Goal: Task Accomplishment & Management: Complete application form

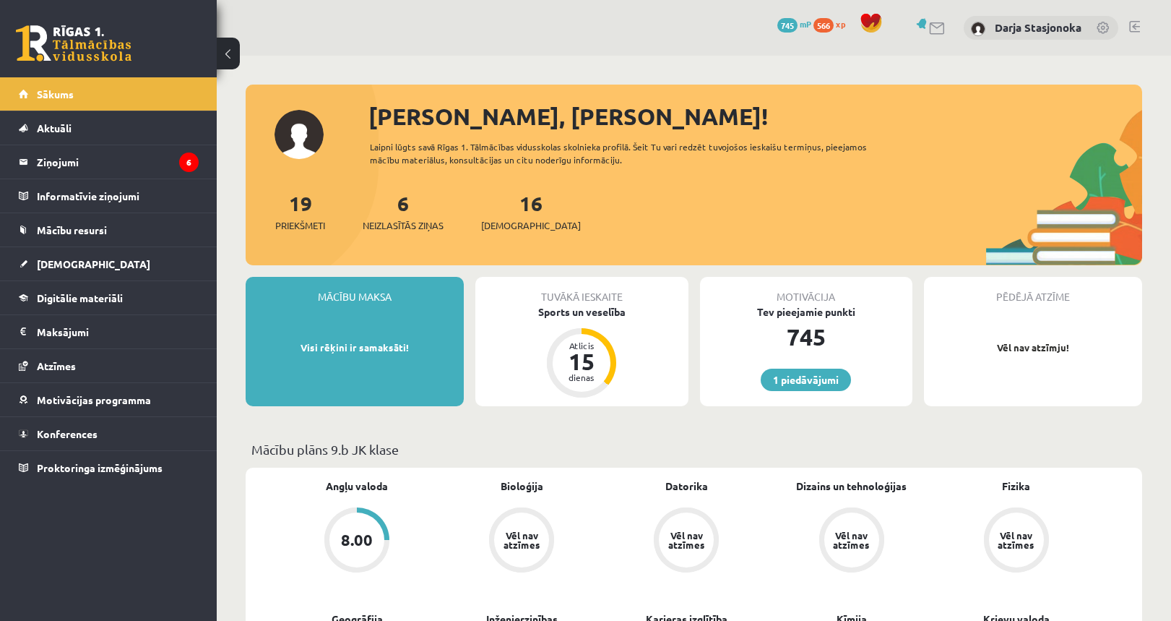
click at [1143, 159] on div "[PERSON_NAME], [PERSON_NAME]! Laipni lūgts savā Rīgas 1. Tālmācības vidusskolas…" at bounding box center [694, 182] width 897 height 166
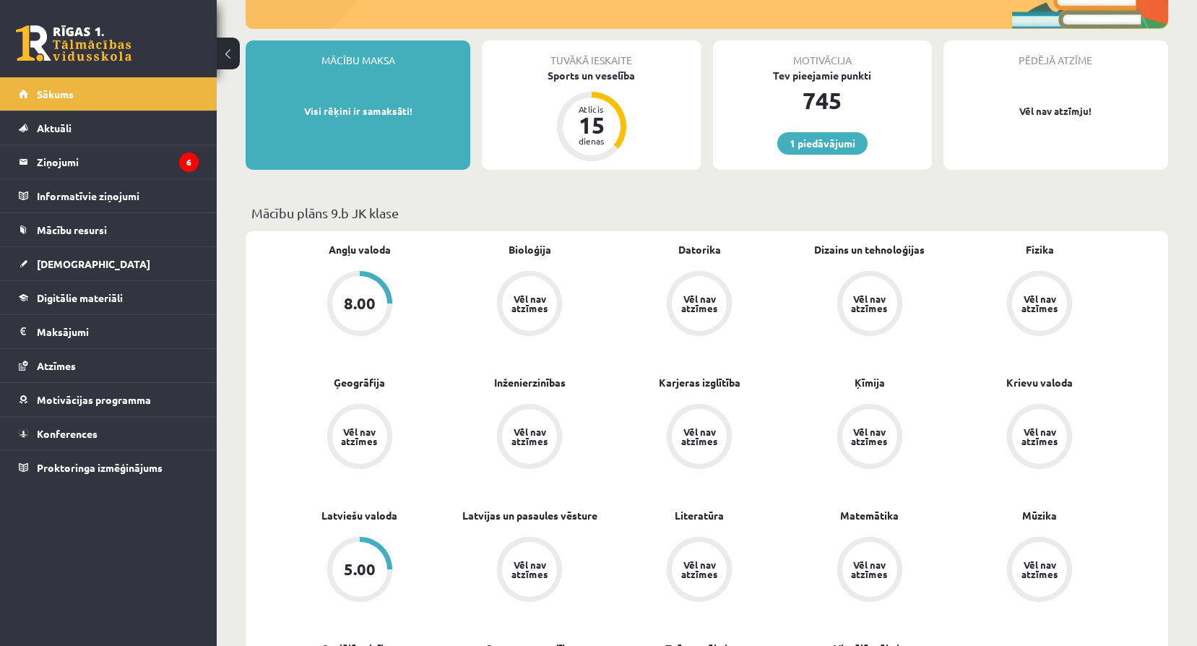
scroll to position [241, 0]
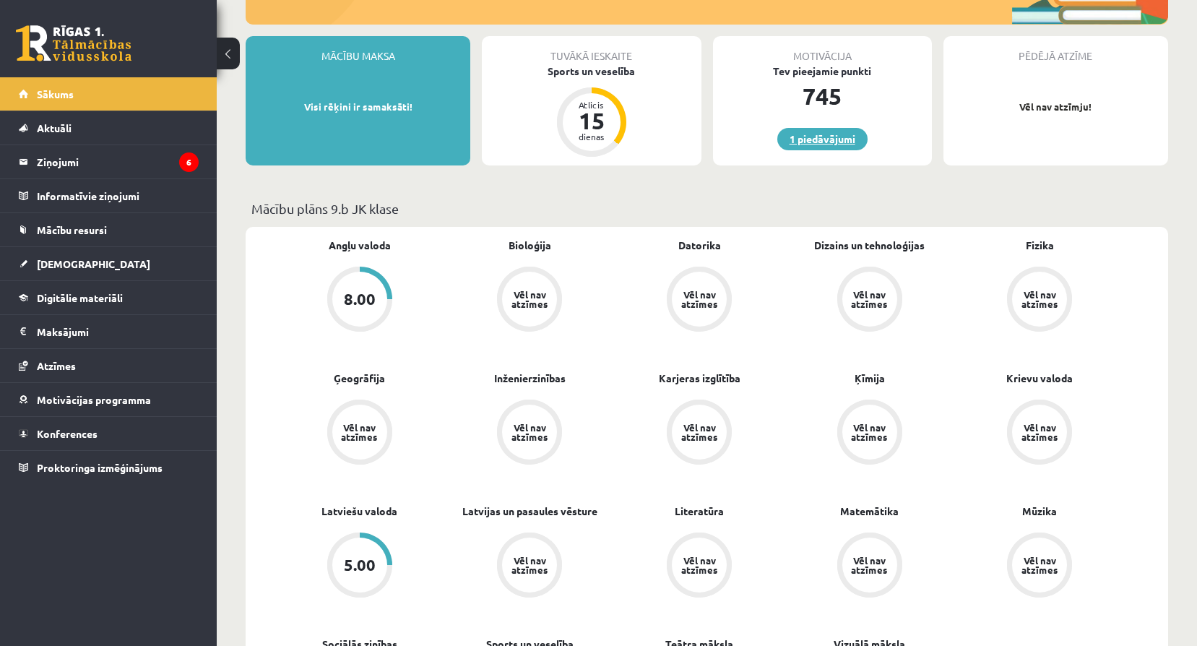
click at [840, 134] on link "1 piedāvājumi" at bounding box center [823, 139] width 90 height 22
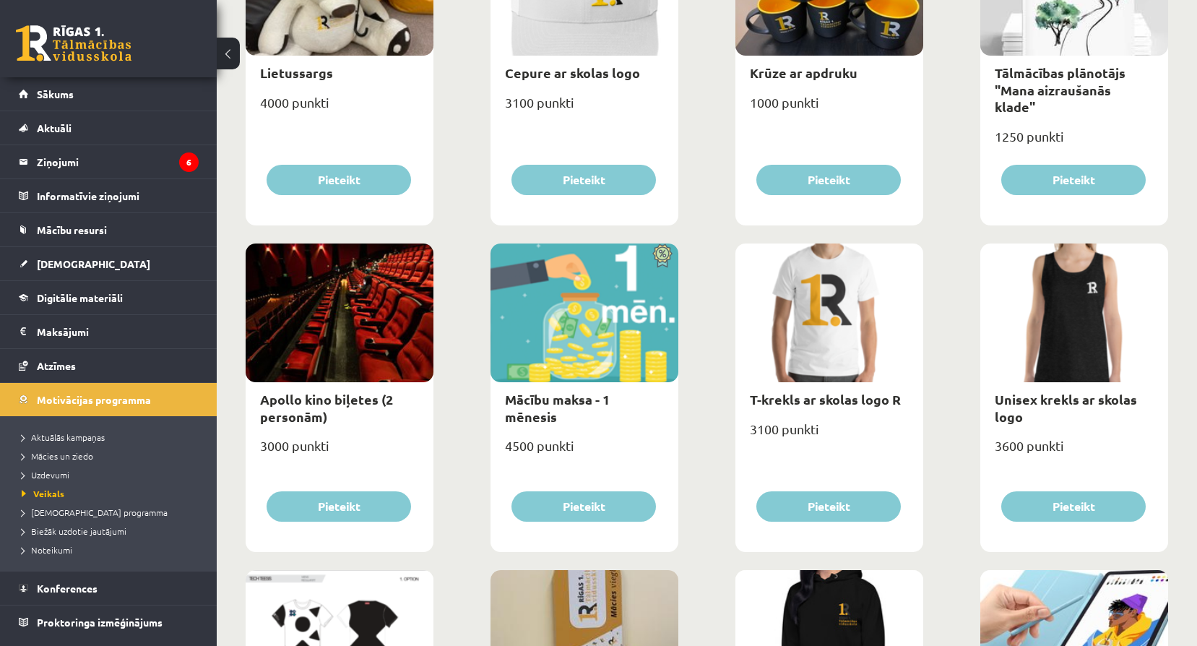
scroll to position [337, 0]
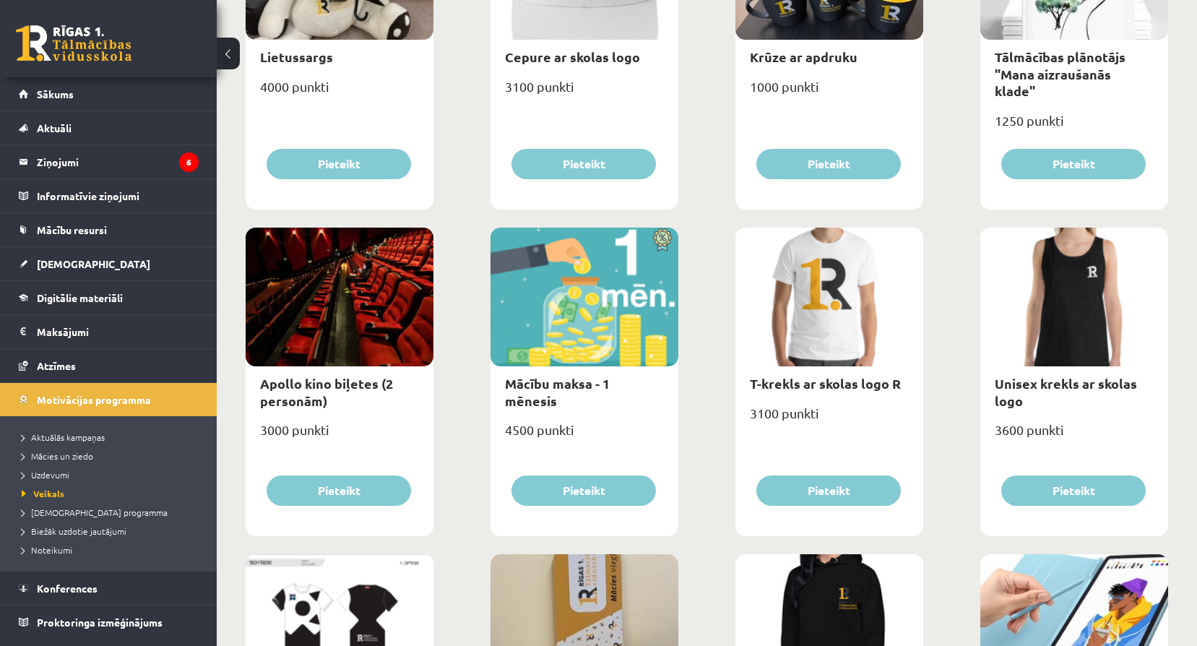
click at [222, 53] on button at bounding box center [228, 54] width 23 height 32
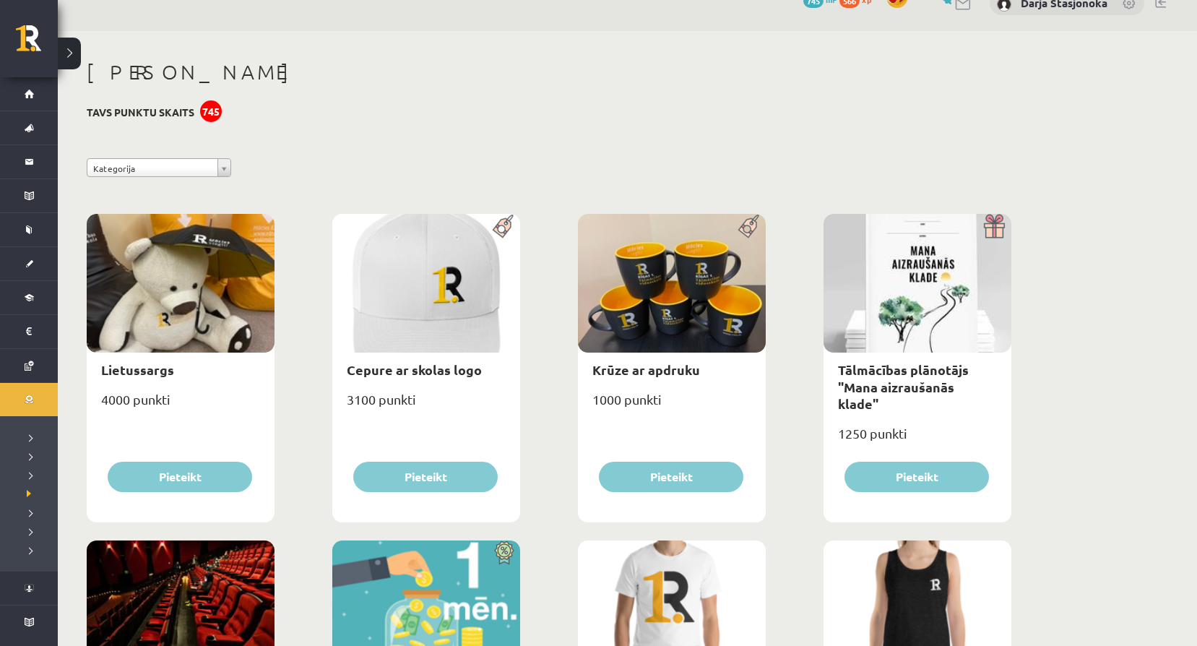
scroll to position [24, 0]
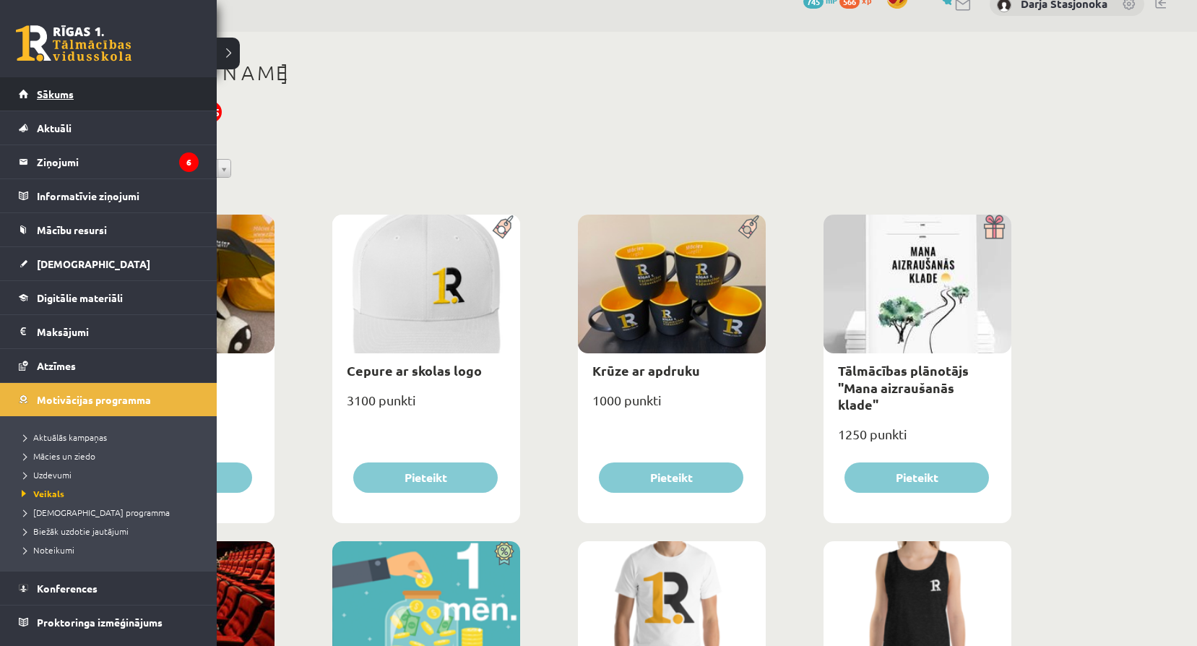
click at [36, 101] on link "Sākums" at bounding box center [109, 93] width 180 height 33
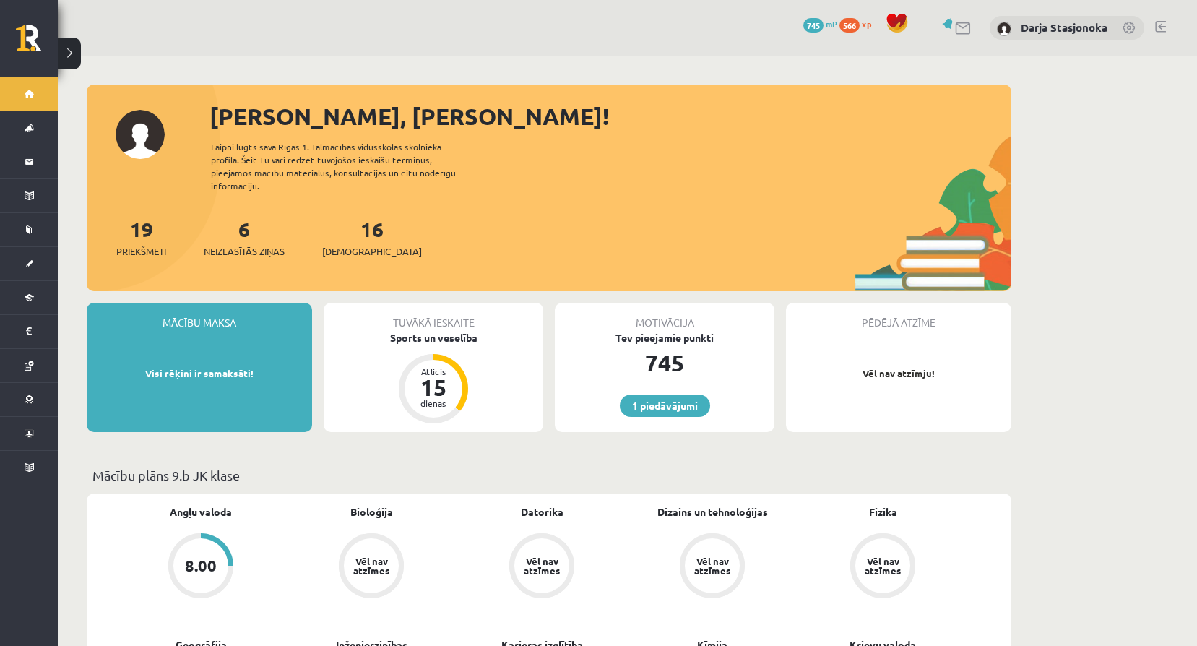
click at [412, 334] on div "Tuvākā ieskaite Sports un veselība Atlicis 15 dienas" at bounding box center [434, 367] width 220 height 129
click at [405, 330] on div "Sports un veselība" at bounding box center [434, 337] width 220 height 15
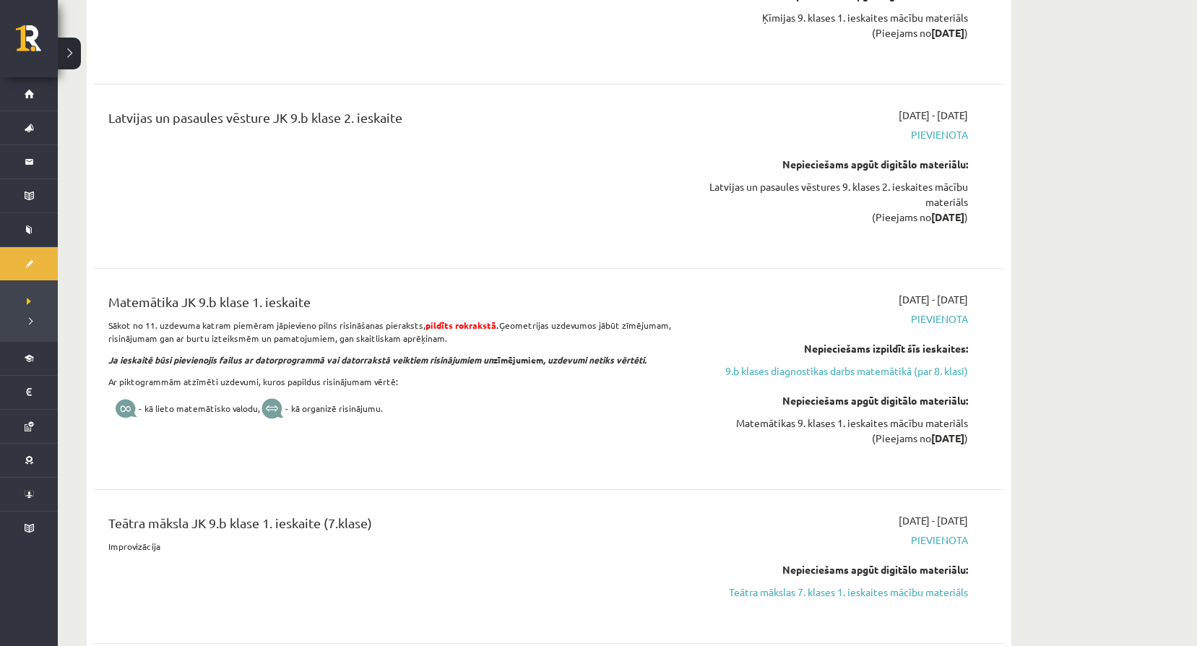
scroll to position [4312, 0]
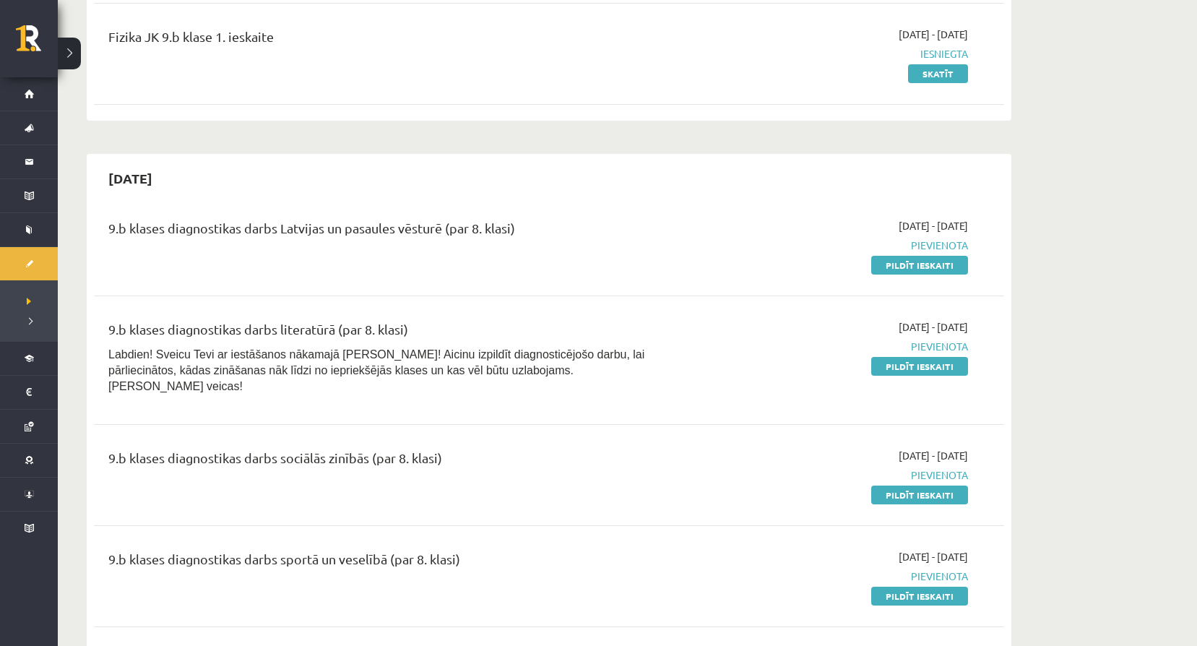
scroll to position [289, 0]
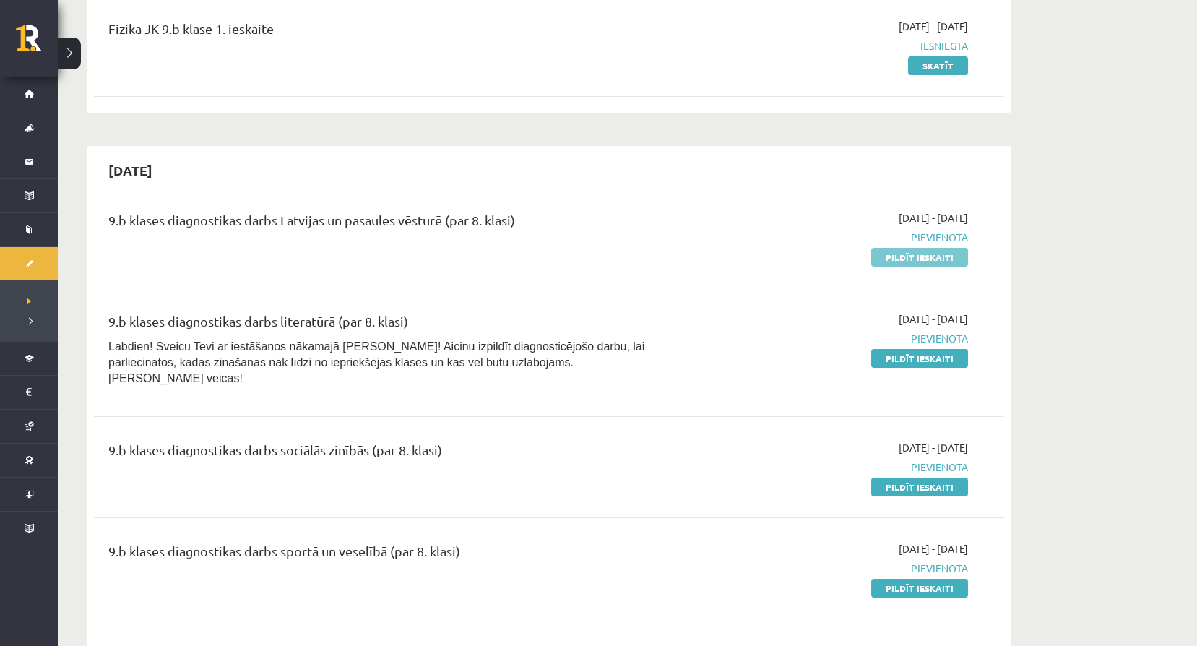
click at [897, 255] on link "Pildīt ieskaiti" at bounding box center [920, 257] width 97 height 19
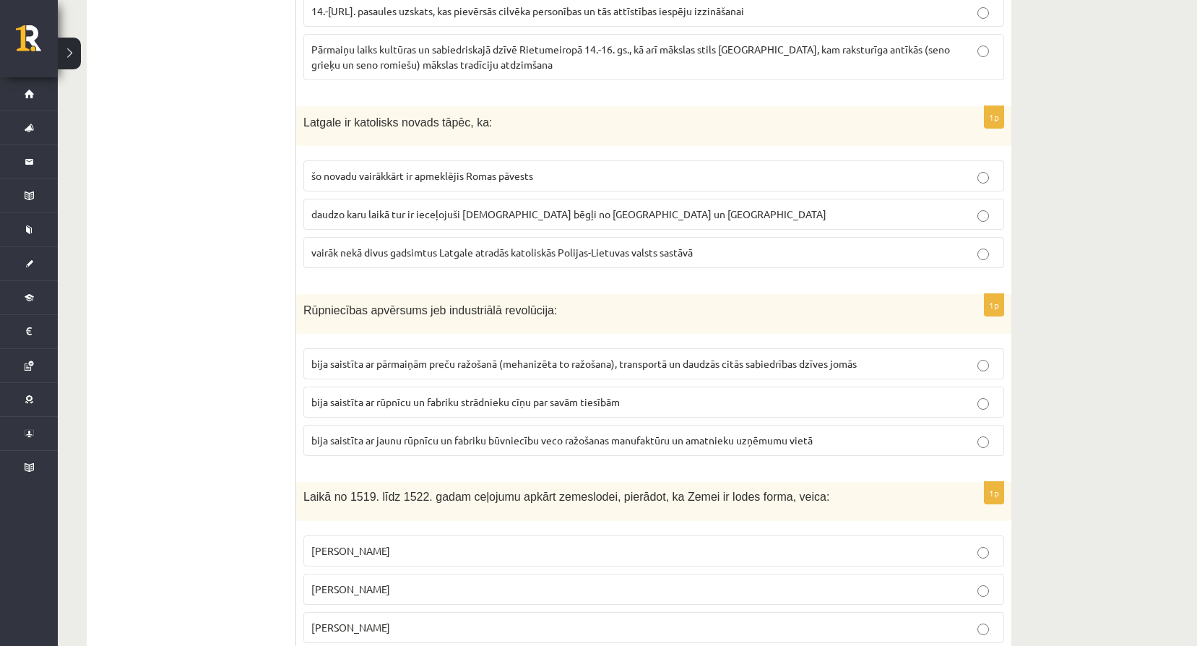
scroll to position [5315, 0]
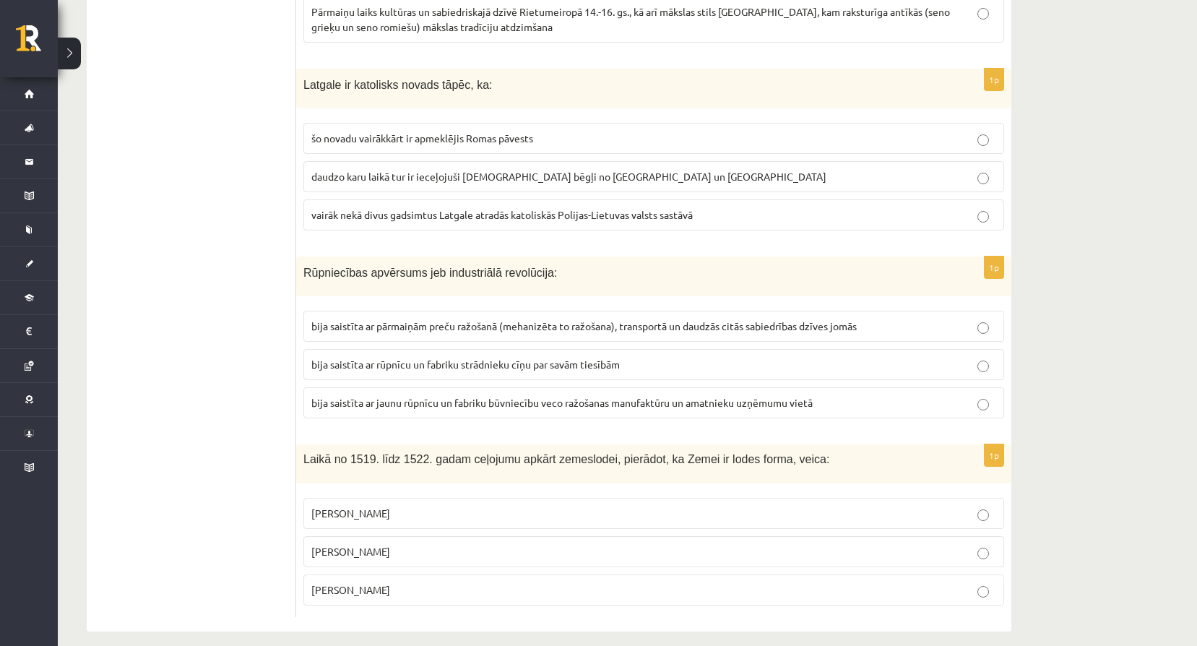
drag, startPoint x: 301, startPoint y: 168, endPoint x: 394, endPoint y: 575, distance: 416.7
copy form "Lielo ģeogrāfisko atklājumu laikā eiropieši: iepazina citas Eiropas valstis un …"
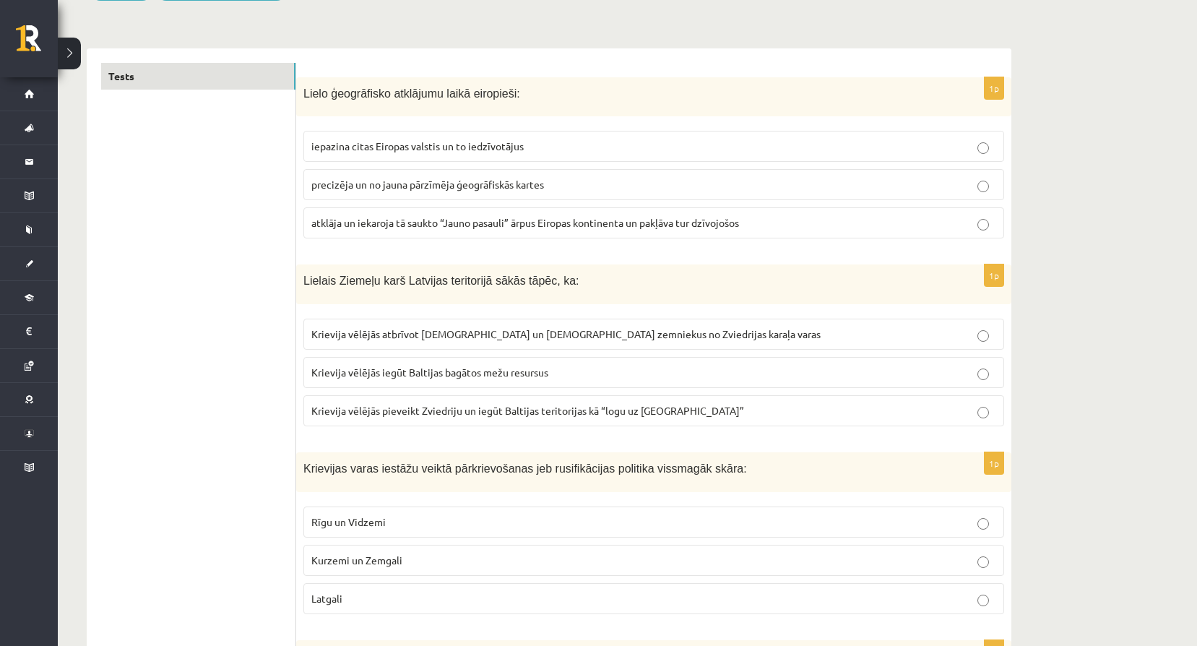
scroll to position [0, 0]
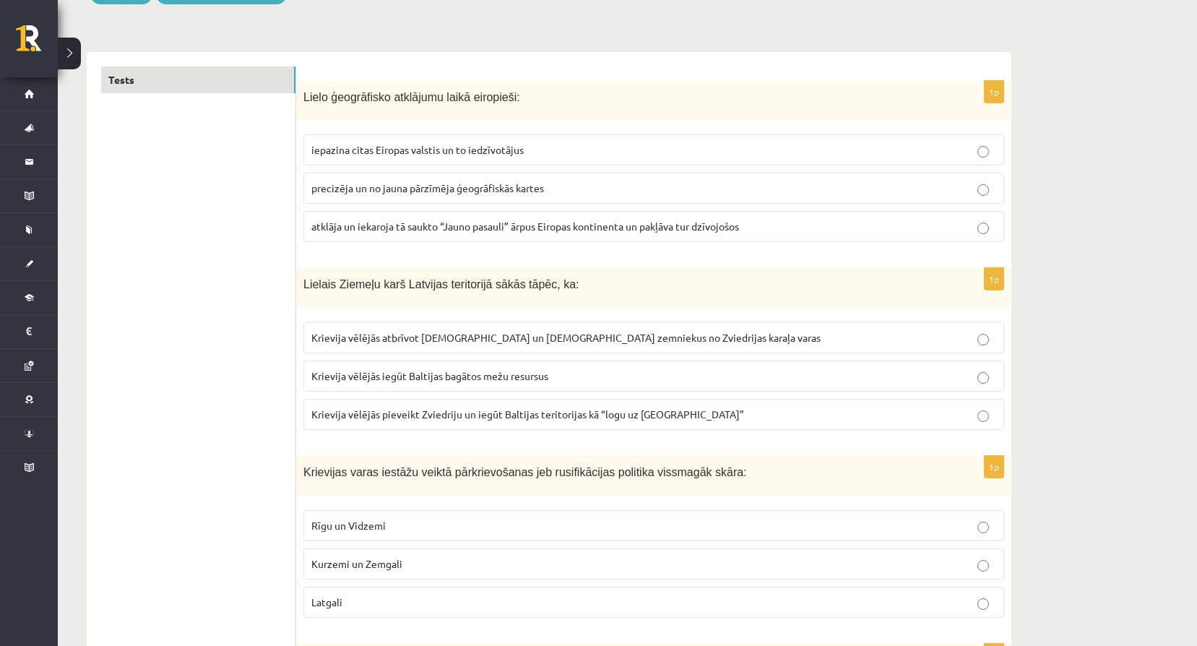
scroll to position [241, 0]
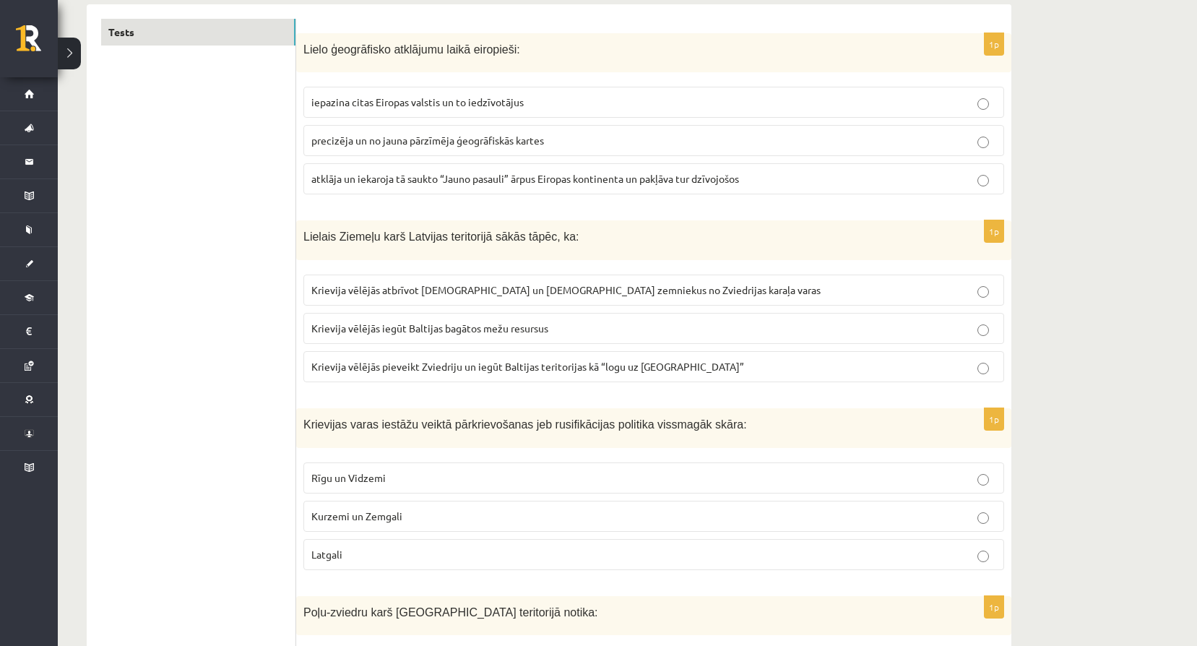
click at [414, 556] on p "Latgali" at bounding box center [653, 554] width 685 height 15
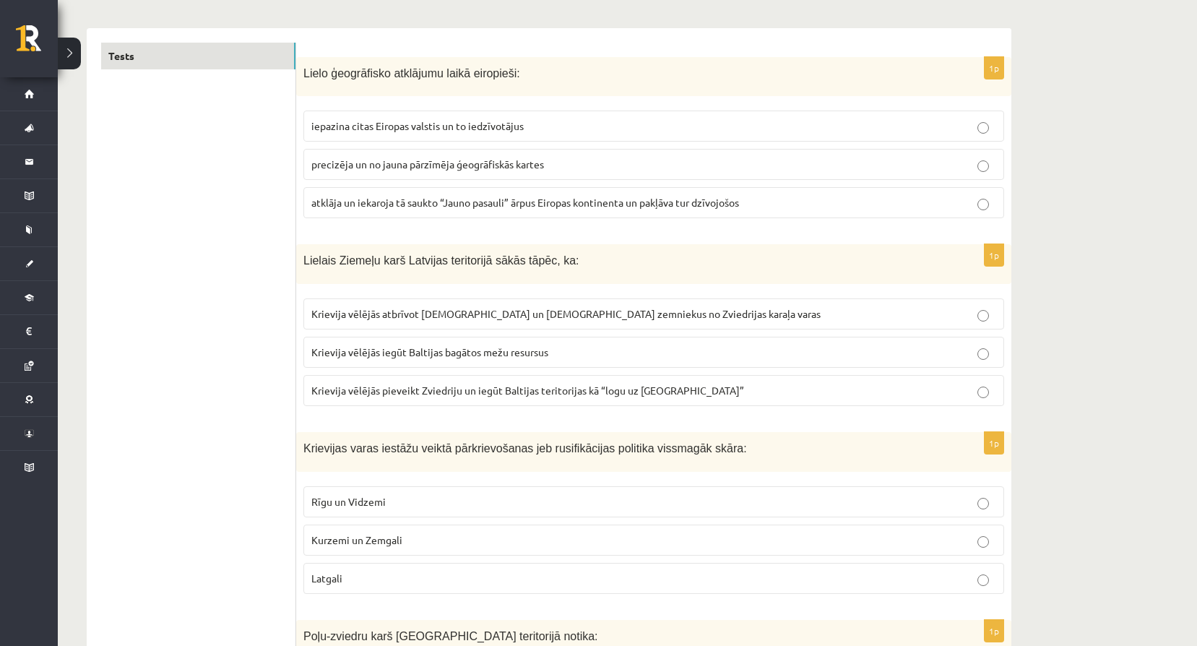
scroll to position [193, 0]
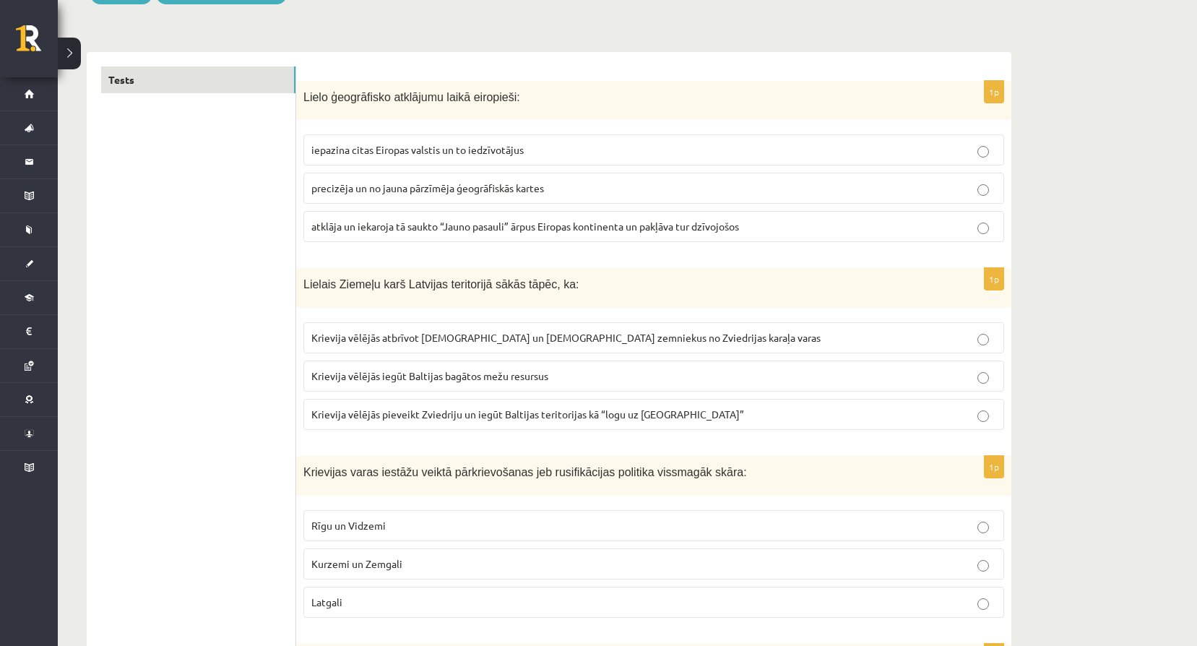
click at [545, 223] on span "atklāja un iekaroja tā saukto “Jauno pasauli” ārpus Eiropas kontinenta un pakļā…" at bounding box center [525, 226] width 428 height 13
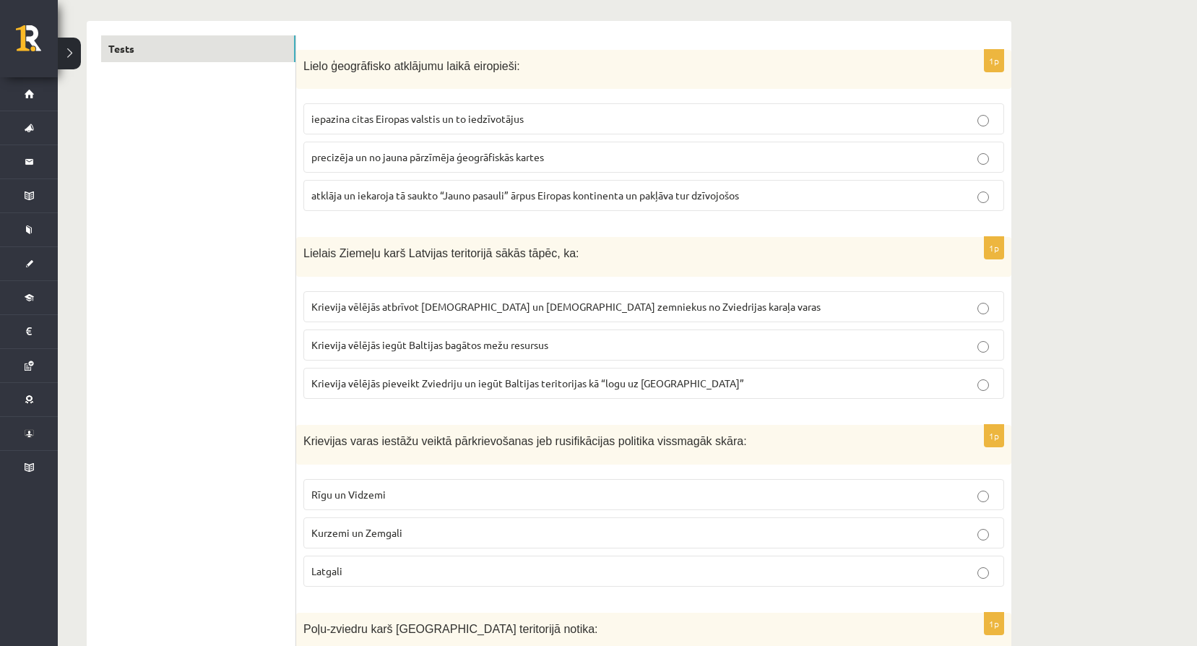
scroll to position [289, 0]
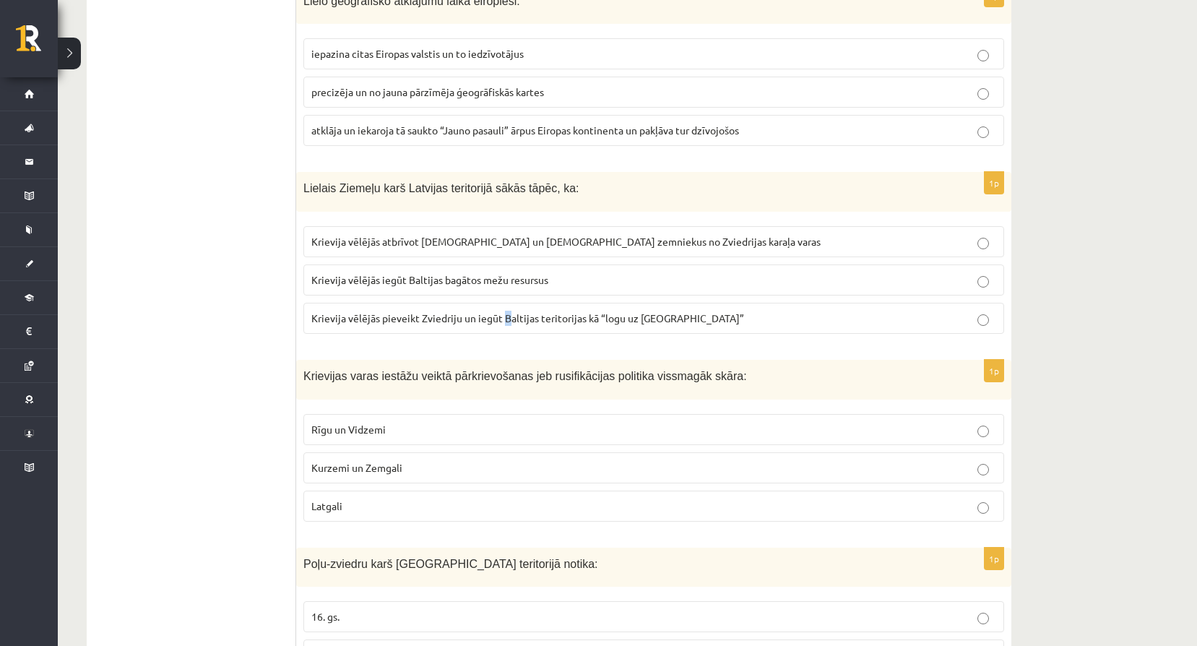
click at [510, 324] on span "Krievija vēlējās pieveikt Zviedriju un iegūt Baltijas teritorijas kā “logu uz E…" at bounding box center [527, 317] width 433 height 13
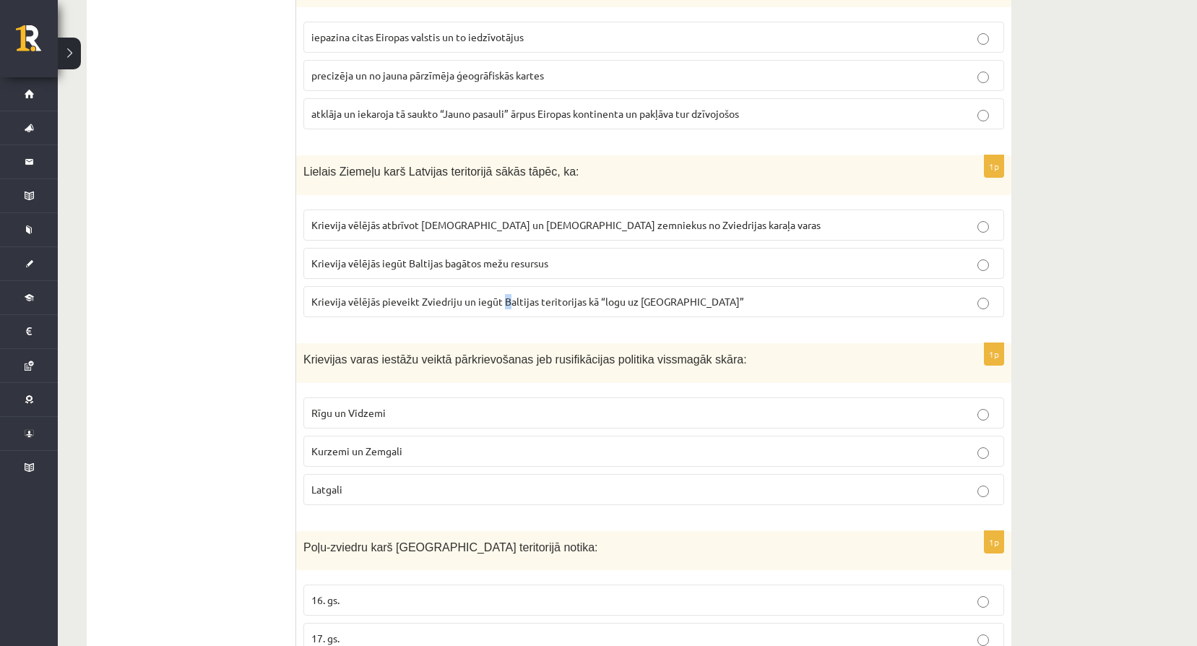
scroll to position [313, 0]
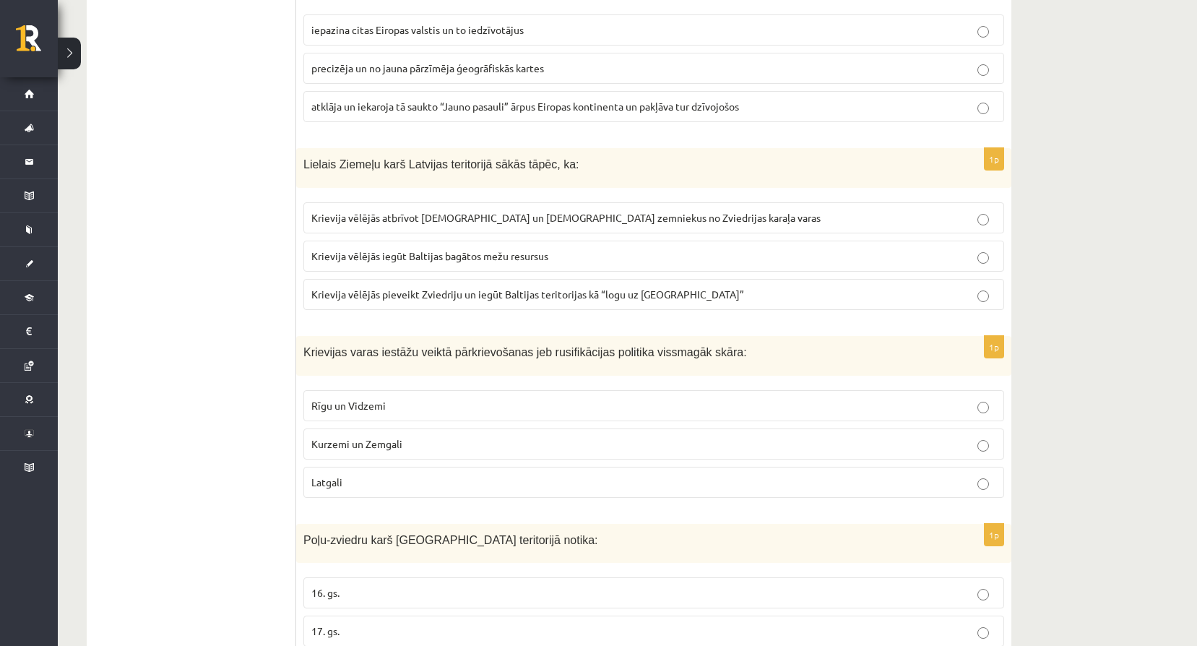
click at [810, 295] on p "Krievija vēlējās pieveikt Zviedriju un iegūt Baltijas teritorijas kā “logu uz E…" at bounding box center [653, 294] width 685 height 15
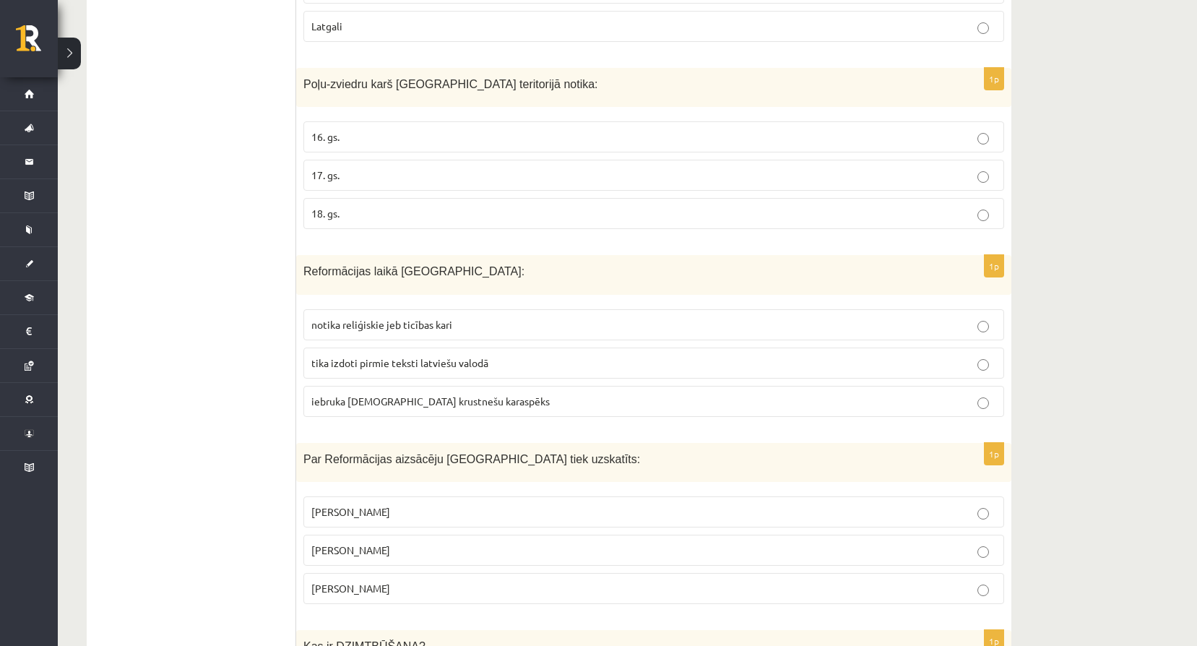
scroll to position [771, 0]
click at [489, 179] on p "17. gs." at bounding box center [653, 172] width 685 height 15
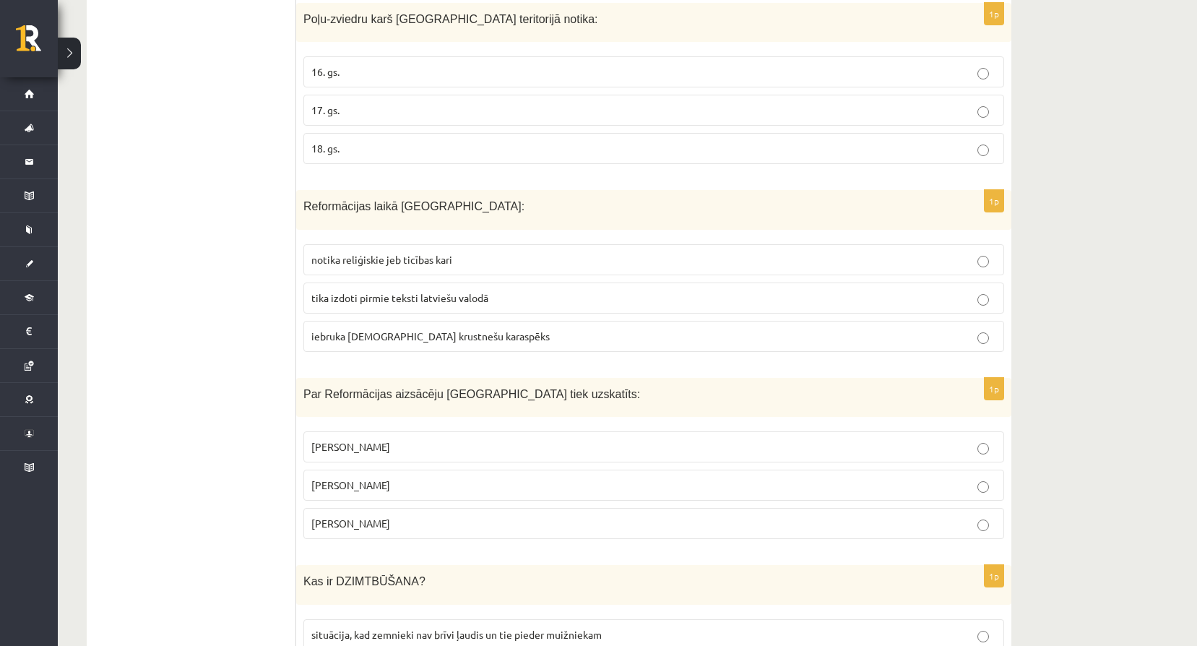
scroll to position [843, 0]
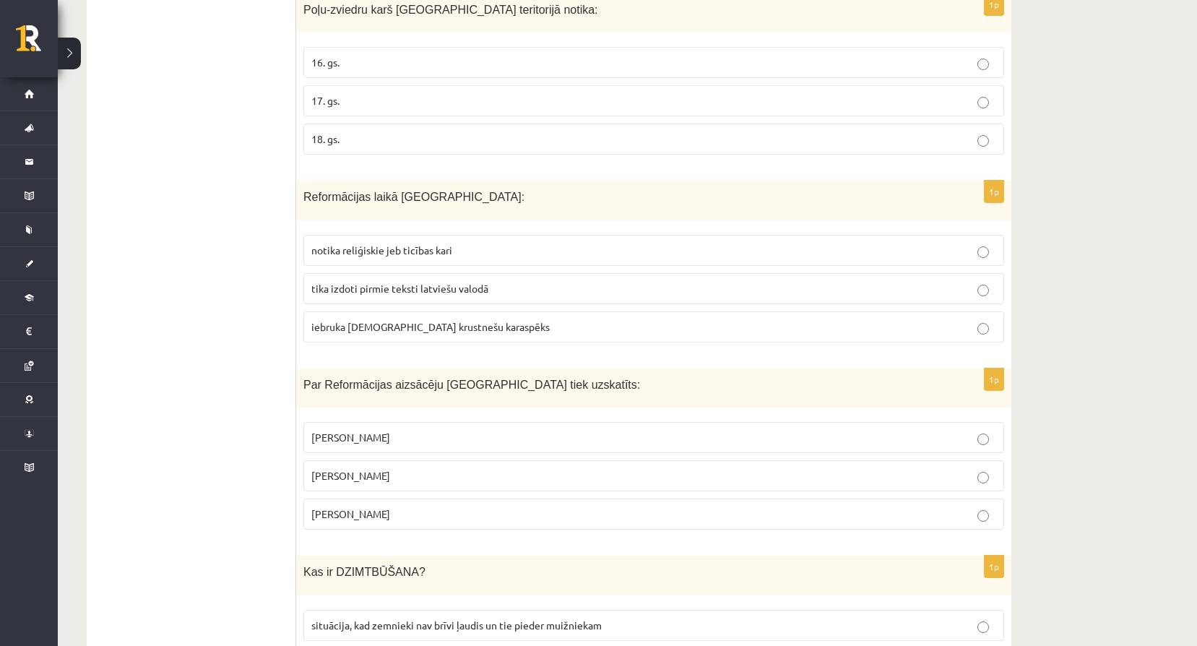
click at [450, 296] on p "tika izdoti pirmie teksti latviešu valodā" at bounding box center [653, 288] width 685 height 15
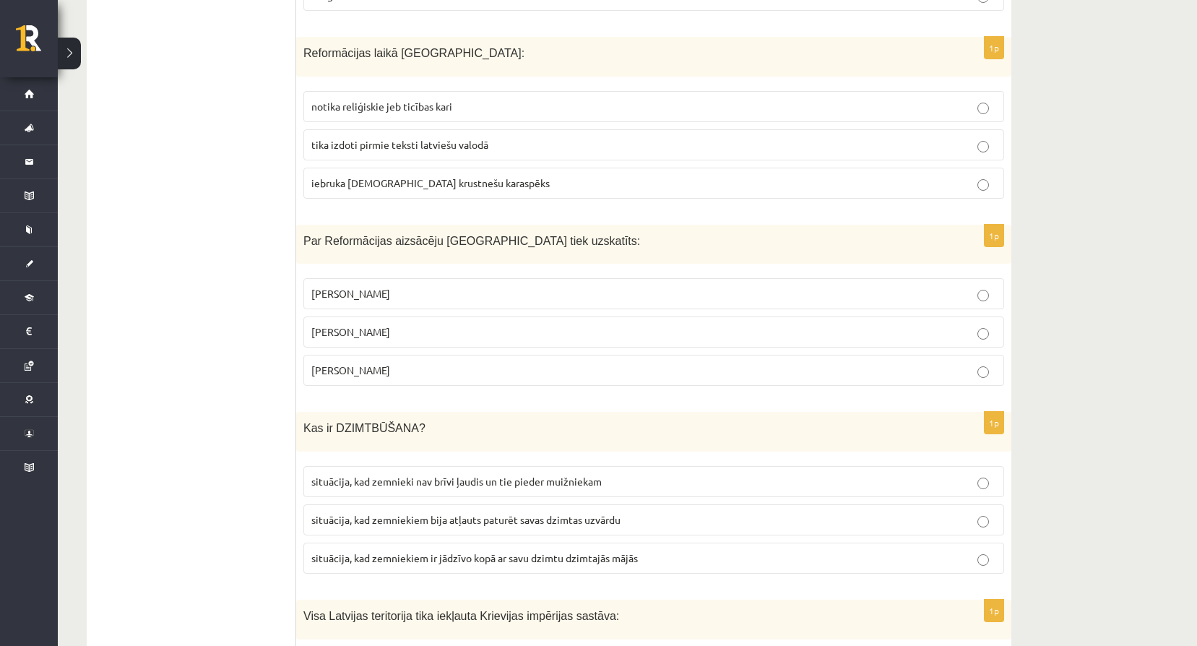
scroll to position [988, 0]
click at [421, 325] on p "Mārtiņš Luters" at bounding box center [653, 331] width 685 height 15
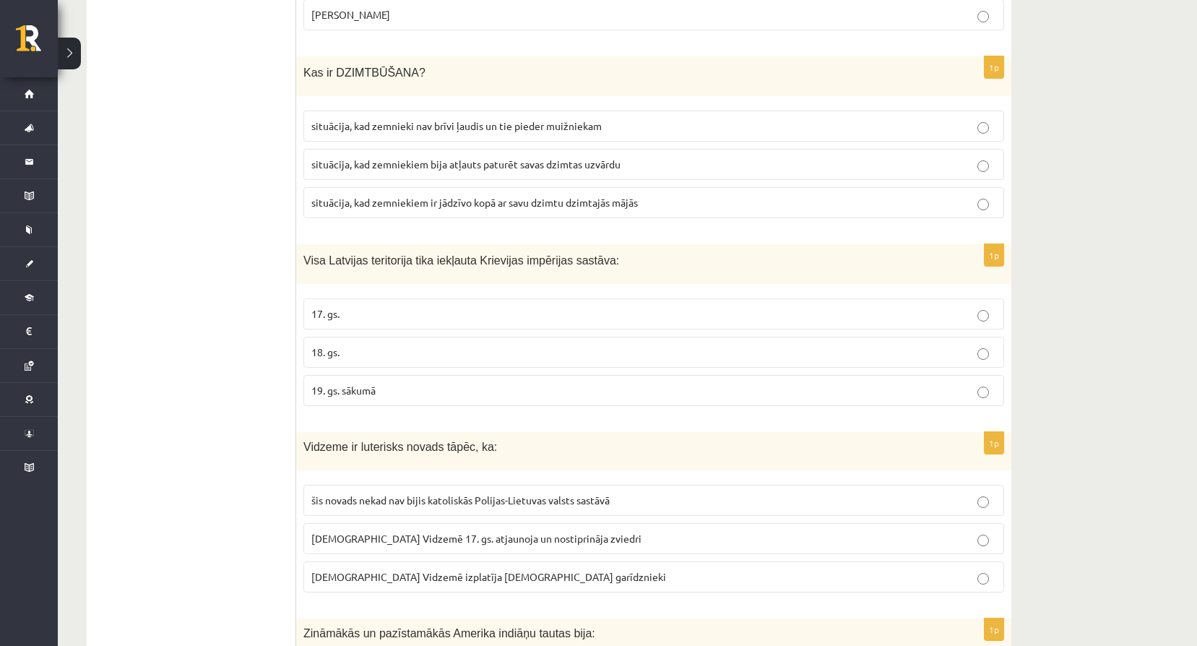
scroll to position [1349, 0]
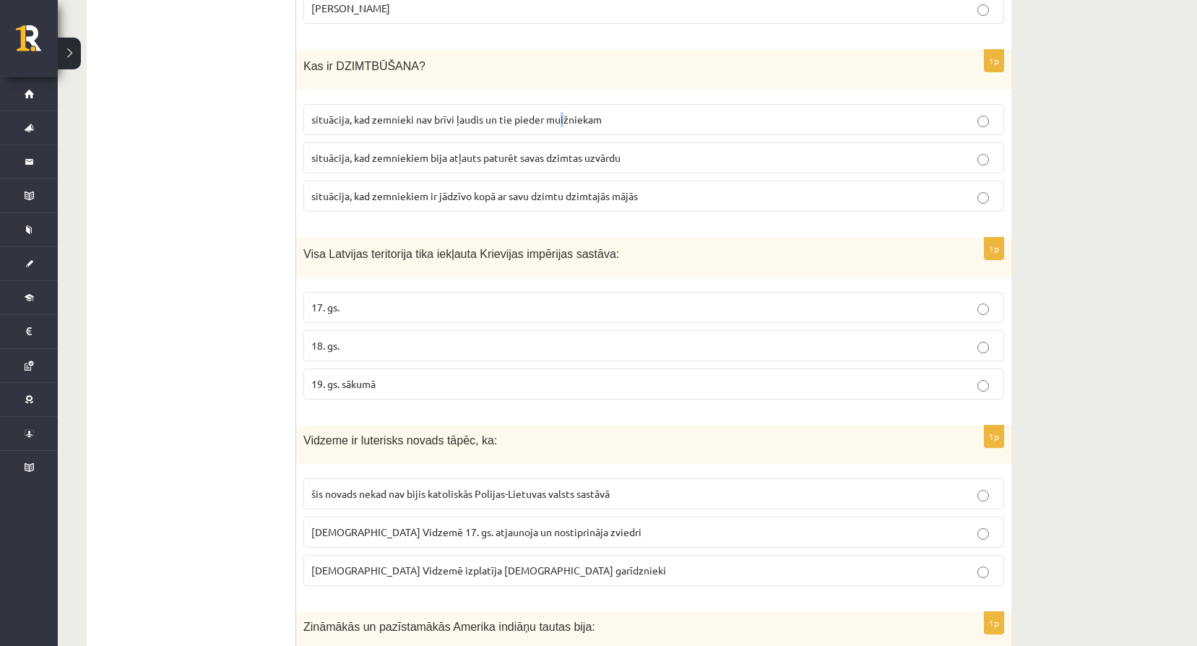
click at [562, 111] on label "situācija, kad zemnieki nav brīvi ļaudis un tie pieder muižniekam" at bounding box center [654, 119] width 701 height 31
drag, startPoint x: 562, startPoint y: 111, endPoint x: 891, endPoint y: 119, distance: 328.9
click at [891, 119] on p "situācija, kad zemnieki nav brīvi ļaudis un tie pieder muižniekam" at bounding box center [653, 119] width 685 height 15
click at [470, 351] on p "18. gs." at bounding box center [653, 345] width 685 height 15
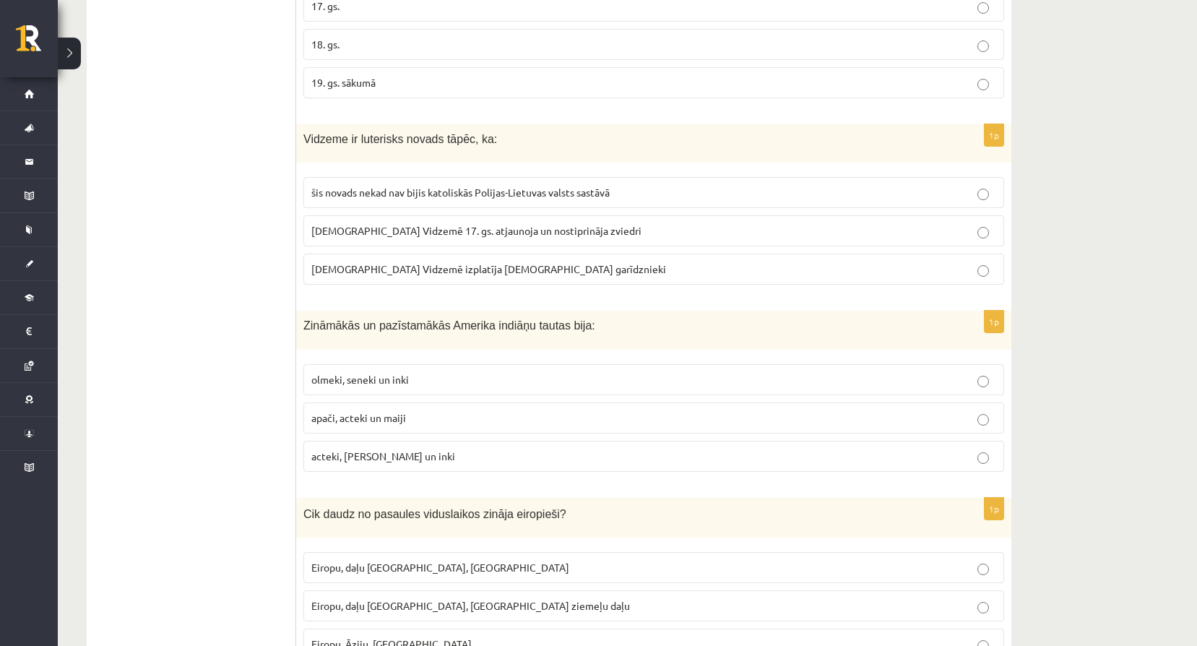
scroll to position [1662, 0]
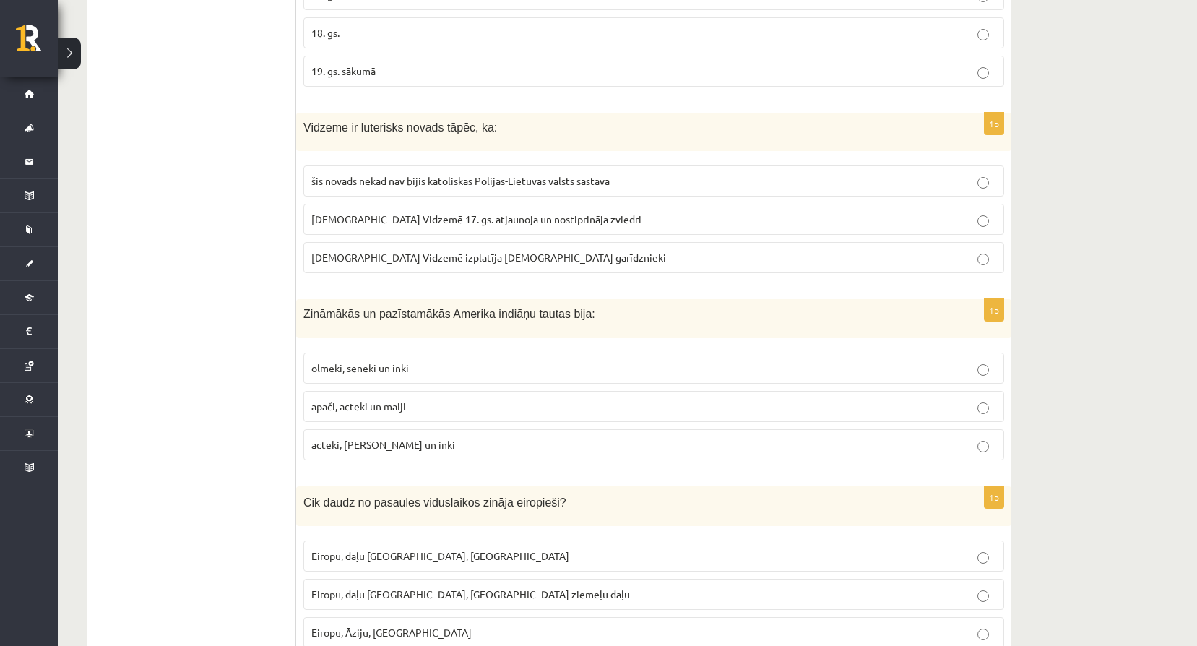
click at [475, 227] on p "luterānismu Vidzemē 17. gs. atjaunoja un nostiprināja zviedri" at bounding box center [653, 219] width 685 height 15
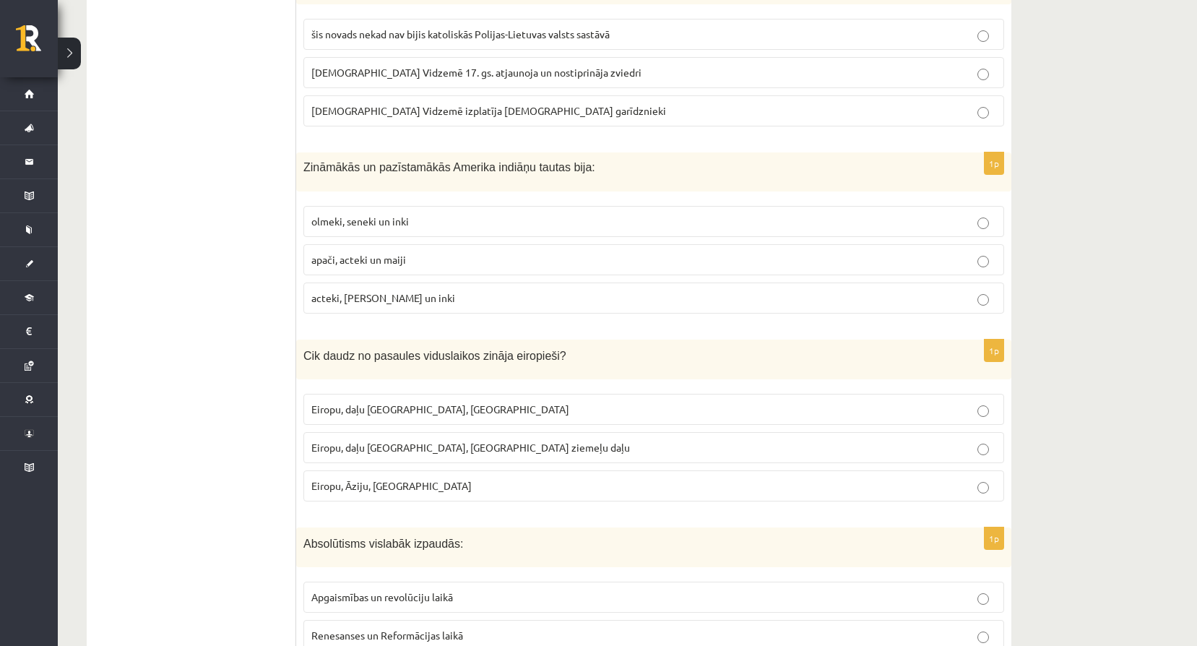
scroll to position [1831, 0]
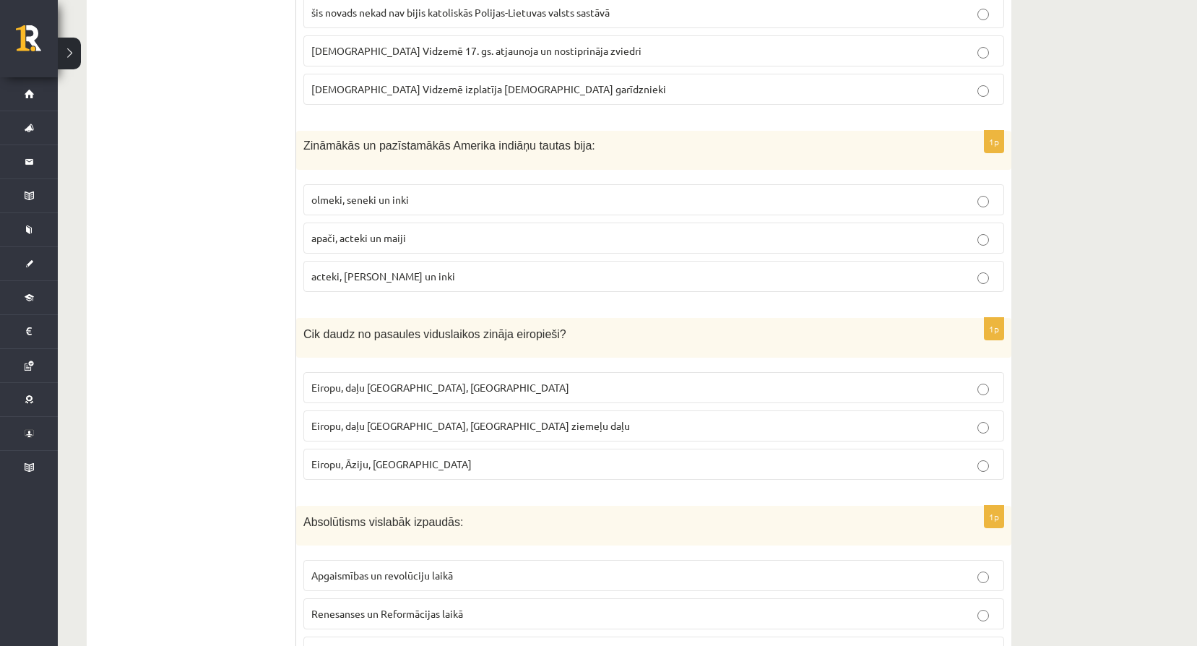
click at [405, 272] on p "acteki, maiji un inki" at bounding box center [653, 276] width 685 height 15
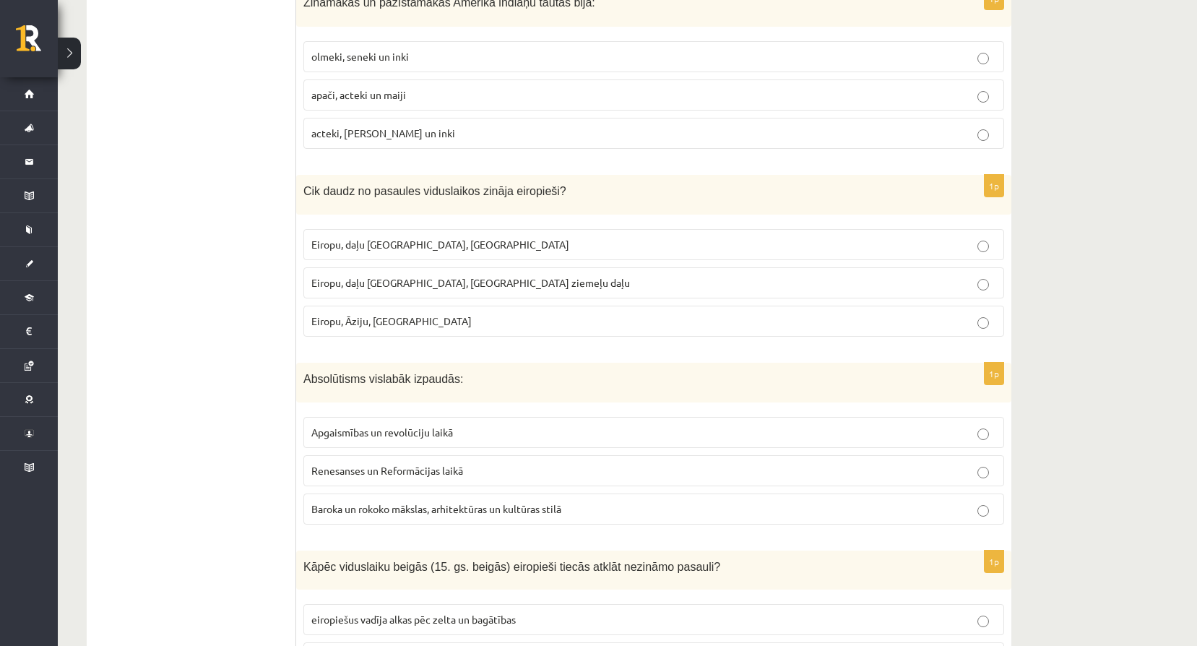
scroll to position [2000, 0]
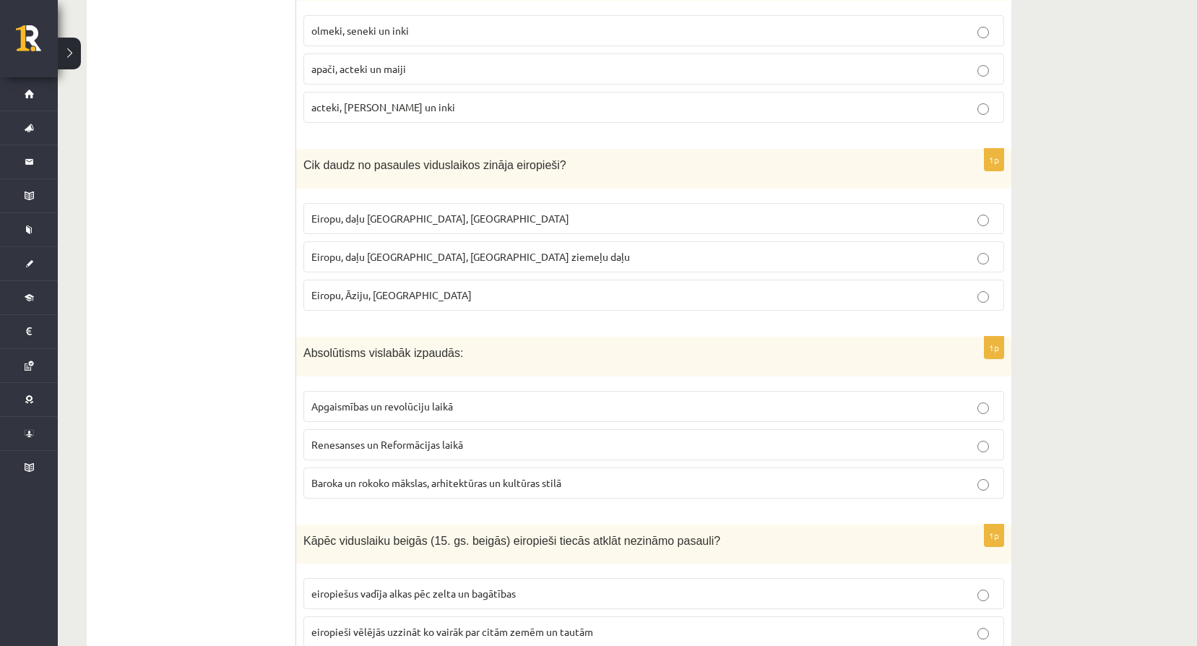
click at [429, 261] on span "Eiropu, daļu Āzijas, Āfrikas ziemeļu daļu" at bounding box center [470, 256] width 319 height 13
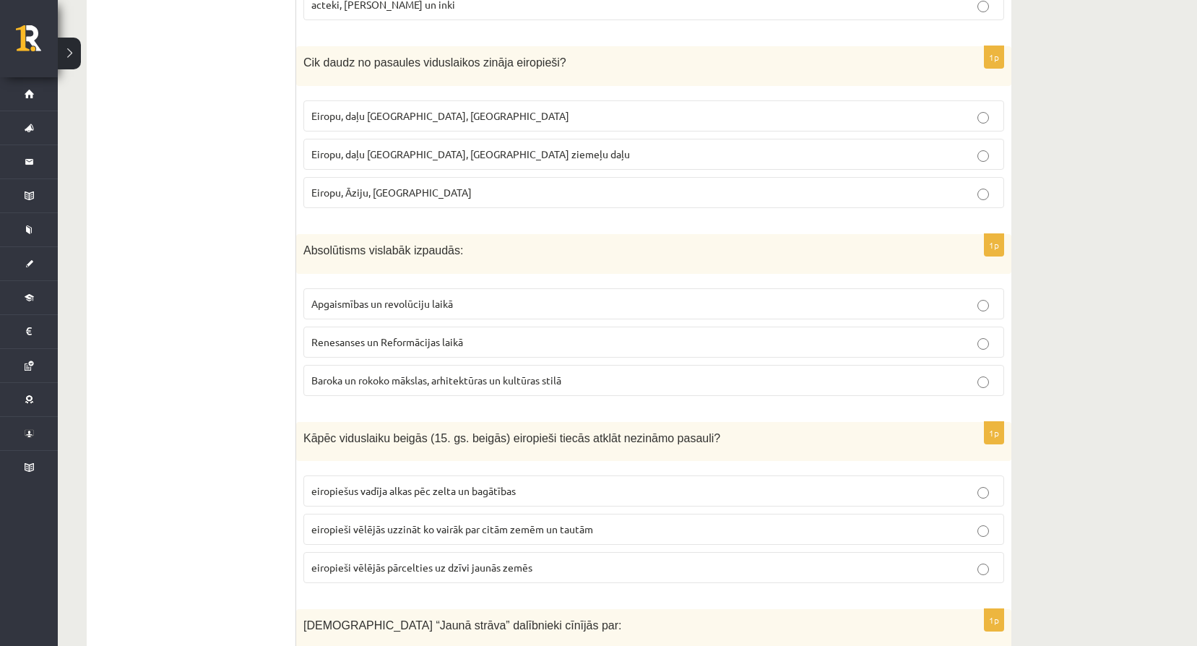
scroll to position [2120, 0]
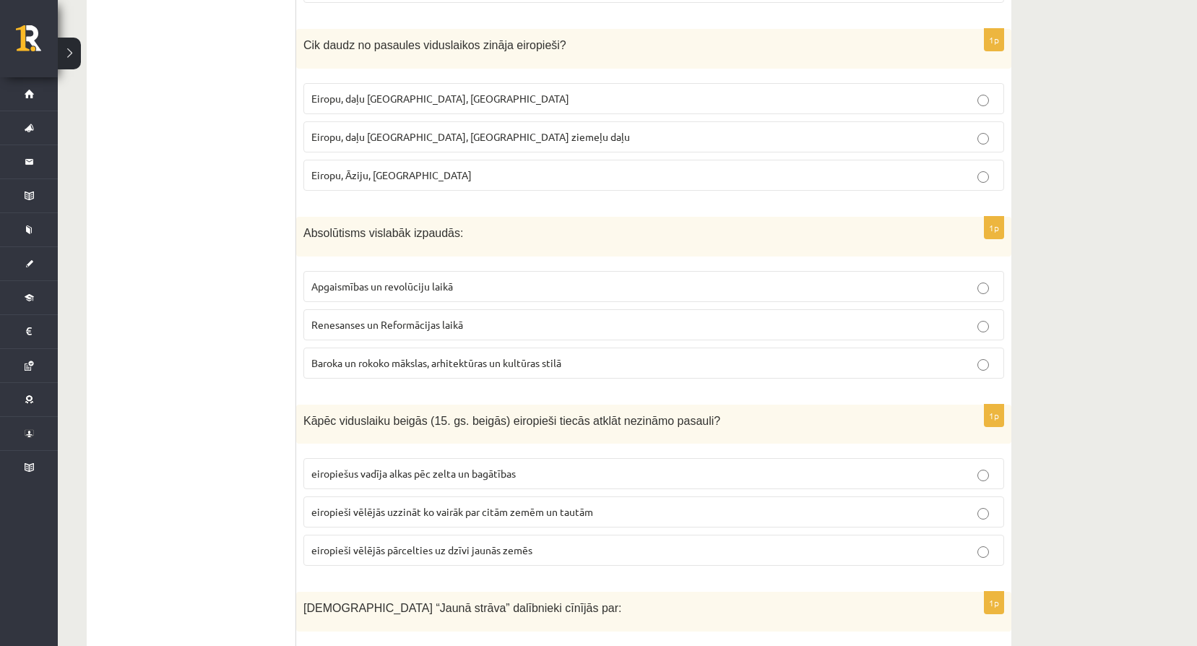
click at [459, 356] on p "Baroka un rokoko mākslas, arhitektūras un kultūras stilā" at bounding box center [653, 363] width 685 height 15
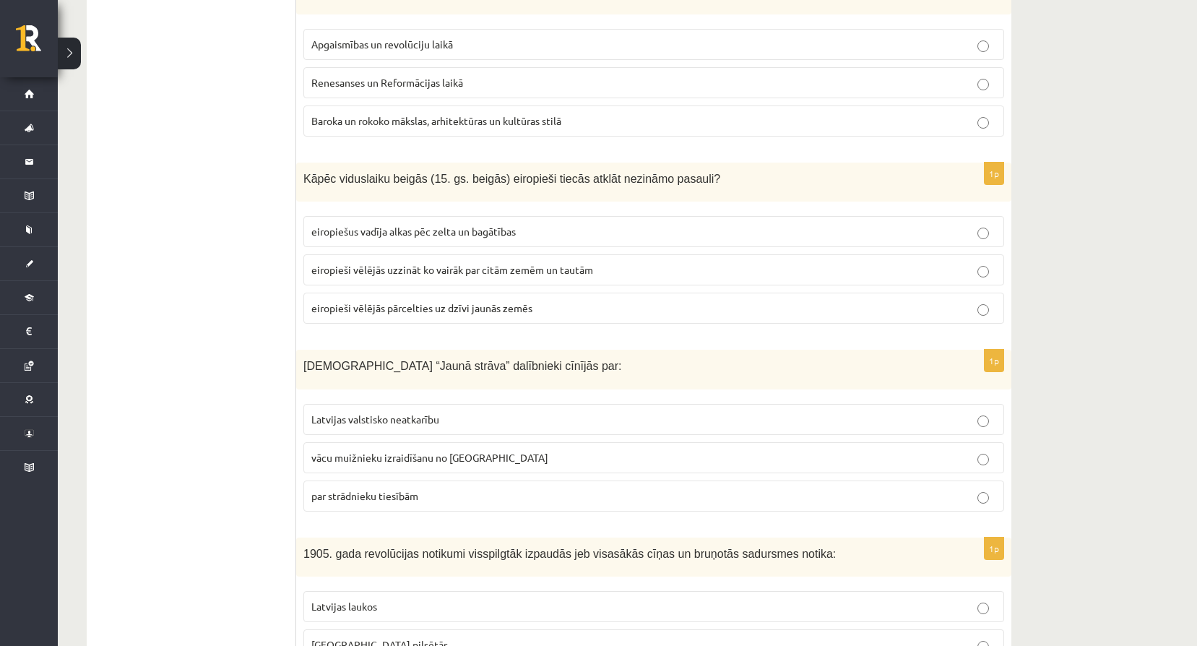
scroll to position [2409, 0]
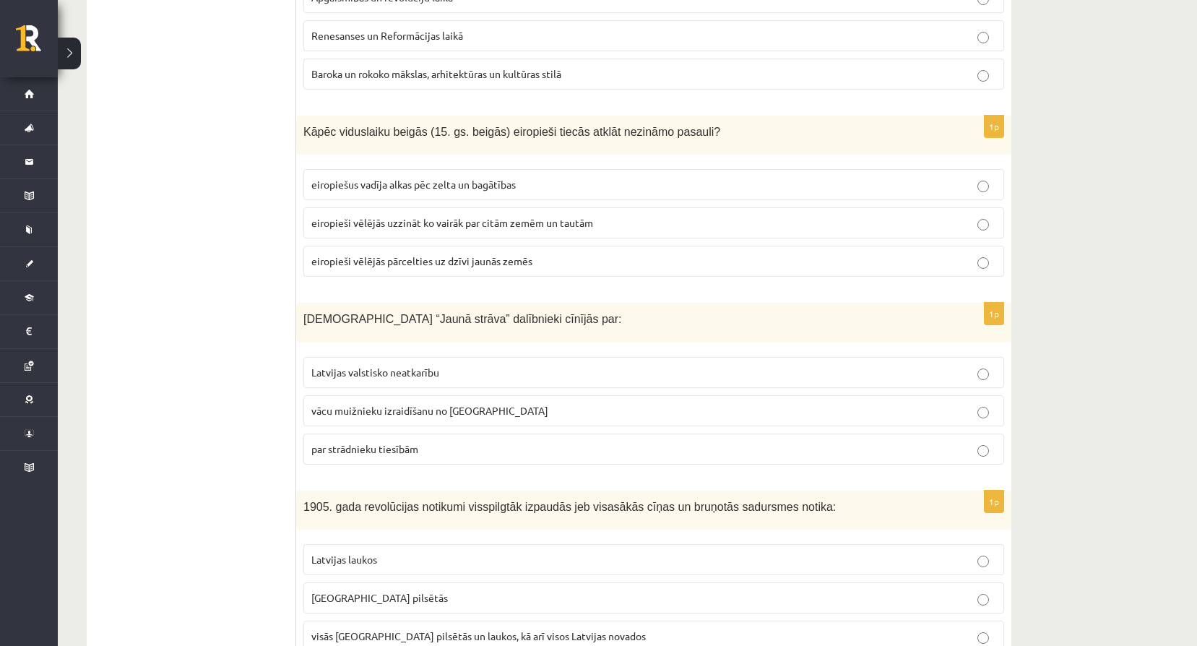
click at [464, 183] on span "eiropiešus vadīja alkas pēc zelta un bagātības" at bounding box center [413, 184] width 205 height 13
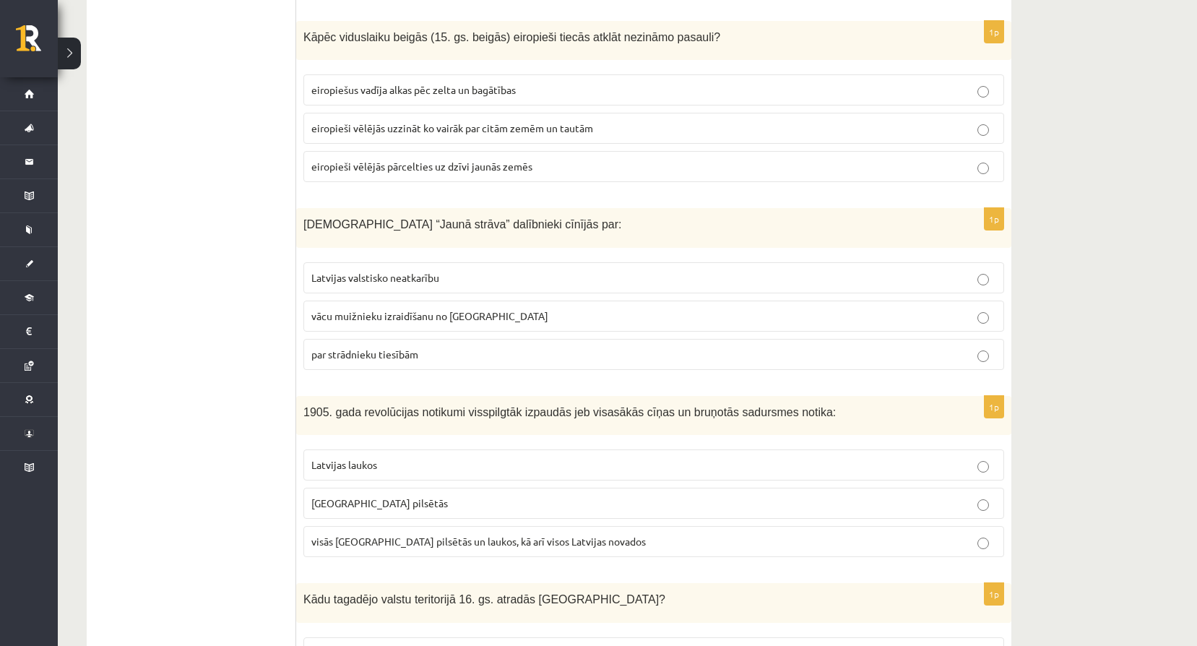
scroll to position [2529, 0]
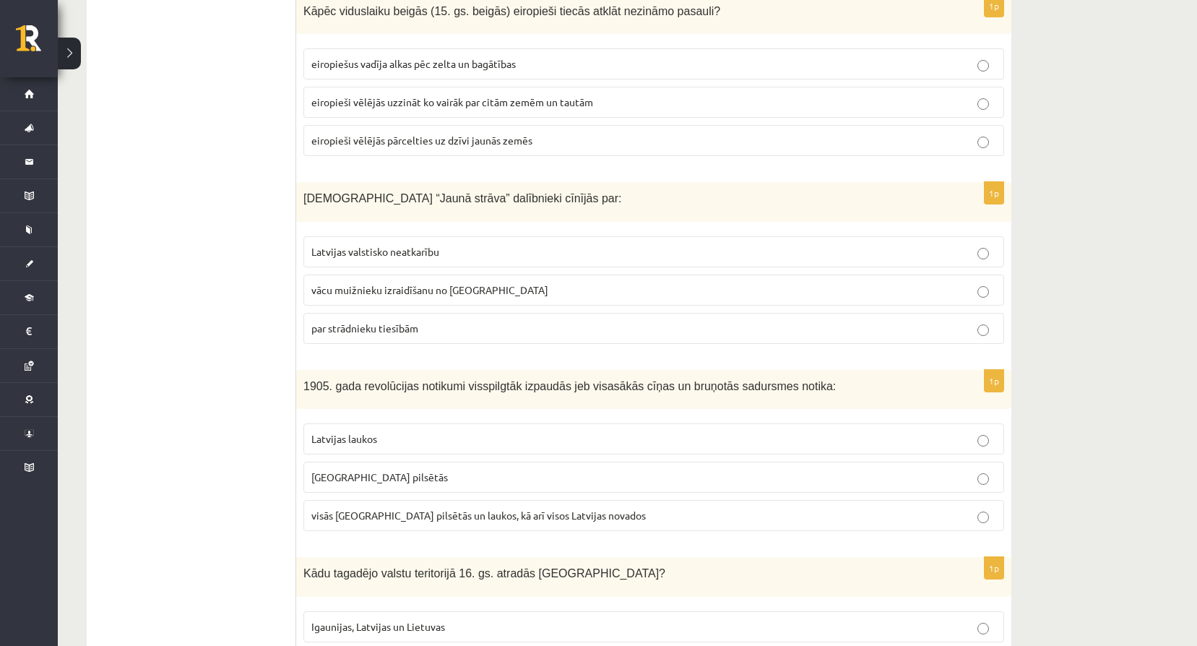
click at [412, 336] on p "par strādnieku tiesībām" at bounding box center [653, 328] width 685 height 15
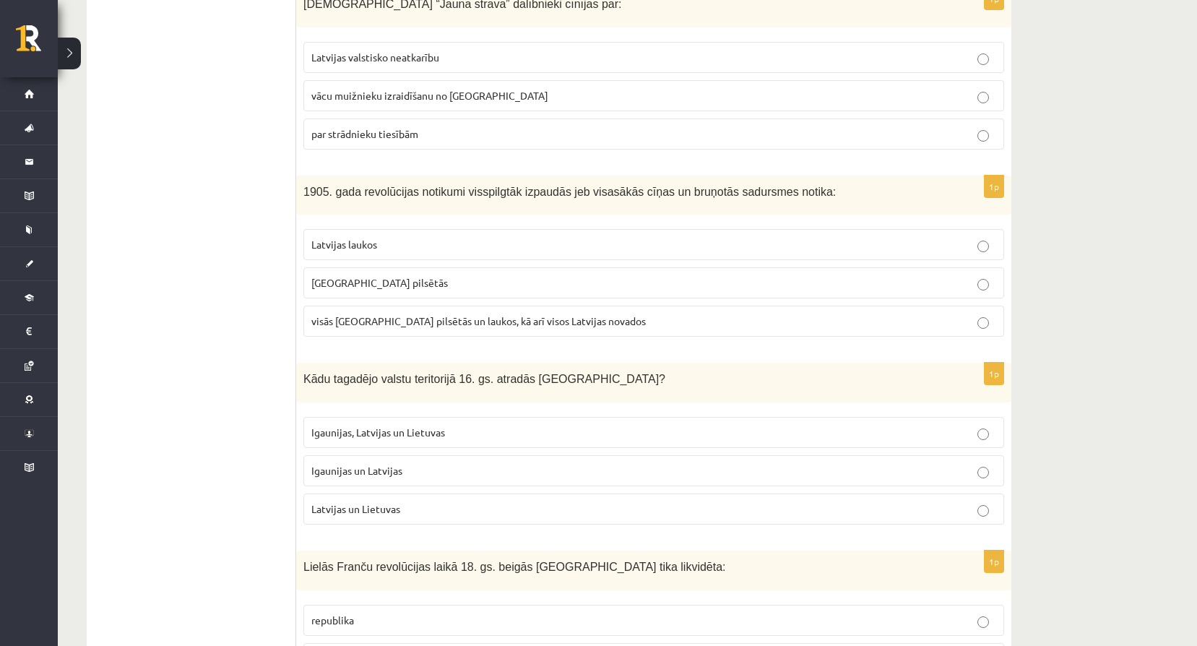
scroll to position [2770, 0]
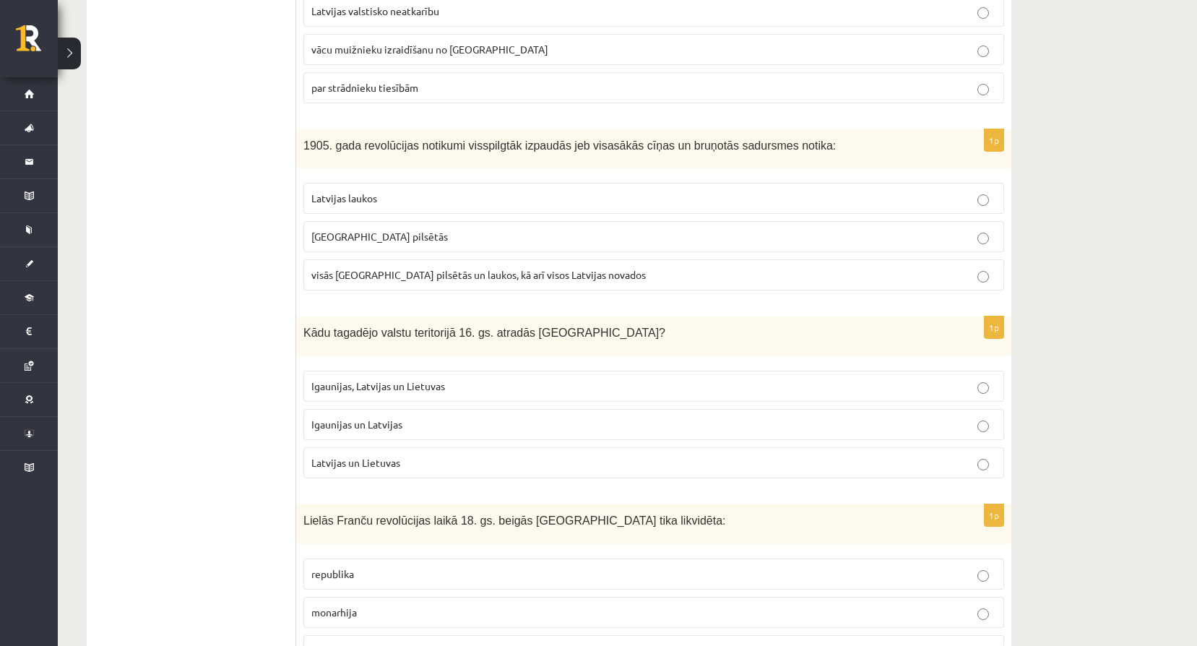
click at [491, 298] on div "1p 1905. gada revolūcijas notikumi visspilgtāk izpaudās jeb visasākās cīņas un …" at bounding box center [653, 215] width 715 height 173
click at [482, 280] on span "visās Latvijas pilsētās un laukos, kā arī visos Latvijas novados" at bounding box center [478, 274] width 335 height 13
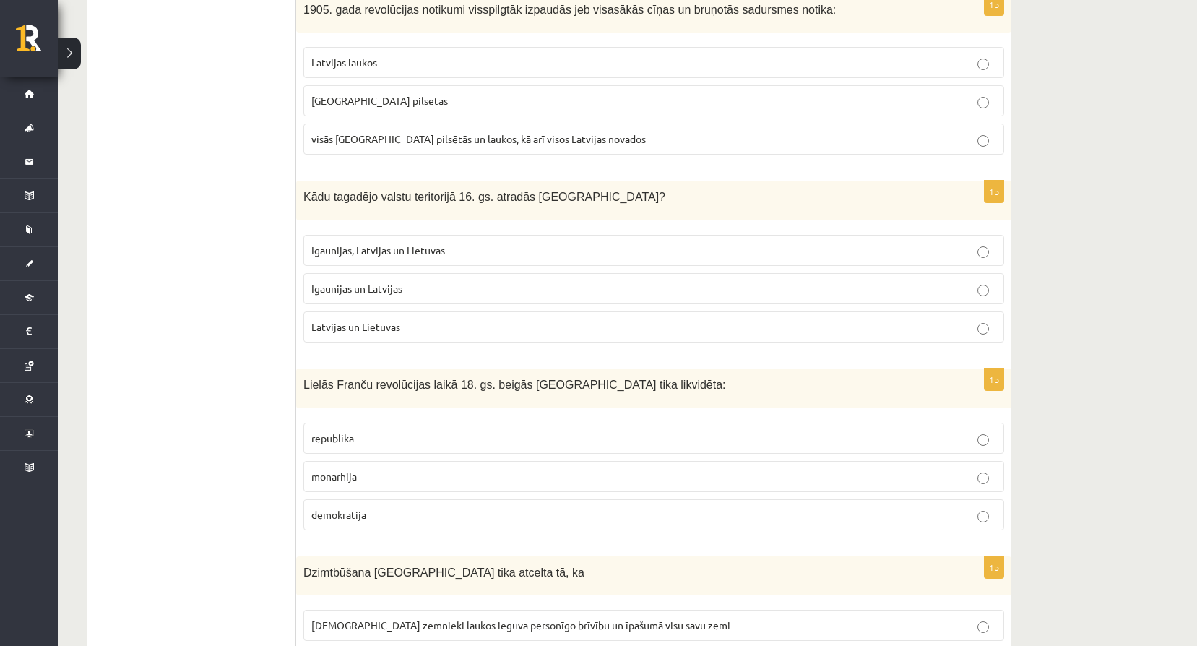
scroll to position [2915, 0]
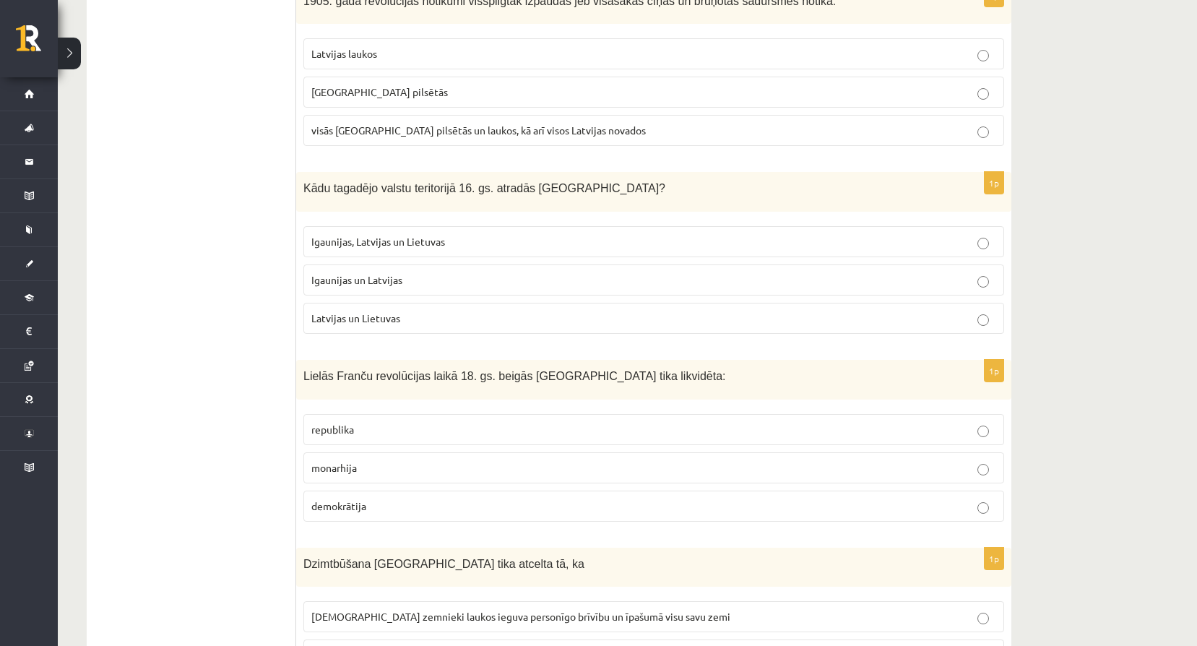
click at [476, 246] on p "Igaunijas, Latvijas un Lietuvas" at bounding box center [653, 241] width 685 height 15
click at [401, 283] on span "Igaunijas un Latvijas" at bounding box center [356, 279] width 91 height 13
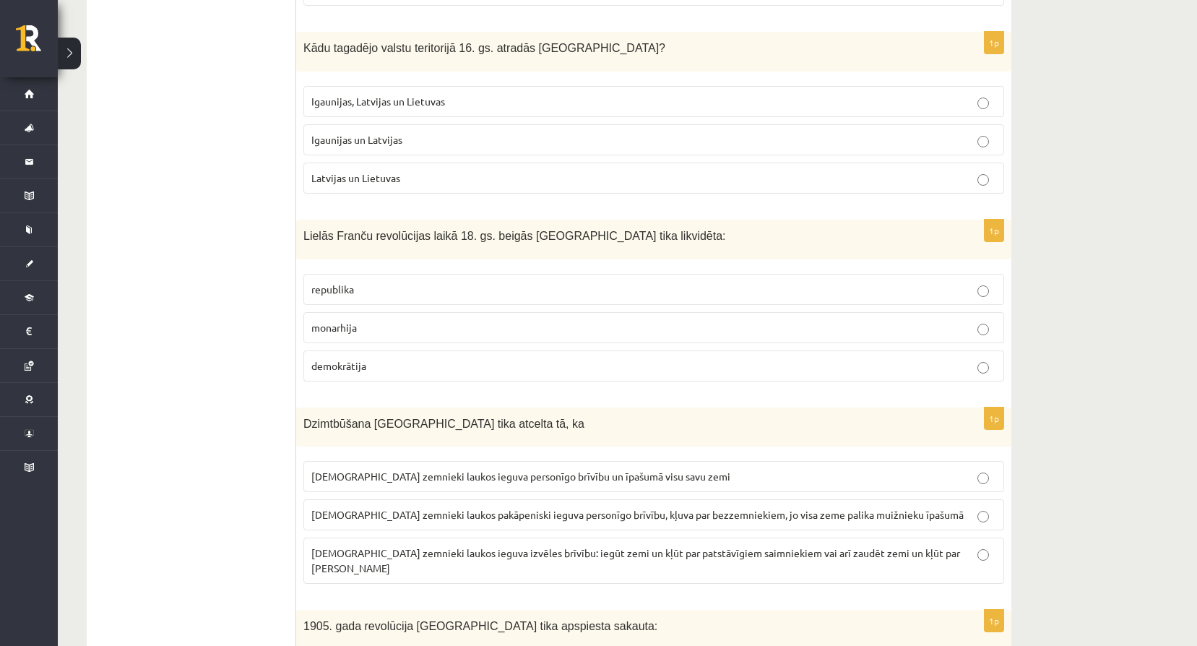
scroll to position [3059, 0]
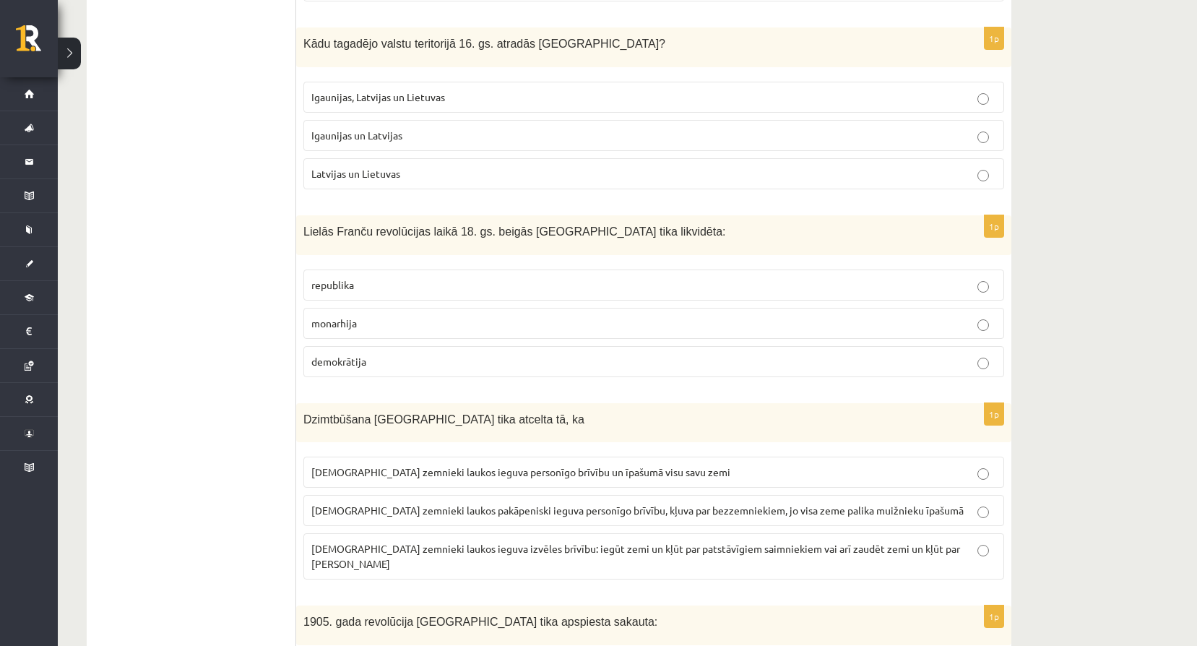
click at [387, 322] on p "monarhija" at bounding box center [653, 323] width 685 height 15
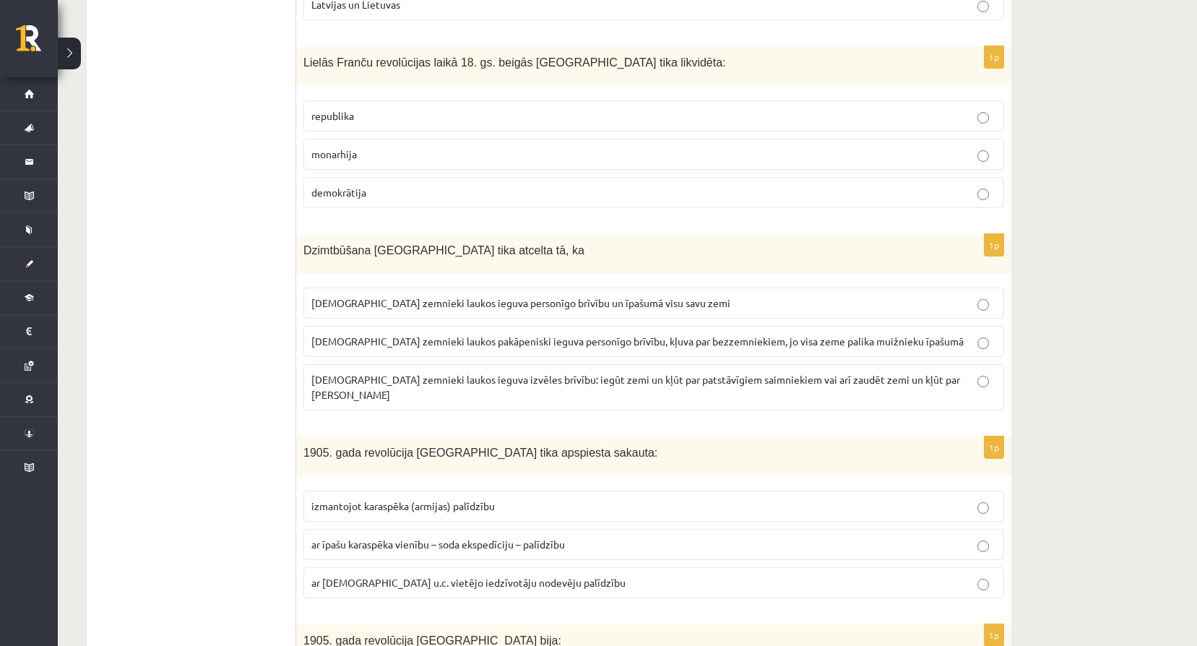
scroll to position [3276, 0]
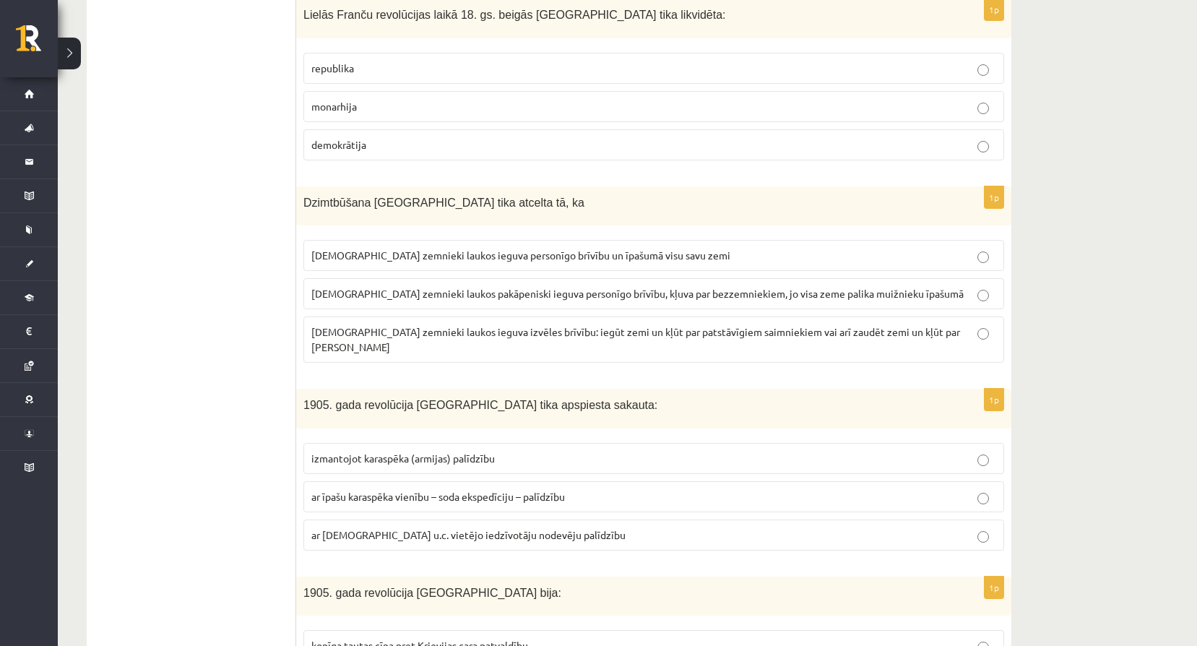
click at [447, 293] on span "latviešu zemnieki laukos pakāpeniski ieguva personīgo brīvību, kļuva par bezzem…" at bounding box center [637, 293] width 653 height 13
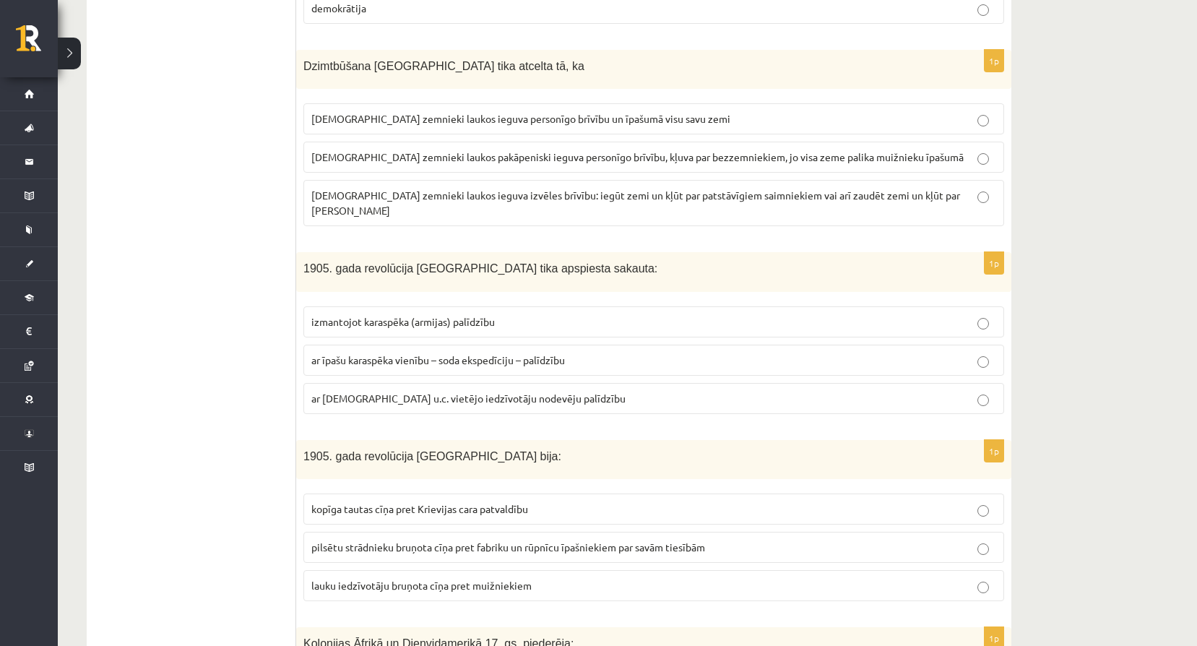
scroll to position [3420, 0]
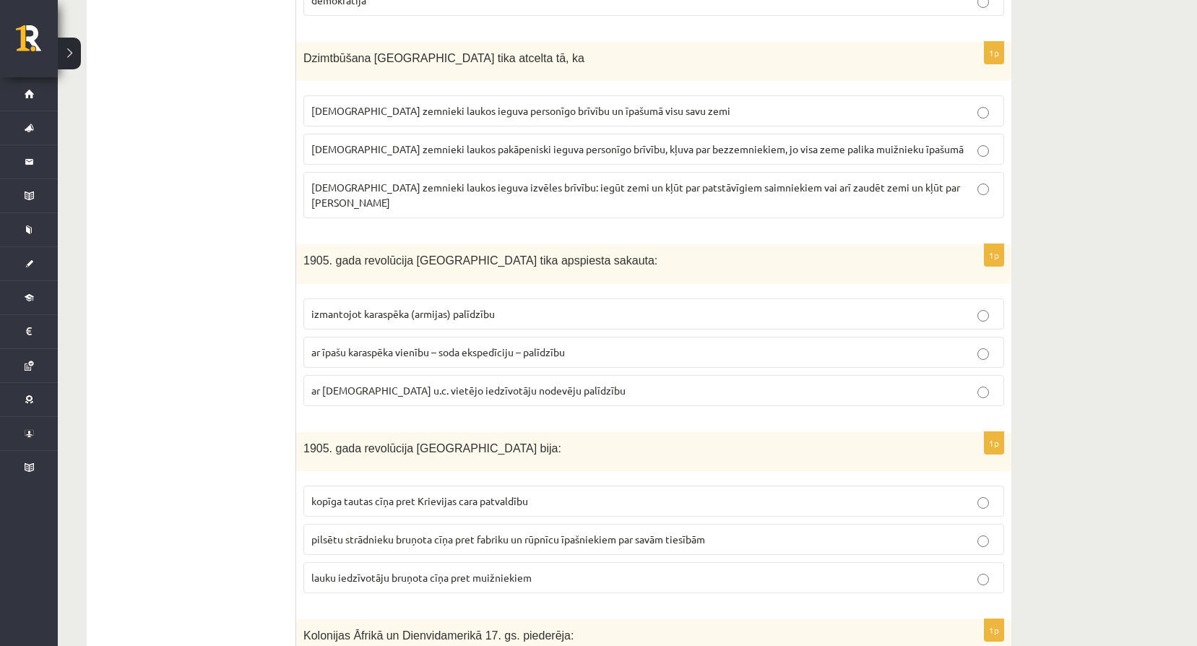
click at [499, 345] on span "ar īpašu karaspēka vienību – soda ekspedīciju – palīdzību" at bounding box center [438, 351] width 254 height 13
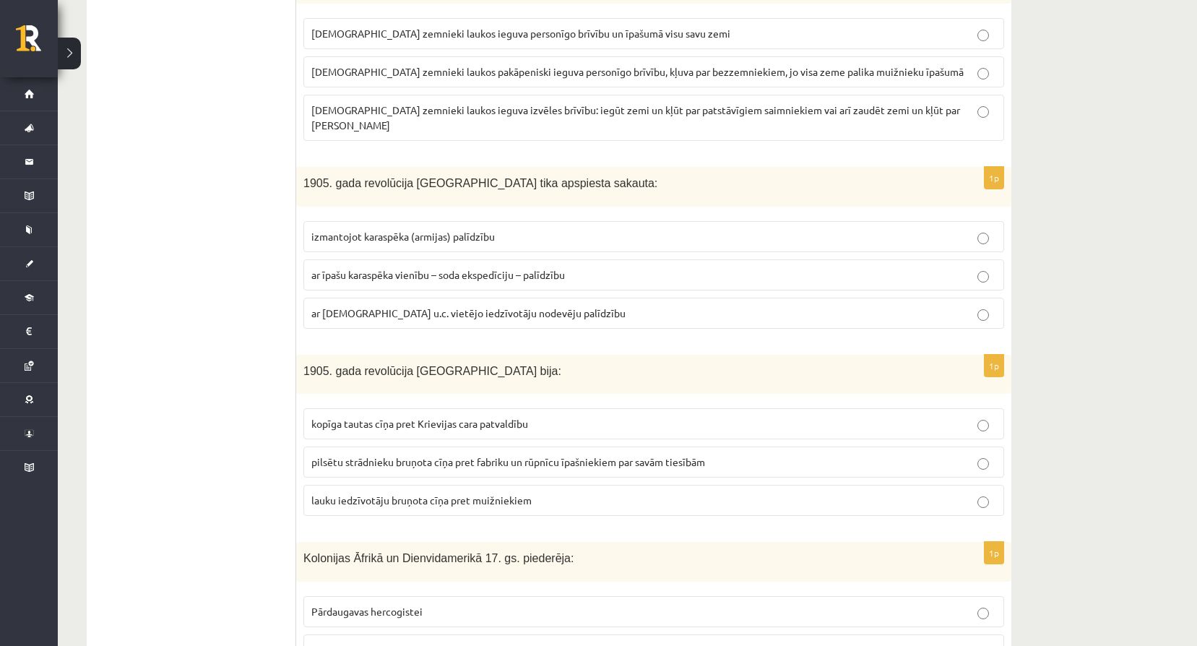
scroll to position [3541, 0]
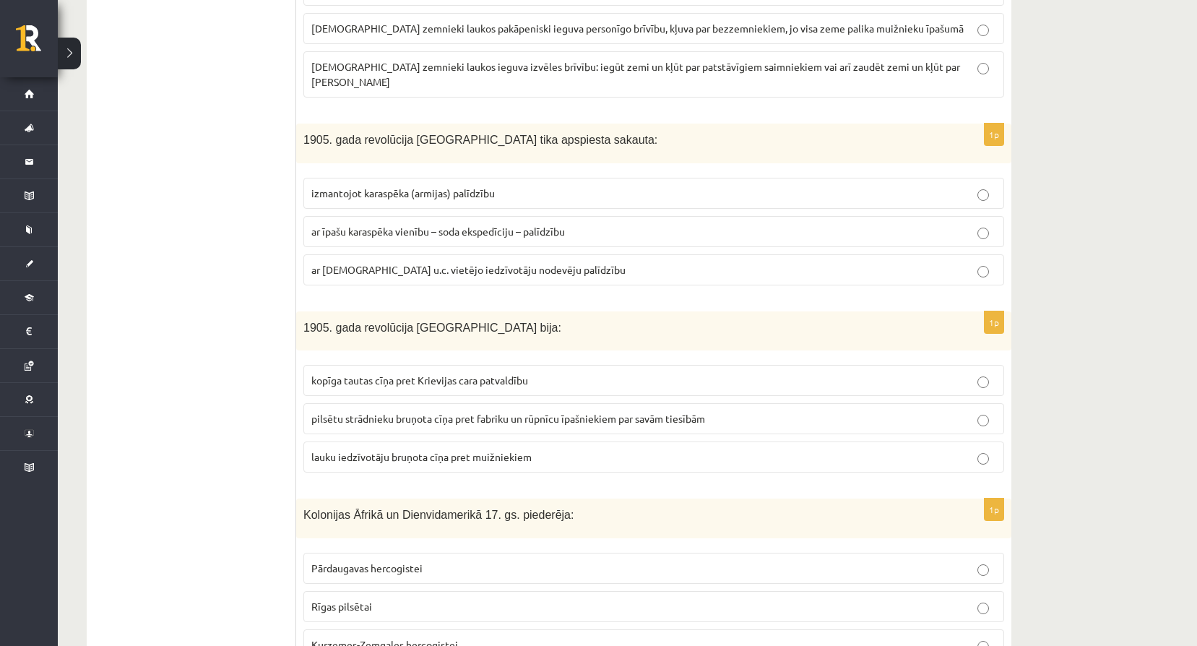
click at [490, 365] on label "kopīga tautas cīņa pret Krievijas cara patvaldību" at bounding box center [654, 380] width 701 height 31
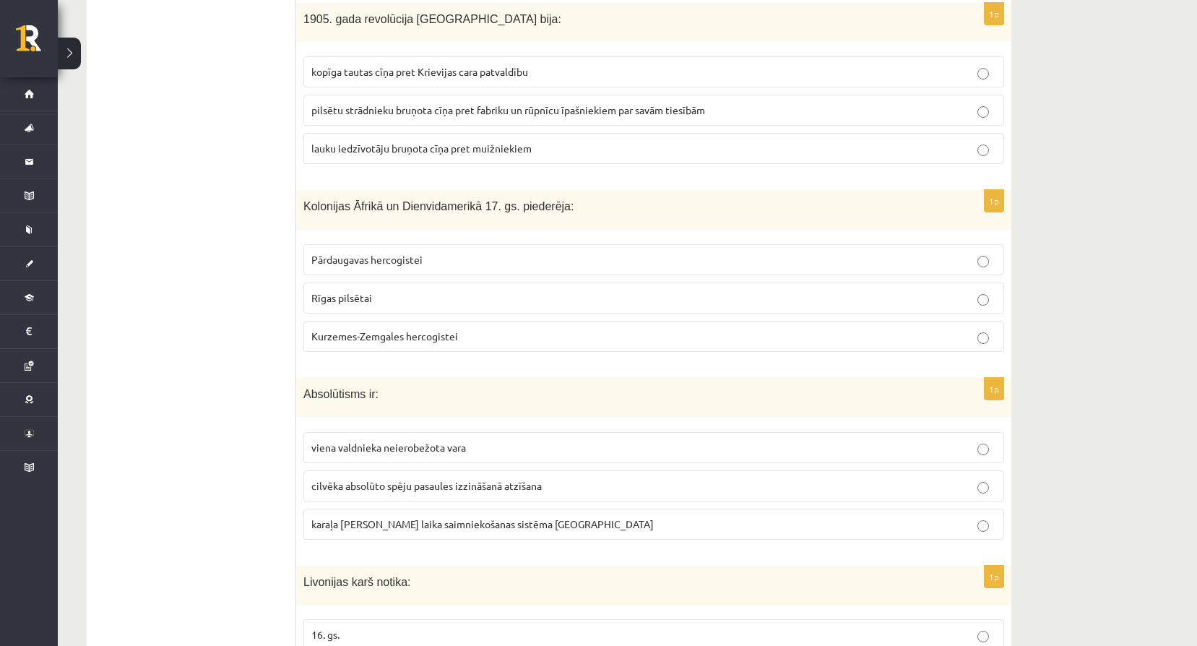
scroll to position [3854, 0]
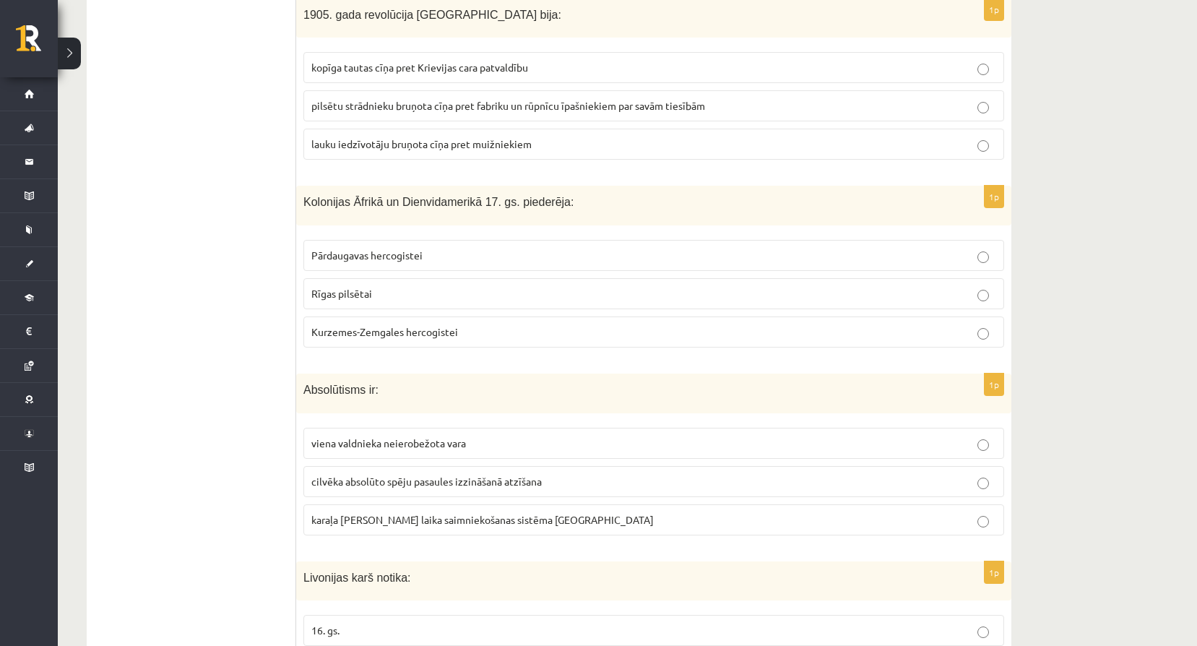
click at [401, 325] on span "Kurzemes-Zemgales hercogistei" at bounding box center [384, 331] width 147 height 13
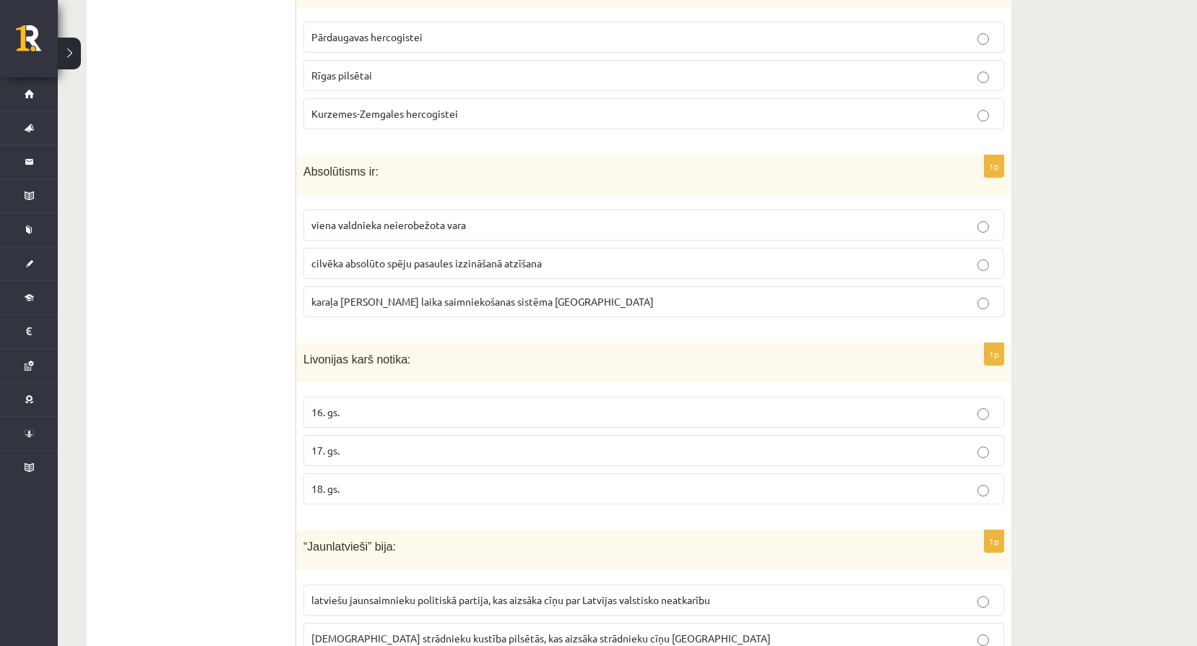
scroll to position [4095, 0]
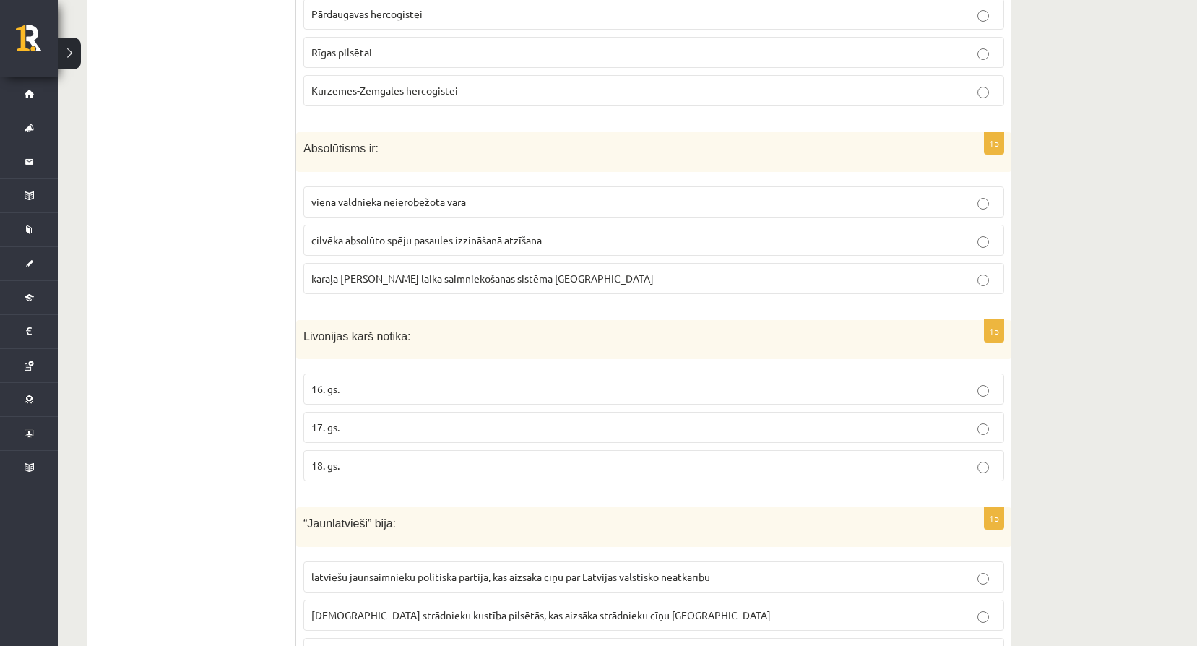
click at [418, 195] on span "viena valdnieka neierobežota vara" at bounding box center [388, 201] width 155 height 13
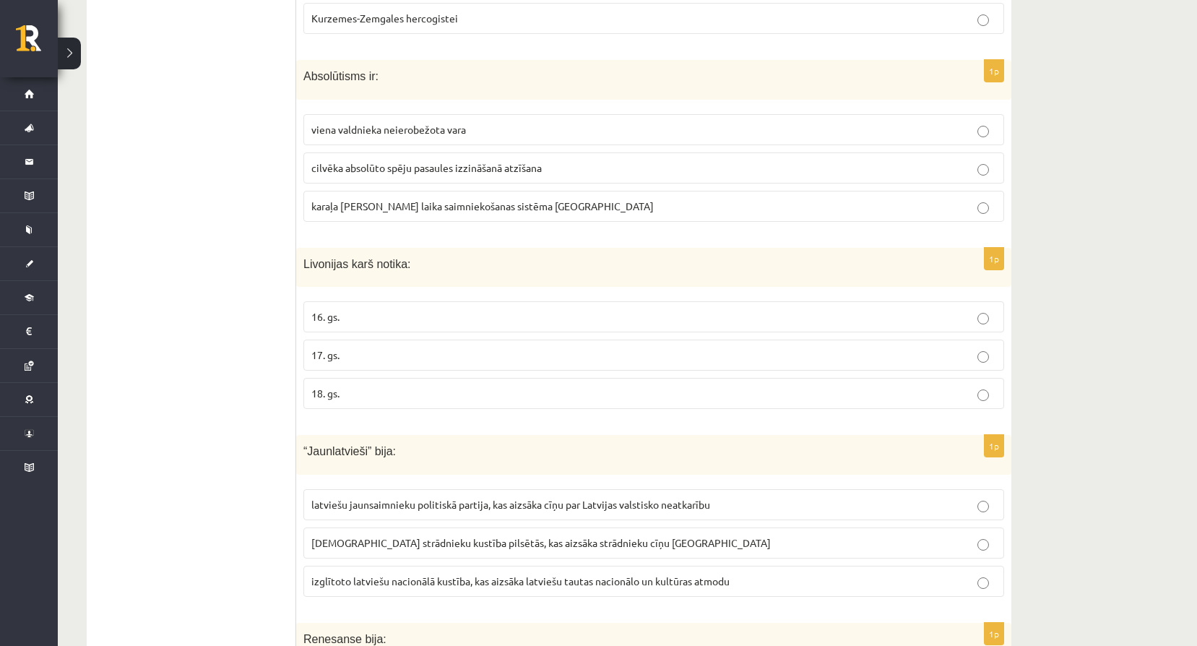
click at [424, 309] on p "16. gs." at bounding box center [653, 316] width 685 height 15
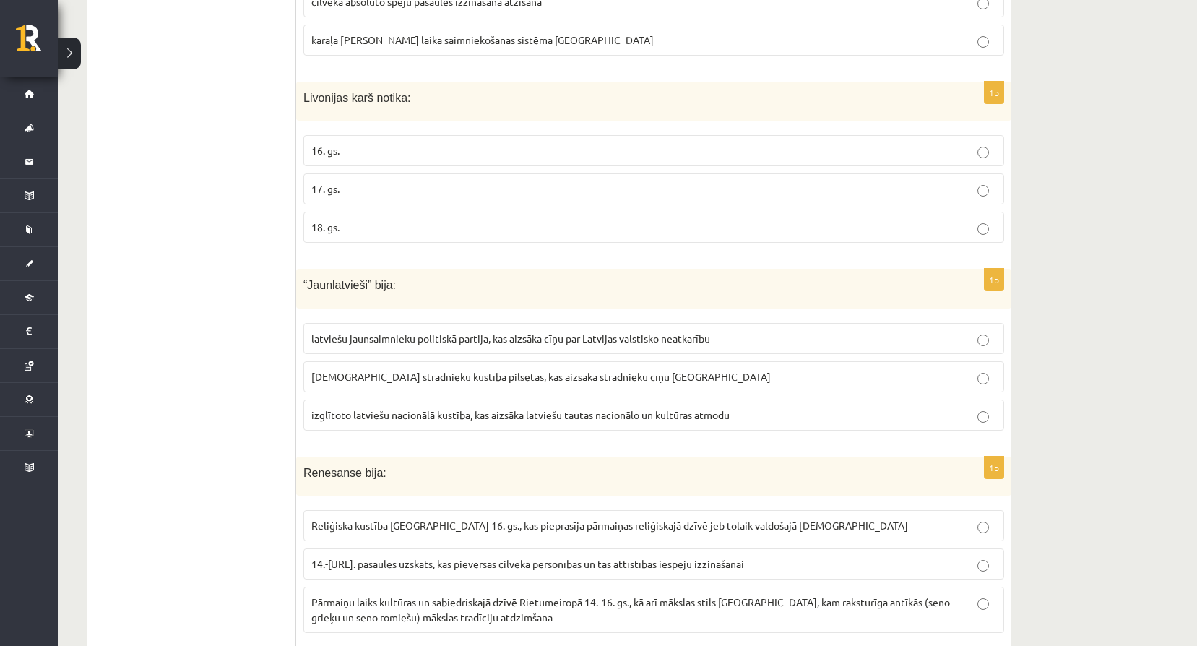
scroll to position [4336, 0]
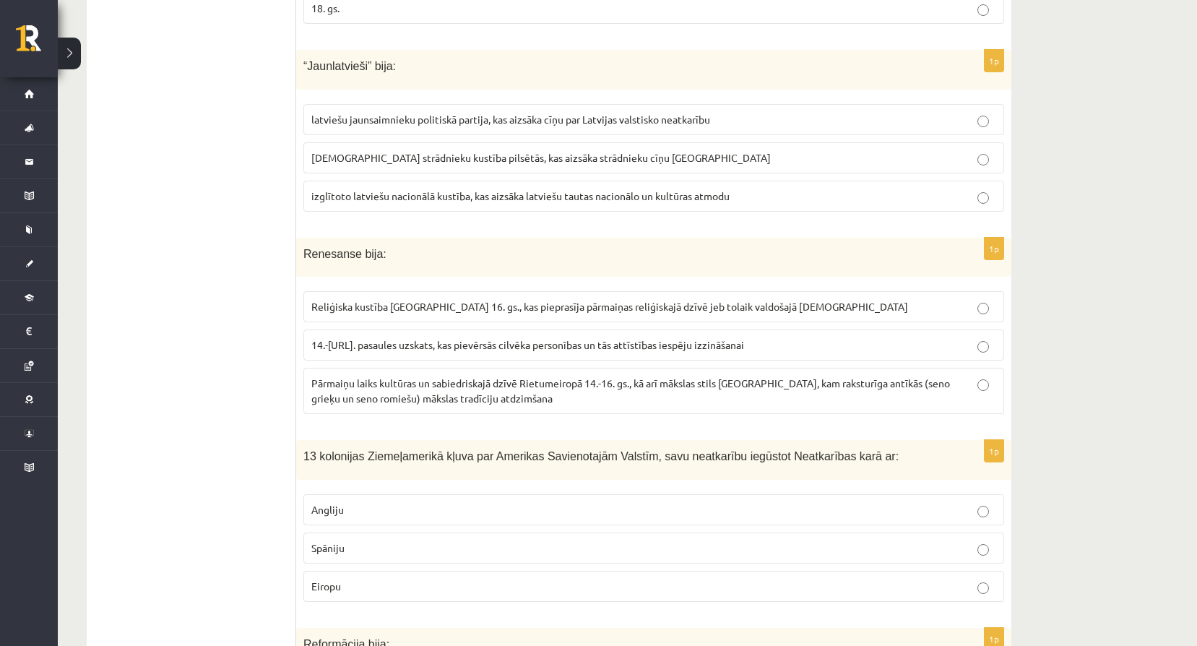
click at [455, 189] on span "izglītoto latviešu nacionālā kustība, kas aizsāka latviešu tautas nacionālo un …" at bounding box center [520, 195] width 418 height 13
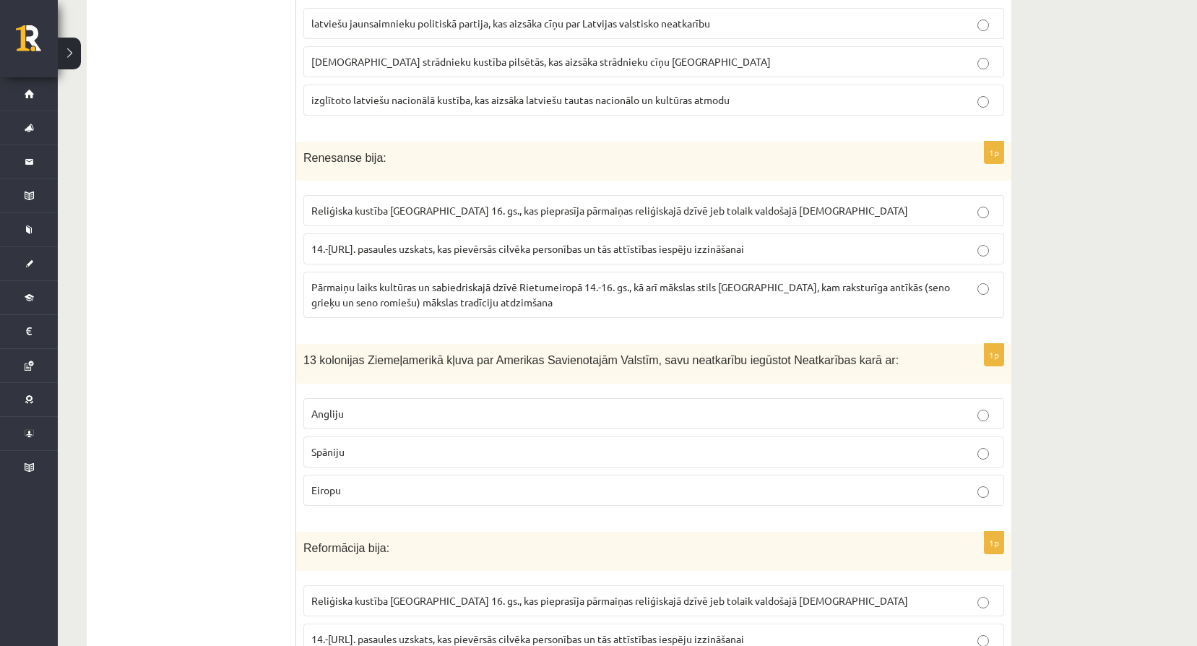
scroll to position [4674, 0]
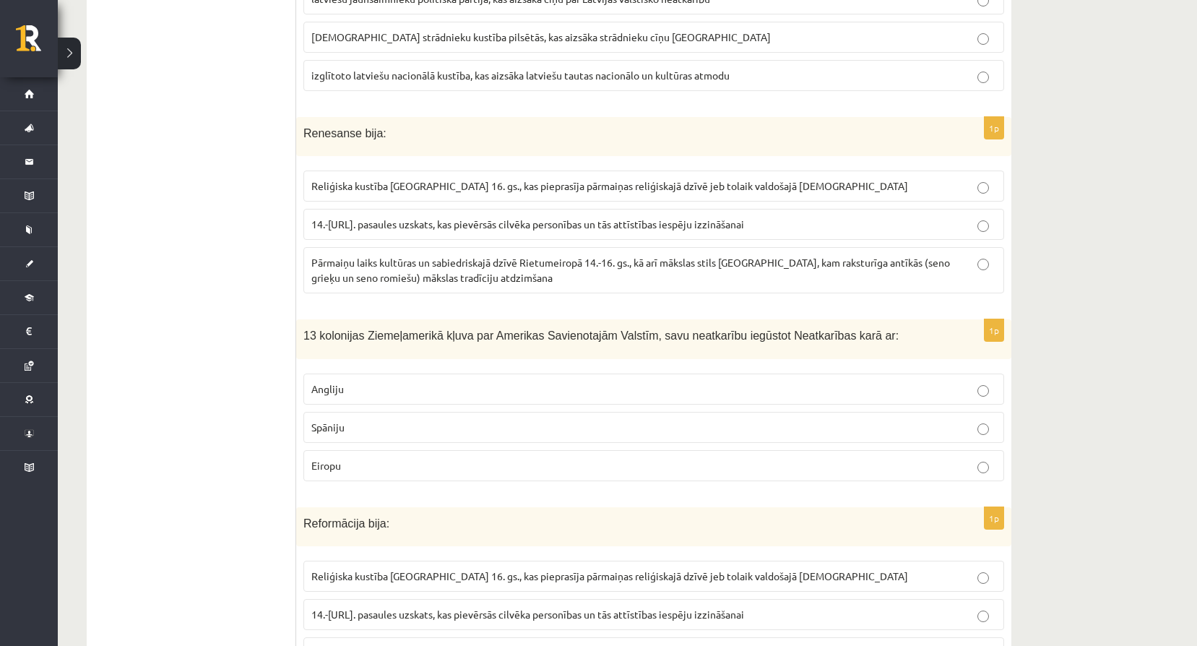
click at [451, 274] on label "Pārmaiņu laiks kultūras un sabiedriskajā dzīvē Rietumeiropā 14.-16. gs., kā arī…" at bounding box center [654, 270] width 701 height 46
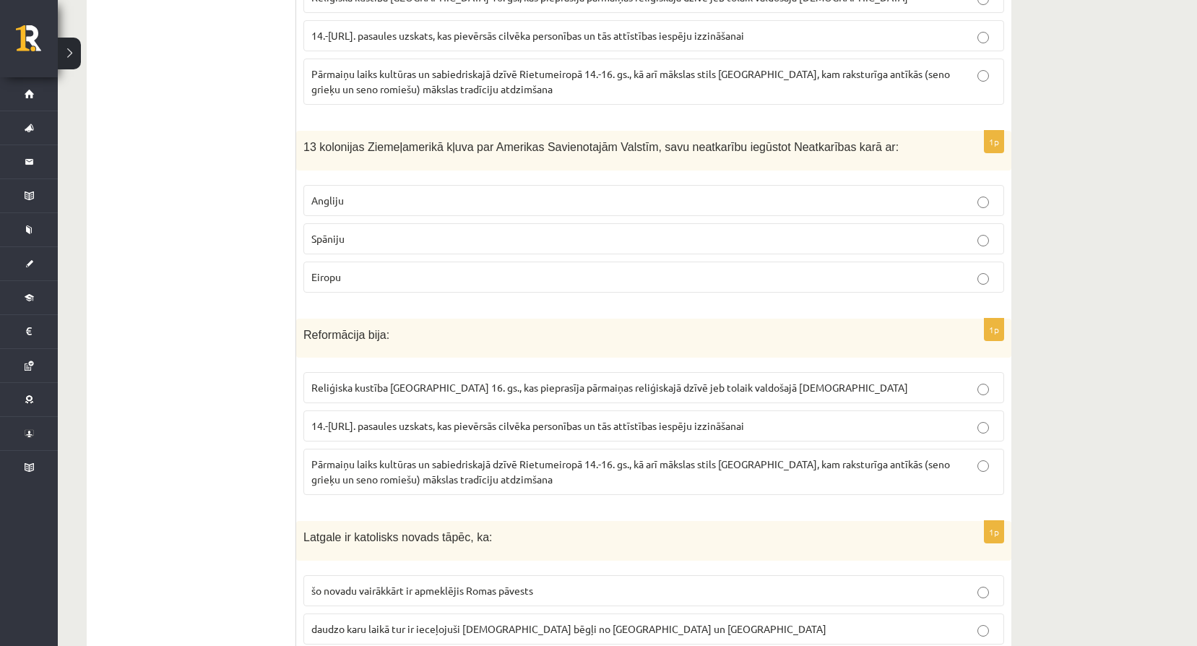
scroll to position [4866, 0]
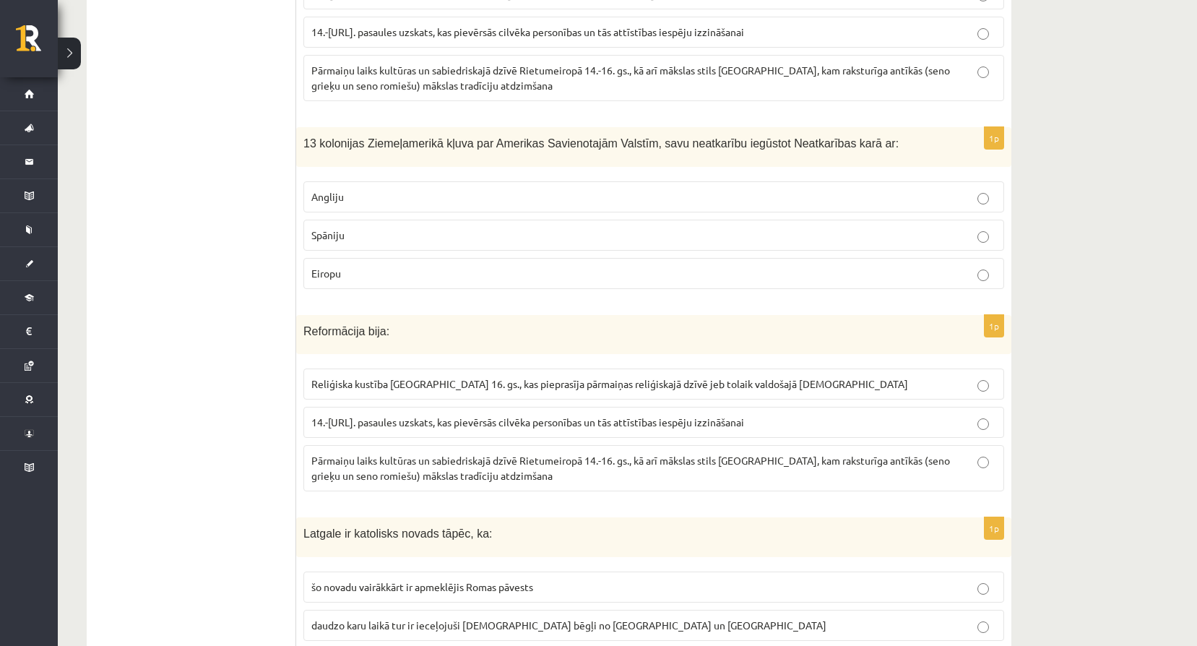
click at [398, 181] on label "Angliju" at bounding box center [654, 196] width 701 height 31
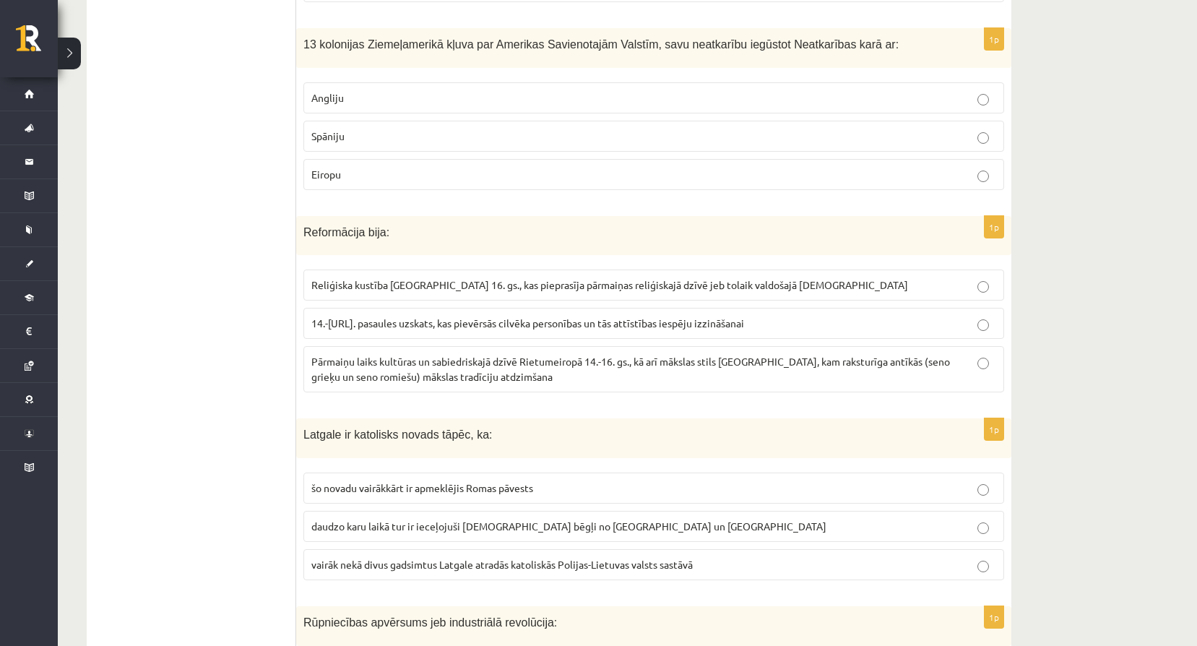
scroll to position [5010, 0]
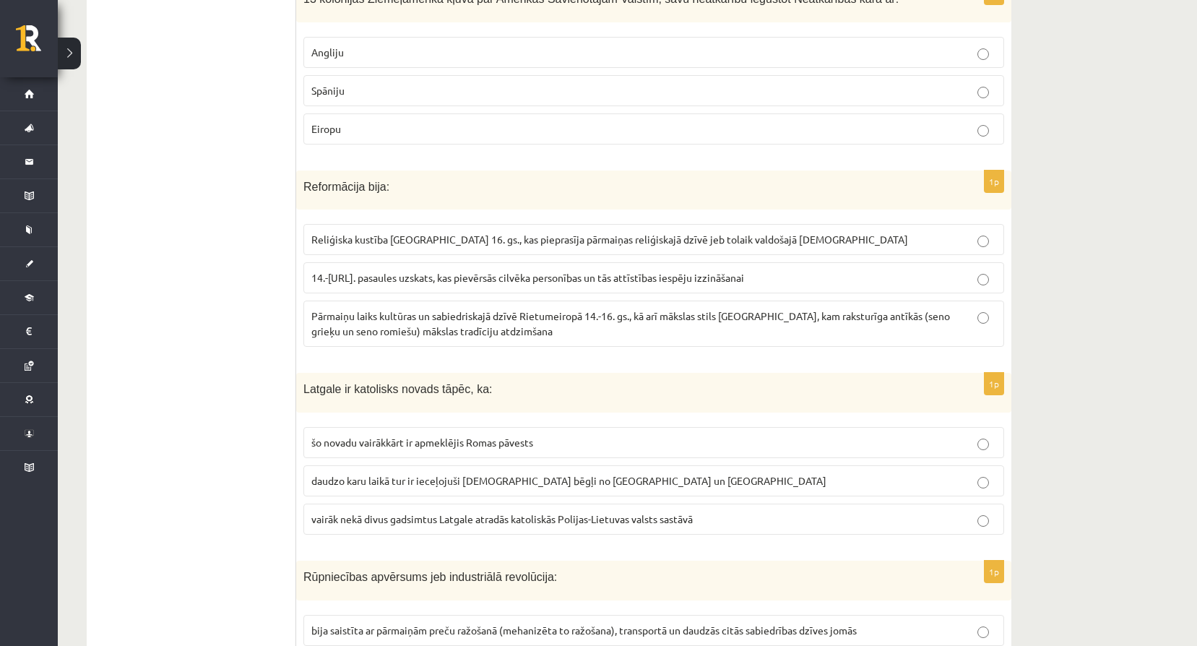
click at [438, 233] on span "Reliģiska kustība Eiropā 16. gs., kas pieprasīja pārmaiņas reliģiskajā dzīvē je…" at bounding box center [609, 239] width 597 height 13
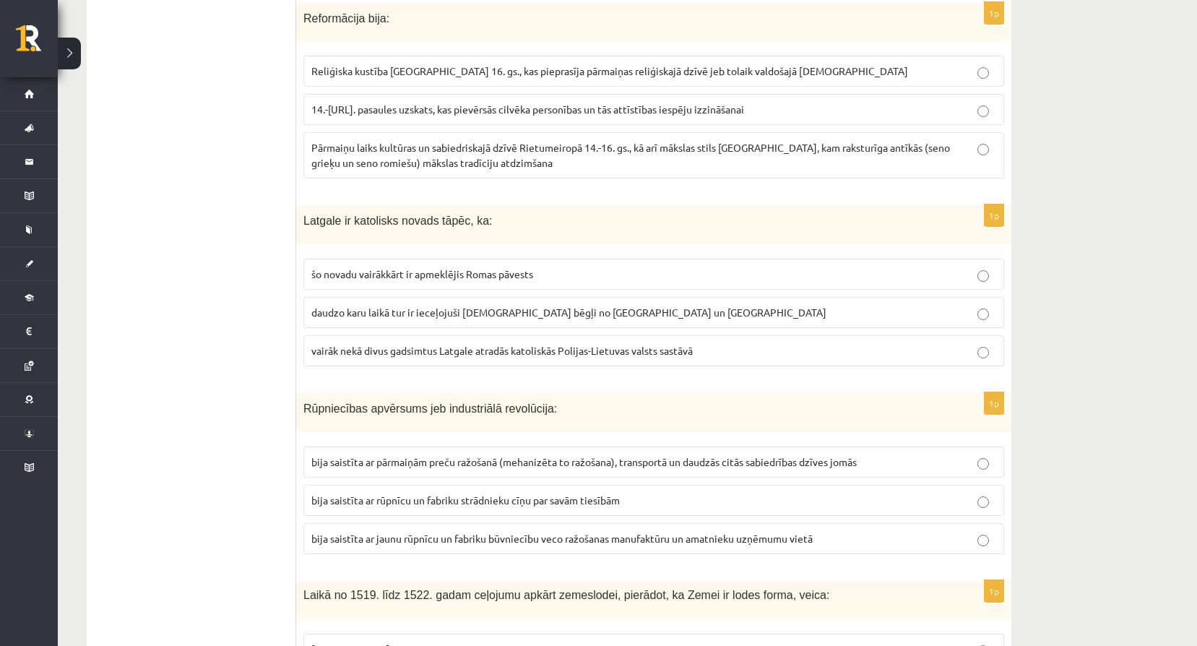
scroll to position [5179, 0]
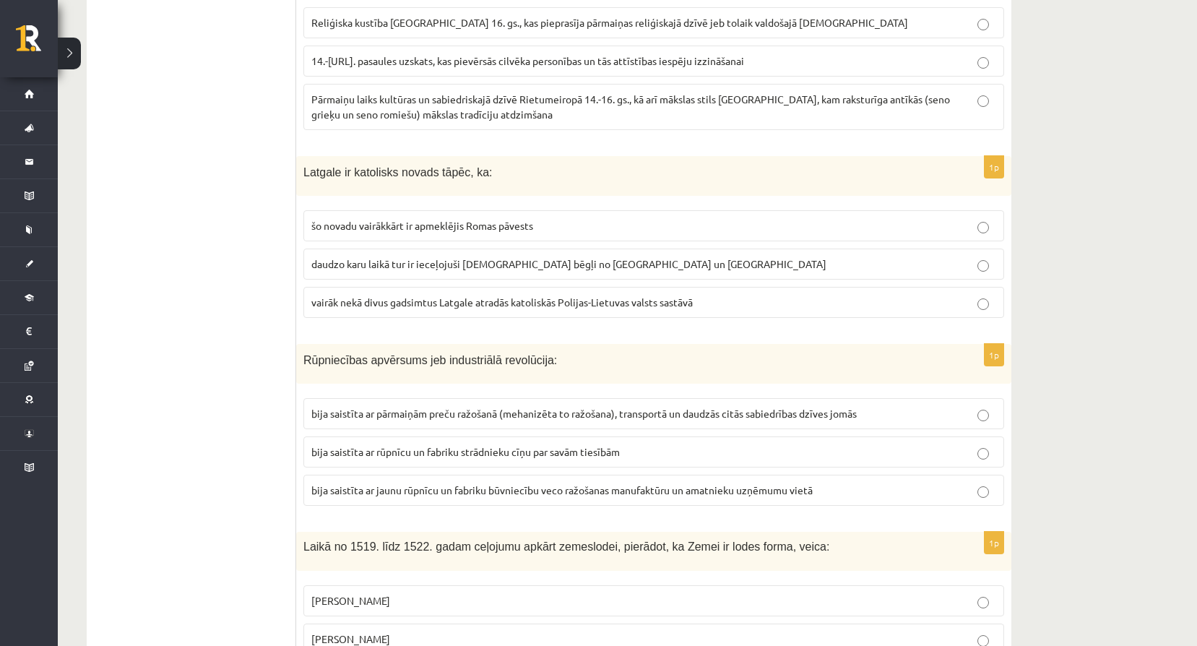
click at [377, 296] on span "vairāk nekā divus gadsimtus Latgale atradās katoliskās Polijas-Lietuvas valsts …" at bounding box center [502, 302] width 382 height 13
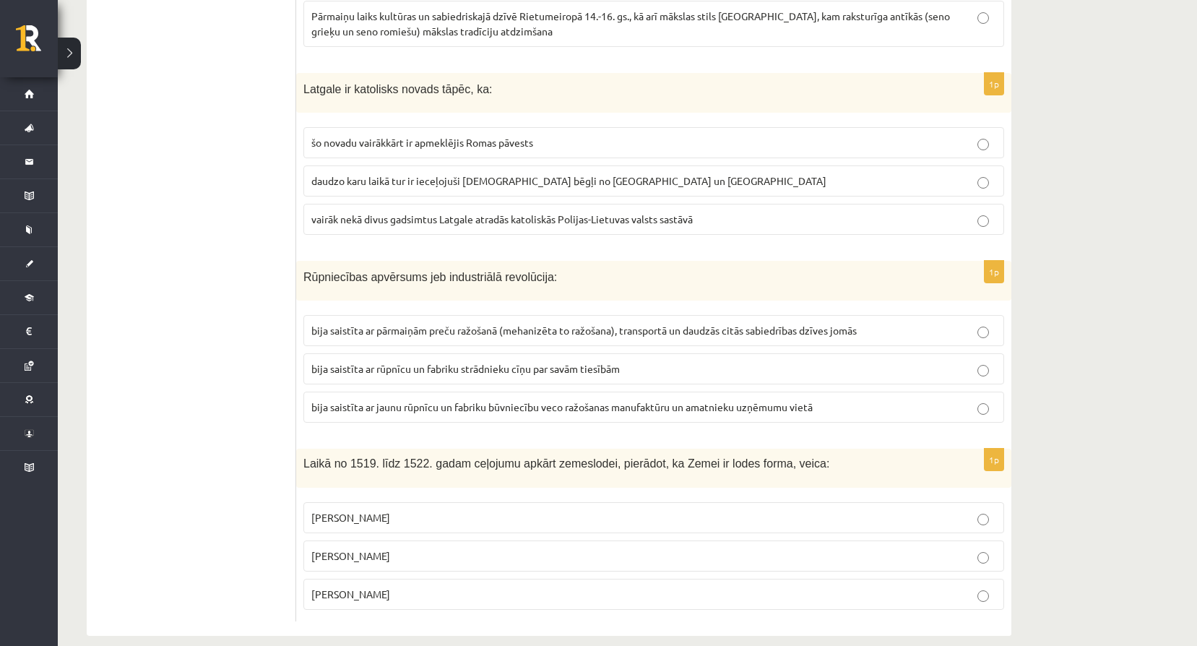
scroll to position [5315, 0]
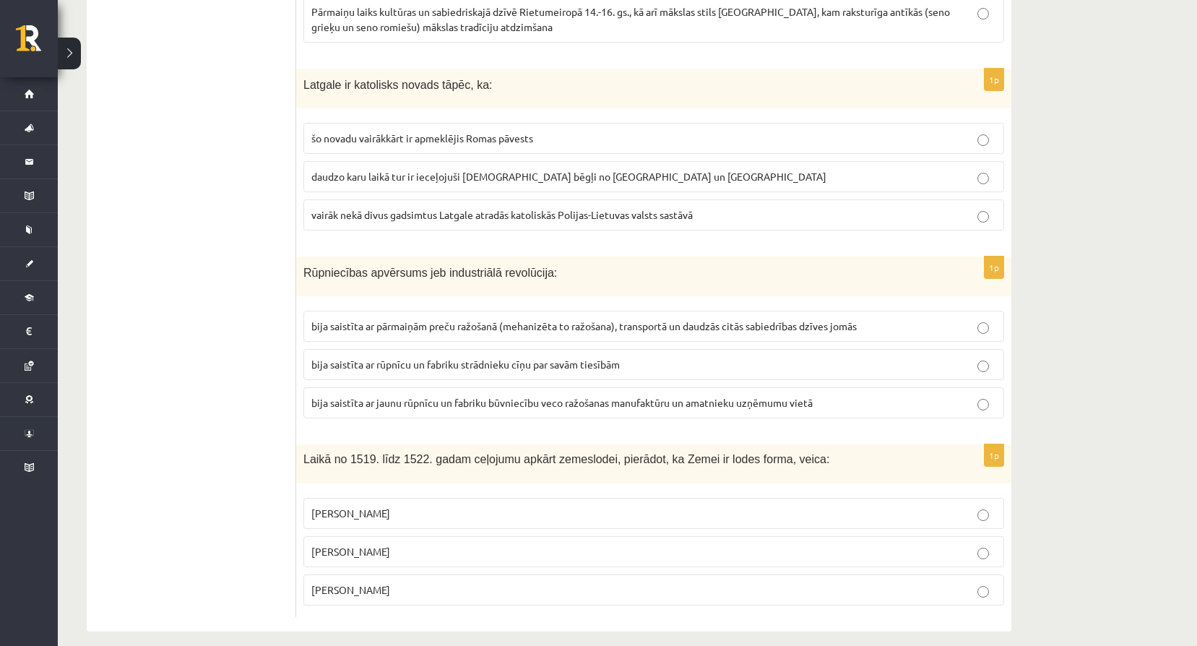
click at [320, 583] on span "Fernans Magelāns" at bounding box center [350, 589] width 79 height 13
click at [482, 319] on p "bija saistīta ar pārmaiņām preču ražošanā (mehanizēta to ražošana), transportā …" at bounding box center [653, 326] width 685 height 15
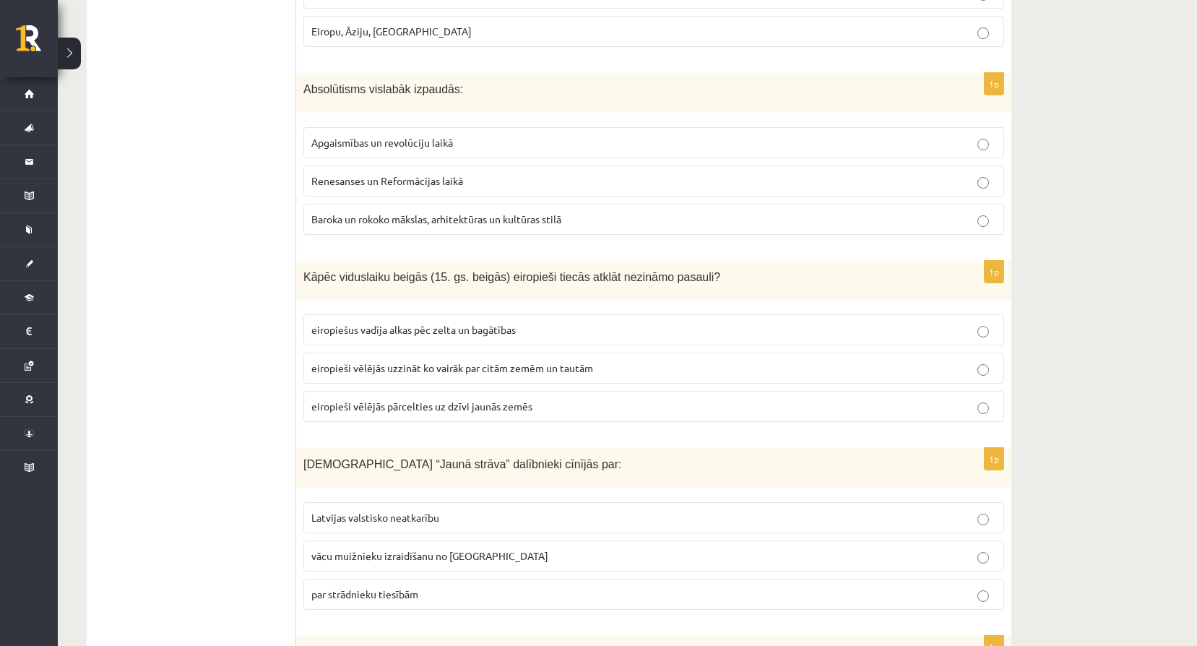
scroll to position [0, 0]
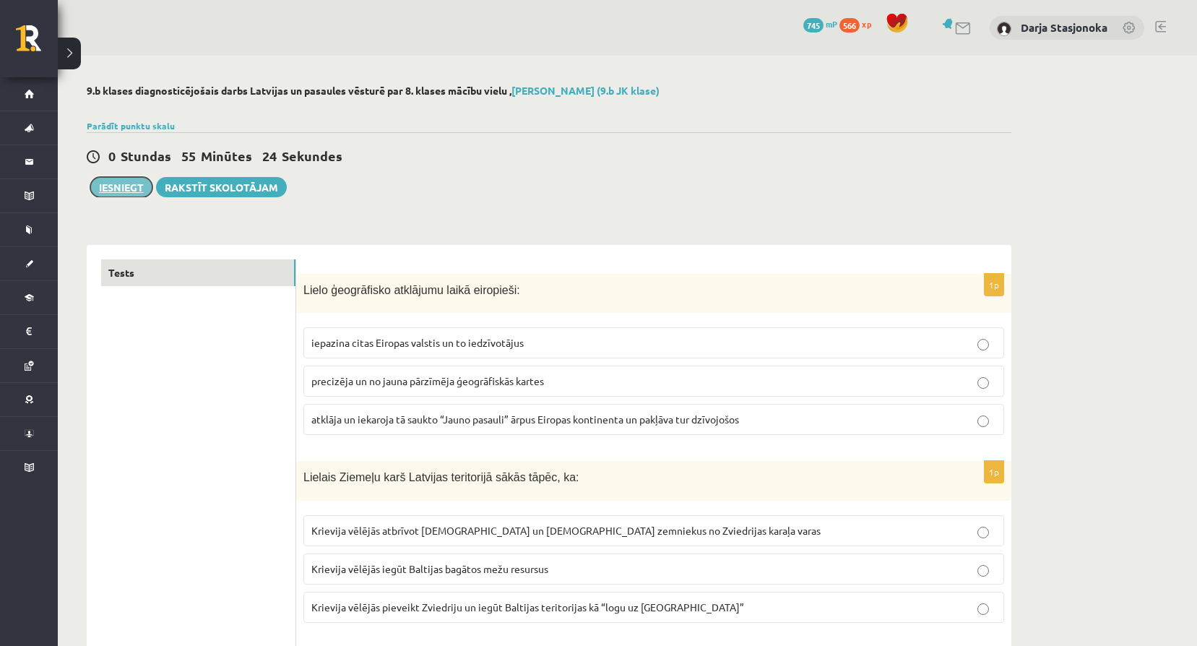
click at [92, 187] on button "Iesniegt" at bounding box center [121, 187] width 62 height 20
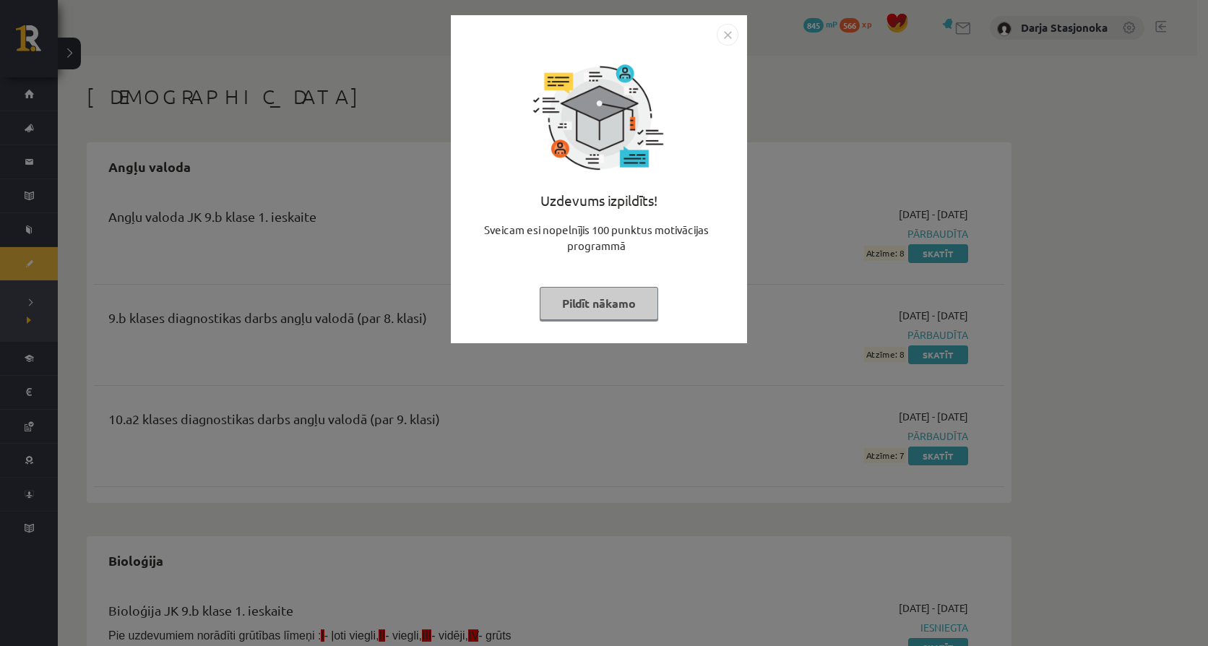
click at [614, 319] on button "Pildīt nākamo" at bounding box center [599, 303] width 119 height 33
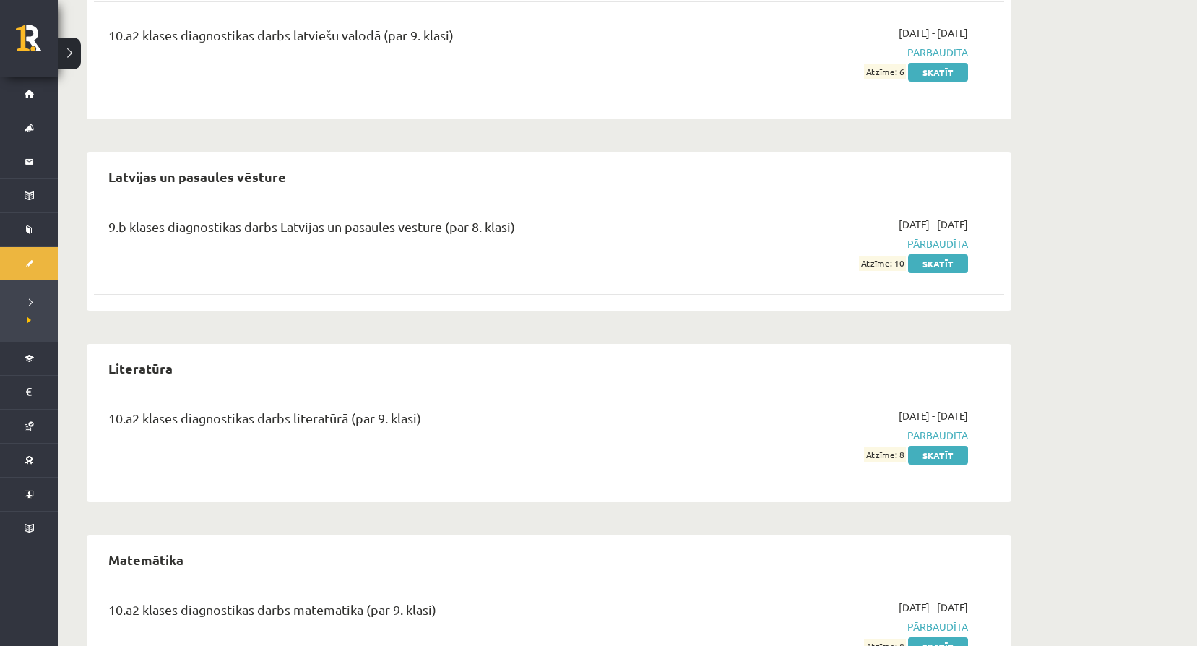
scroll to position [2336, 0]
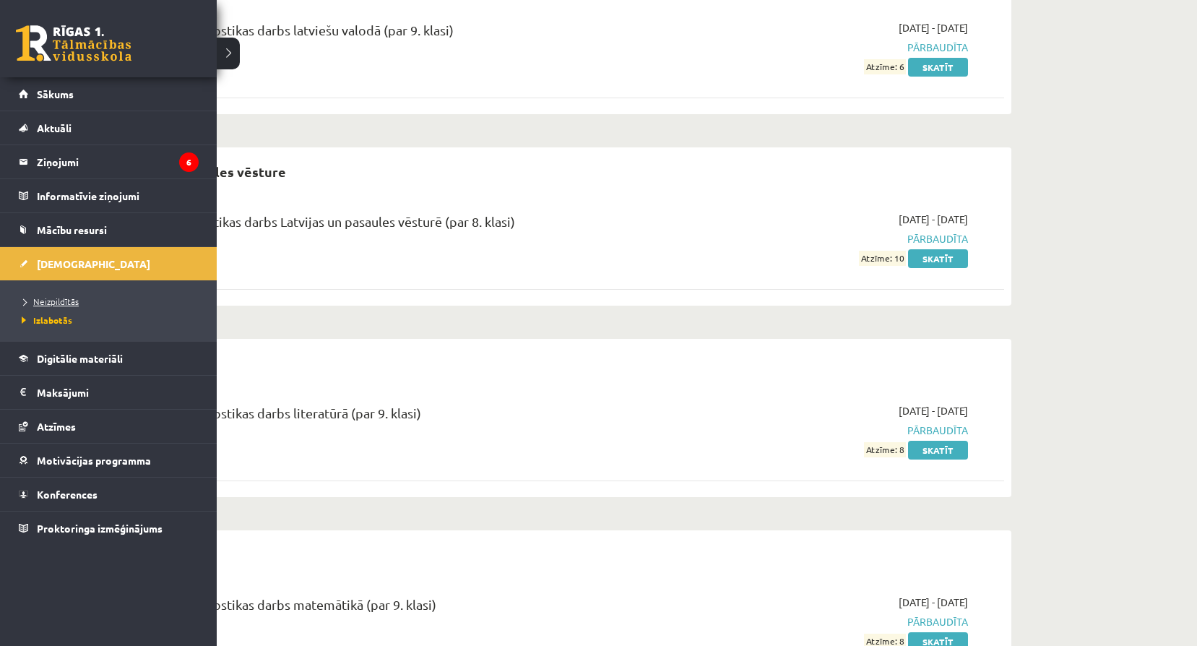
click at [64, 304] on span "Neizpildītās" at bounding box center [48, 302] width 61 height 12
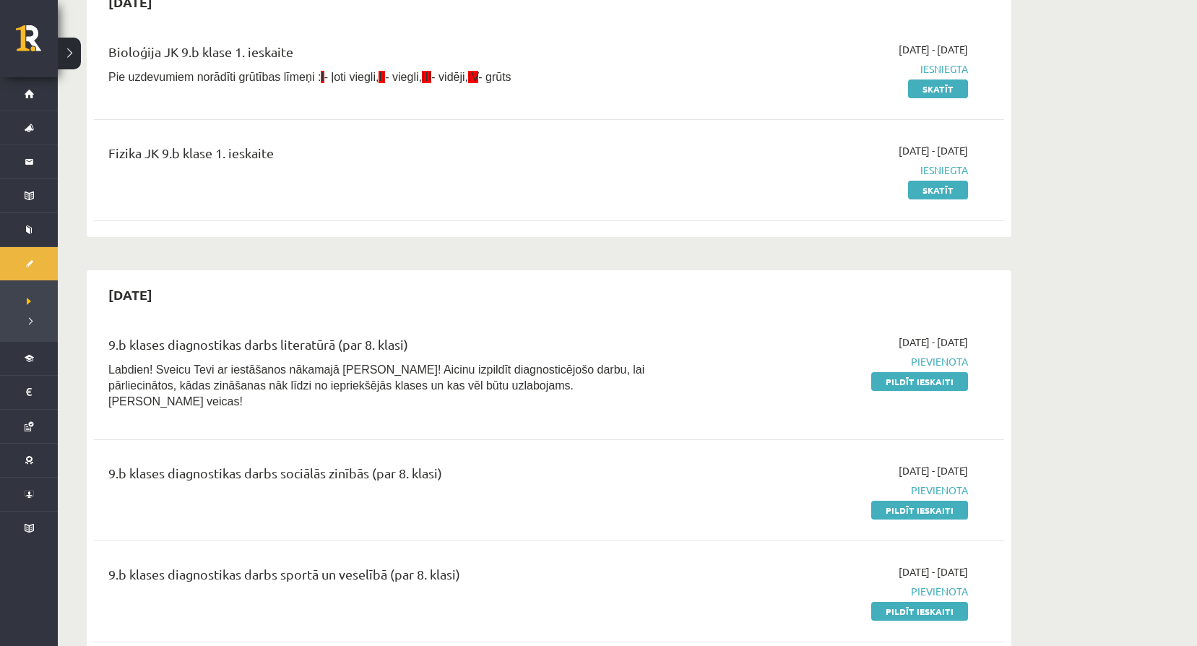
scroll to position [217, 0]
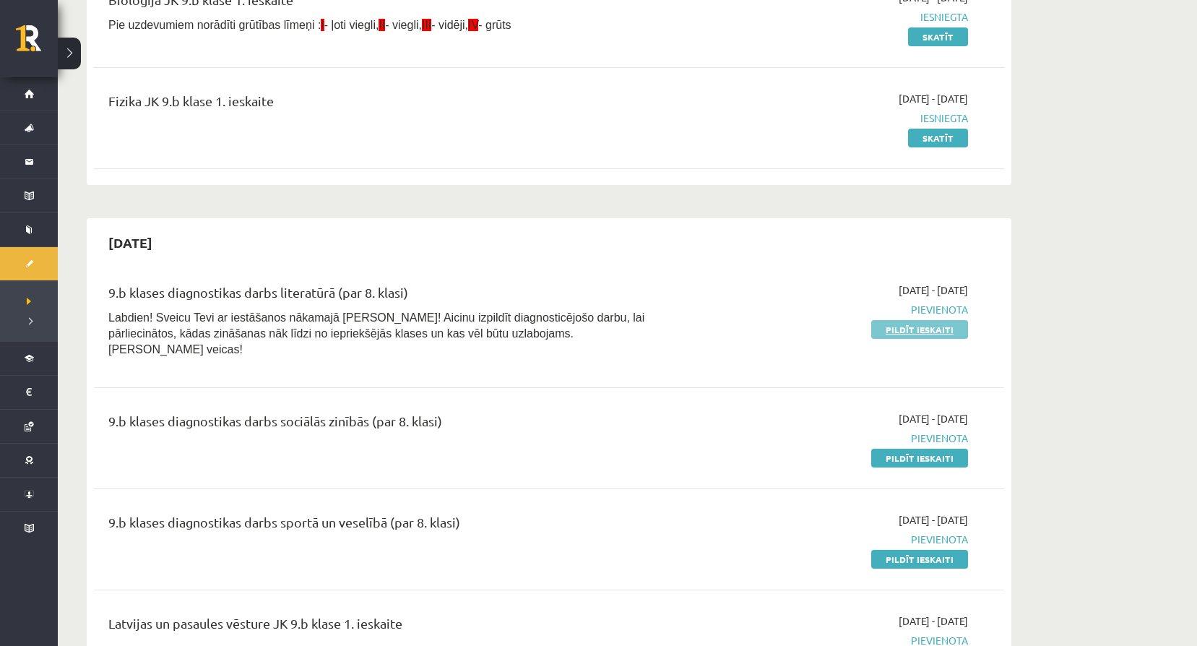
click at [923, 332] on link "Pildīt ieskaiti" at bounding box center [920, 329] width 97 height 19
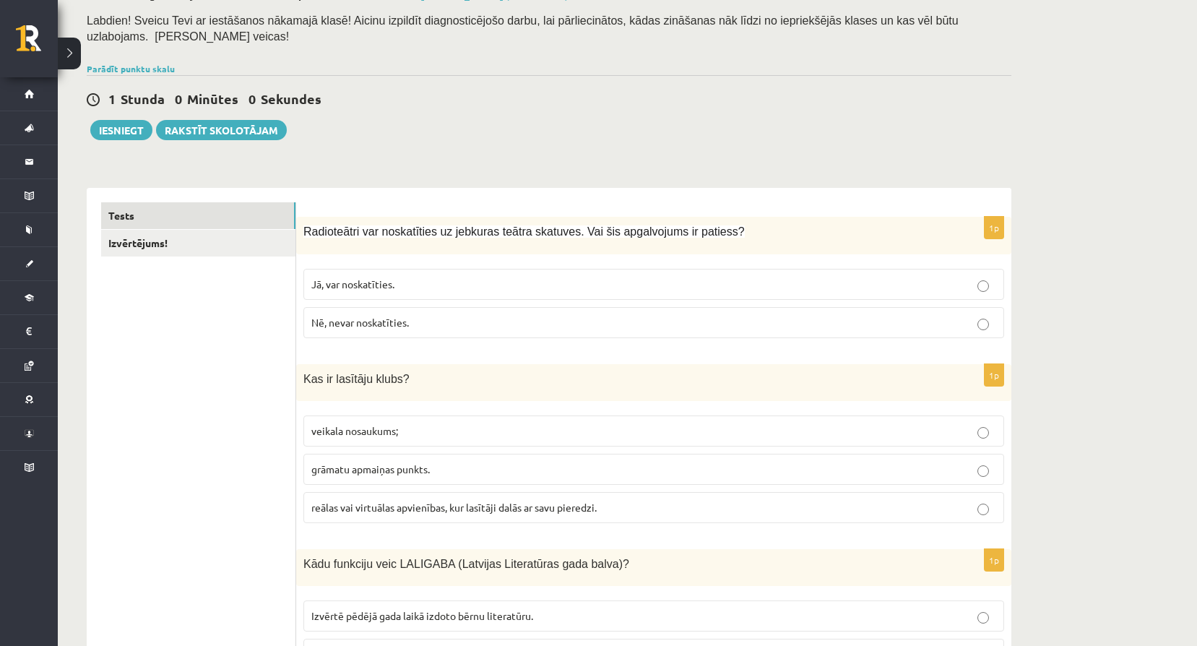
scroll to position [121, 0]
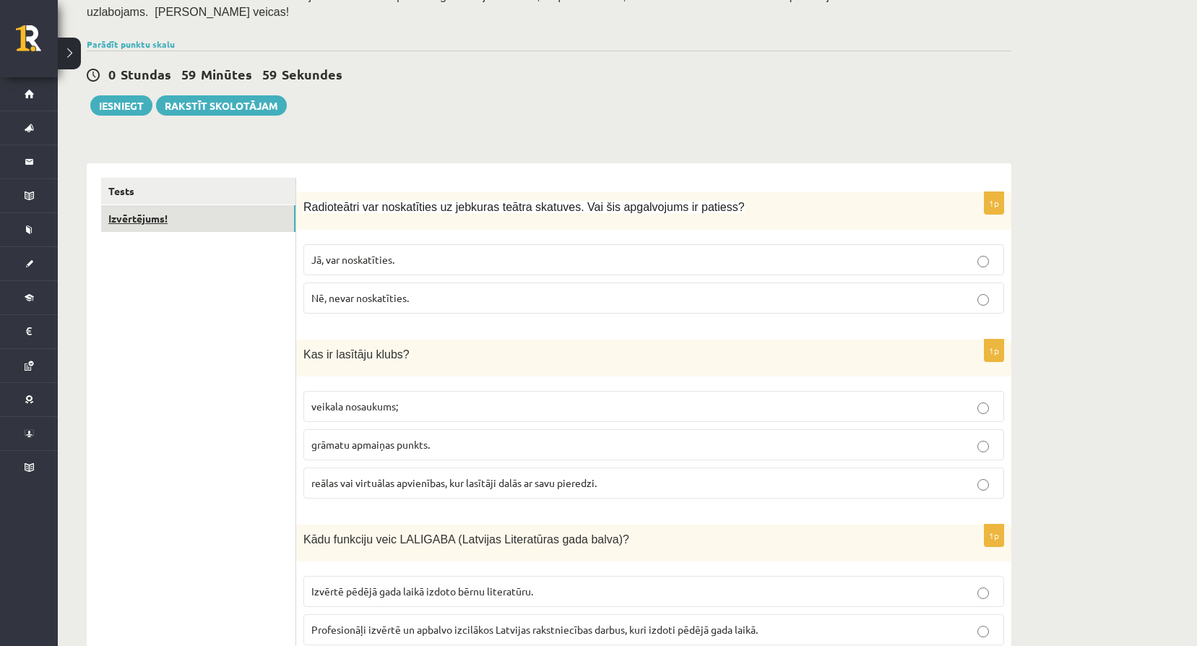
click at [274, 205] on link "Izvērtējums!" at bounding box center [198, 218] width 194 height 27
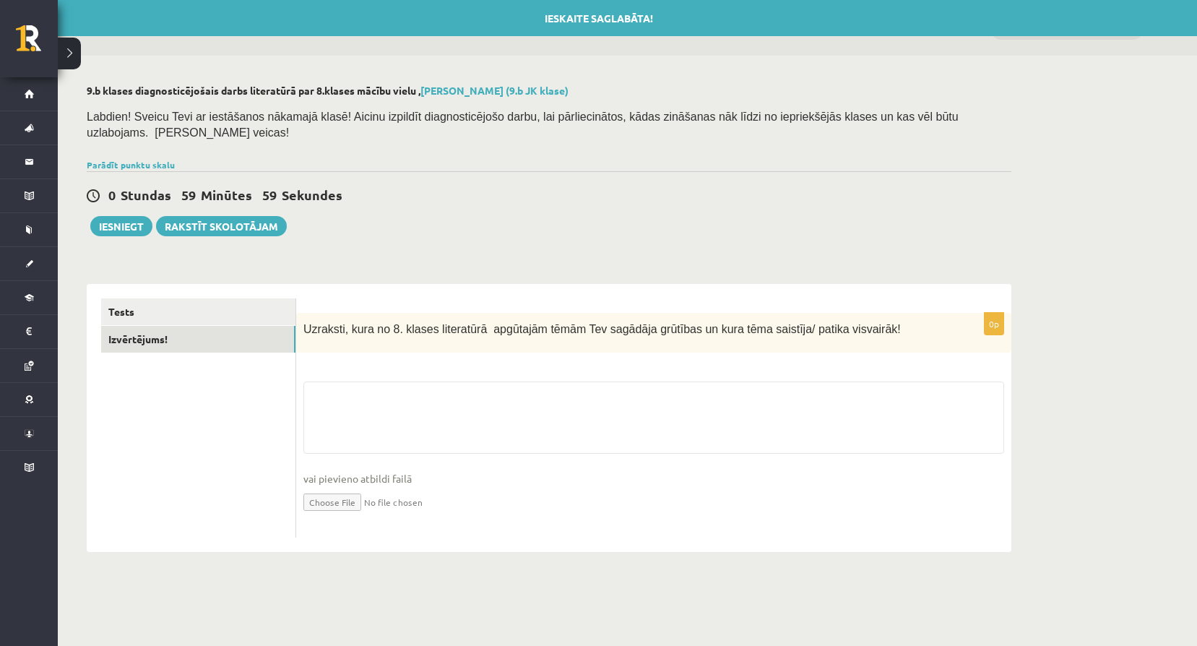
scroll to position [0, 0]
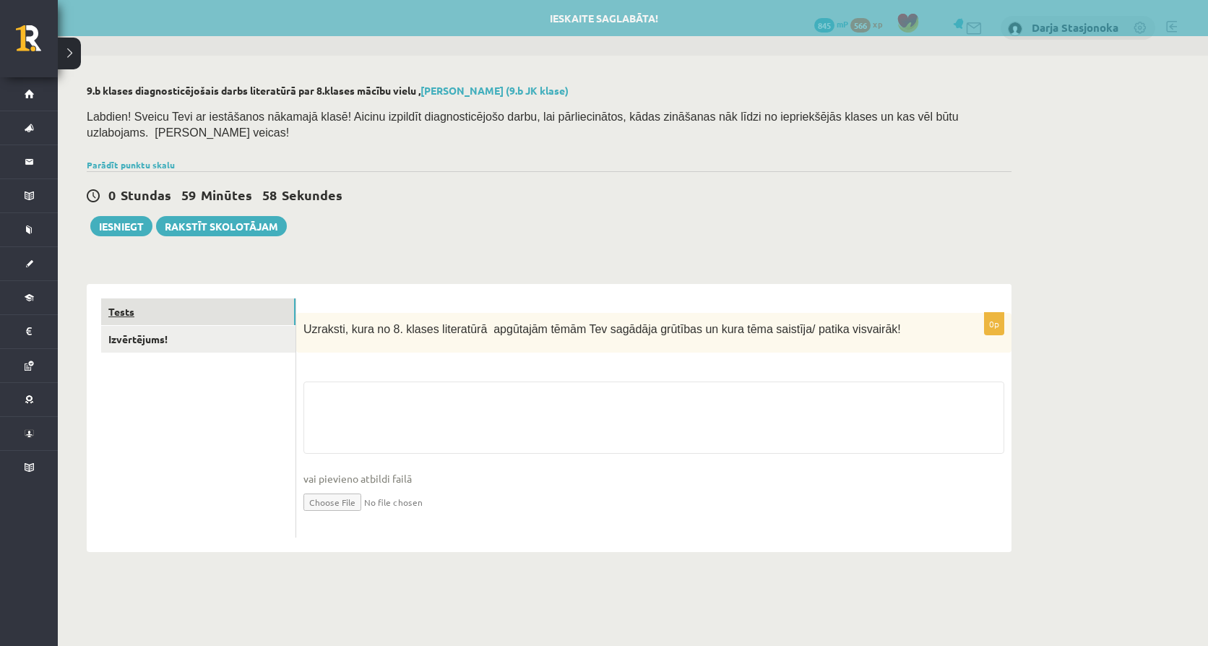
click at [252, 298] on link "Tests" at bounding box center [198, 311] width 194 height 27
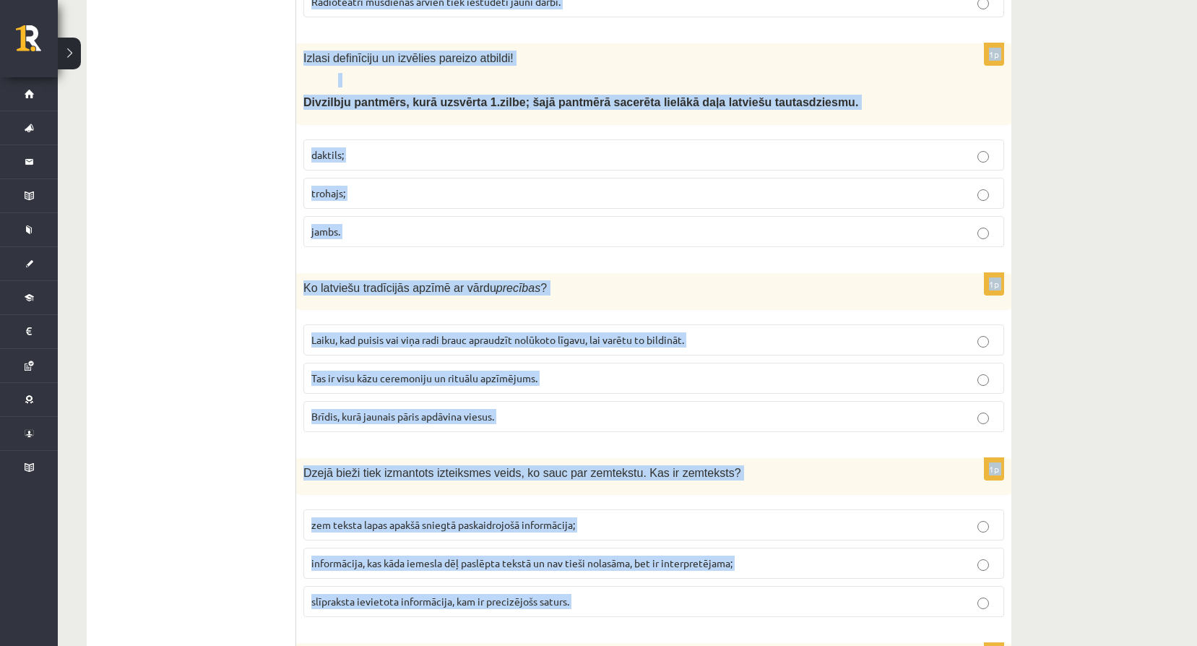
scroll to position [5454, 0]
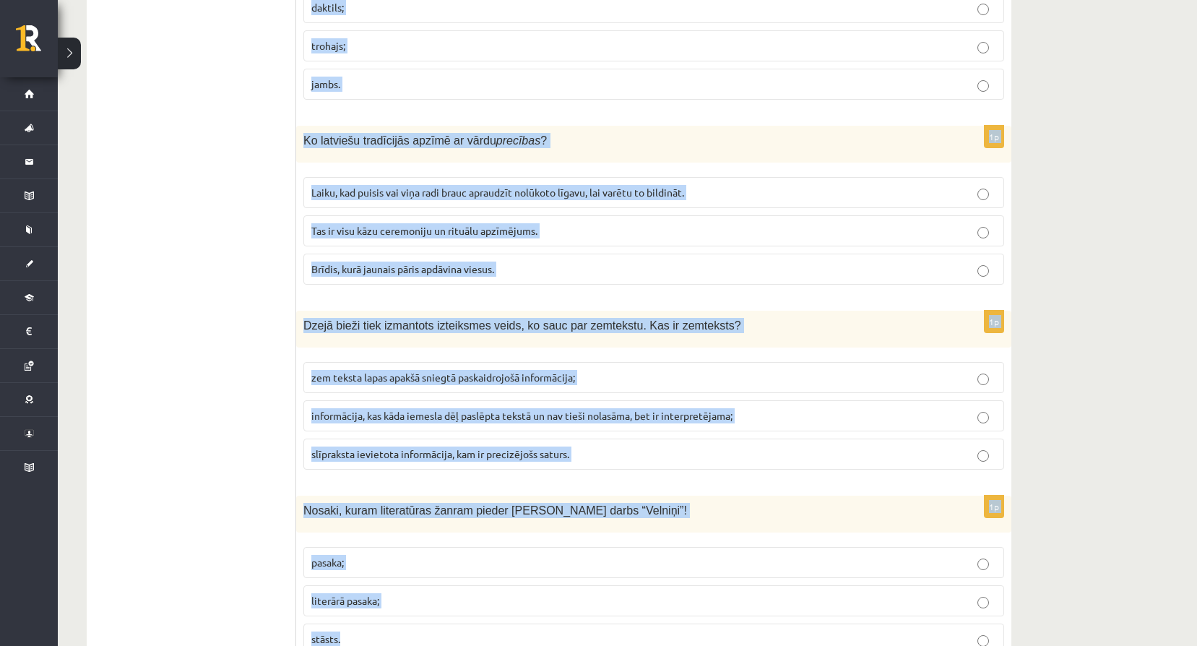
drag, startPoint x: 306, startPoint y: 312, endPoint x: 345, endPoint y: 577, distance: 267.5
copy form "Radioteātri var noskatīties uz jebkuras teātra skatuves. Vai šis apgalvojums ir…"
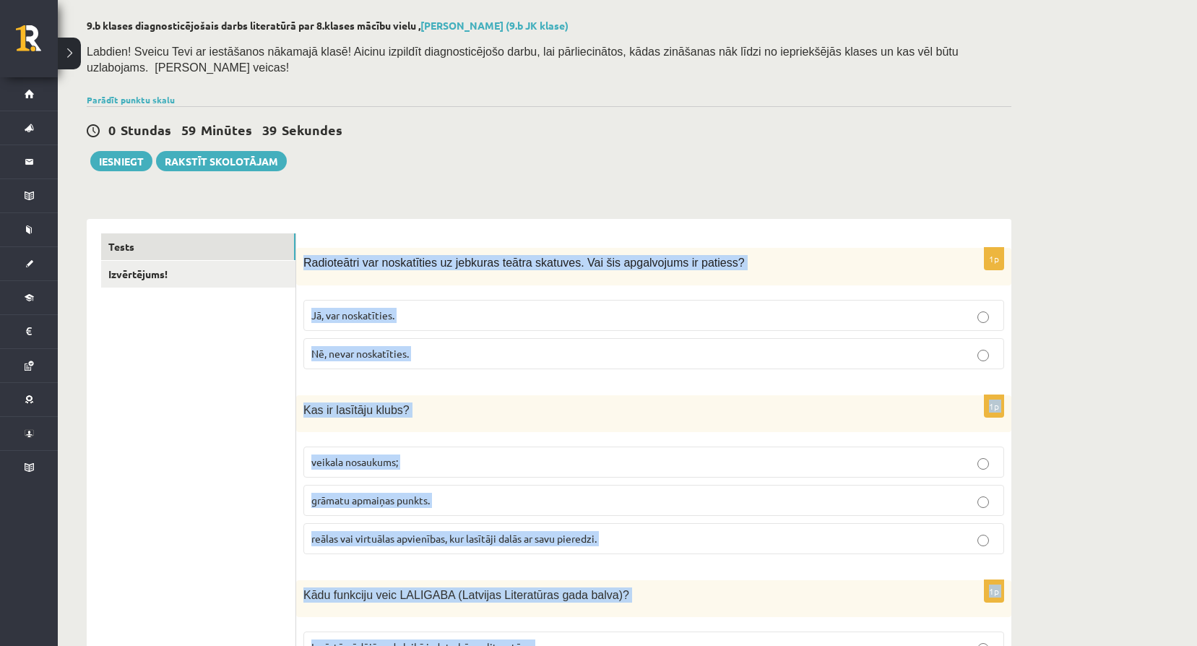
scroll to position [29, 0]
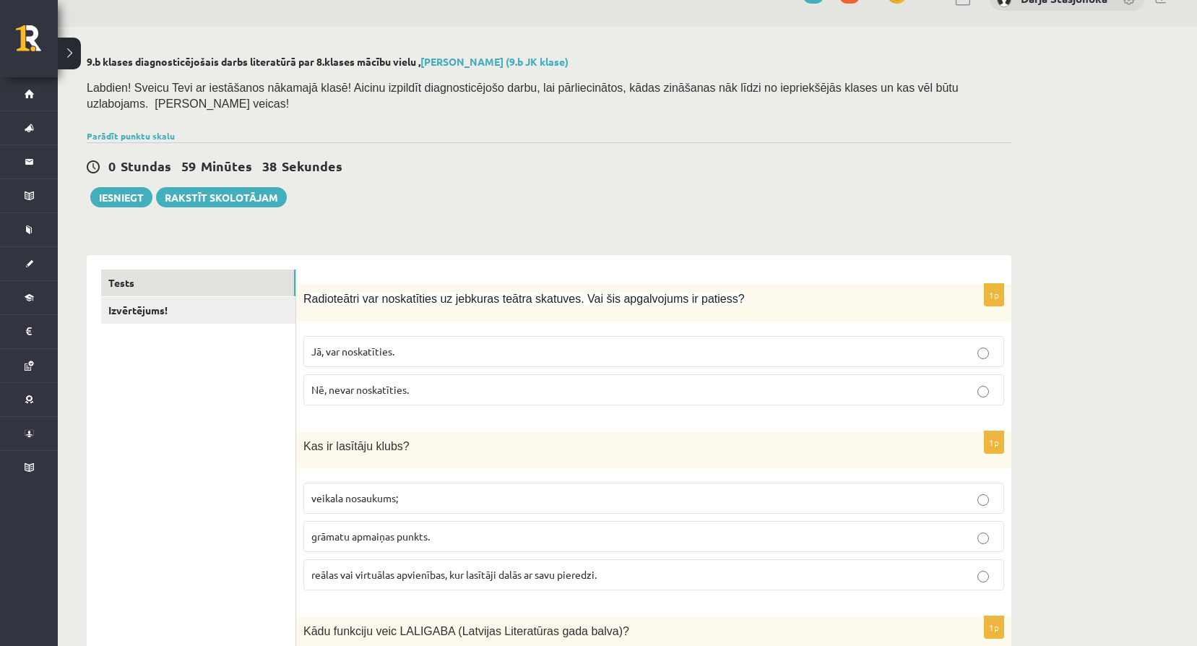
click at [519, 382] on p "Nē, nevar noskatīties." at bounding box center [653, 389] width 685 height 15
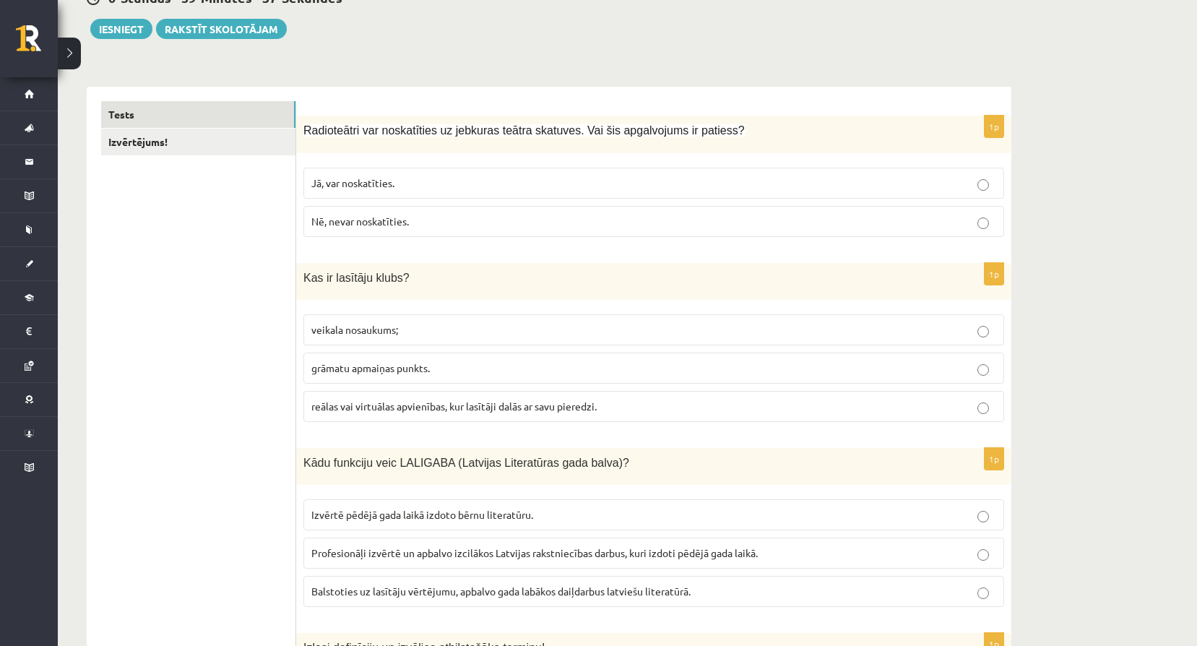
click at [423, 400] on span "reālas vai virtuālas apvienības, kur lasītāji dalās ar savu pieredzi." at bounding box center [453, 406] width 285 height 13
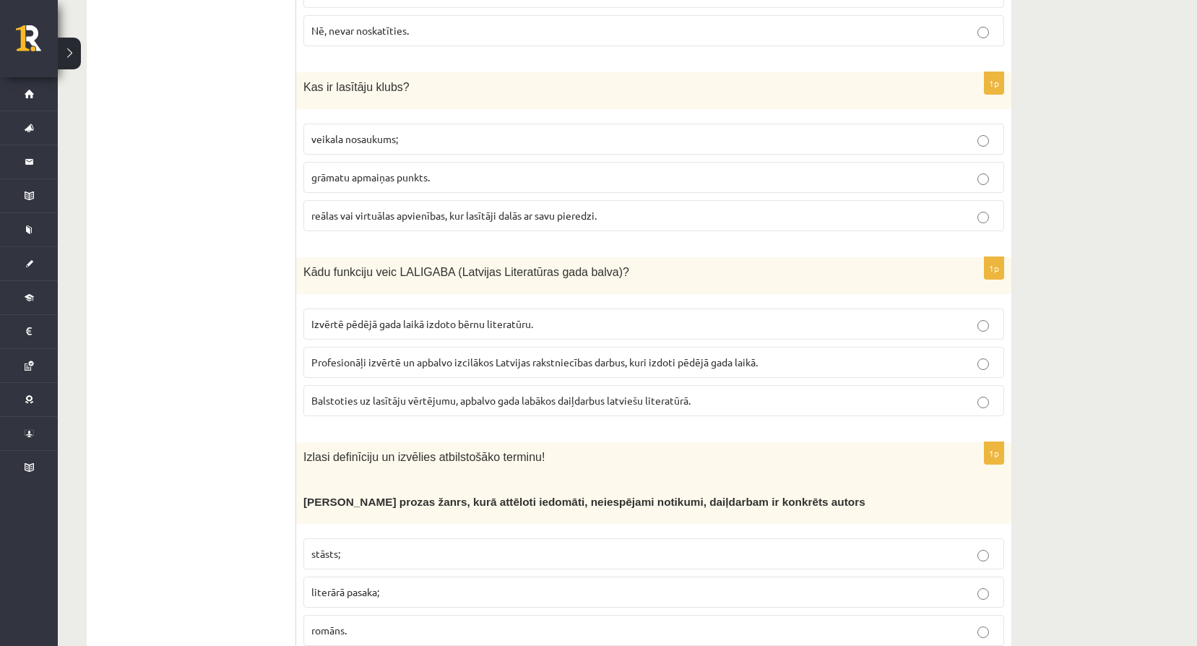
scroll to position [390, 0]
click at [374, 345] on label "Profesionāļi izvērtē un apbalvo izcilākos Latvijas rakstniecības darbus, kuri i…" at bounding box center [654, 360] width 701 height 31
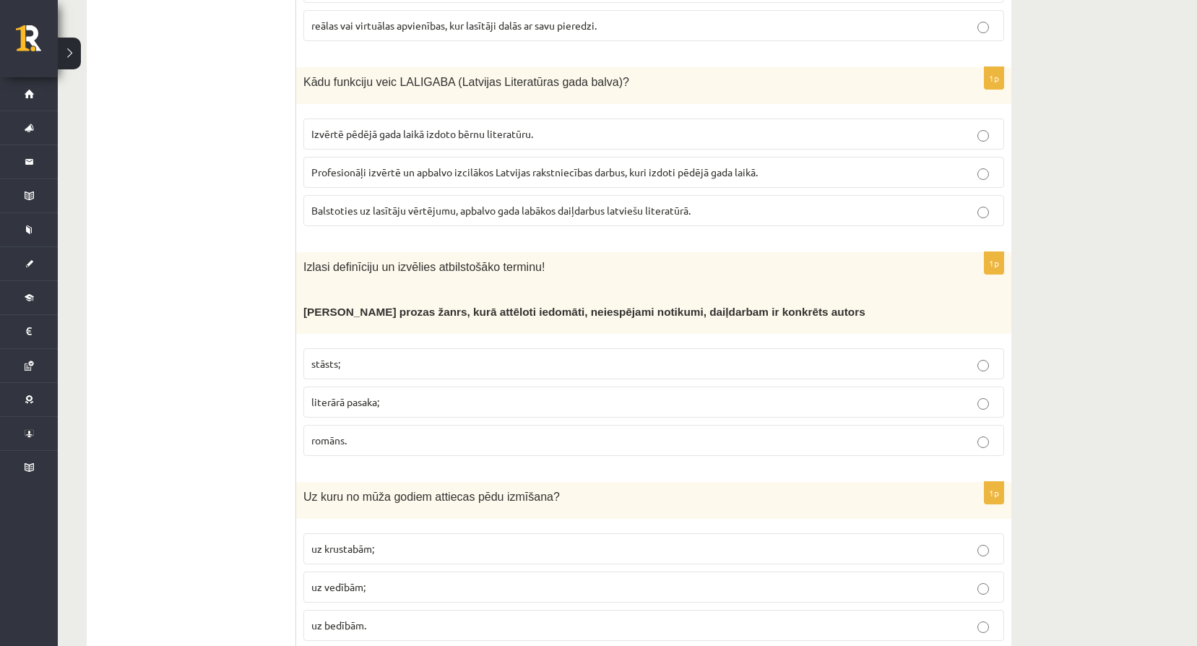
scroll to position [582, 0]
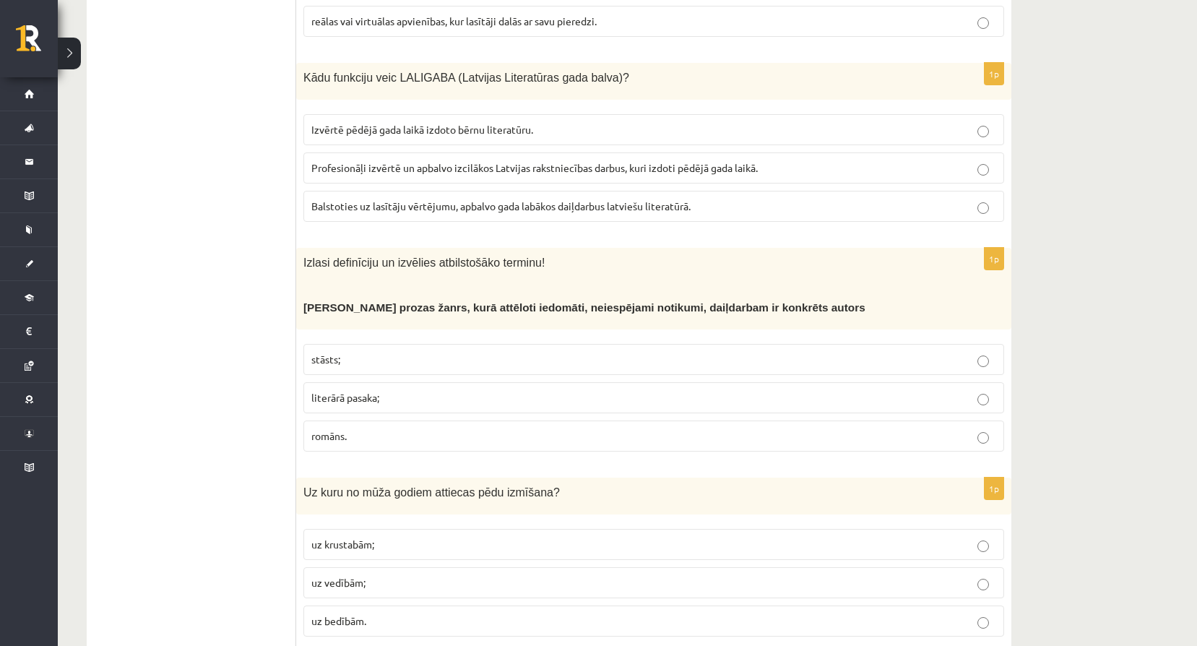
click at [379, 391] on span "literārā pasaka;" at bounding box center [345, 397] width 68 height 13
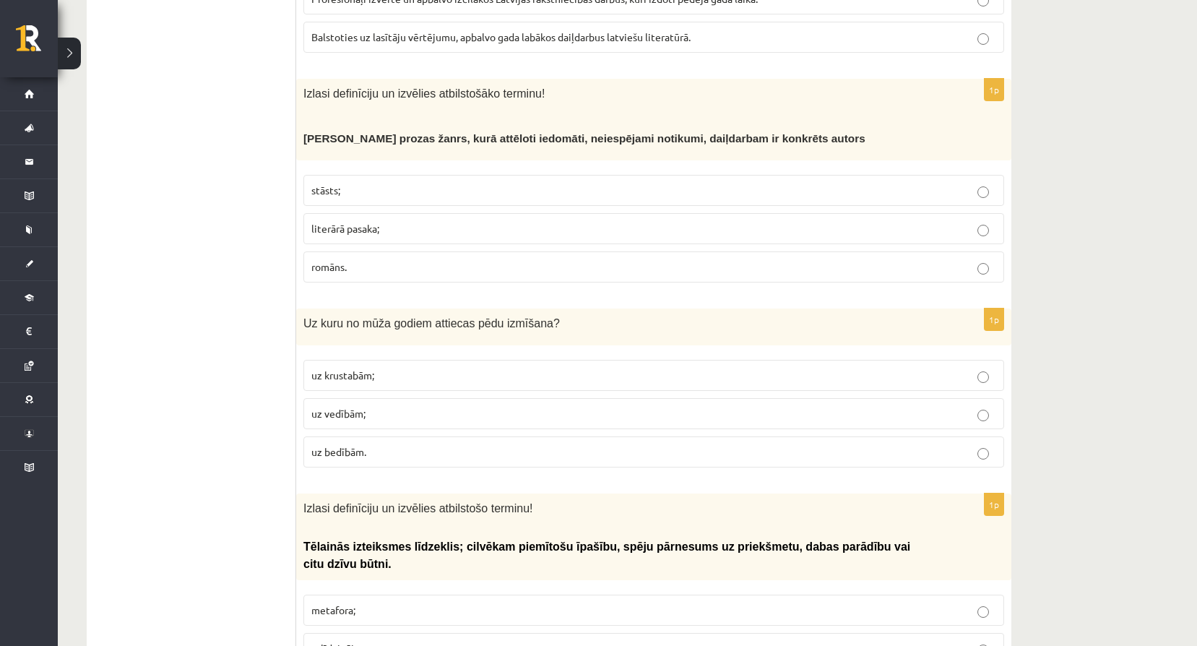
click at [379, 408] on label "uz vedībām;" at bounding box center [654, 413] width 701 height 31
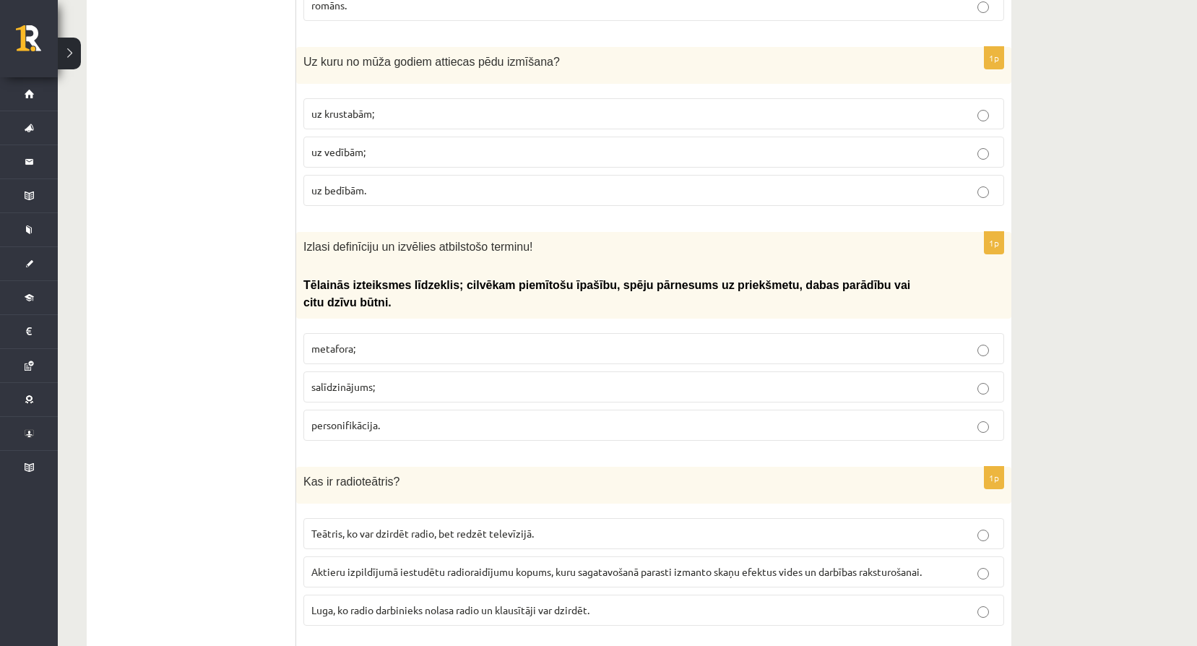
scroll to position [1016, 0]
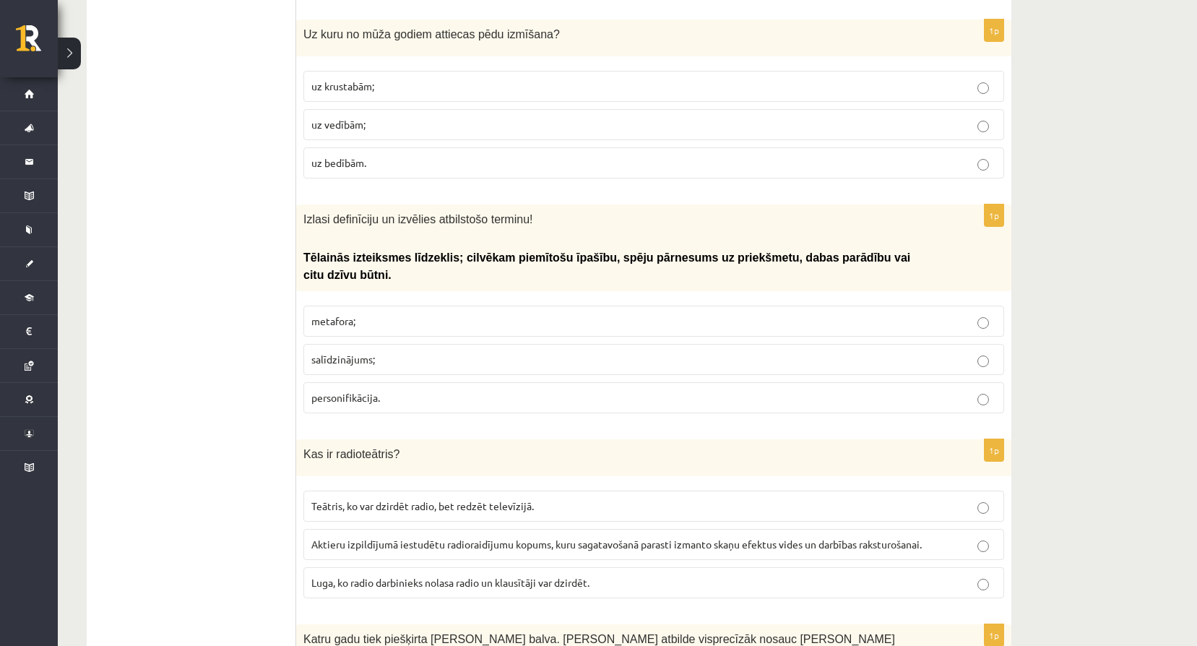
click at [324, 390] on p "personifikācija." at bounding box center [653, 397] width 685 height 15
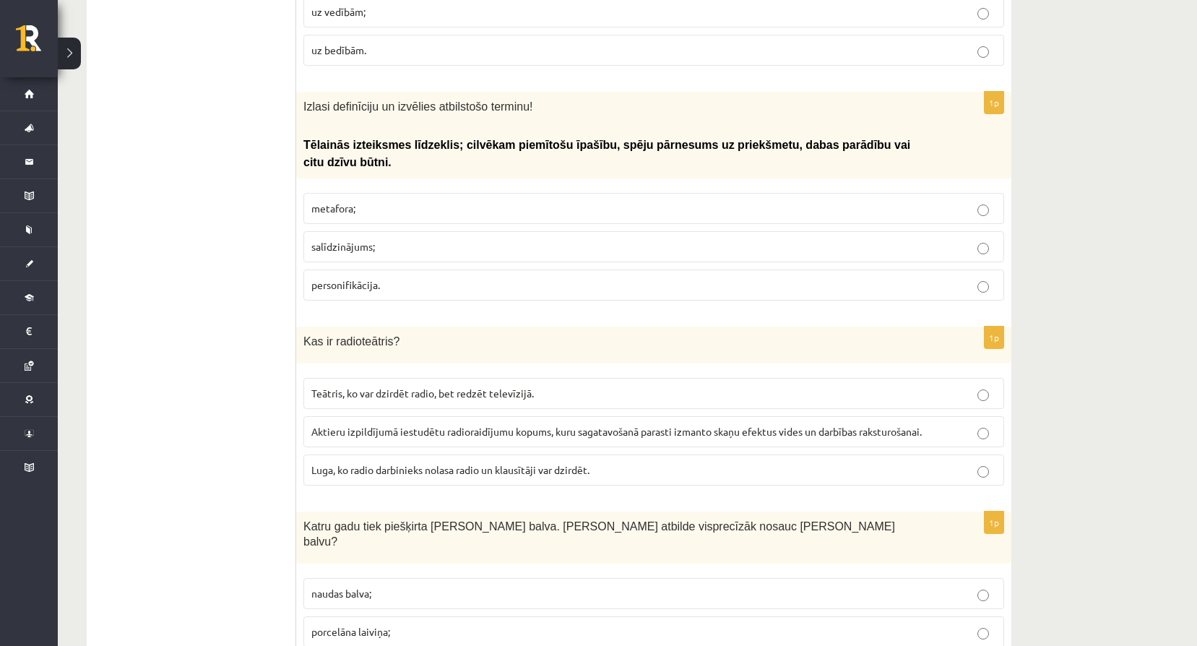
scroll to position [1161, 0]
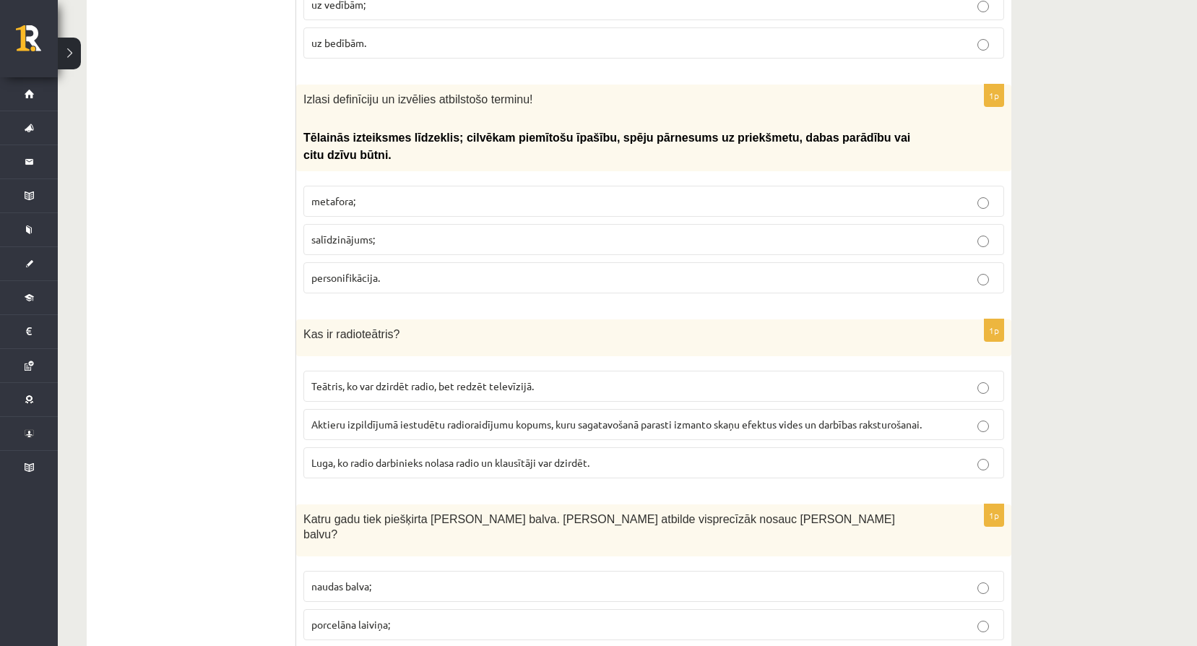
click at [322, 409] on label "Aktieru izpildījumā iestudētu radioraidījumu kopums, kuru sagatavošanā parasti …" at bounding box center [654, 424] width 701 height 31
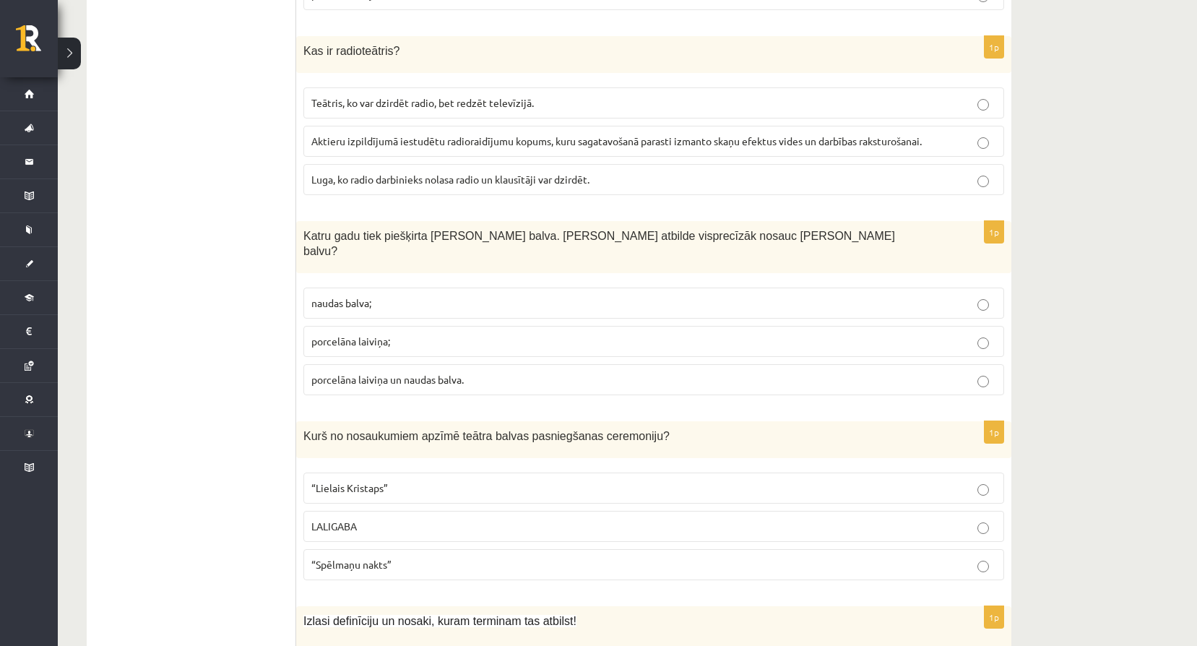
scroll to position [1450, 0]
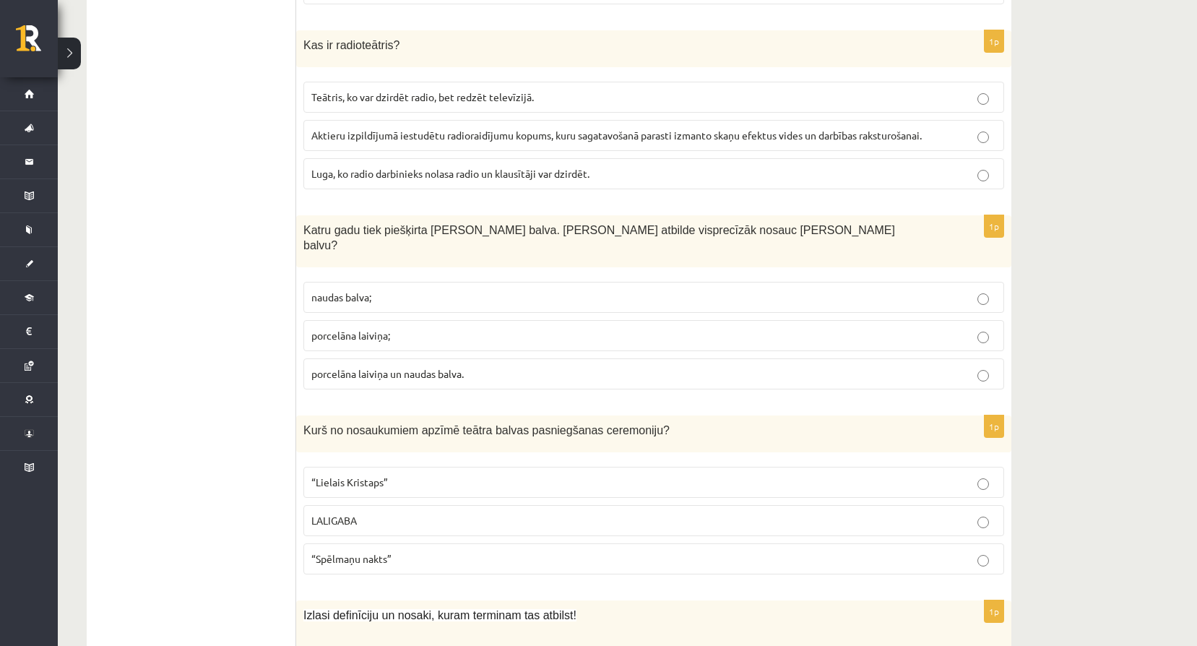
click at [416, 366] on p "porcelāna laiviņa un naudas balva." at bounding box center [653, 373] width 685 height 15
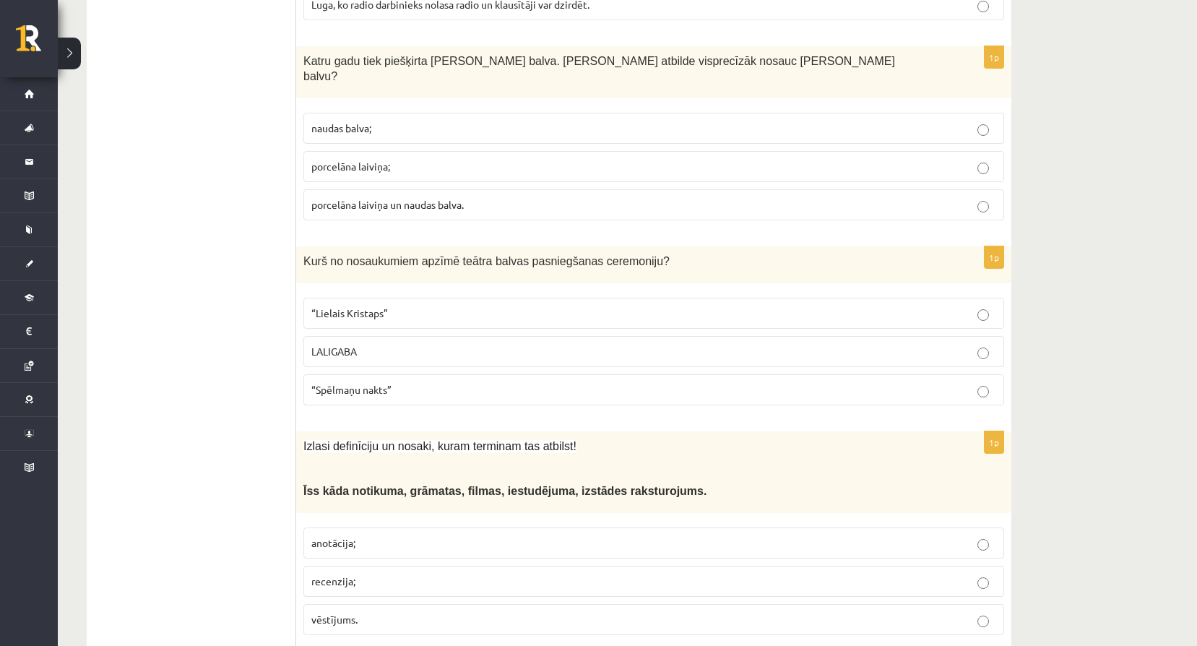
click at [389, 383] on span "“Spēlmaņu nakts”" at bounding box center [351, 389] width 80 height 13
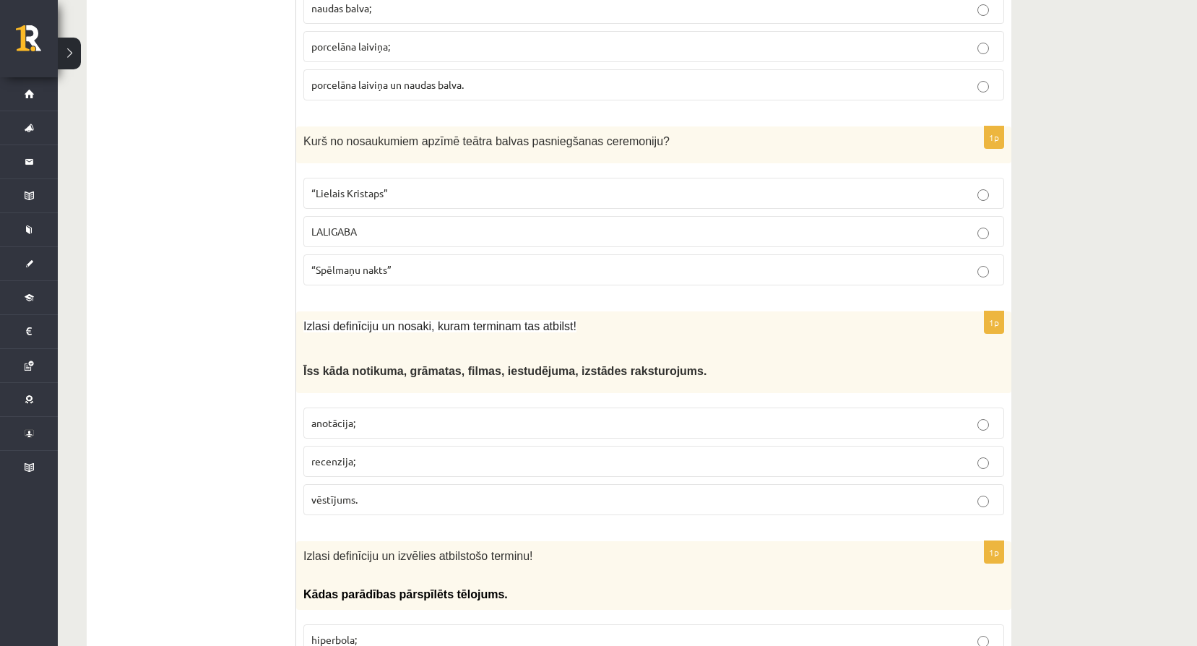
scroll to position [1811, 0]
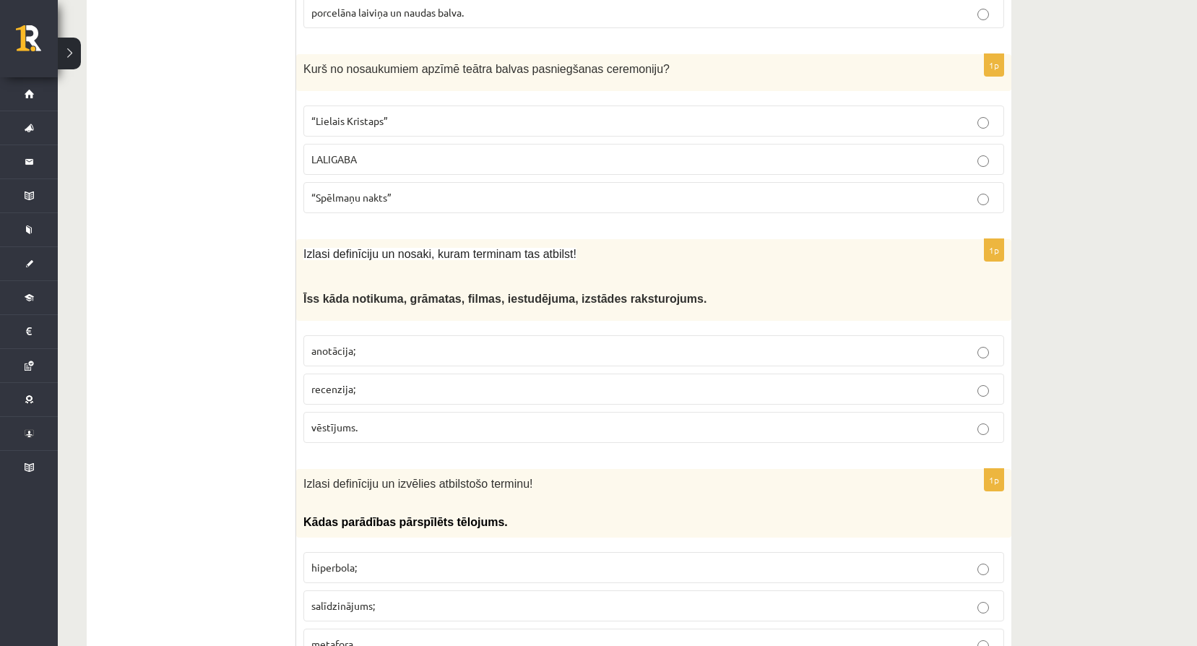
click at [364, 343] on p "anotācija;" at bounding box center [653, 350] width 685 height 15
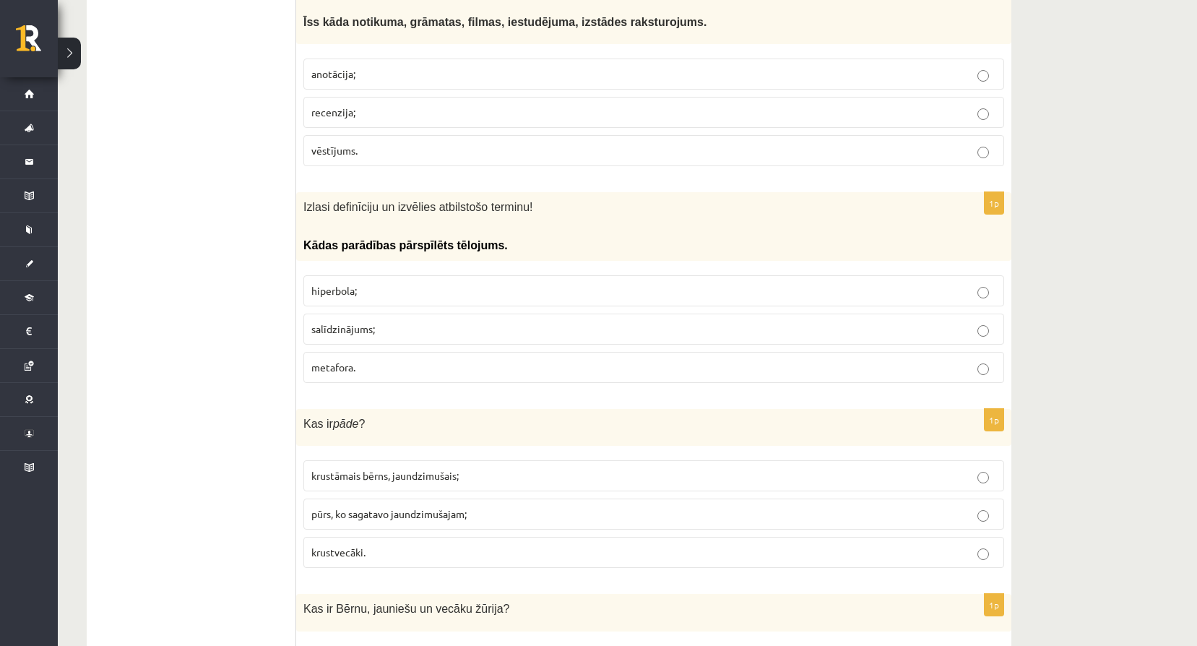
scroll to position [2100, 0]
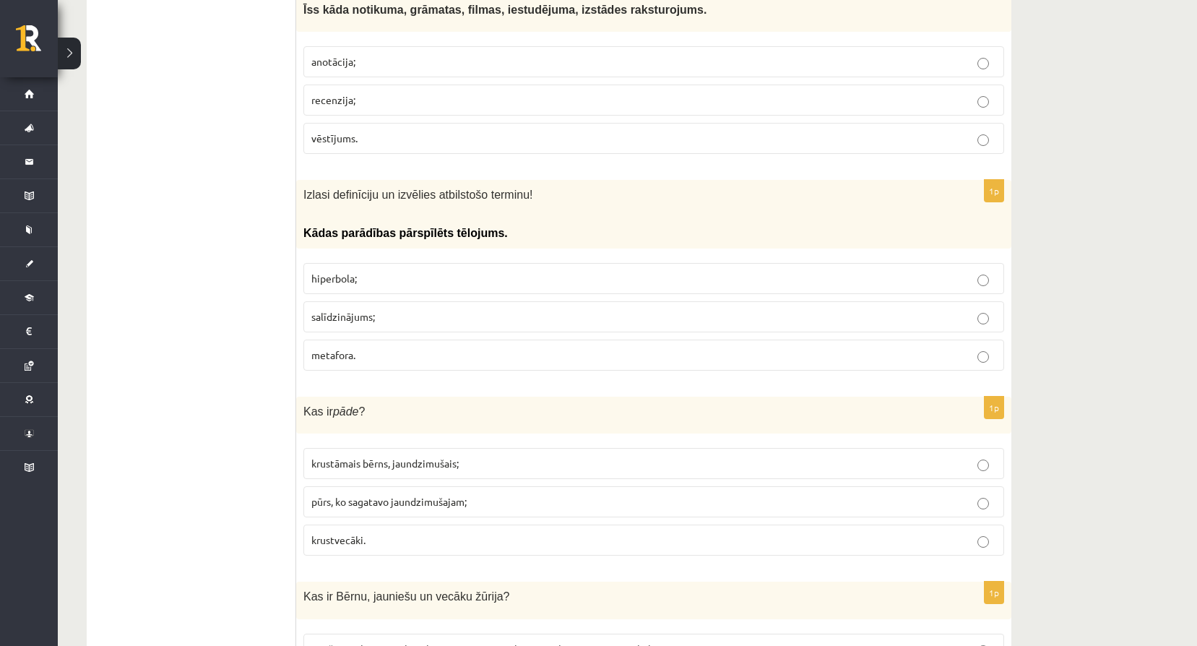
click at [379, 271] on p "hiperbola;" at bounding box center [653, 278] width 685 height 15
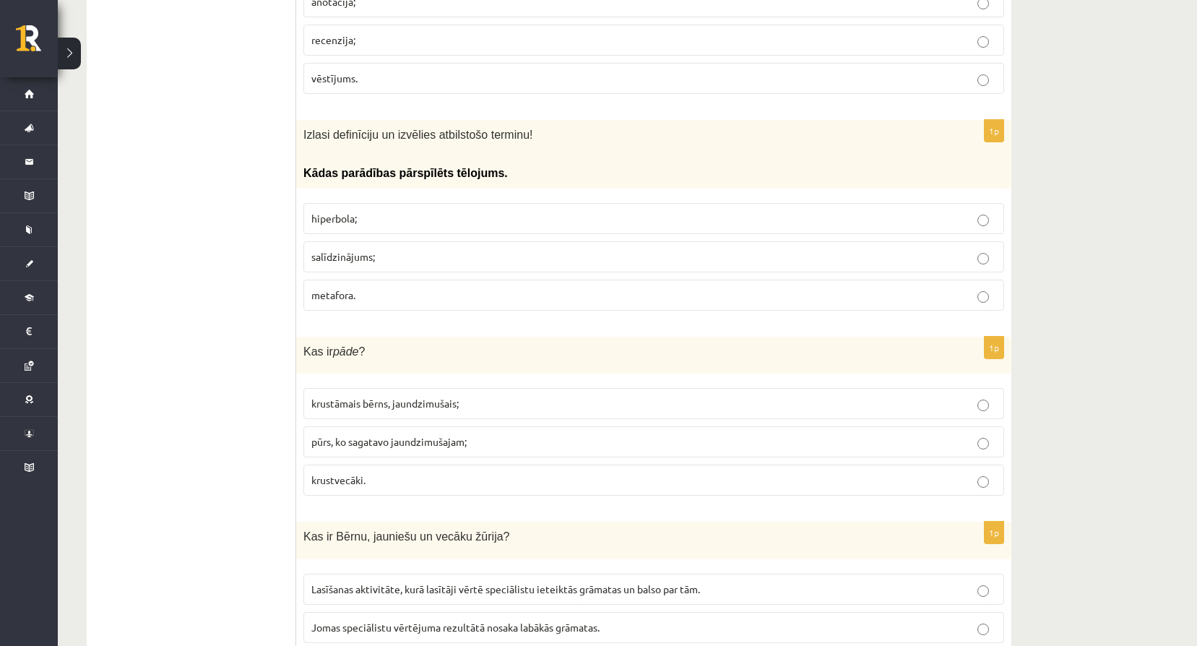
scroll to position [2172, 0]
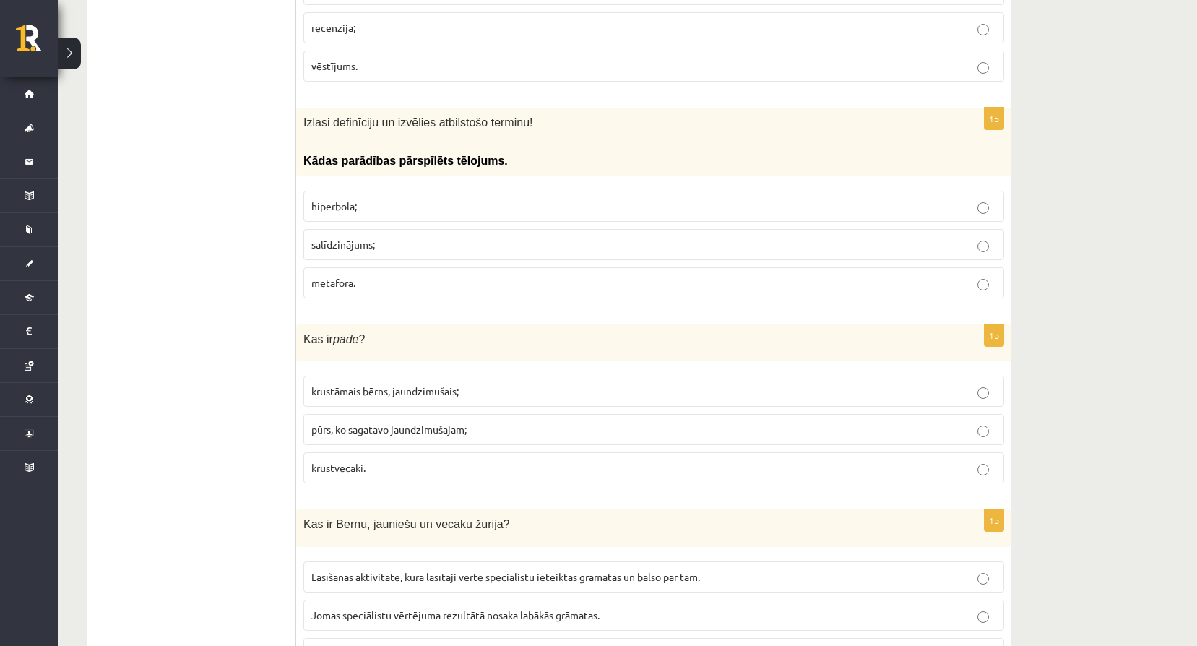
click at [519, 384] on p "krustāmais bērns, jaundzimušais;" at bounding box center [653, 391] width 685 height 15
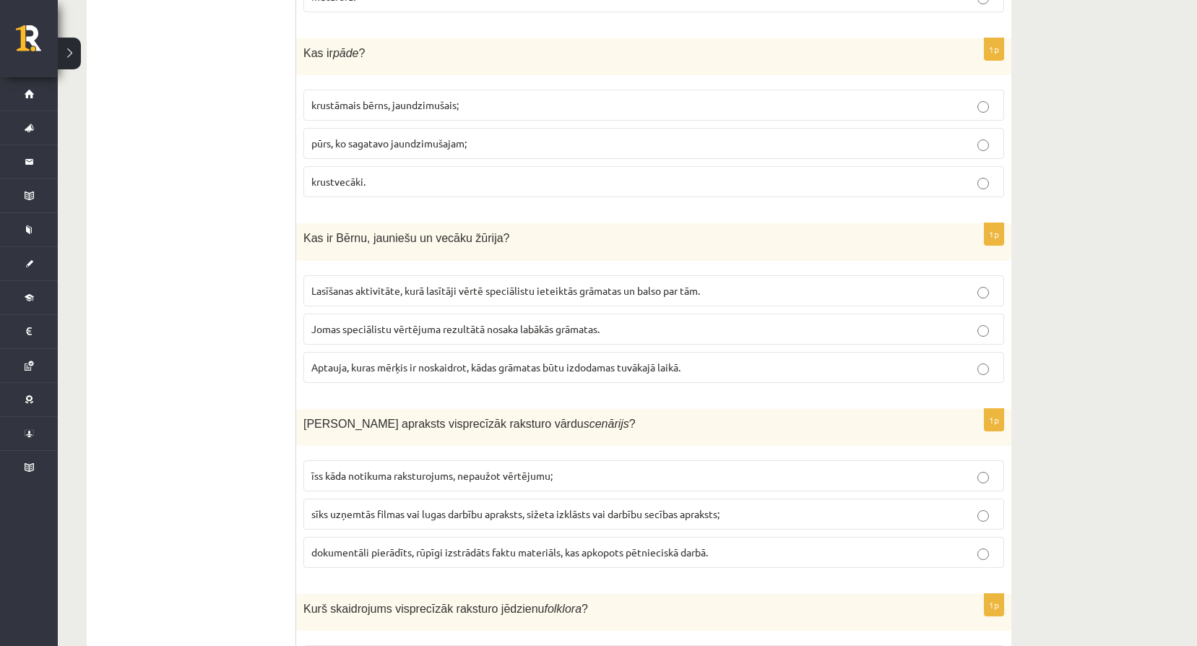
scroll to position [2461, 0]
click at [392, 280] on p "Lasīšanas aktivitāte, kurā lasītāji vērtē speciālistu ieteiktās grāmatas un bal…" at bounding box center [653, 287] width 685 height 15
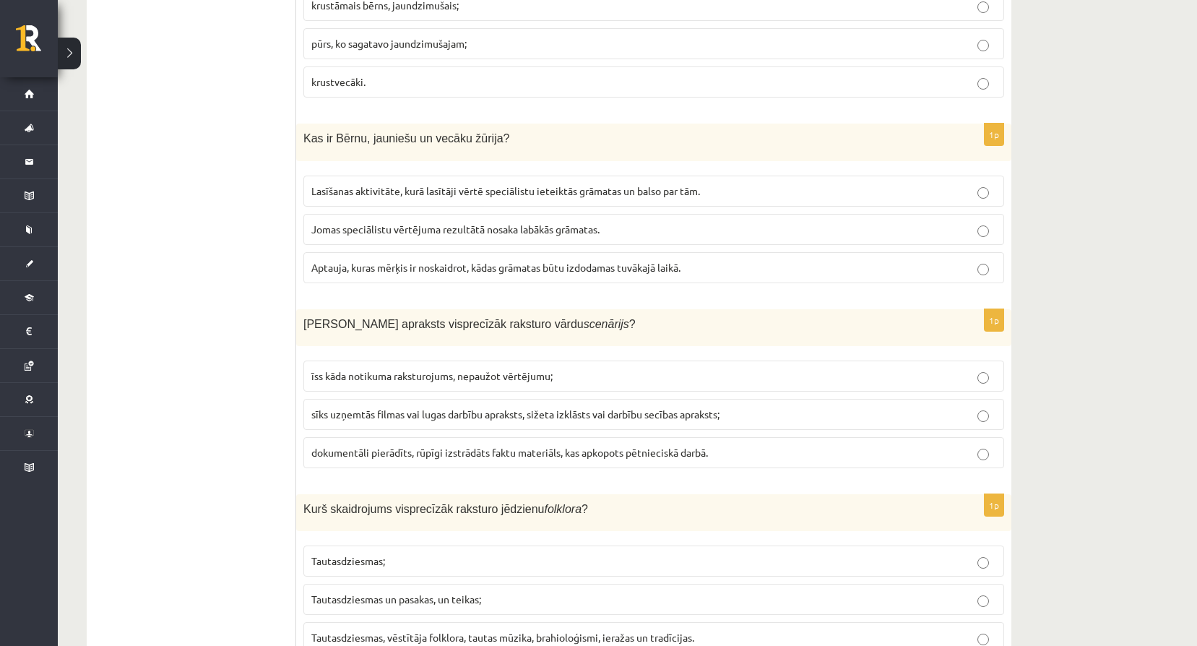
scroll to position [2582, 0]
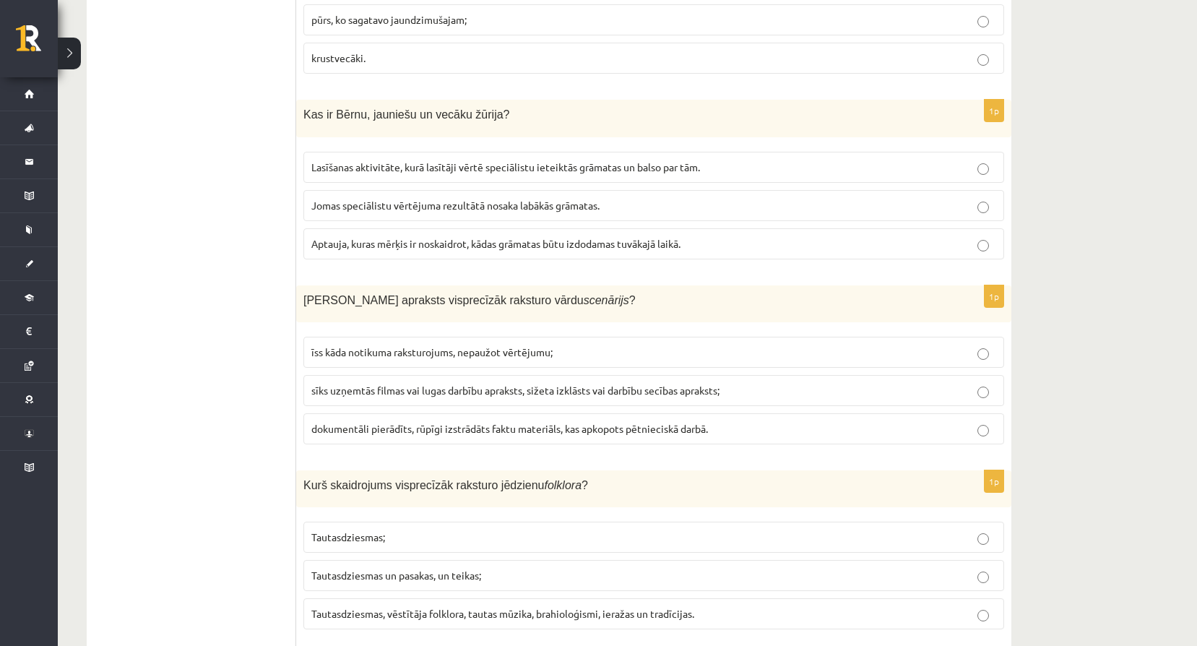
click at [434, 530] on p "Tautasdziesmas;" at bounding box center [653, 537] width 685 height 15
click at [379, 606] on p "Tautasdziesmas, vēstītāja folklora, tautas mūzika, brahioloģismi, ieražas un tr…" at bounding box center [653, 613] width 685 height 15
click at [348, 383] on p "sīks uzņemtās filmas vai lugas darbību apraksts, sižeta izklāsts vai darbību se…" at bounding box center [653, 390] width 685 height 15
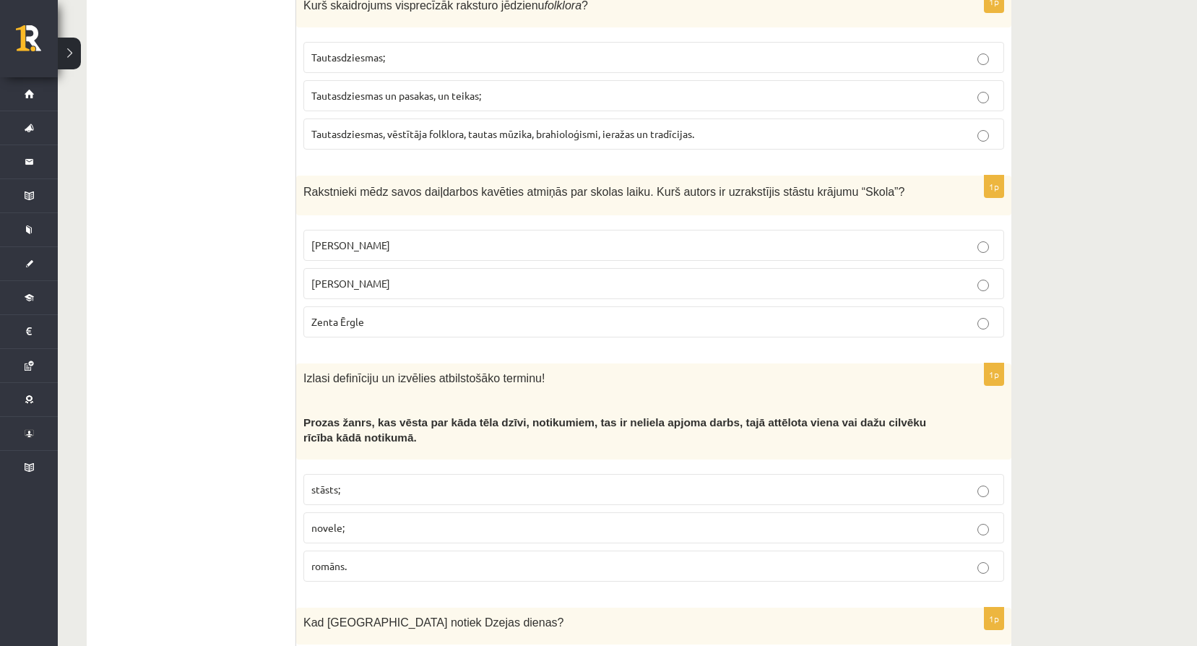
scroll to position [3064, 0]
click at [446, 312] on p "Zenta Ērgle" at bounding box center [653, 319] width 685 height 15
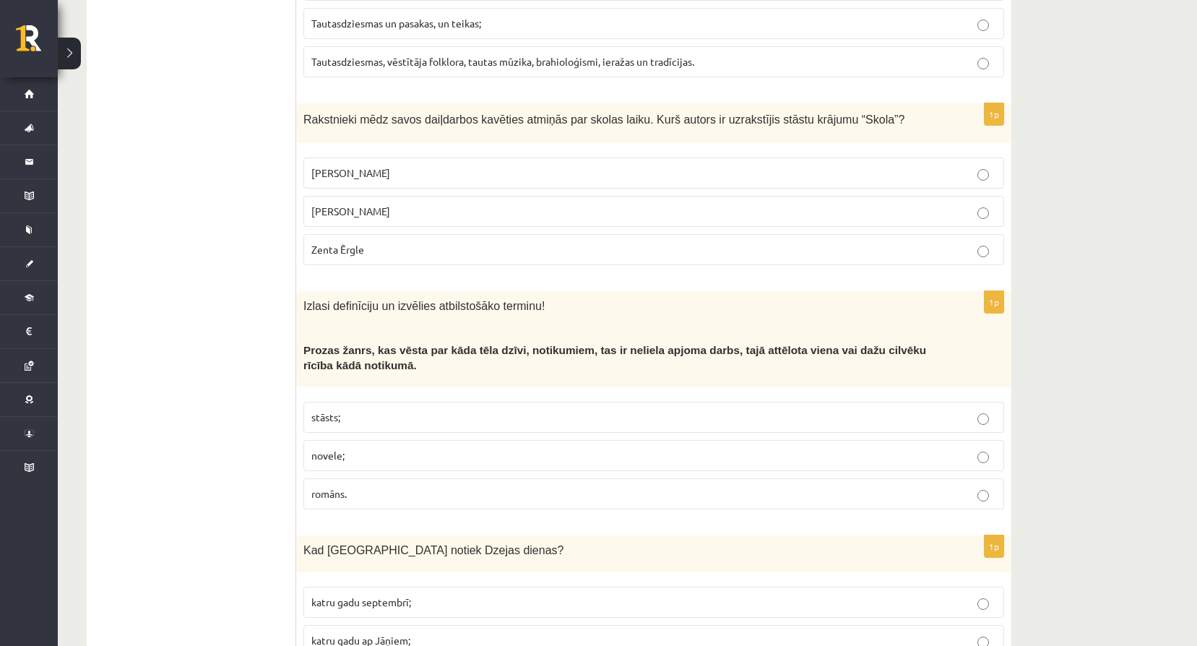
scroll to position [3136, 0]
click at [365, 446] on p "novele;" at bounding box center [653, 453] width 685 height 15
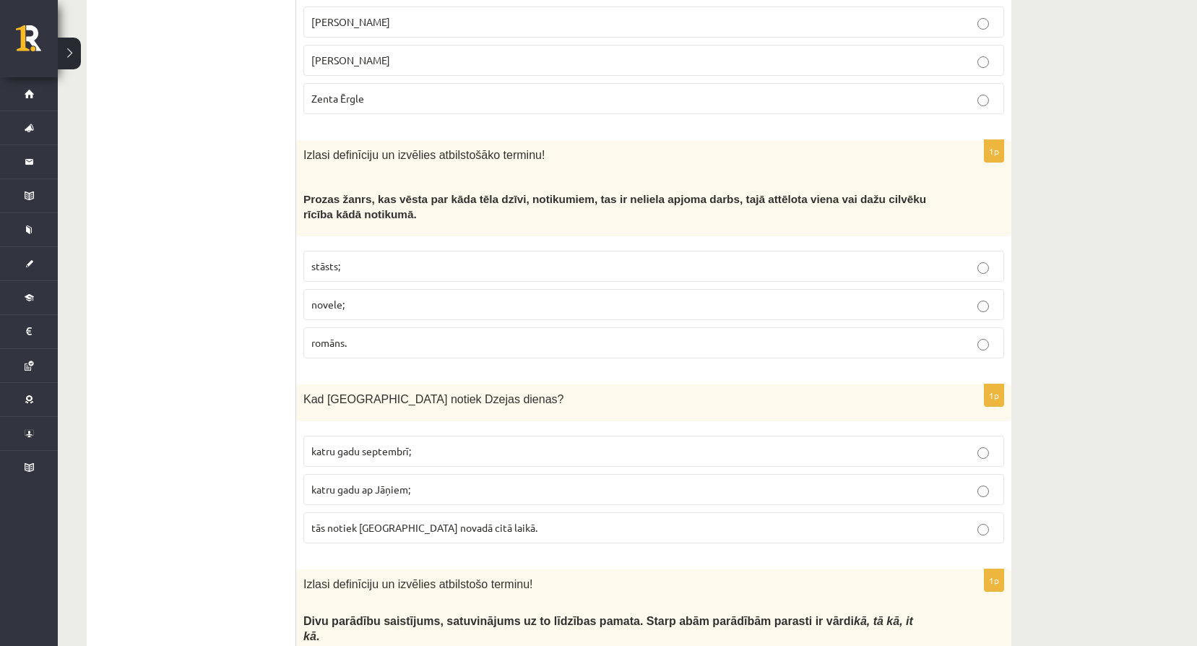
scroll to position [3329, 0]
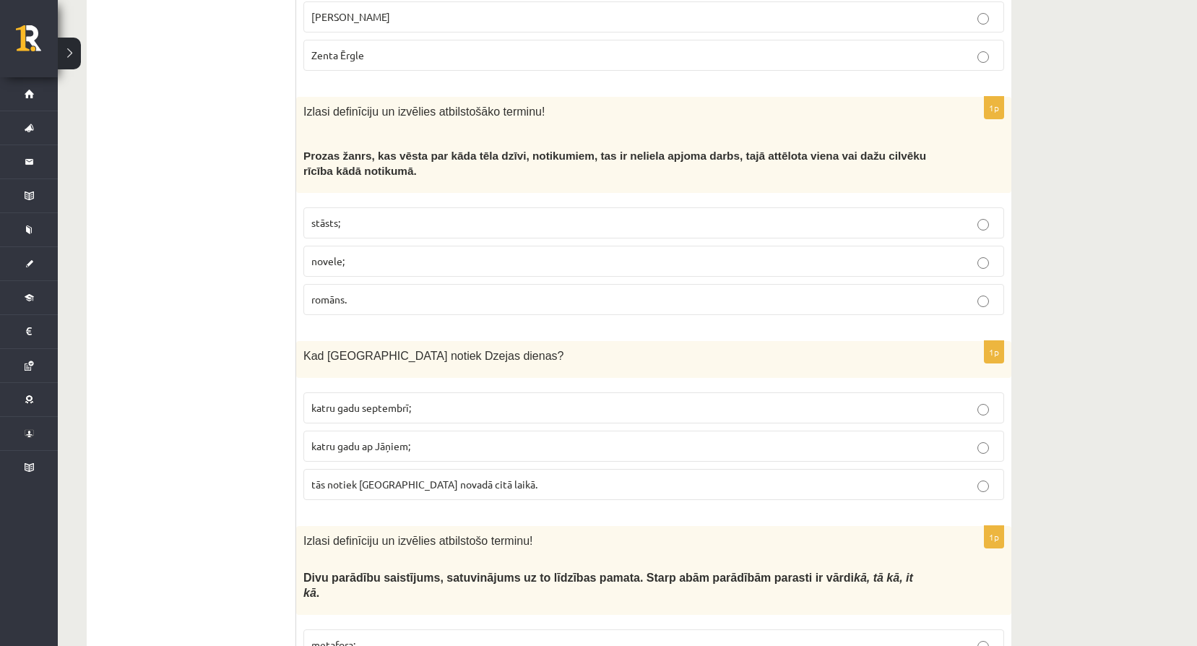
click at [428, 400] on p "katru gadu septembrī;" at bounding box center [653, 407] width 685 height 15
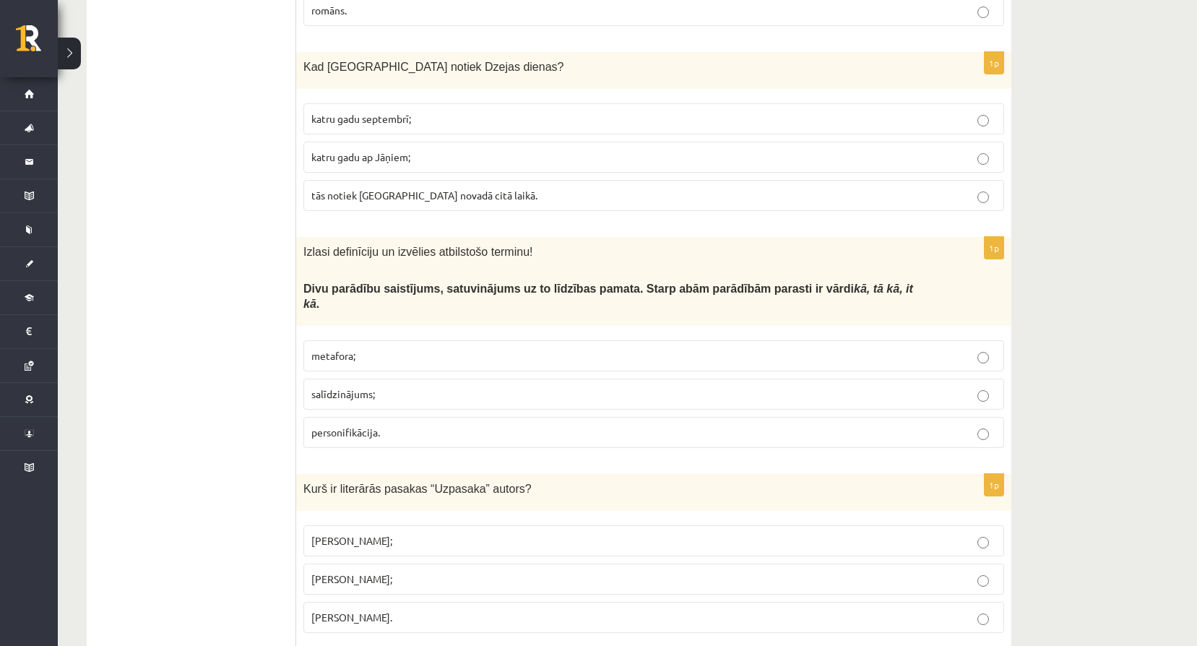
click at [390, 379] on label "salīdzinājums;" at bounding box center [654, 394] width 701 height 31
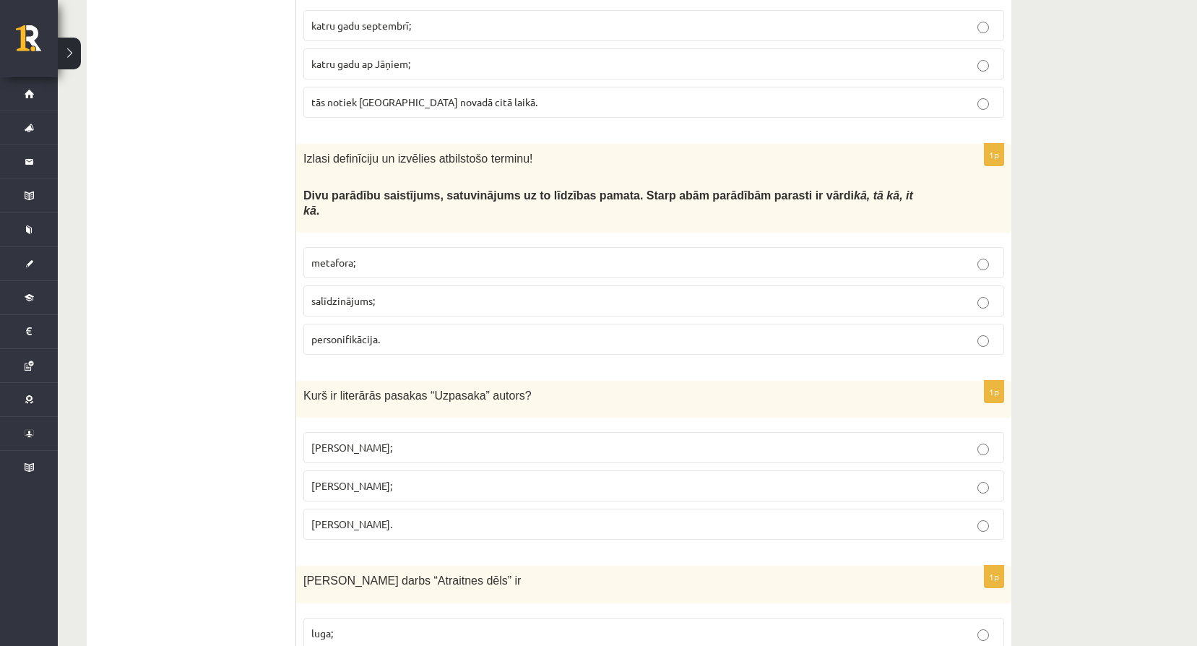
scroll to position [3715, 0]
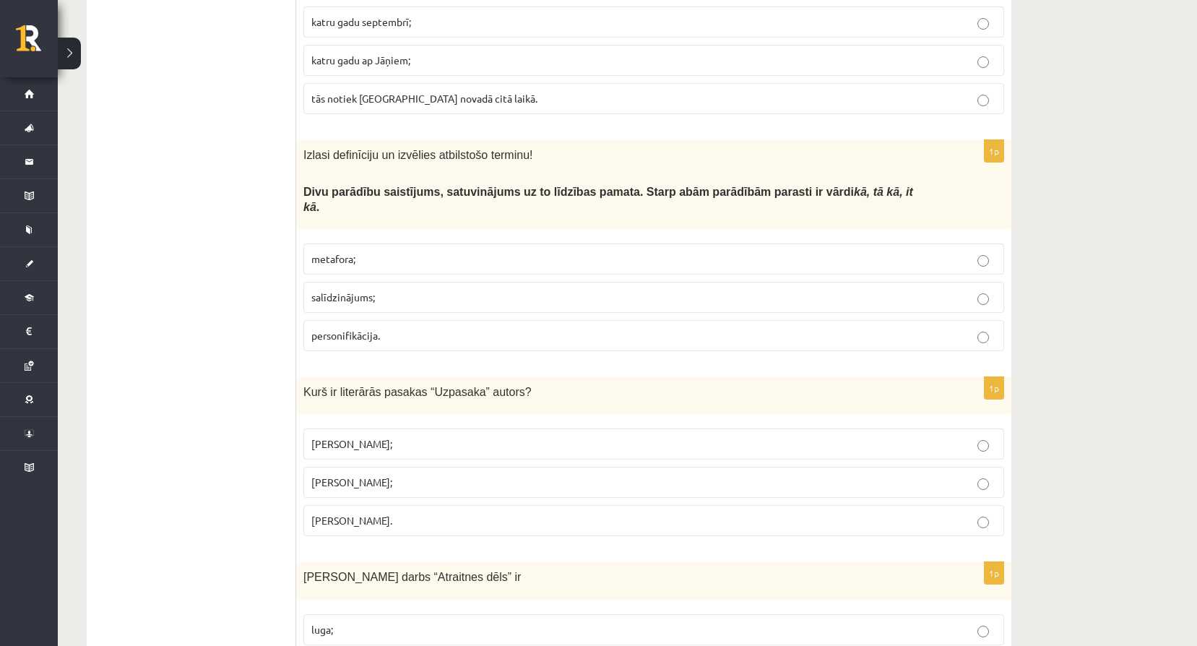
click at [457, 429] on label "Imants Ziedonis;" at bounding box center [654, 444] width 701 height 31
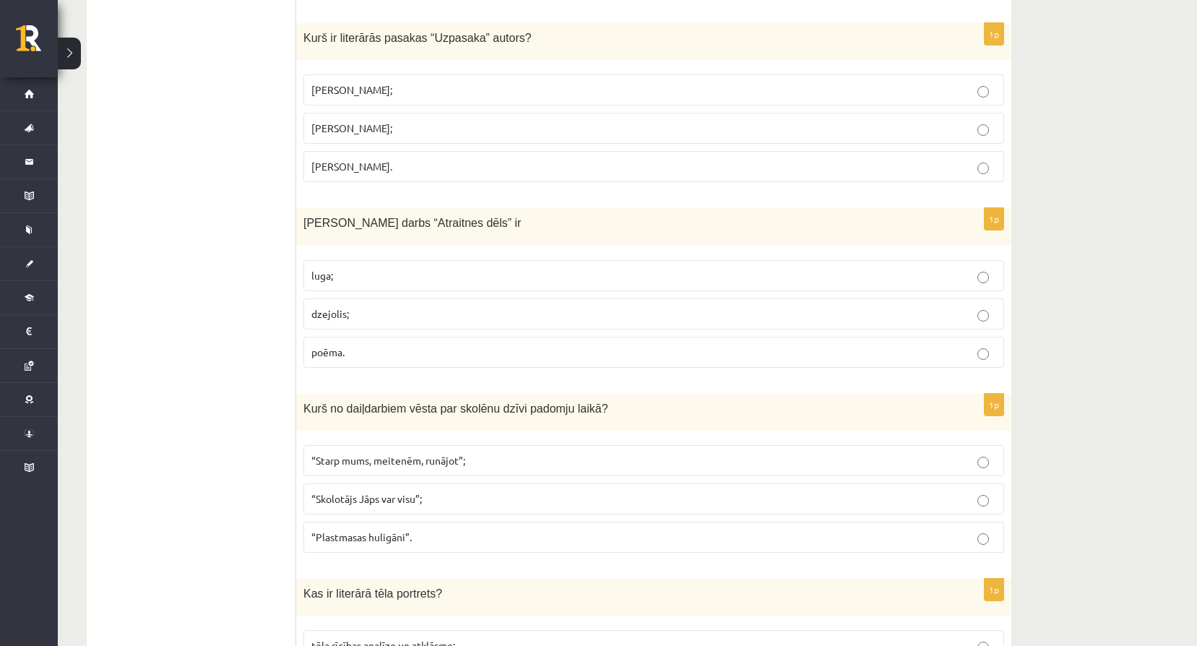
scroll to position [4076, 0]
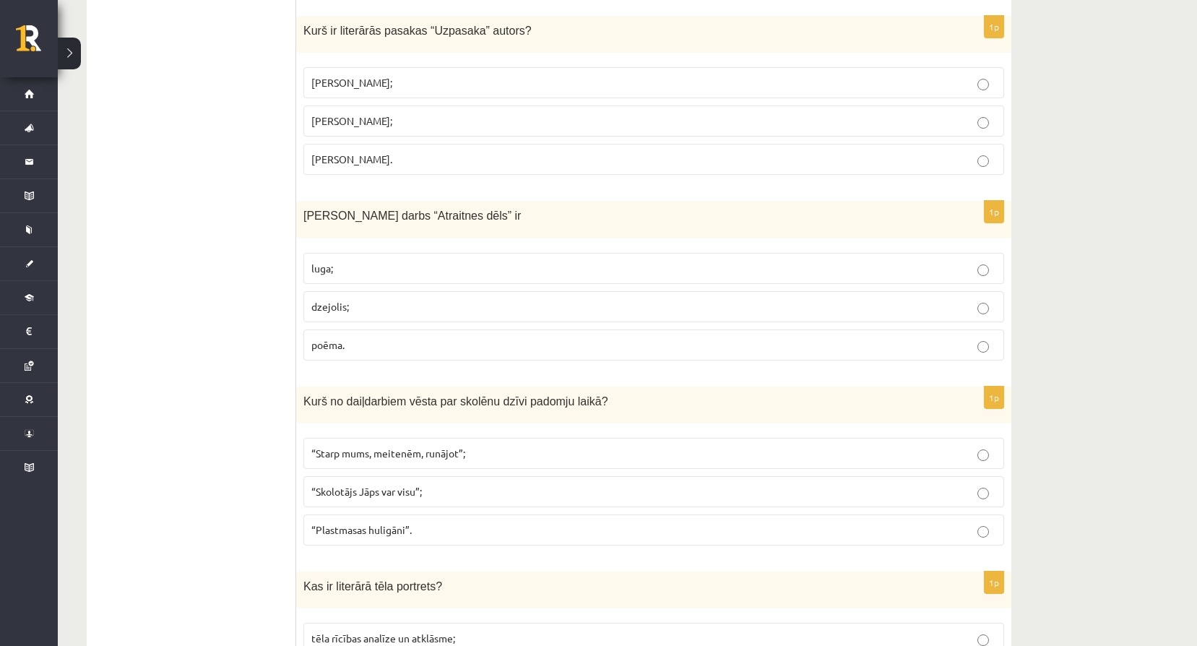
click at [504, 337] on p "poēma." at bounding box center [653, 344] width 685 height 15
click at [484, 446] on p "“Starp mums, meitenēm, runājot”;" at bounding box center [653, 453] width 685 height 15
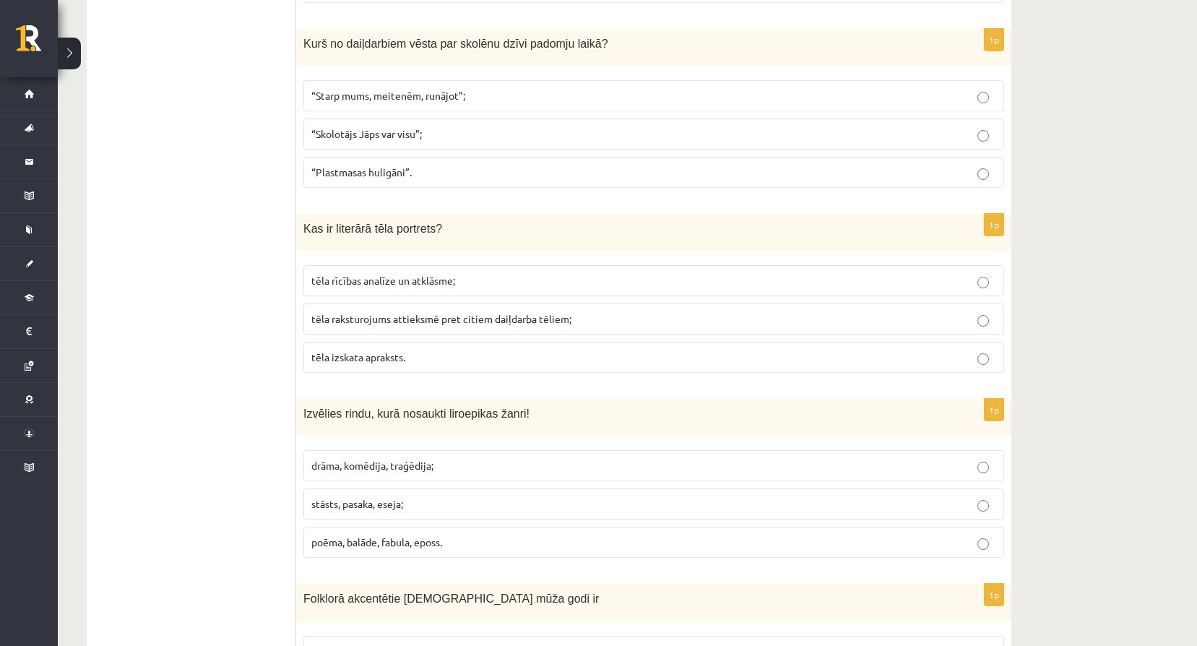
scroll to position [4485, 0]
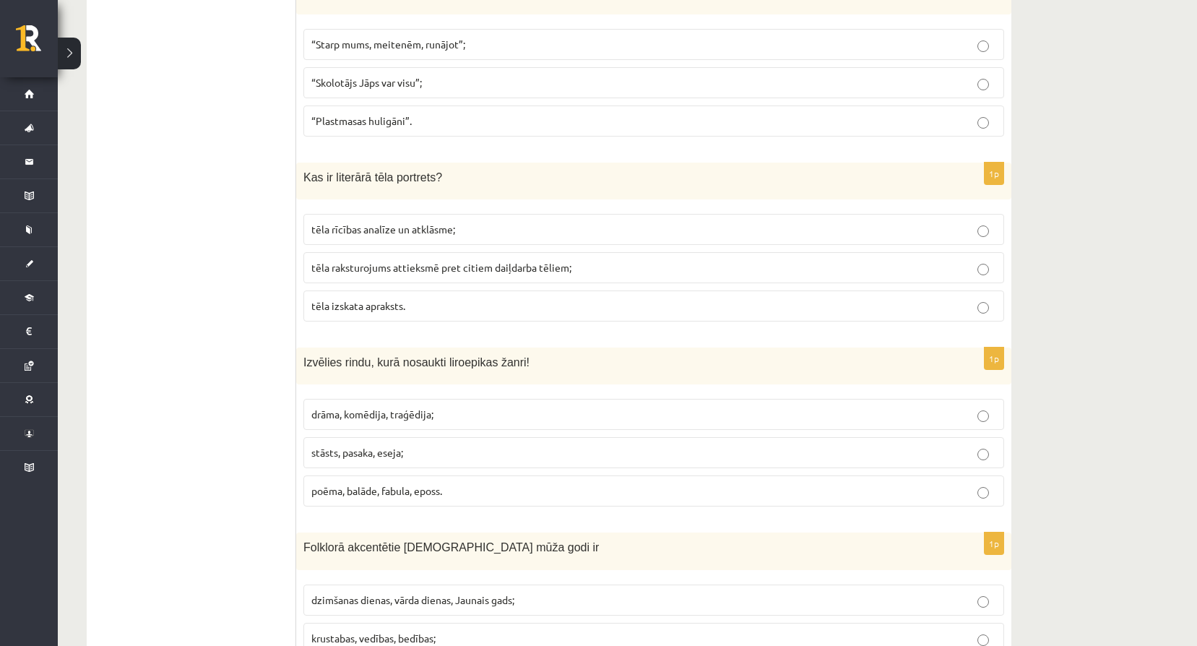
click at [369, 484] on span "poēma, balāde, fabula, eposs." at bounding box center [376, 490] width 131 height 13
click at [423, 298] on p "tēla izskata apraksts." at bounding box center [653, 305] width 685 height 15
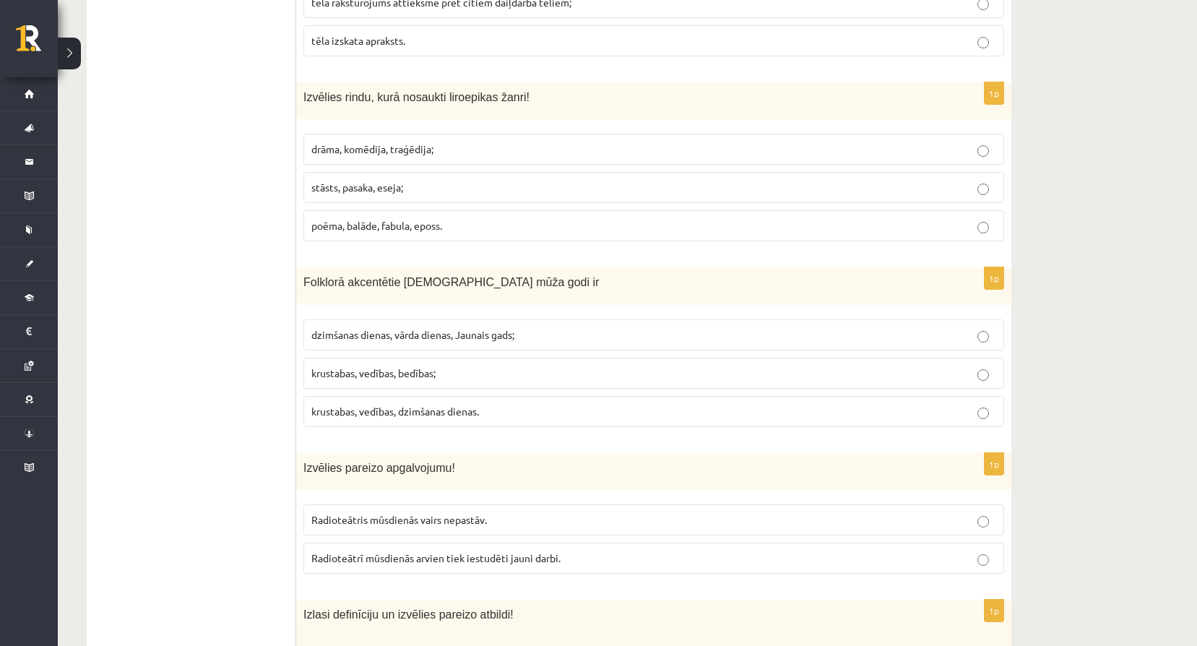
click at [382, 405] on span "krustabas, vedības, dzimšanas dienas." at bounding box center [395, 411] width 168 height 13
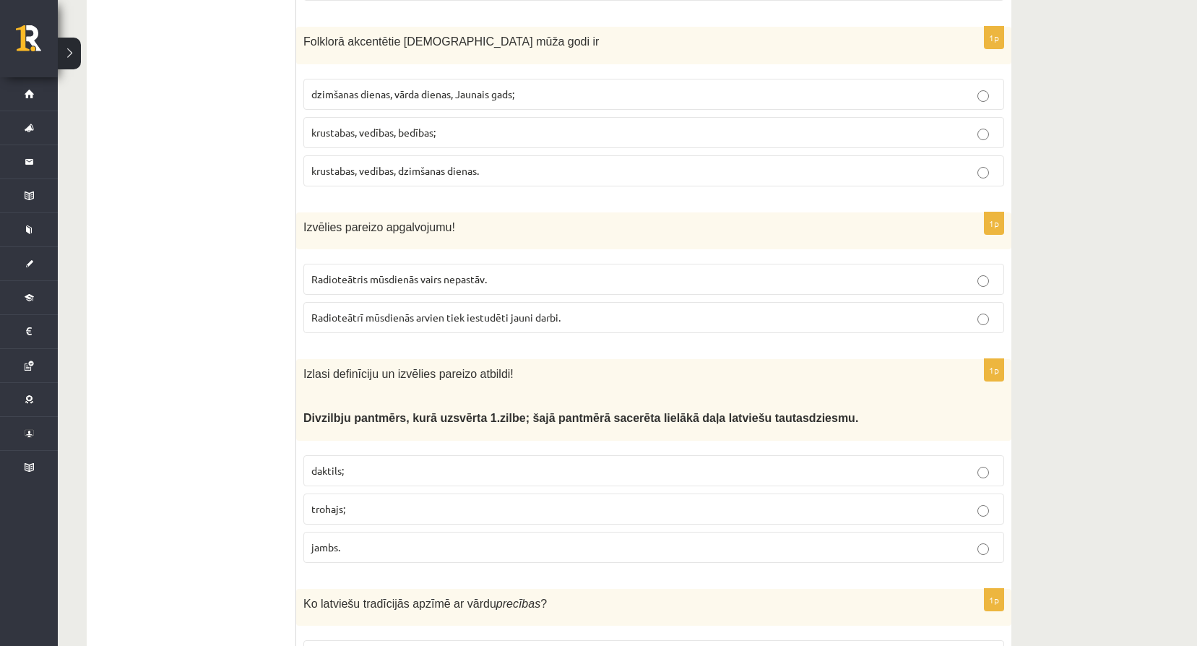
scroll to position [4992, 0]
click at [441, 310] on span "Radioteātrī mūsdienās arvien tiek iestudēti jauni darbi." at bounding box center [435, 316] width 249 height 13
click at [519, 271] on p "Radioteātris mūsdienās vairs nepastāv." at bounding box center [653, 278] width 685 height 15
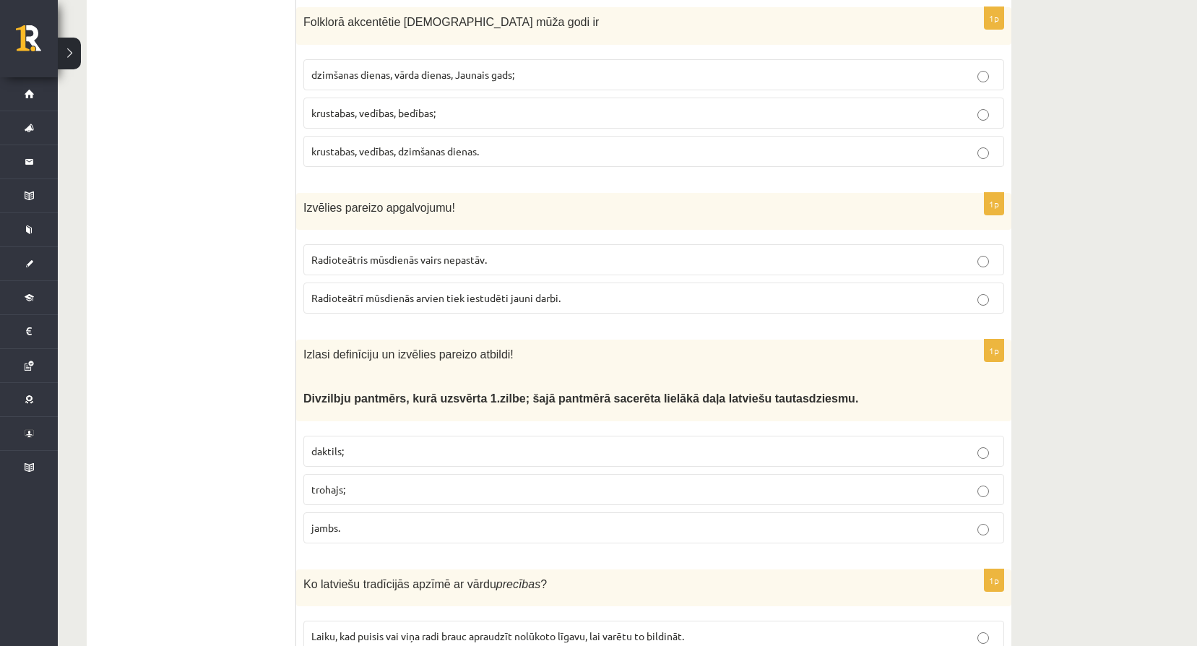
scroll to position [5015, 0]
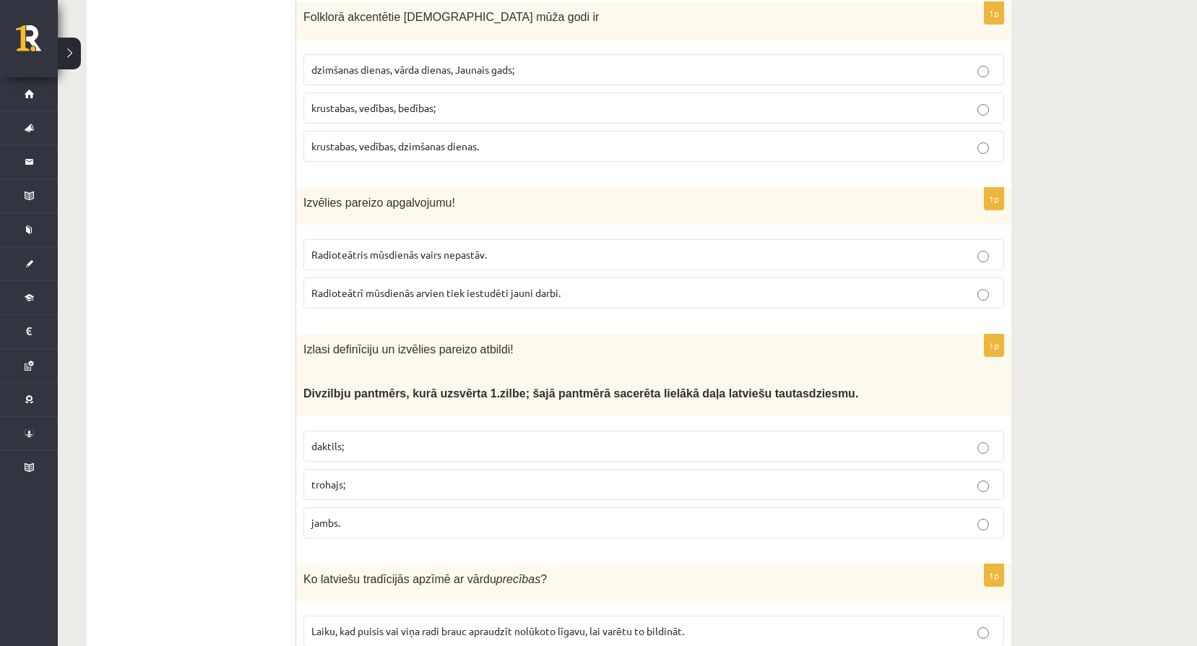
click at [488, 286] on span "Radioteātrī mūsdienās arvien tiek iestudēti jauni darbi." at bounding box center [435, 292] width 249 height 13
click at [371, 477] on p "trohajs;" at bounding box center [653, 484] width 685 height 15
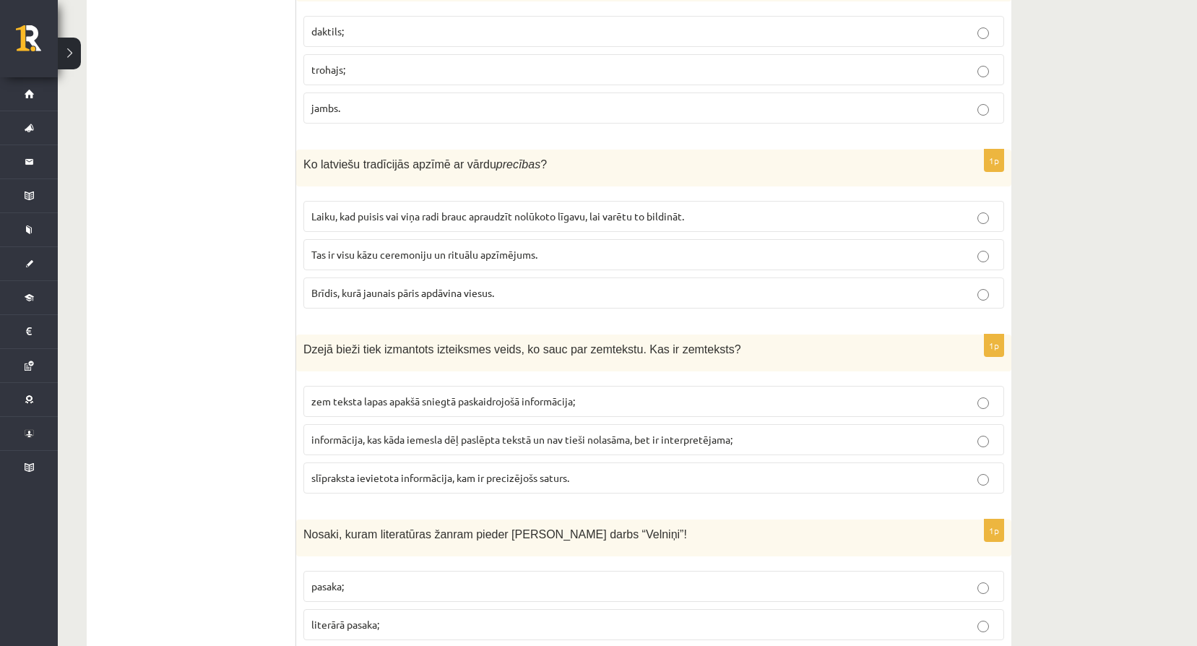
scroll to position [5449, 0]
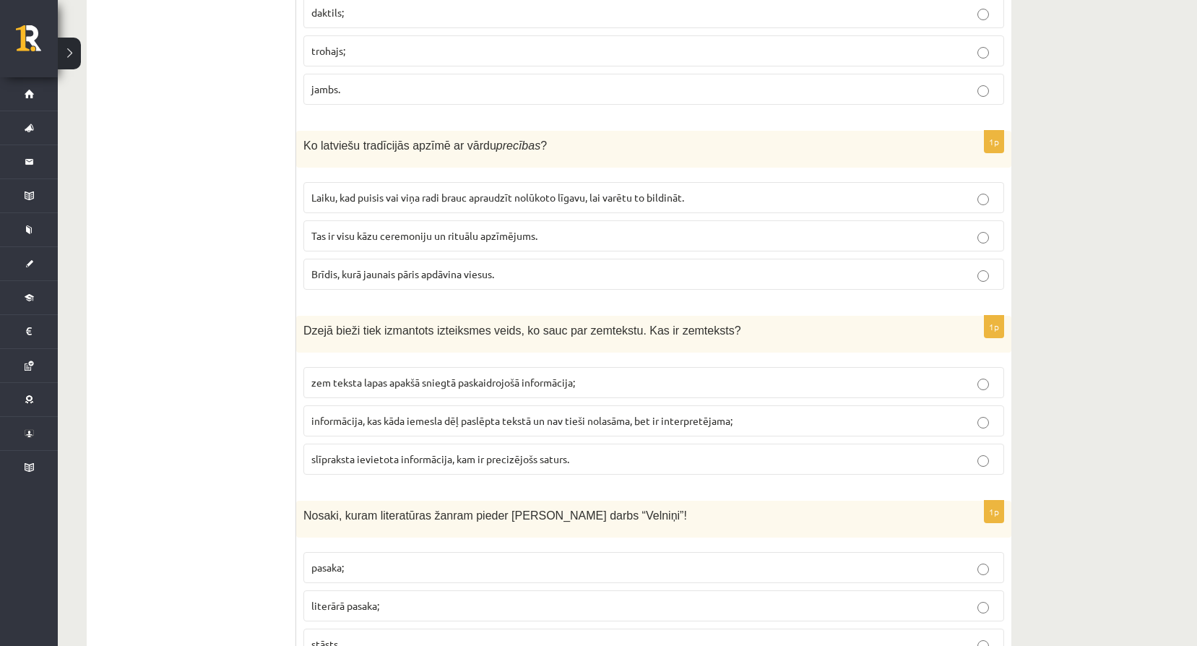
click at [427, 229] on span "Tas ir visu kāzu ceremoniju un rituālu apzīmējums." at bounding box center [424, 235] width 226 height 13
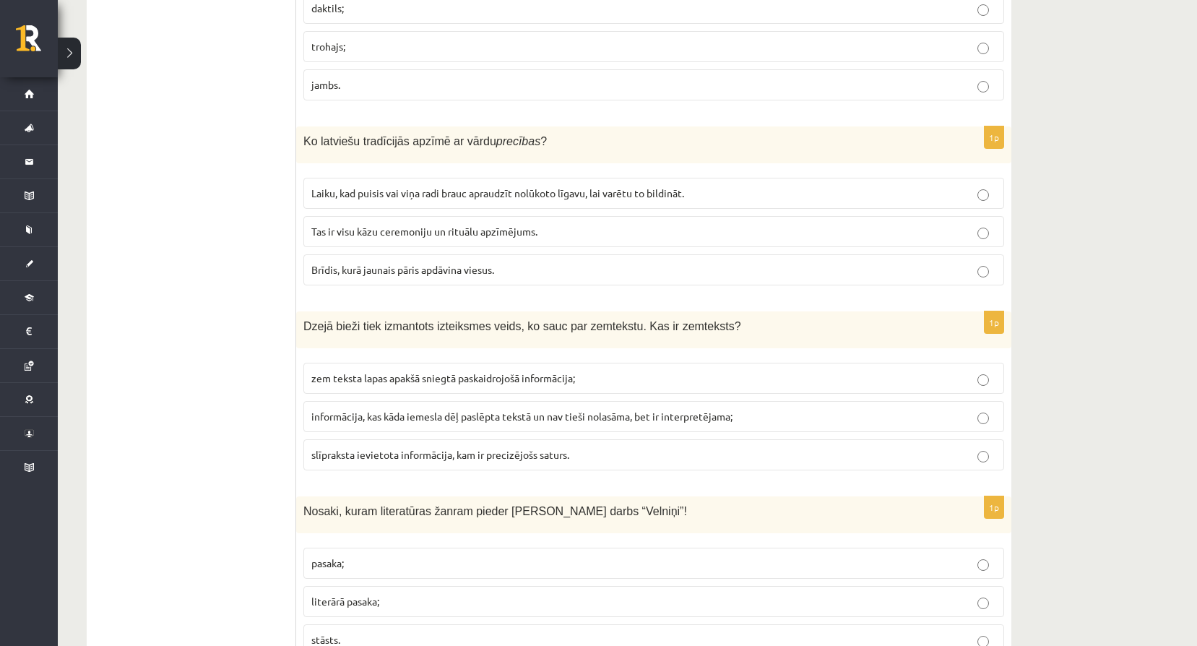
scroll to position [5454, 0]
click at [397, 593] on p "literārā pasaka;" at bounding box center [653, 600] width 685 height 15
click at [481, 408] on p "informācija, kas kāda iemesla dēļ paslēpta tekstā un nav tieši nolasāma, bet ir…" at bounding box center [653, 415] width 685 height 15
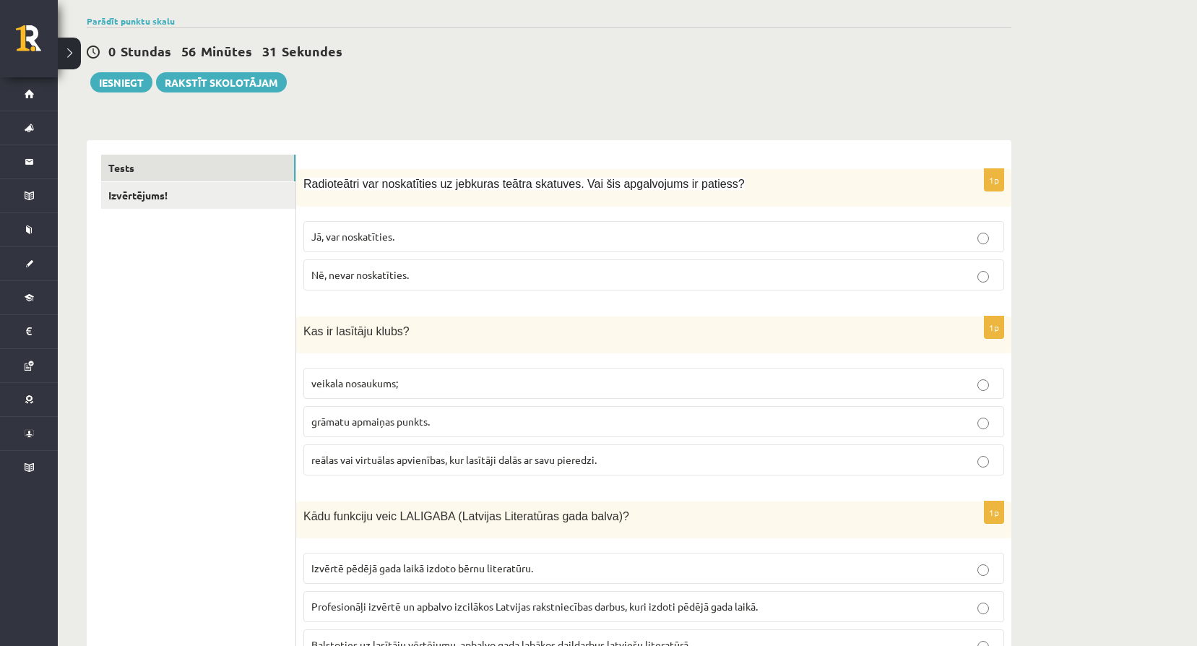
scroll to position [0, 0]
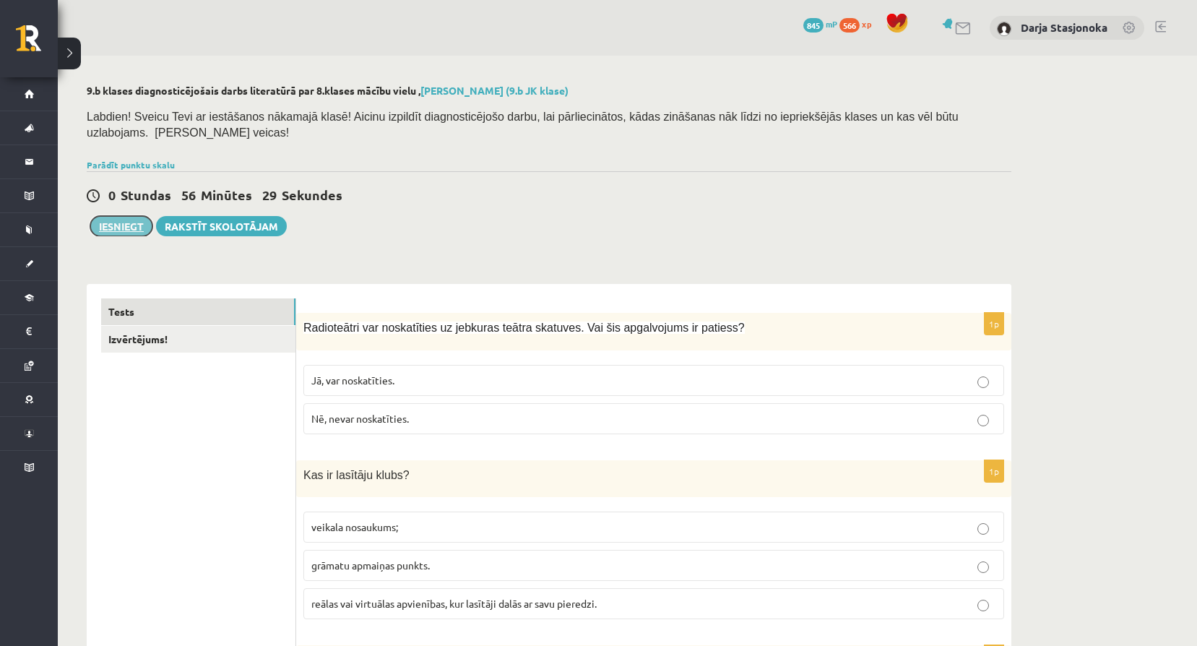
click at [116, 216] on button "Iesniegt" at bounding box center [121, 226] width 62 height 20
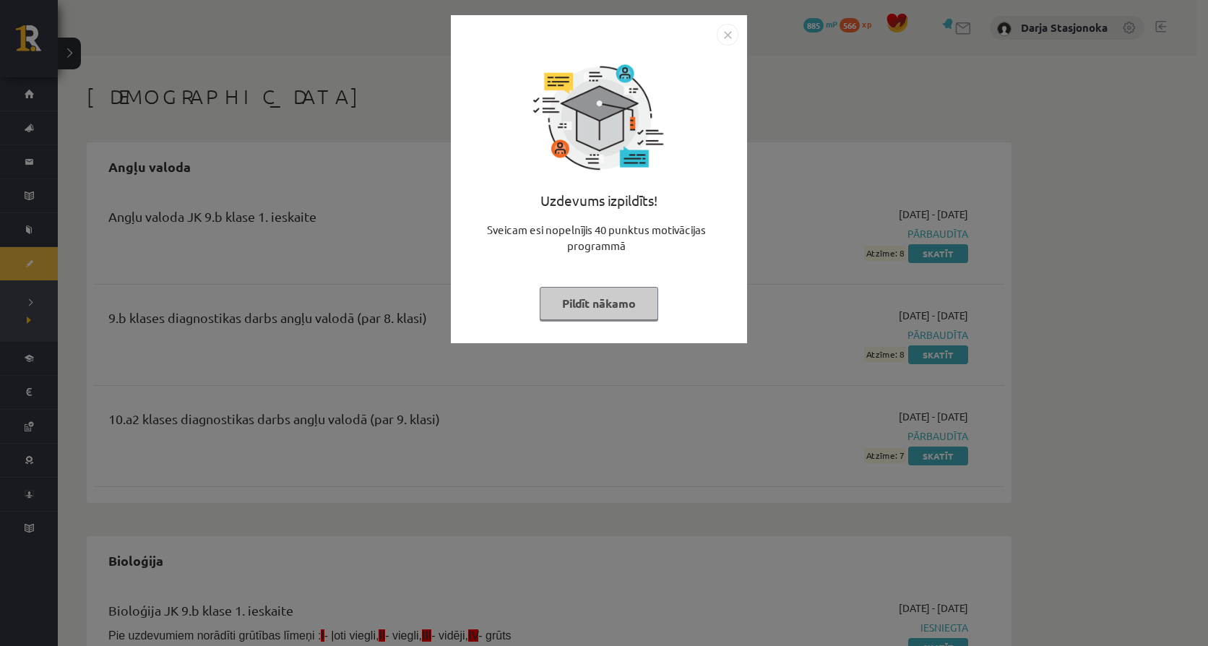
click at [611, 298] on button "Pildīt nākamo" at bounding box center [599, 303] width 119 height 33
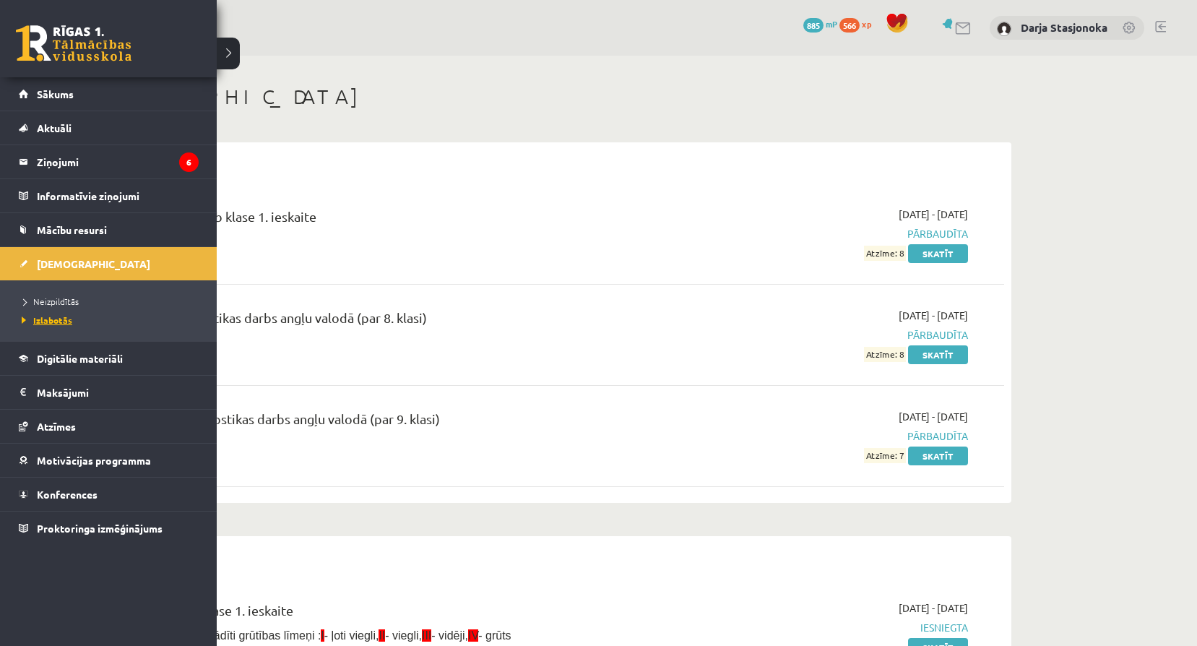
click at [56, 314] on link "Izlabotās" at bounding box center [110, 320] width 184 height 13
click at [46, 304] on span "Neizpildītās" at bounding box center [48, 302] width 61 height 12
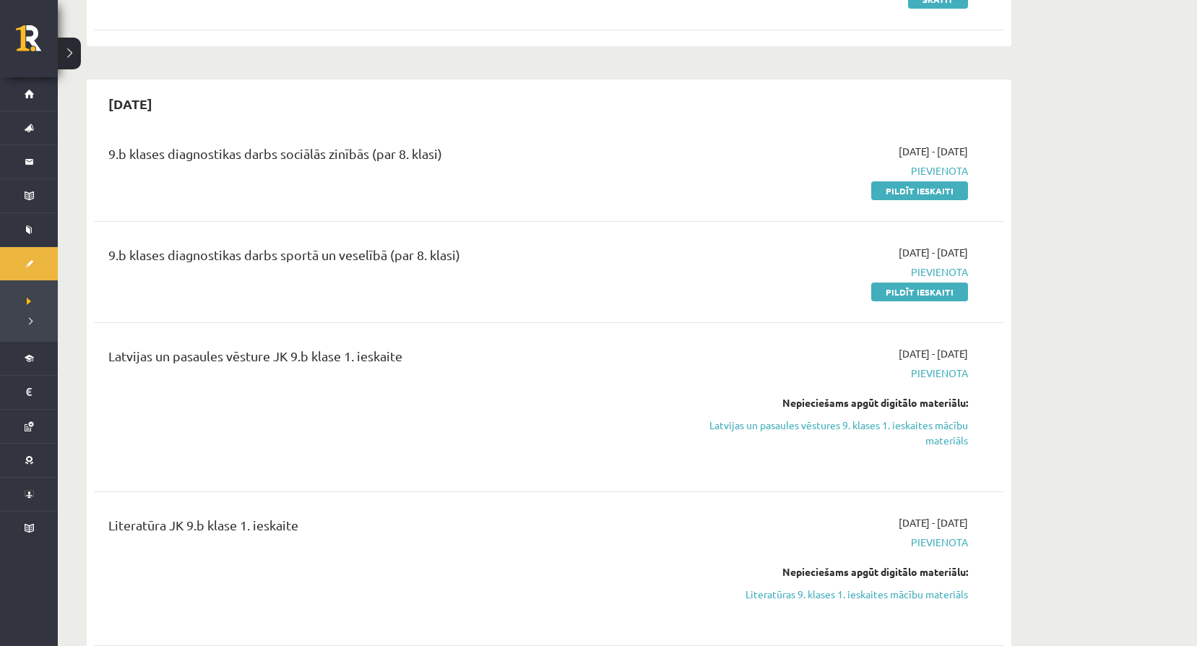
scroll to position [361, 0]
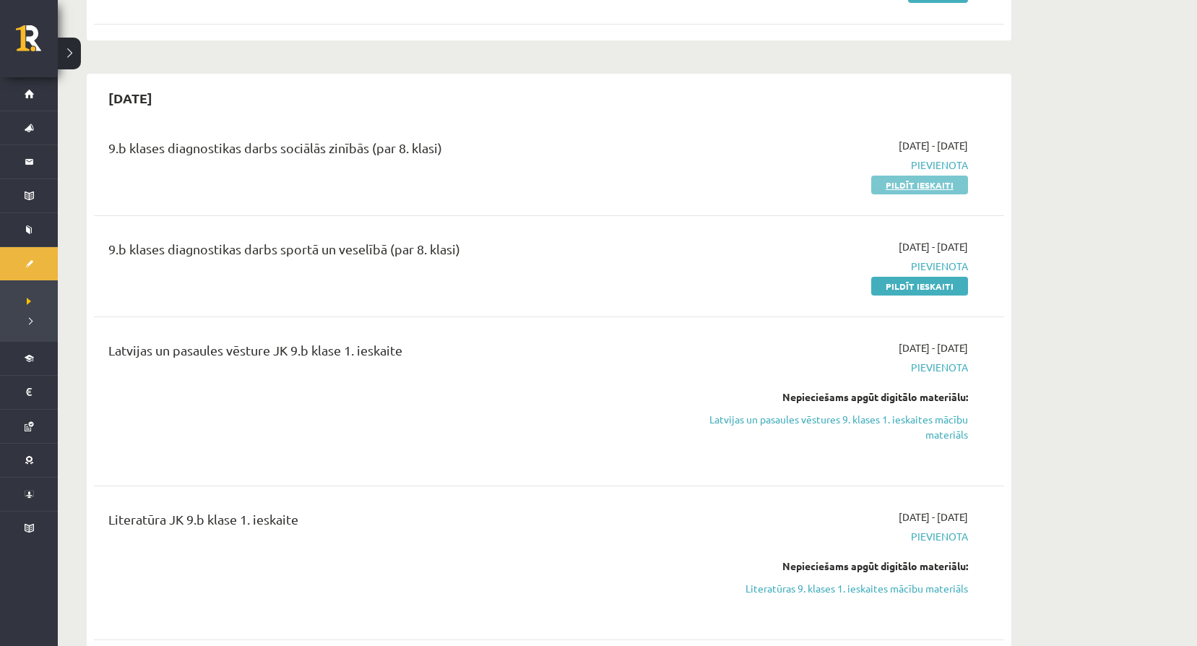
click at [900, 181] on link "Pildīt ieskaiti" at bounding box center [920, 185] width 97 height 19
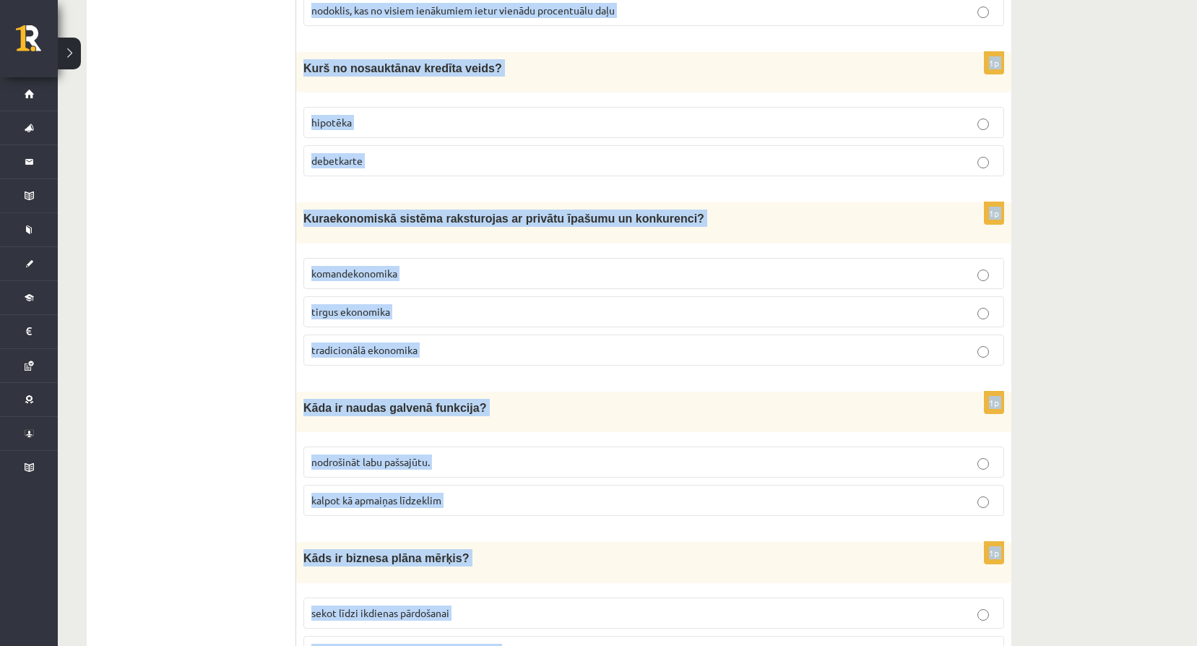
scroll to position [5054, 0]
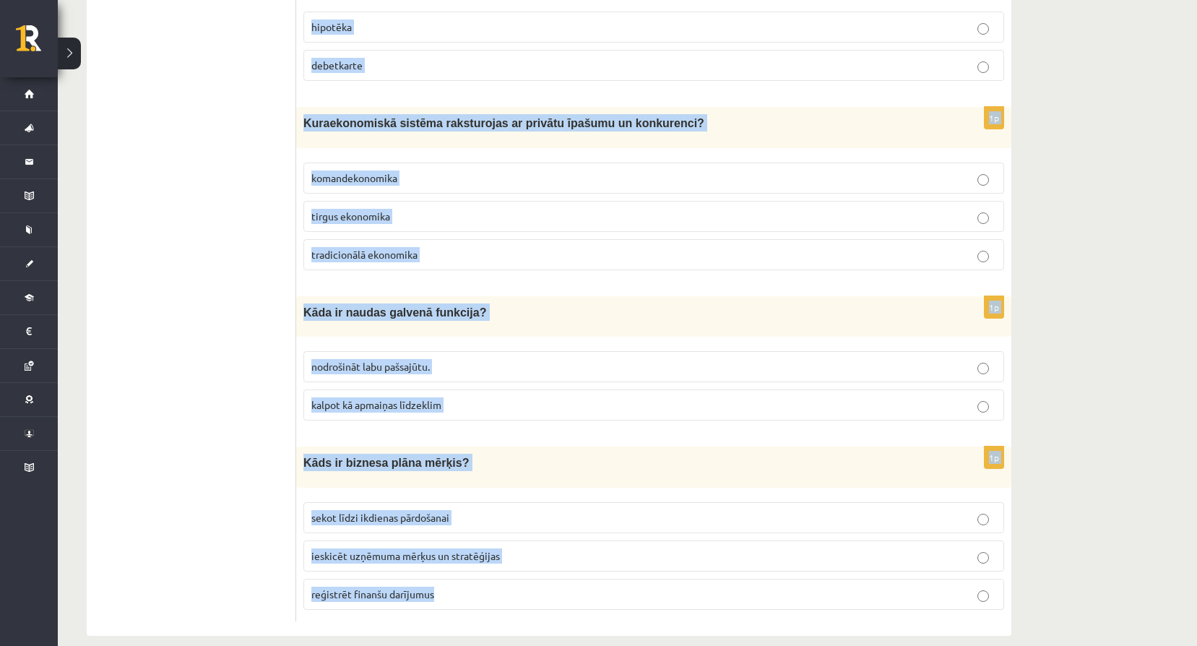
copy form "Lor ip dolors ametconse? adi elitseddoeiu temporin ut laboree dol magnaaliq eni…"
drag, startPoint x: 302, startPoint y: 168, endPoint x: 437, endPoint y: 580, distance: 434.2
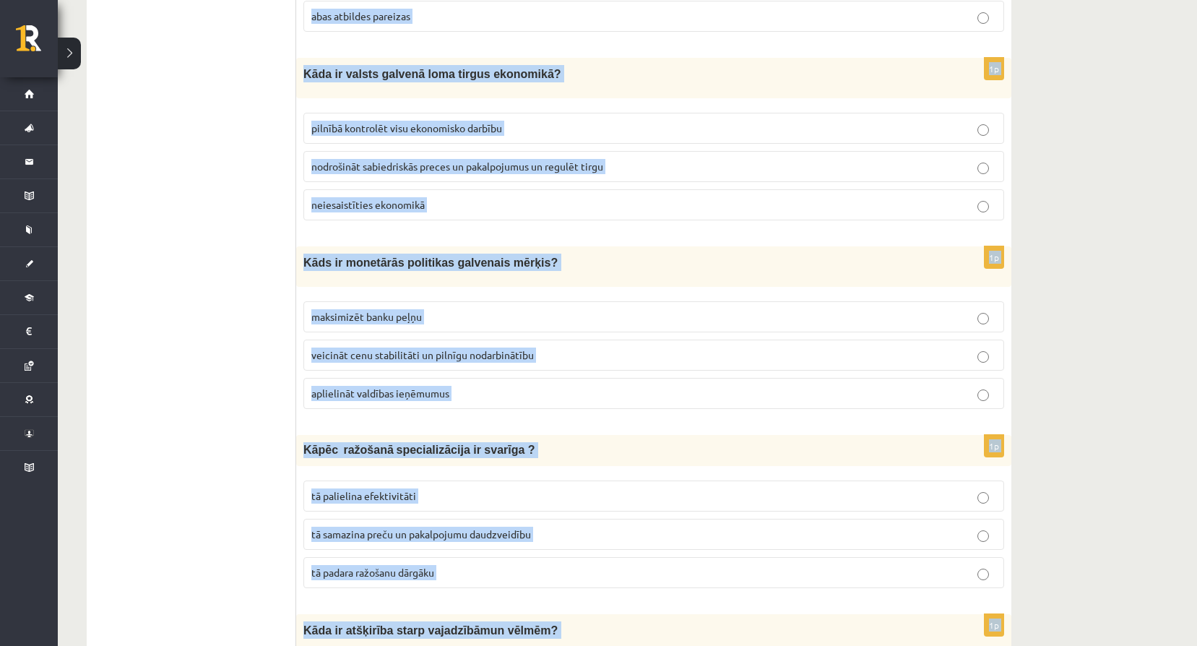
scroll to position [0, 0]
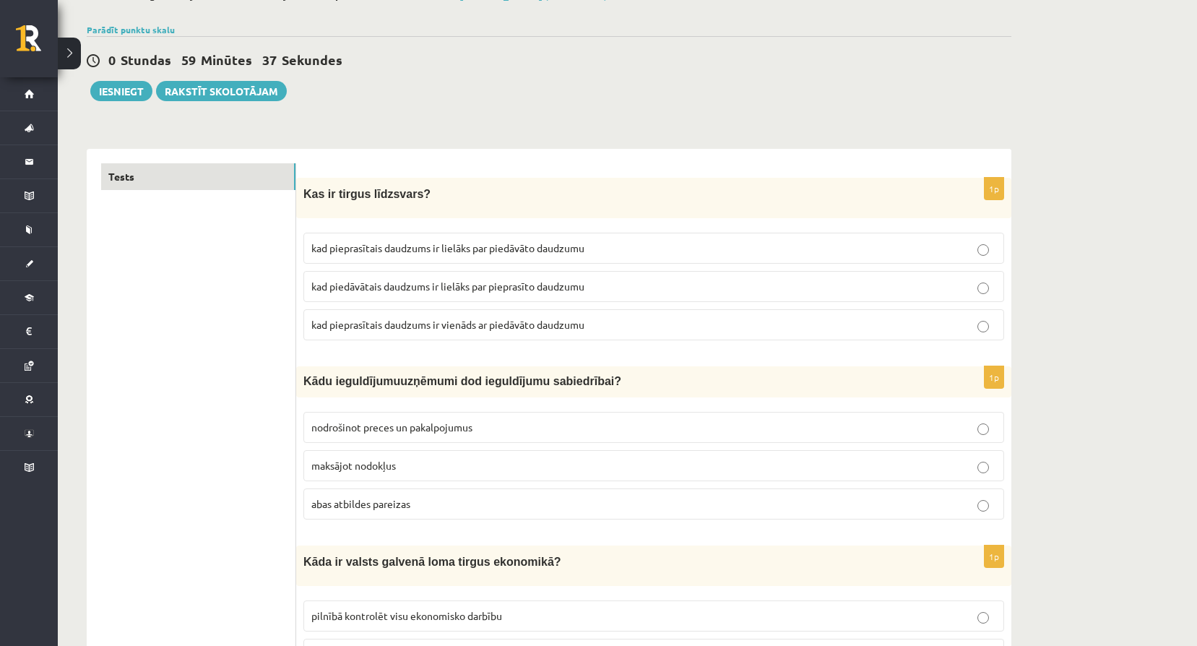
scroll to position [121, 0]
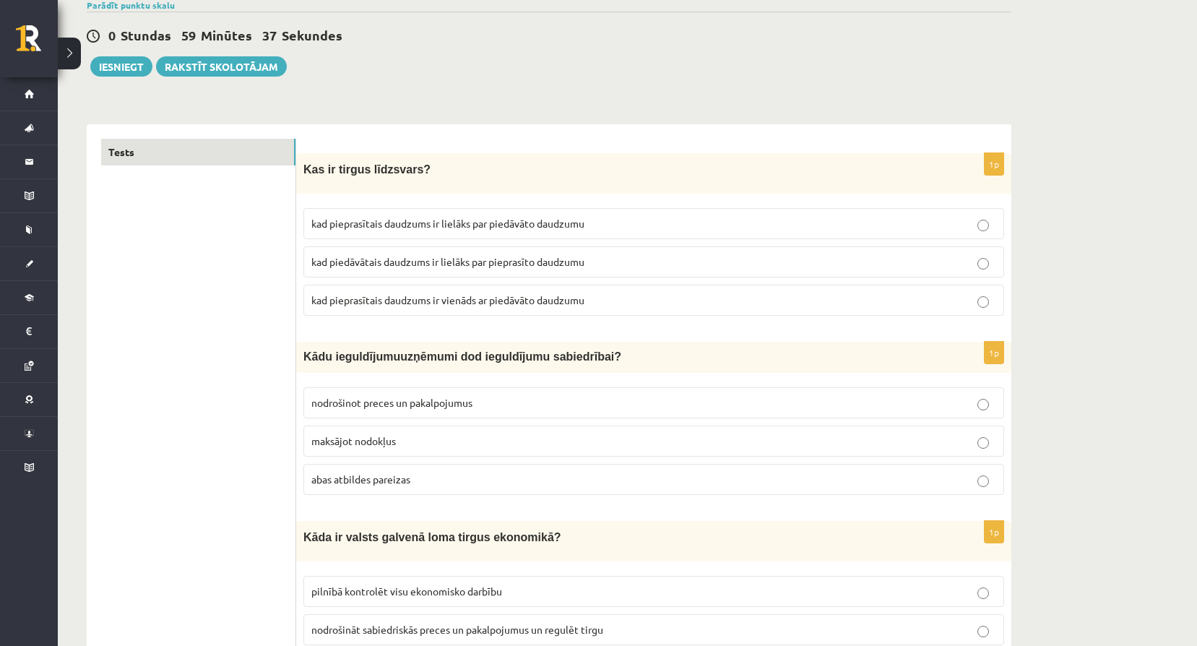
click at [377, 478] on span "abas atbildes pareizas" at bounding box center [360, 479] width 99 height 13
click at [558, 304] on span "kad pieprasītais daudzums ir vienāds ar piedāvāto daudzumu" at bounding box center [447, 299] width 273 height 13
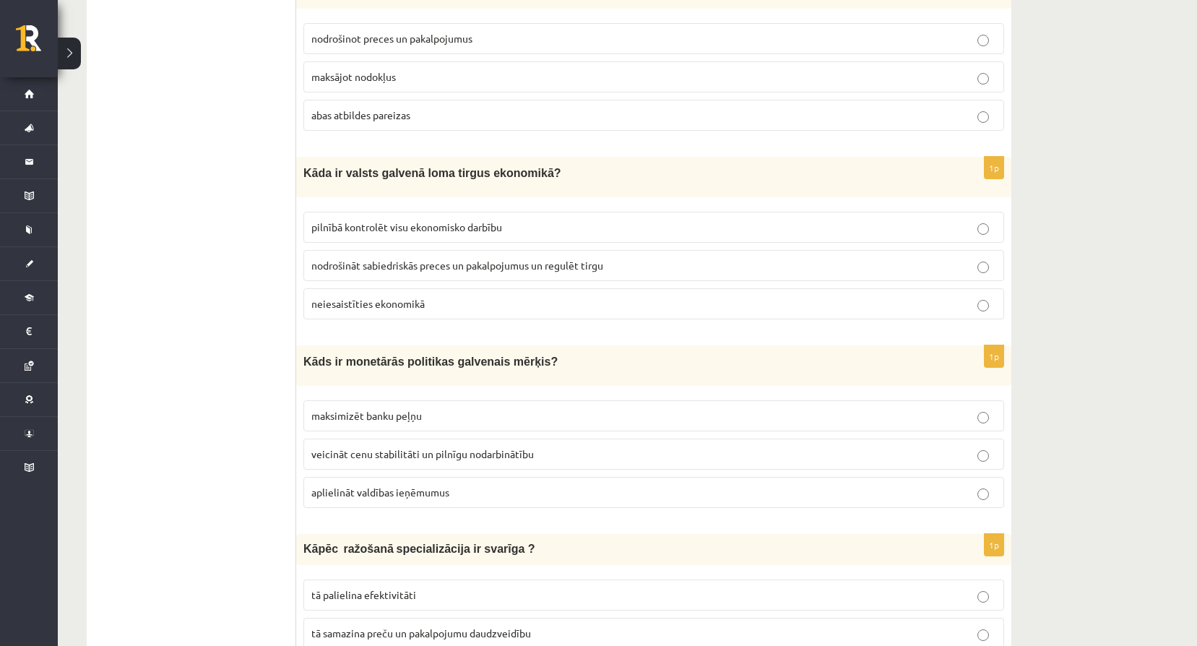
scroll to position [506, 0]
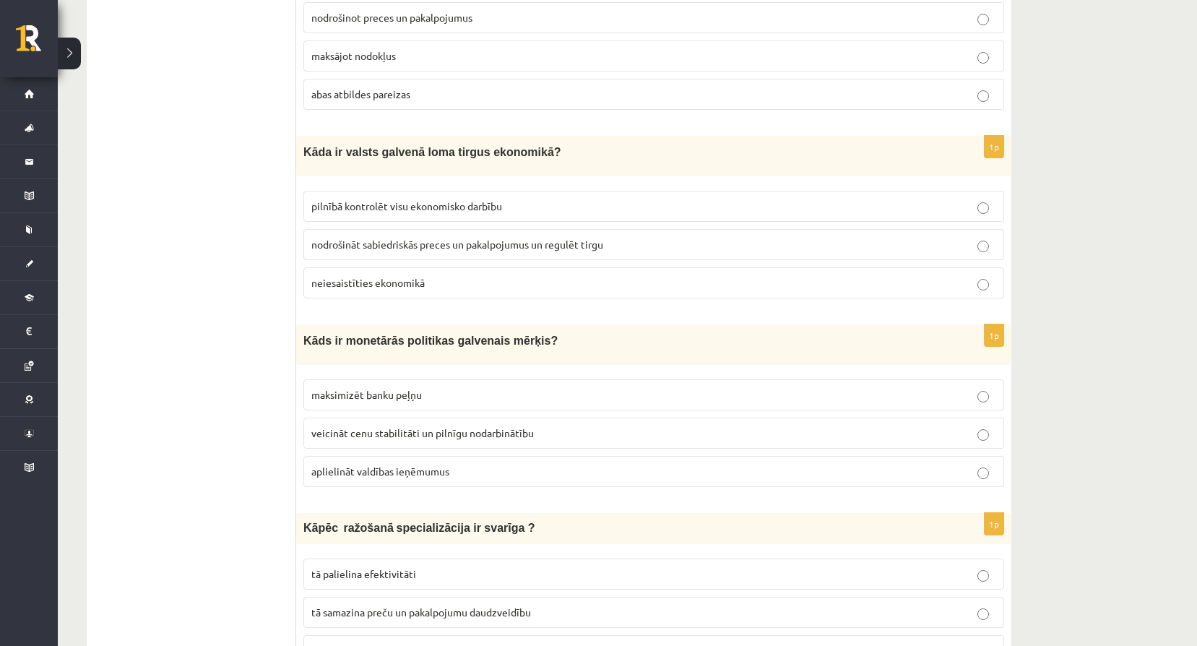
click at [397, 249] on p "nodrošināt sabiedriskās preces un pakalpojumus un regulēt tirgu" at bounding box center [653, 244] width 685 height 15
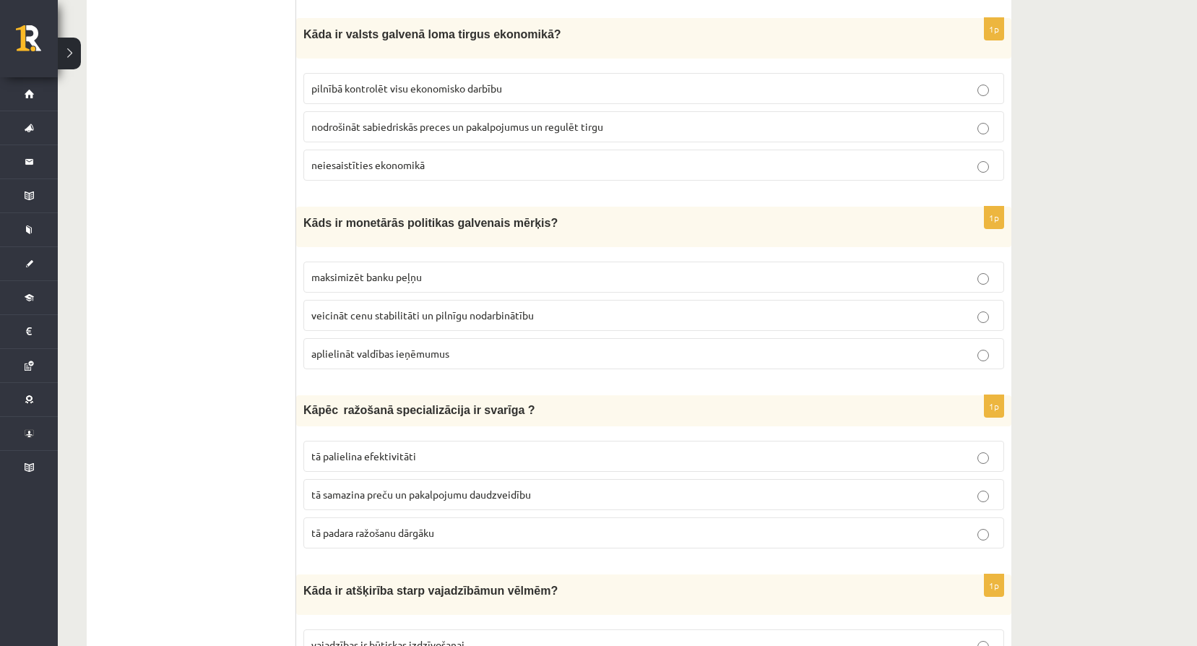
scroll to position [627, 0]
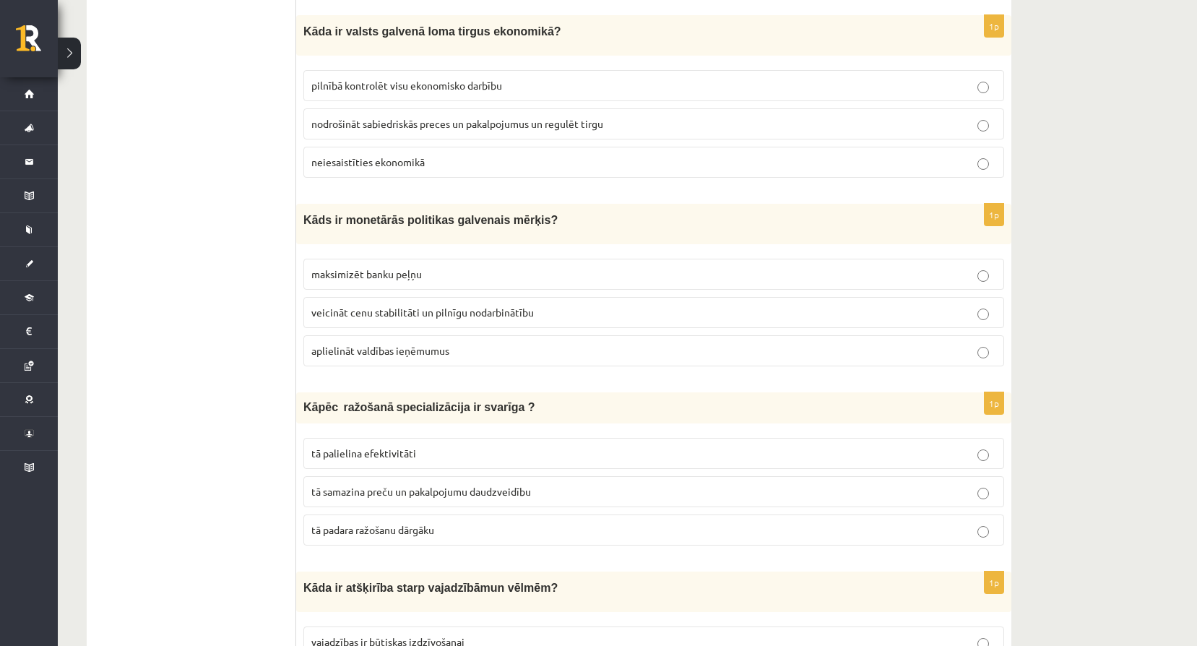
click at [458, 311] on span "veicināt cenu stabilitāti un pilnīgu nodarbinātību" at bounding box center [422, 312] width 223 height 13
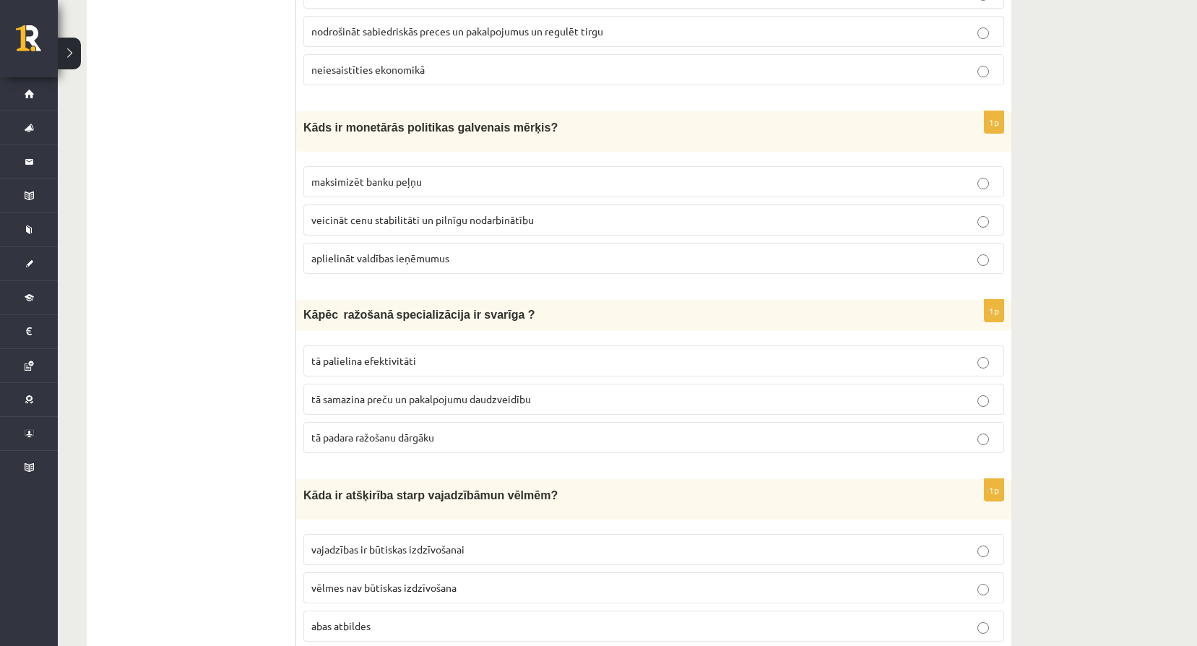
scroll to position [723, 0]
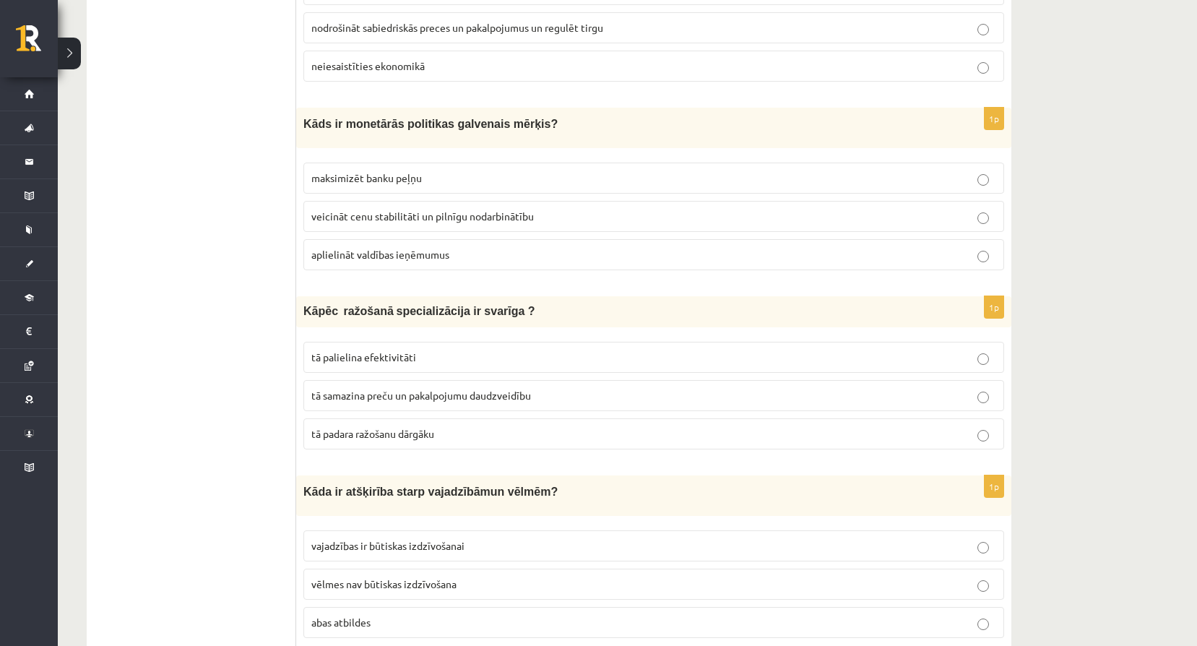
drag, startPoint x: 402, startPoint y: 348, endPoint x: 453, endPoint y: 361, distance: 52.9
click at [403, 350] on p "tā palielina efektivitāti" at bounding box center [653, 357] width 685 height 15
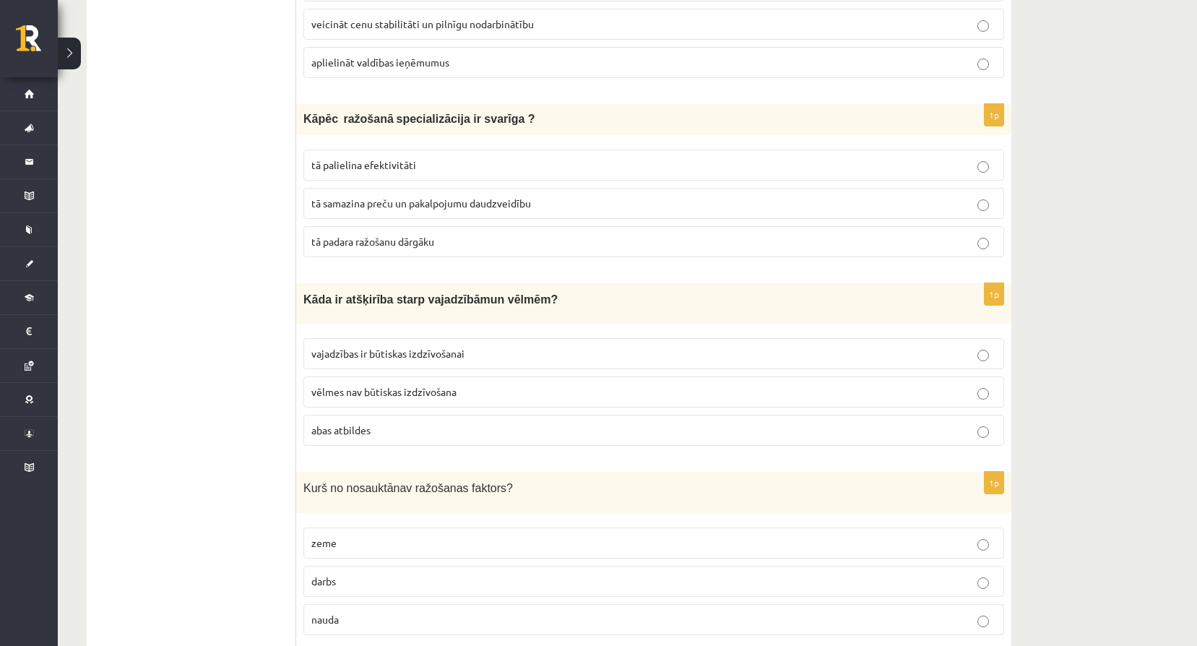
scroll to position [916, 0]
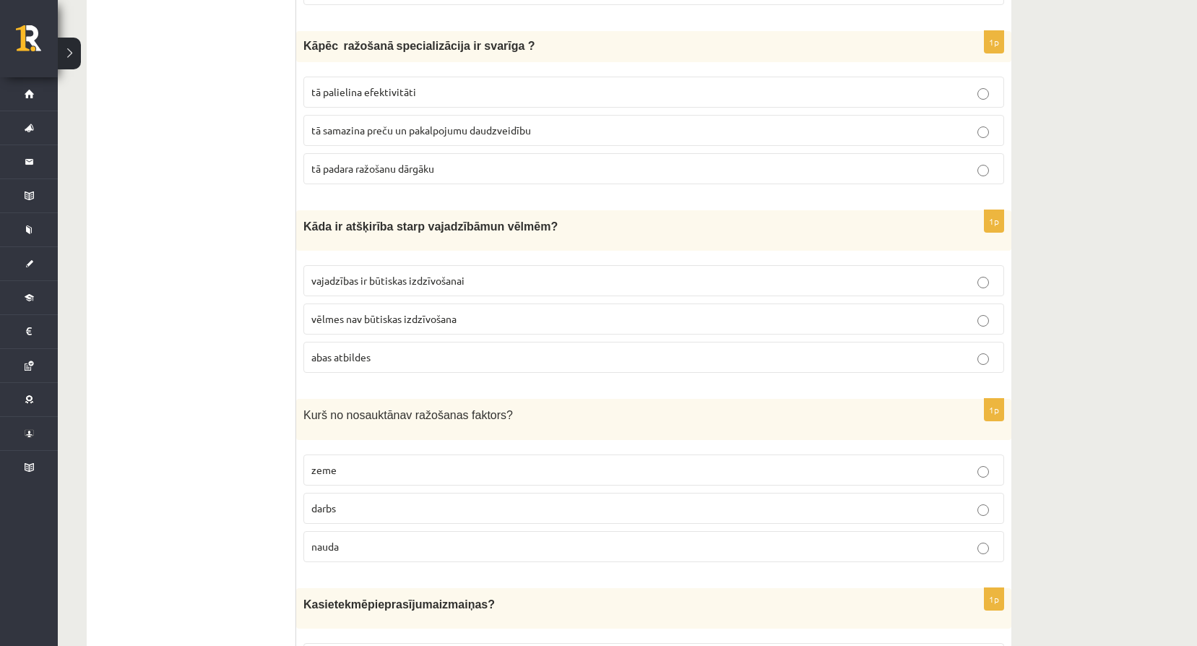
click at [337, 357] on span "abas atbildes" at bounding box center [340, 357] width 59 height 13
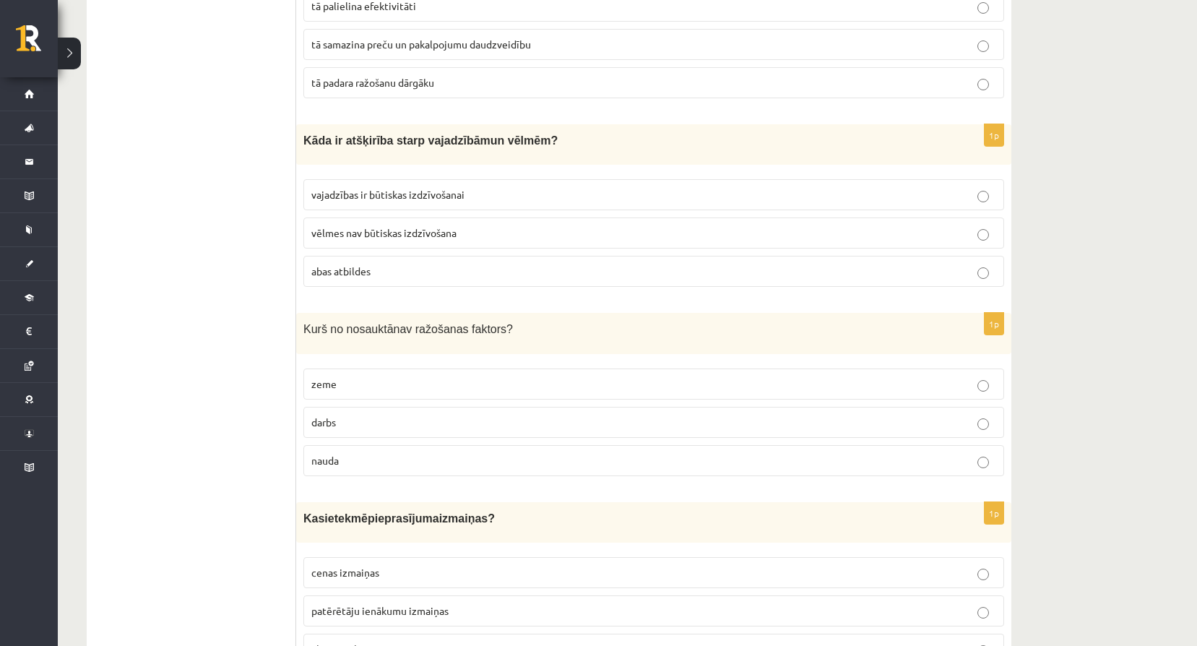
scroll to position [1084, 0]
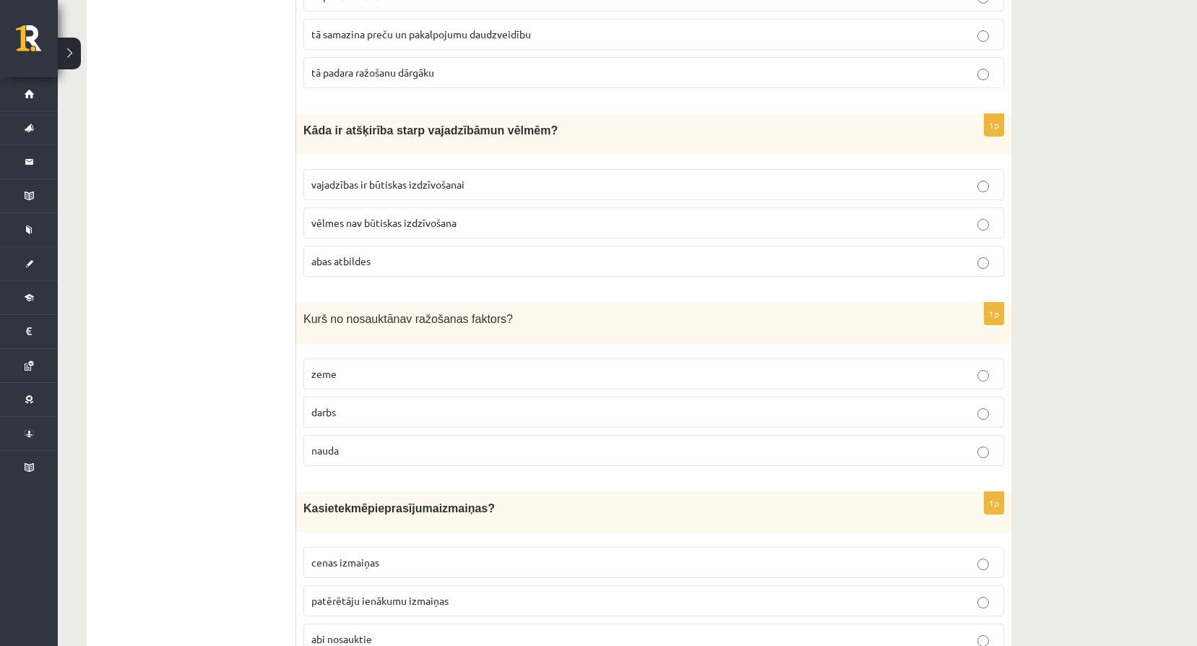
click at [361, 443] on p "nauda" at bounding box center [653, 450] width 685 height 15
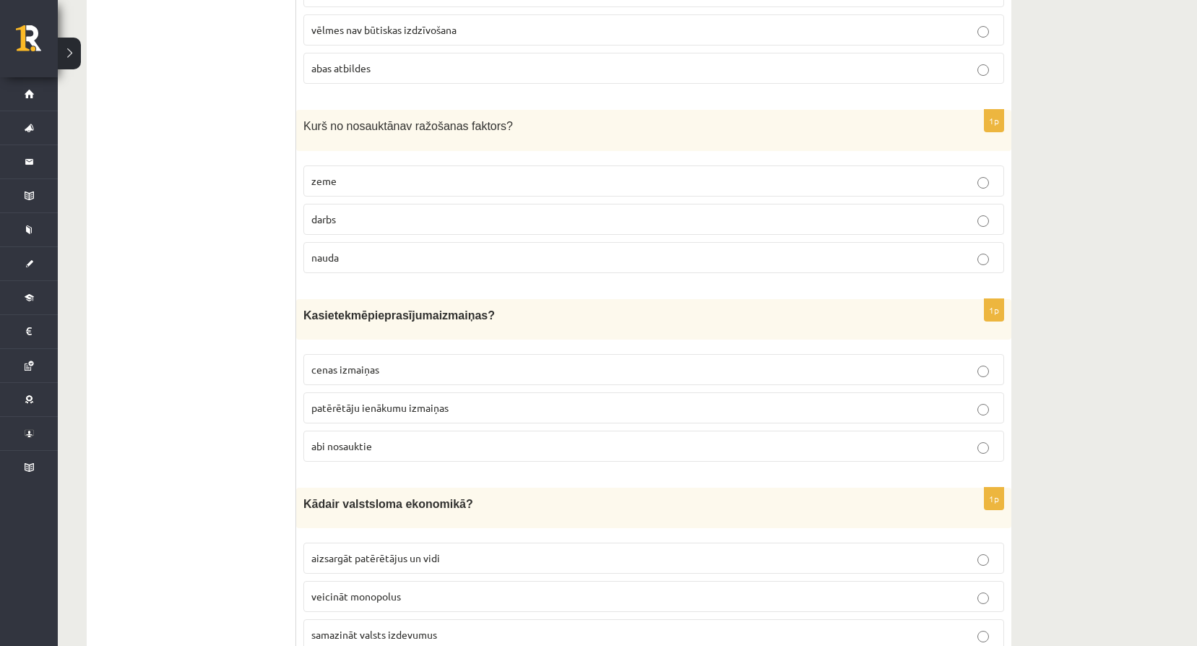
click at [391, 447] on p "abi nosauktie" at bounding box center [653, 446] width 685 height 15
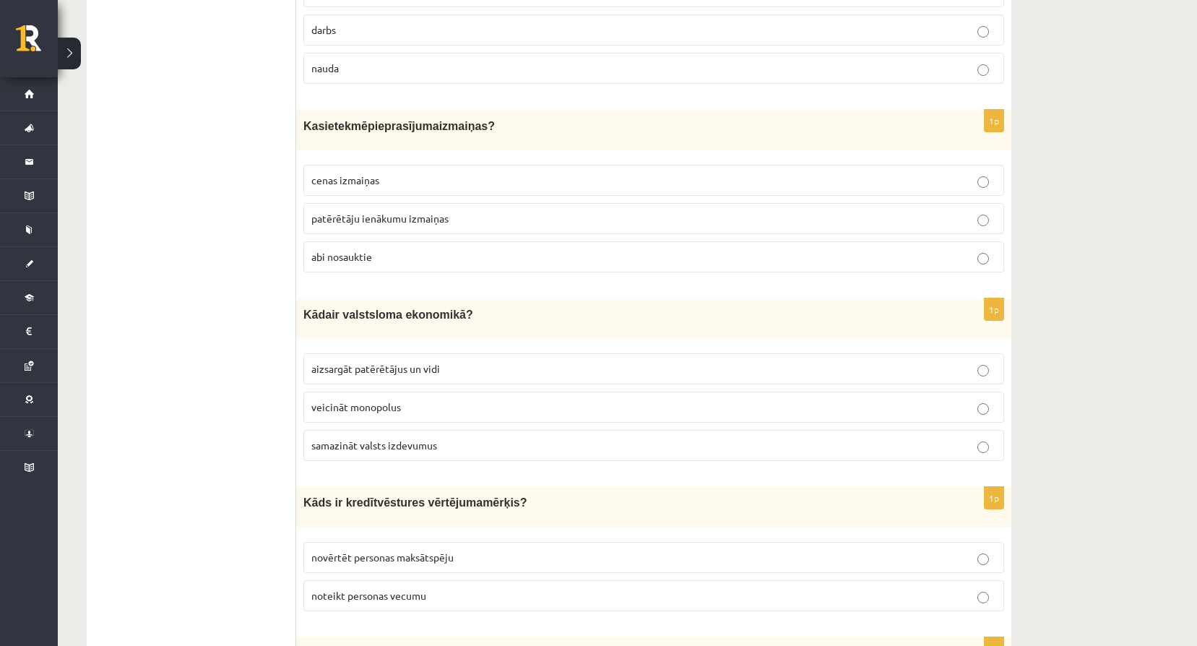
scroll to position [1469, 0]
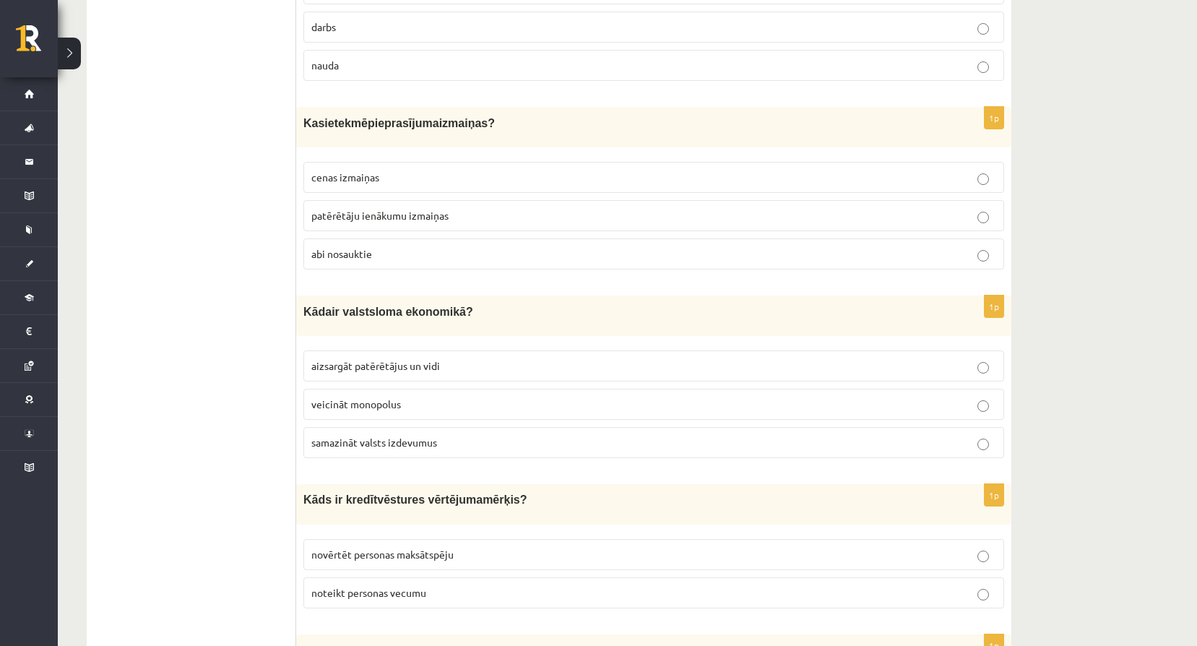
click at [404, 359] on span "aizsargāt patērētājus un vidi" at bounding box center [375, 365] width 129 height 13
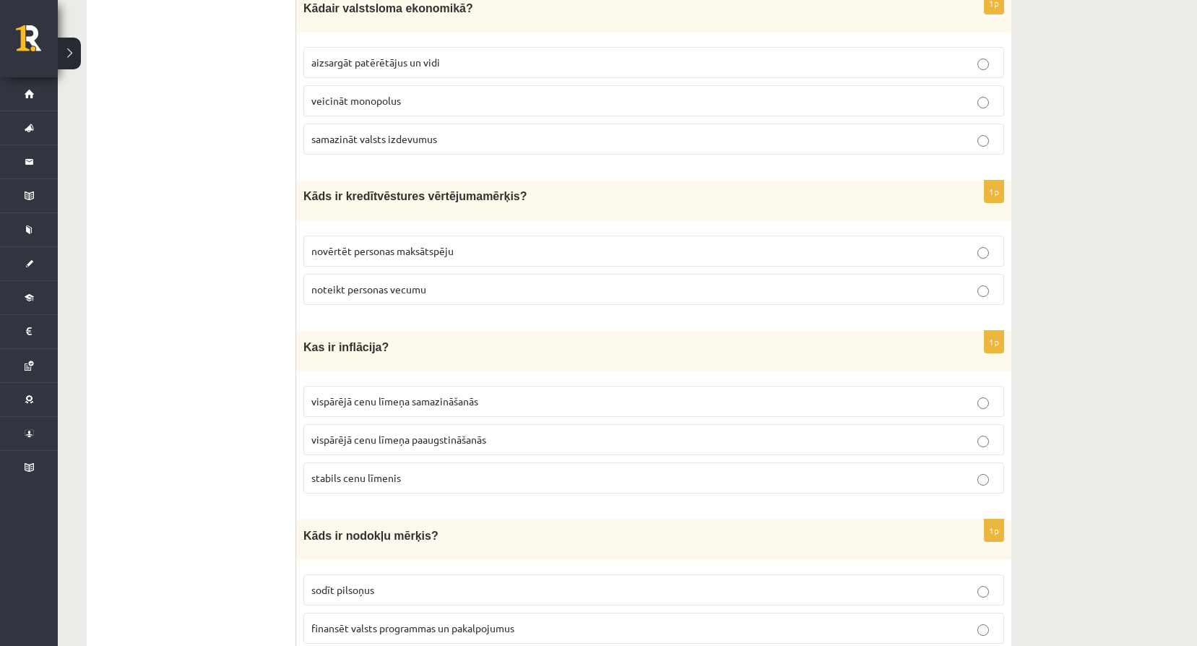
scroll to position [1783, 0]
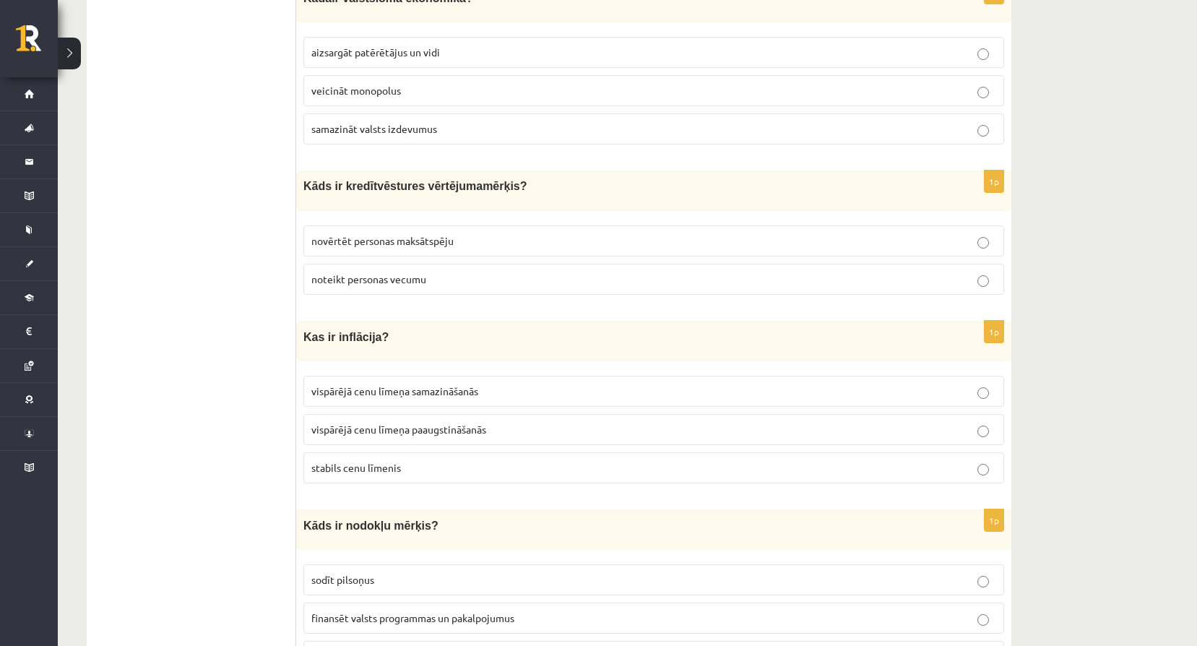
click at [444, 236] on span "novērtēt personas maksātspēju" at bounding box center [382, 240] width 142 height 13
click at [456, 423] on span "vispārējā cenu līmeņa paaugstināšanās" at bounding box center [398, 429] width 175 height 13
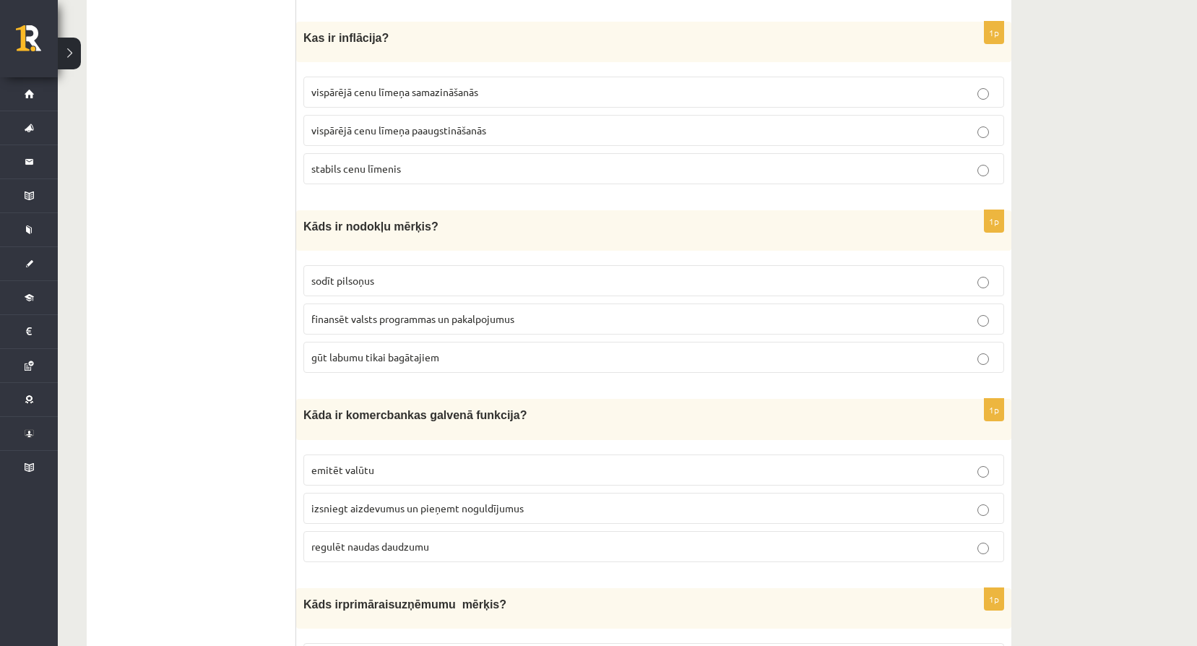
scroll to position [2096, 0]
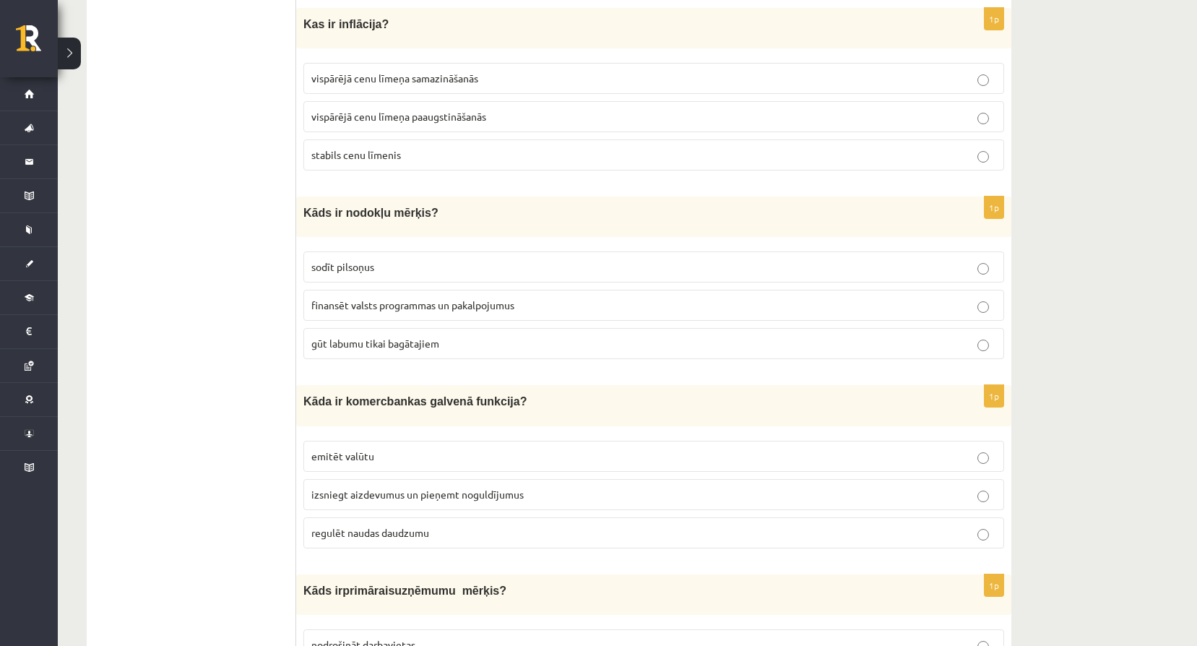
click at [432, 290] on label "finansēt valsts programmas un pakalpojumus" at bounding box center [654, 305] width 701 height 31
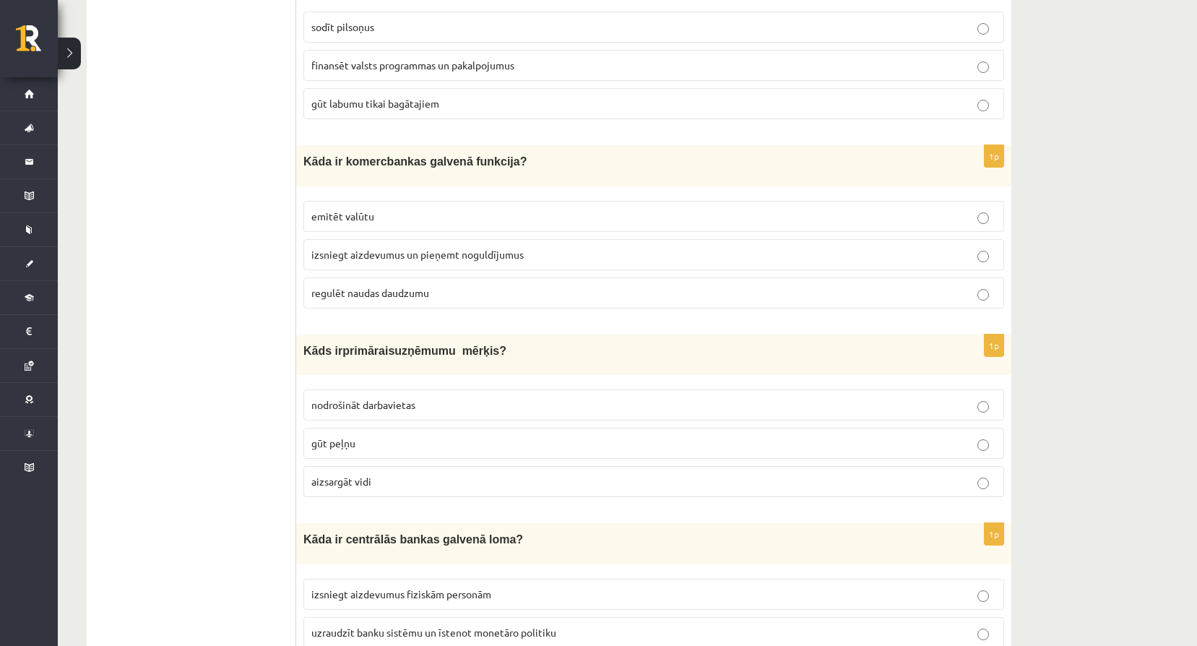
scroll to position [2336, 0]
click at [481, 257] on label "izsniegt aizdevumus un pieņemt noguldījumus" at bounding box center [654, 253] width 701 height 31
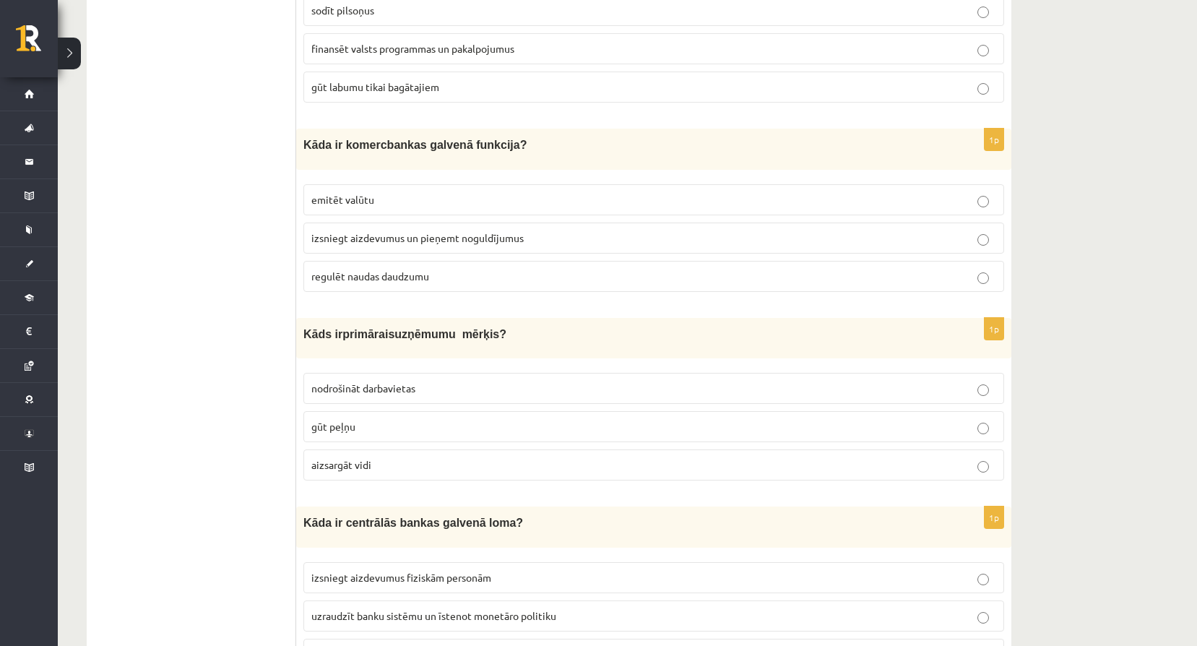
scroll to position [2361, 0]
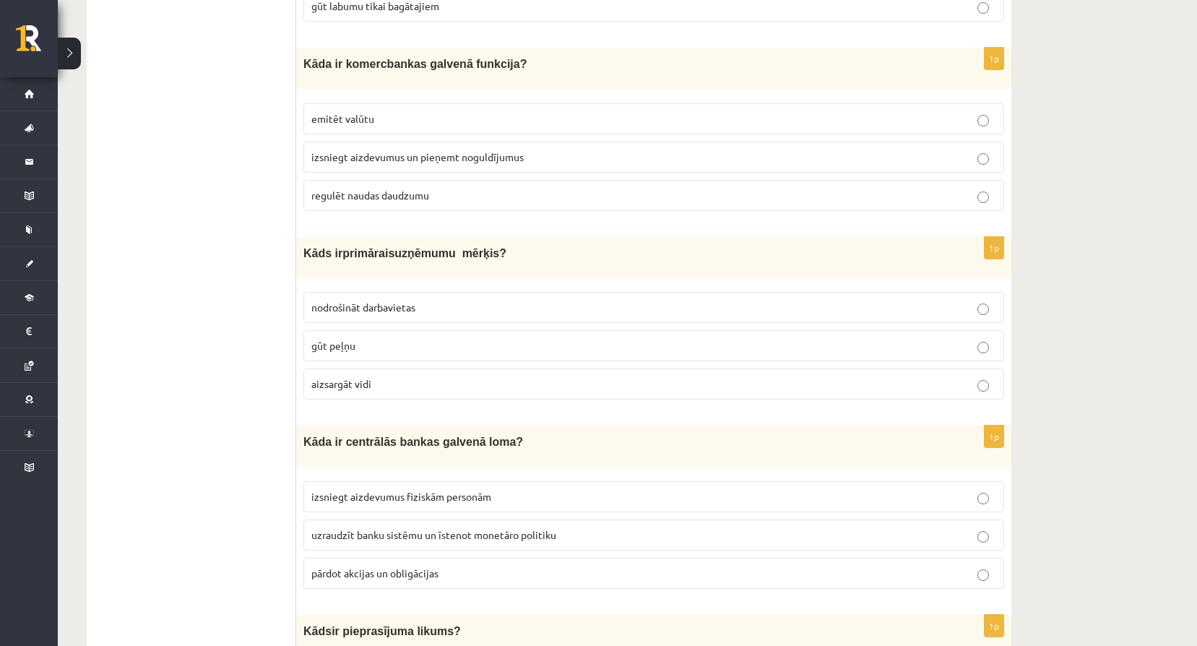
click at [450, 338] on p "gūt peļņu" at bounding box center [653, 345] width 685 height 15
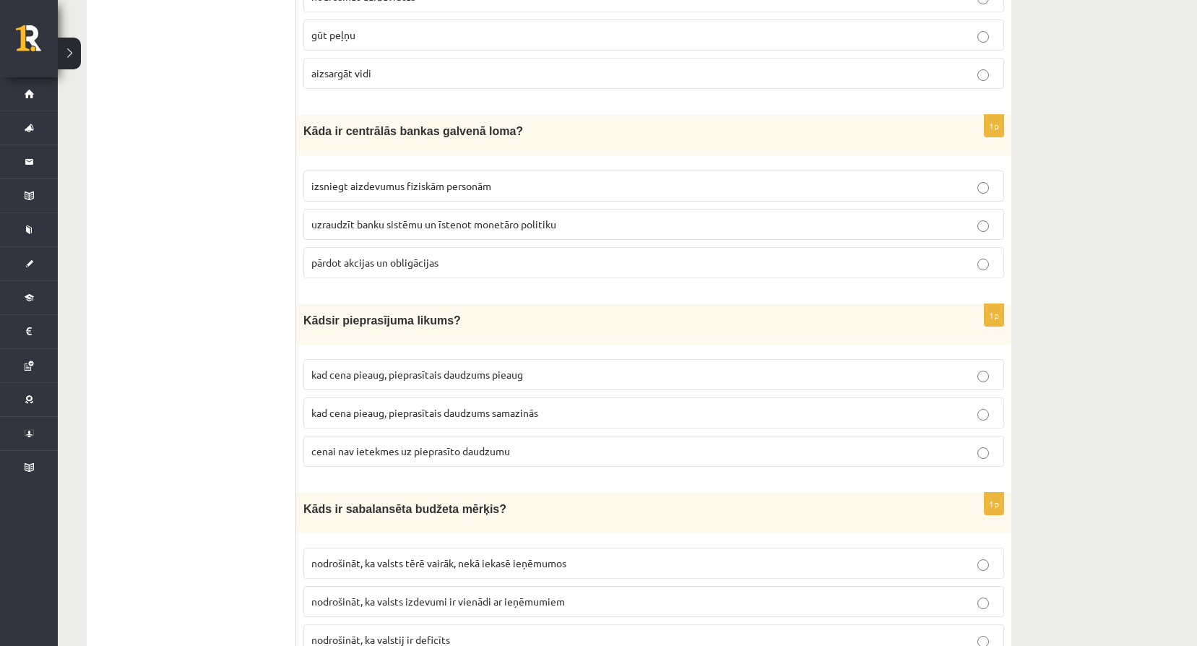
scroll to position [2770, 0]
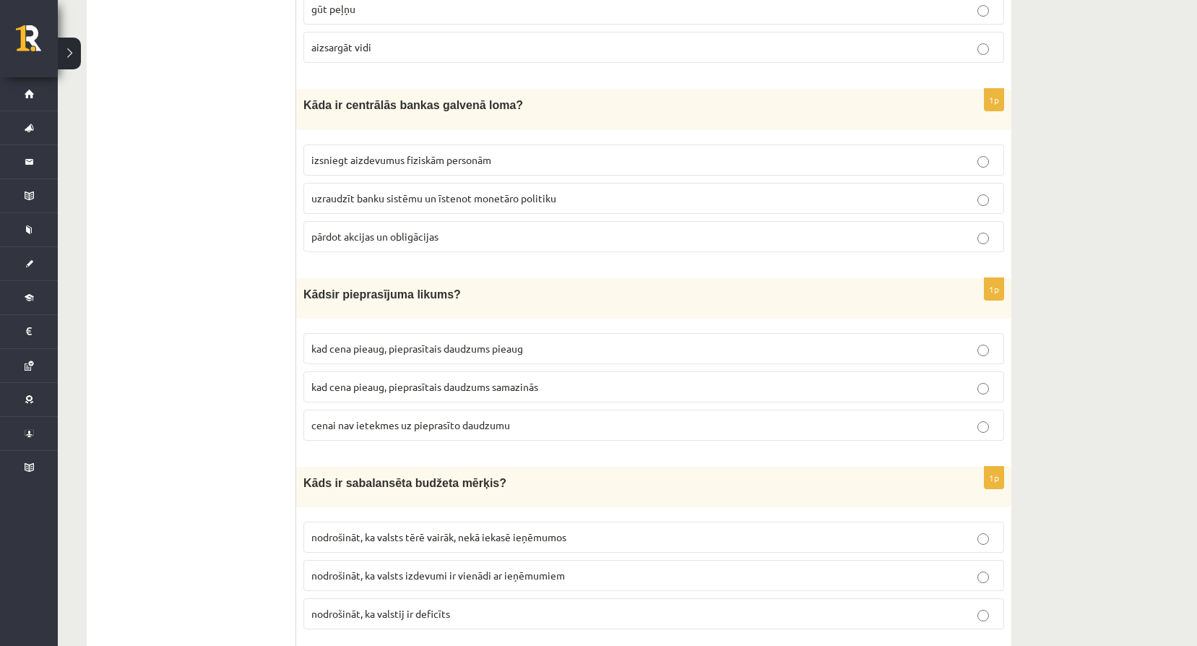
click at [390, 192] on span "uzraudzīt banku sistēmu un īstenot monetāro politiku" at bounding box center [433, 198] width 245 height 13
click at [485, 342] on span "kad cena pieaug, pieprasītais daudzums pieaug" at bounding box center [417, 348] width 212 height 13
click at [413, 358] on fieldset "kad cena pieaug, pieprasītais daudzums pieaug kad cena pieaug, pieprasītais dau…" at bounding box center [654, 385] width 701 height 119
click at [429, 380] on span "kad cena pieaug, pieprasītais daudzums samazinās" at bounding box center [424, 386] width 227 height 13
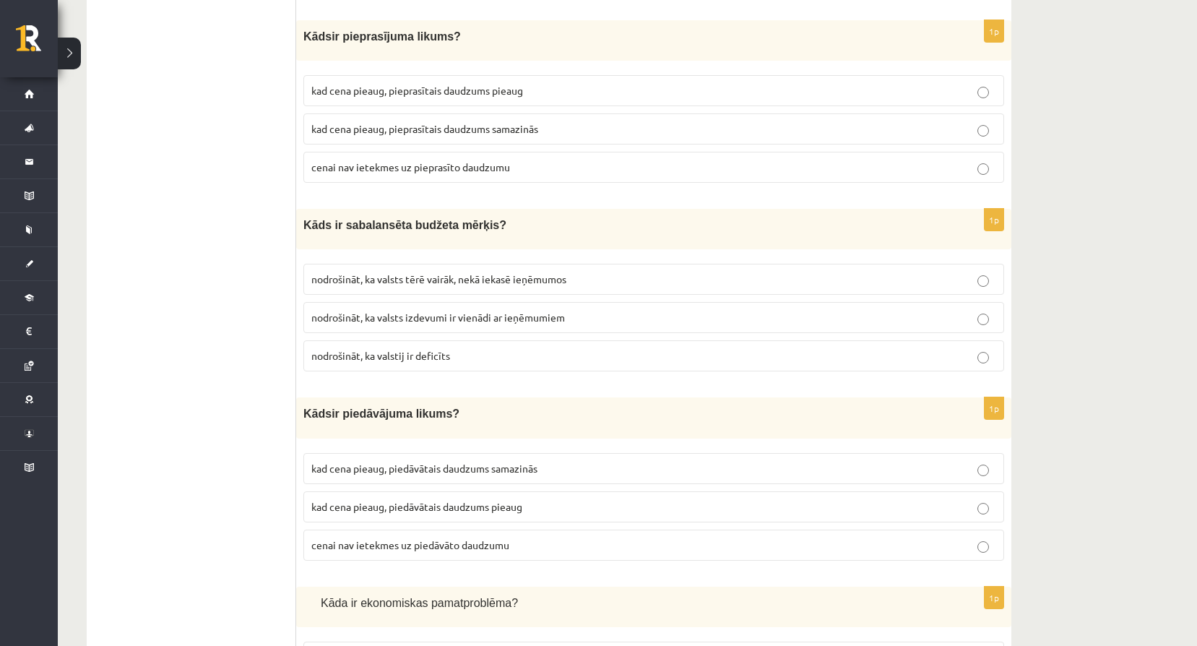
scroll to position [3035, 0]
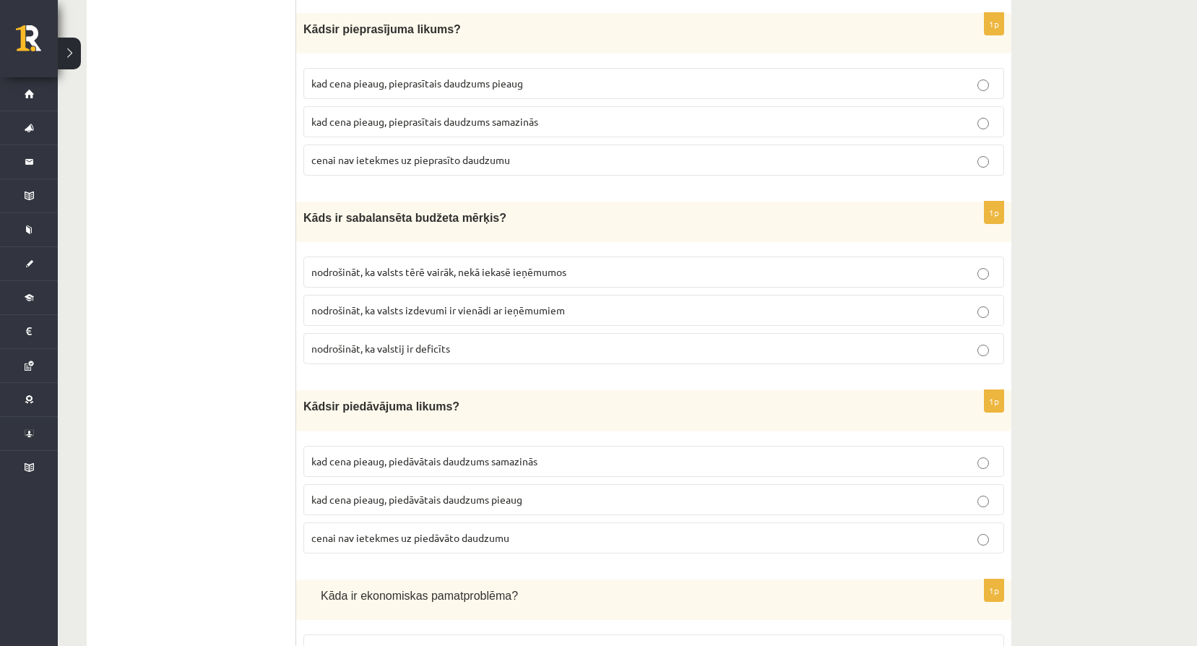
click at [391, 304] on span "nodrošināt, ka valsts izdevumi ir vienādi ar ieņēmumiem" at bounding box center [438, 310] width 254 height 13
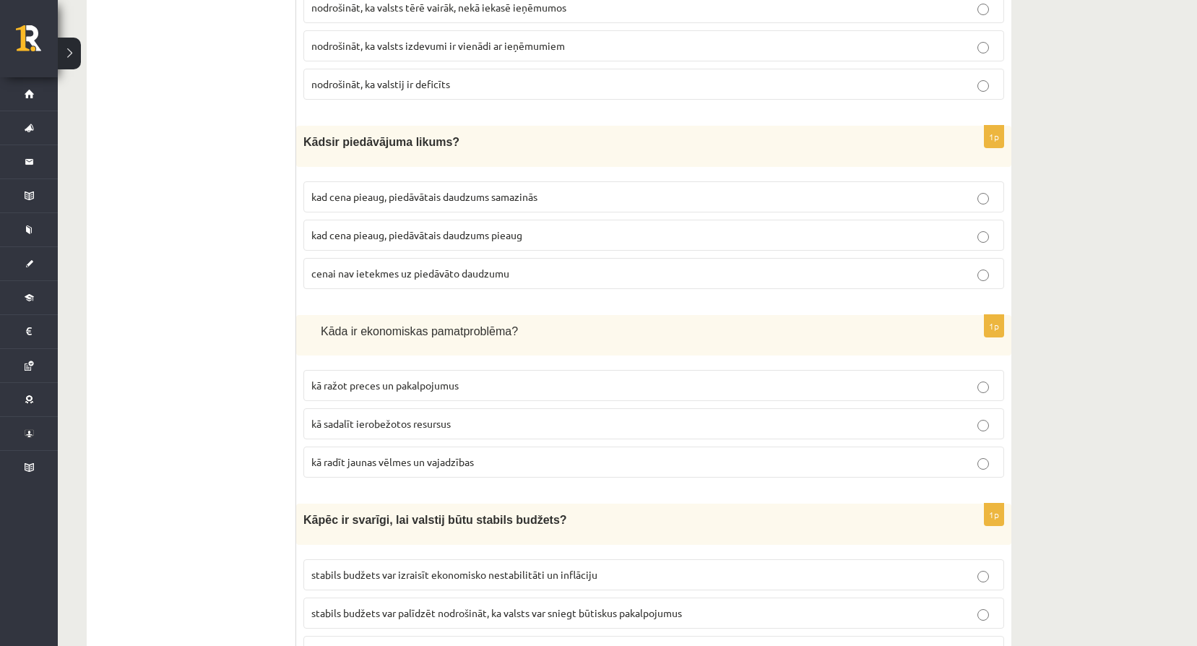
scroll to position [3300, 0]
click at [442, 228] on span "kad cena pieaug, piedāvātais daudzums pieaug" at bounding box center [416, 234] width 211 height 13
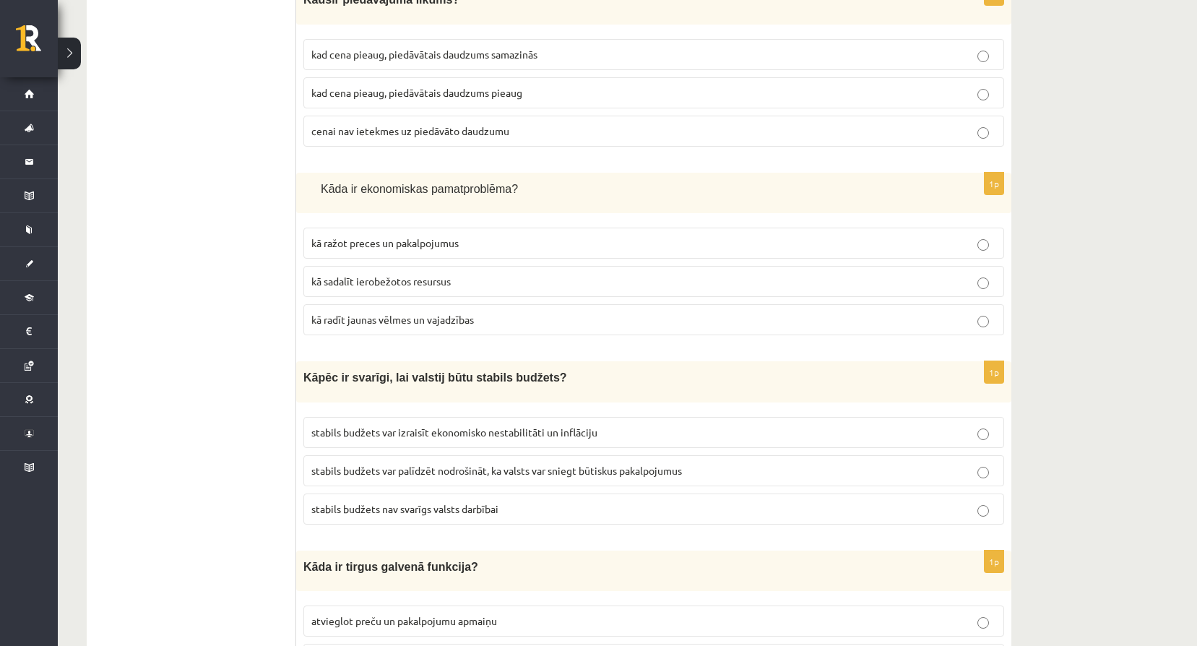
scroll to position [3493, 0]
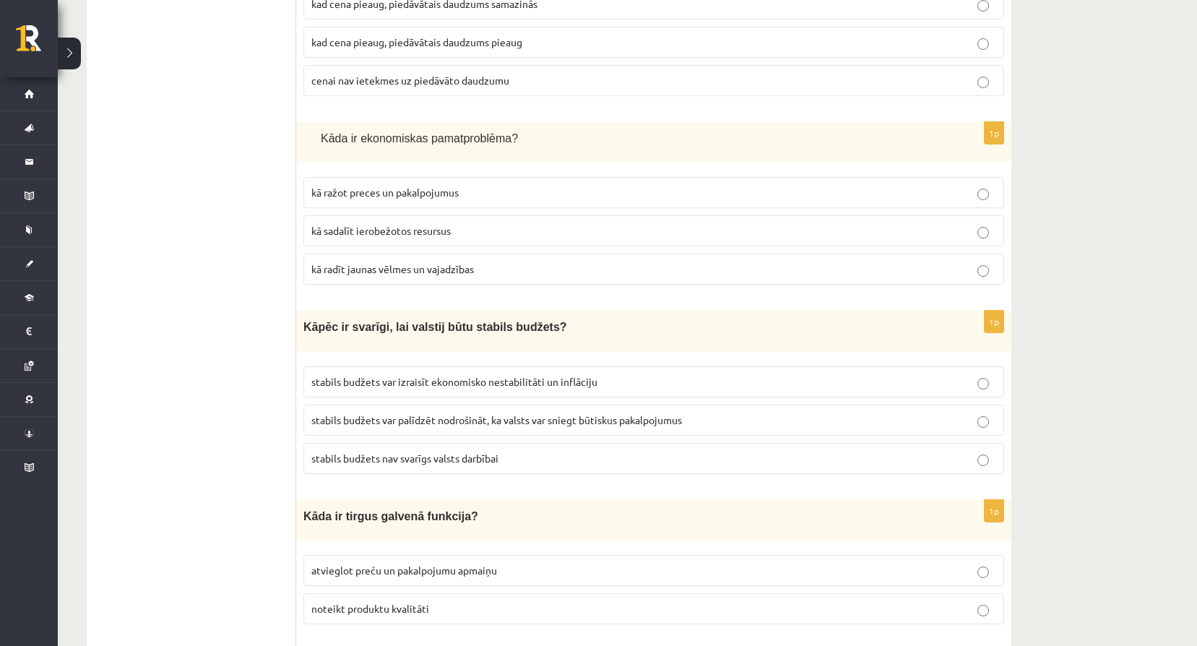
click at [463, 224] on p "kā sadalīt ierobežotos resursus" at bounding box center [653, 230] width 685 height 15
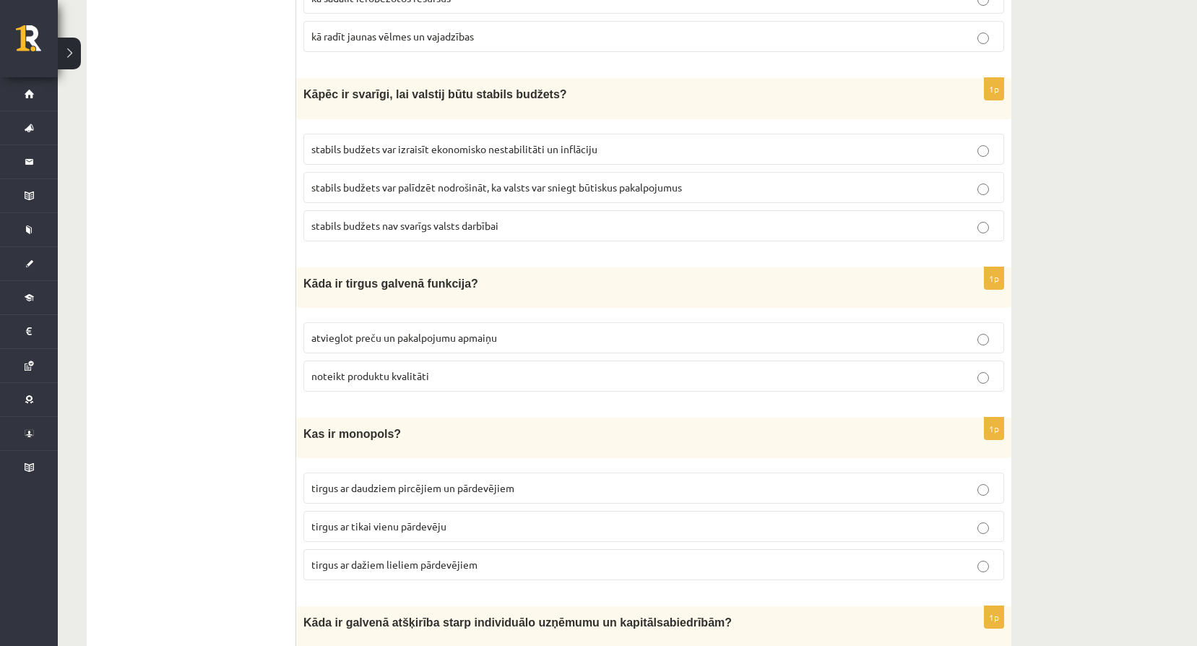
scroll to position [3758, 0]
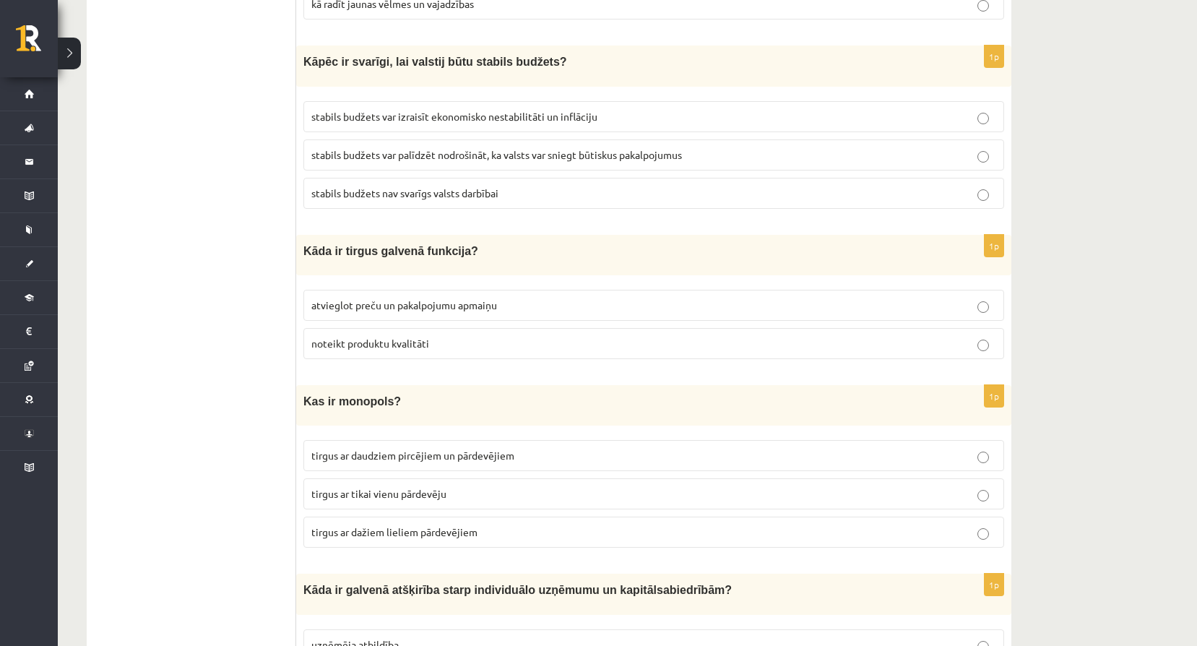
click at [343, 303] on label "atvieglot preču un pakalpojumu apmaiņu" at bounding box center [654, 305] width 701 height 31
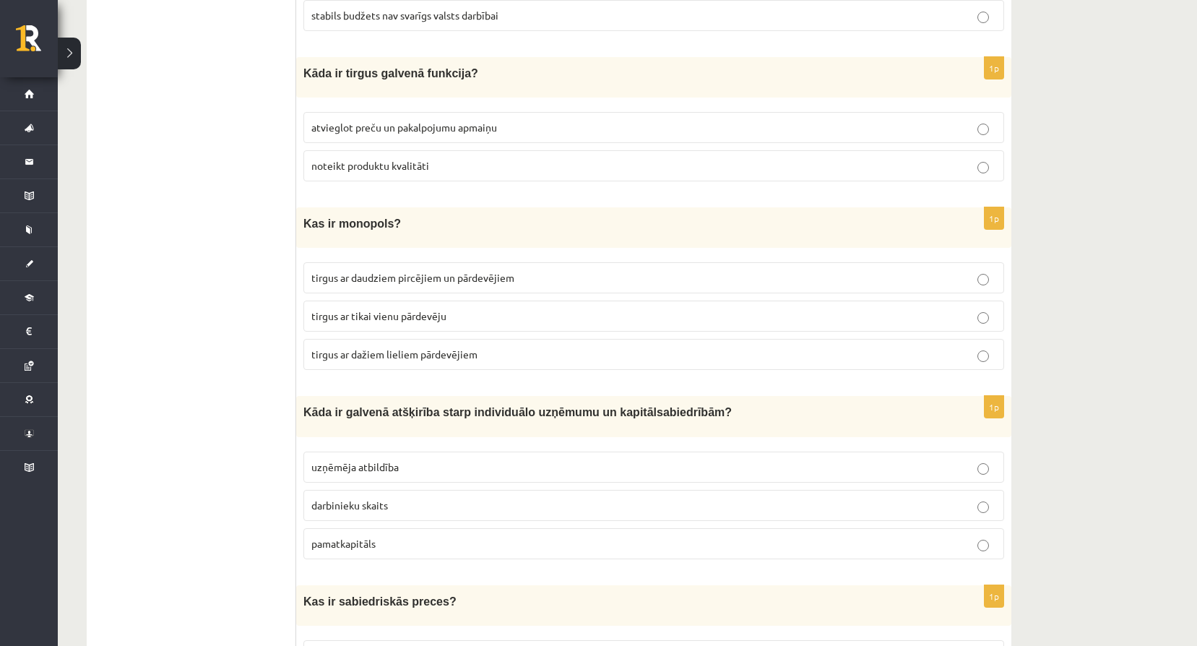
scroll to position [3951, 0]
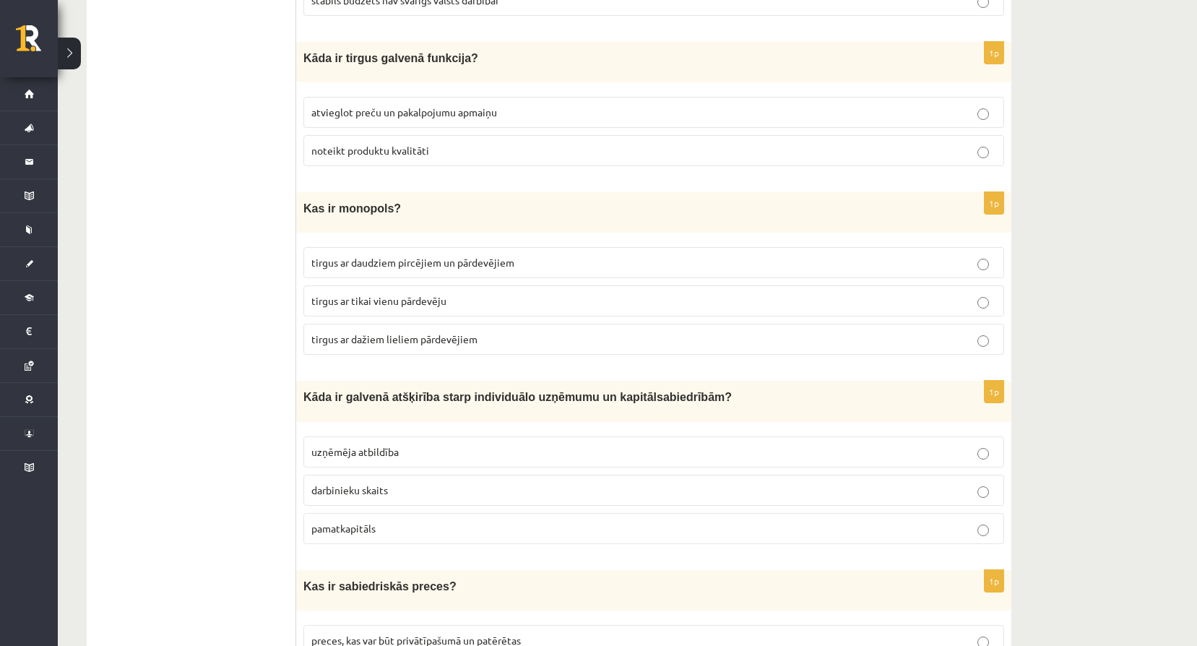
click at [389, 297] on label "tirgus ar tikai vienu pārdevēju" at bounding box center [654, 300] width 701 height 31
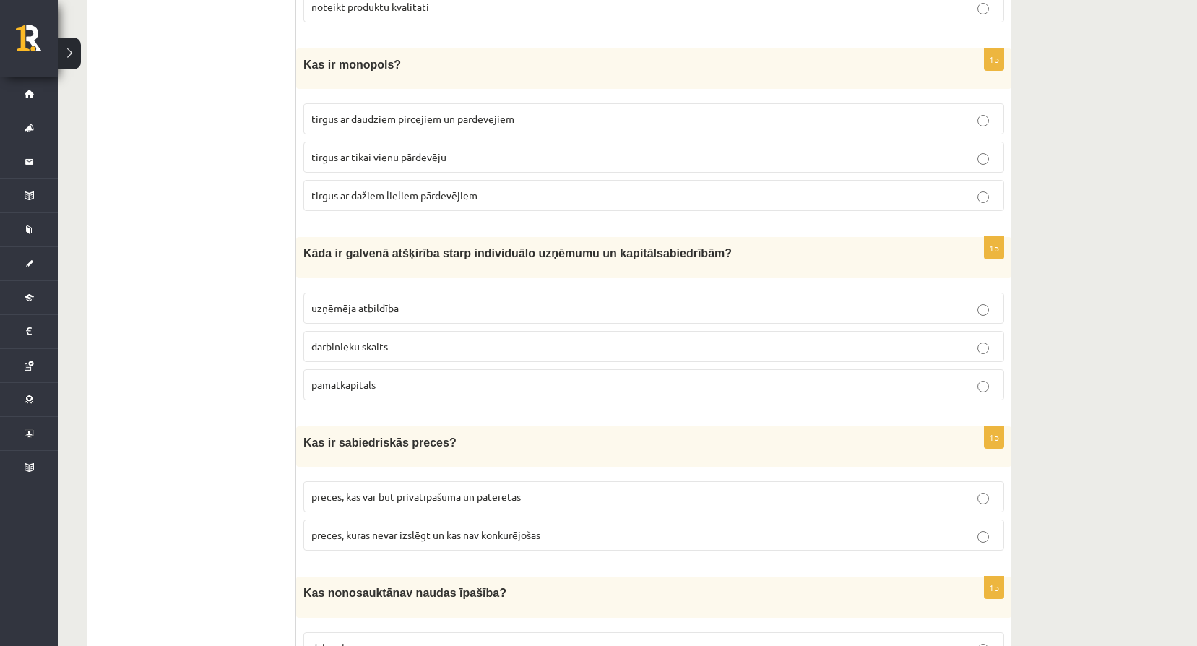
scroll to position [4095, 0]
click at [334, 285] on fieldset "uzņēmēja atbildība darbinieku skaits pamatkapitāls" at bounding box center [654, 344] width 701 height 119
click at [361, 301] on span "uzņēmēja atbildība" at bounding box center [354, 307] width 87 height 13
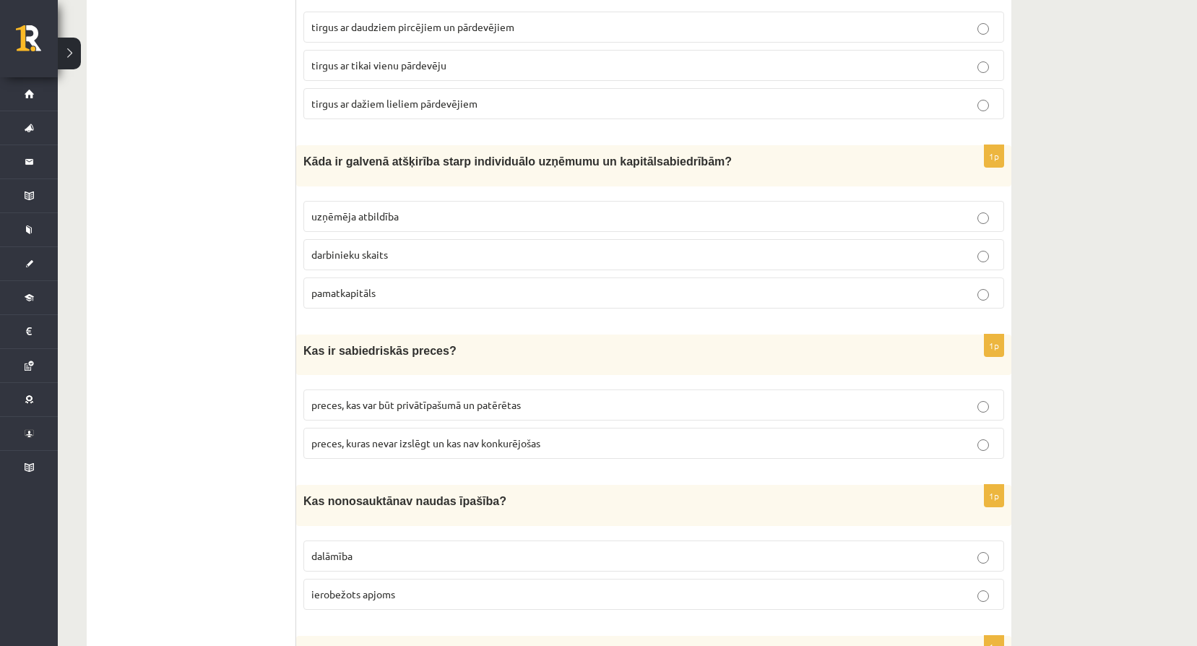
scroll to position [4192, 0]
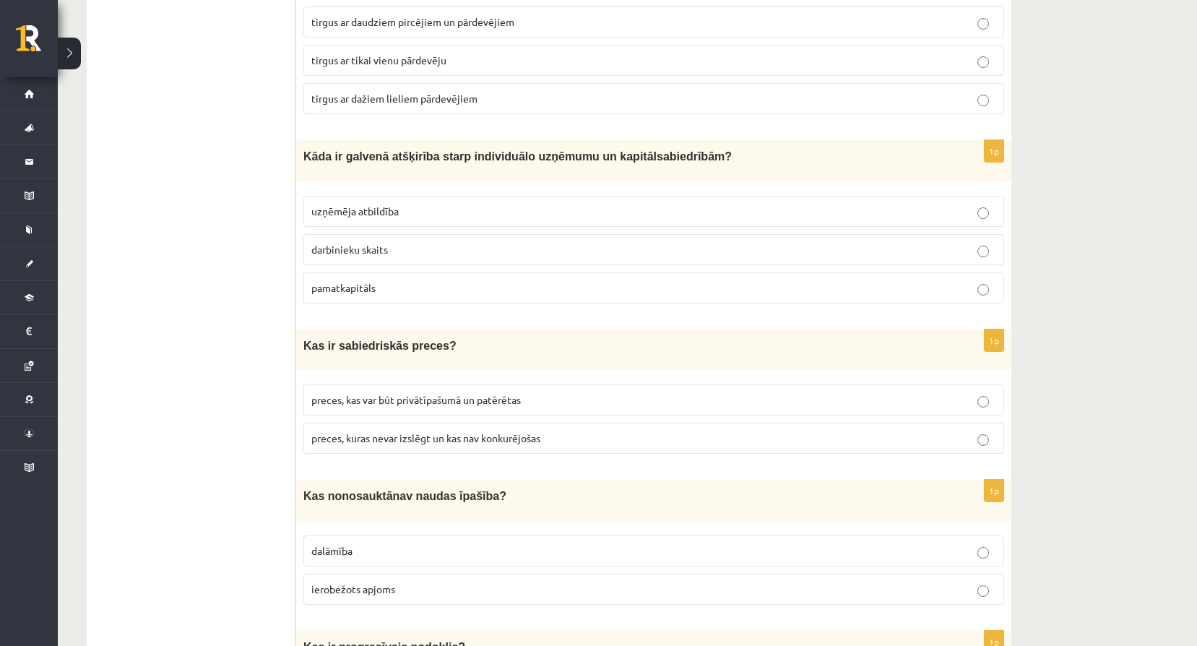
click at [502, 431] on span "preces, kuras nevar izslēgt un kas nav konkurējošas" at bounding box center [425, 437] width 229 height 13
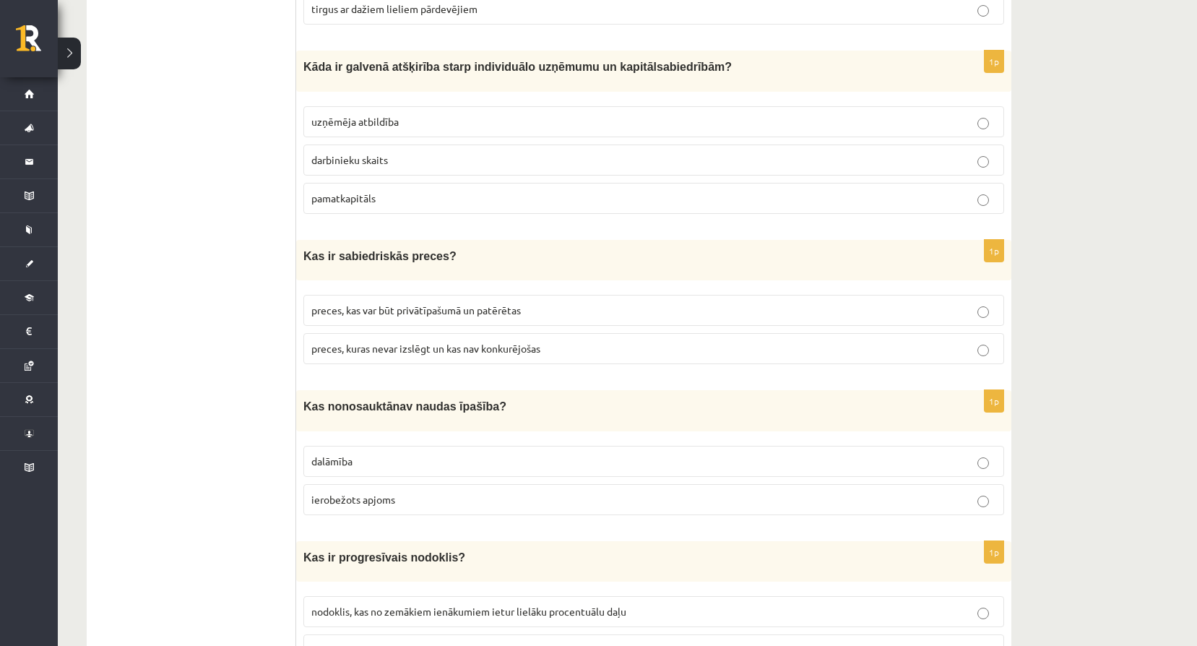
scroll to position [4312, 0]
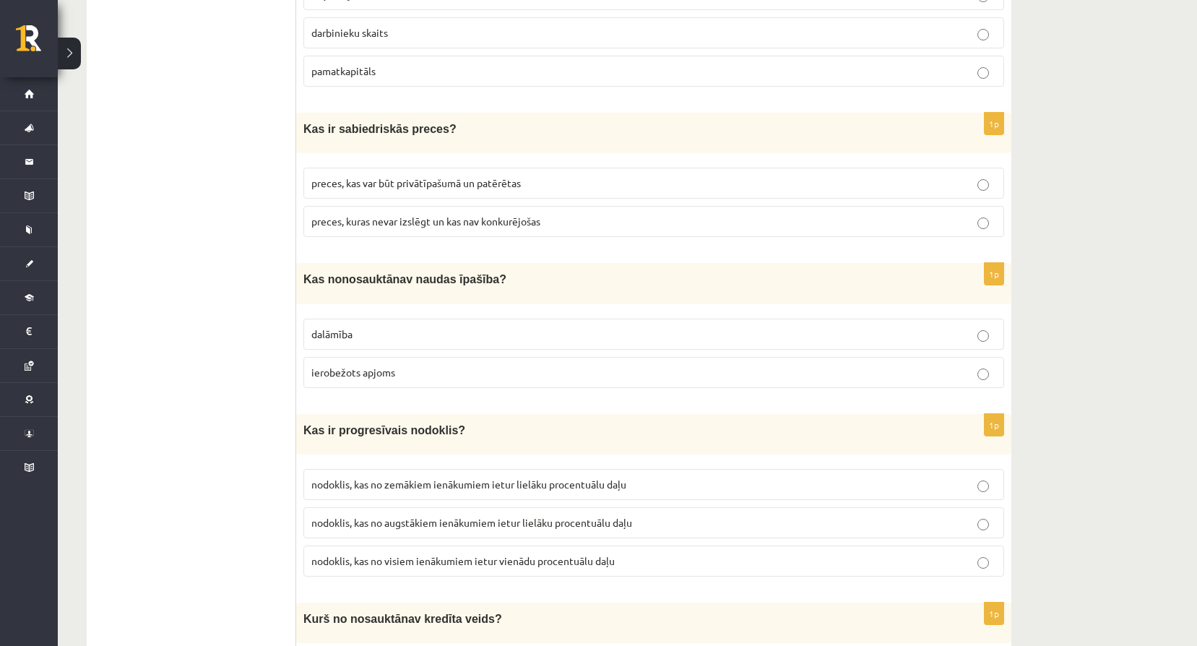
click at [391, 366] on span "ierobežots apjoms" at bounding box center [353, 372] width 84 height 13
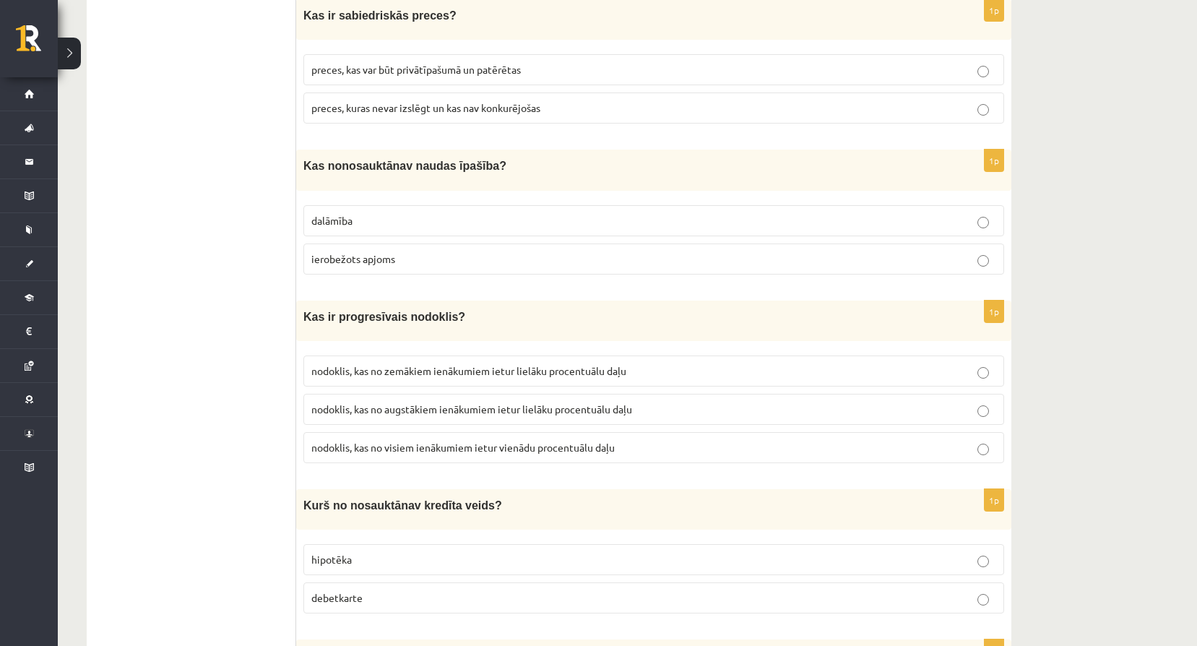
scroll to position [4529, 0]
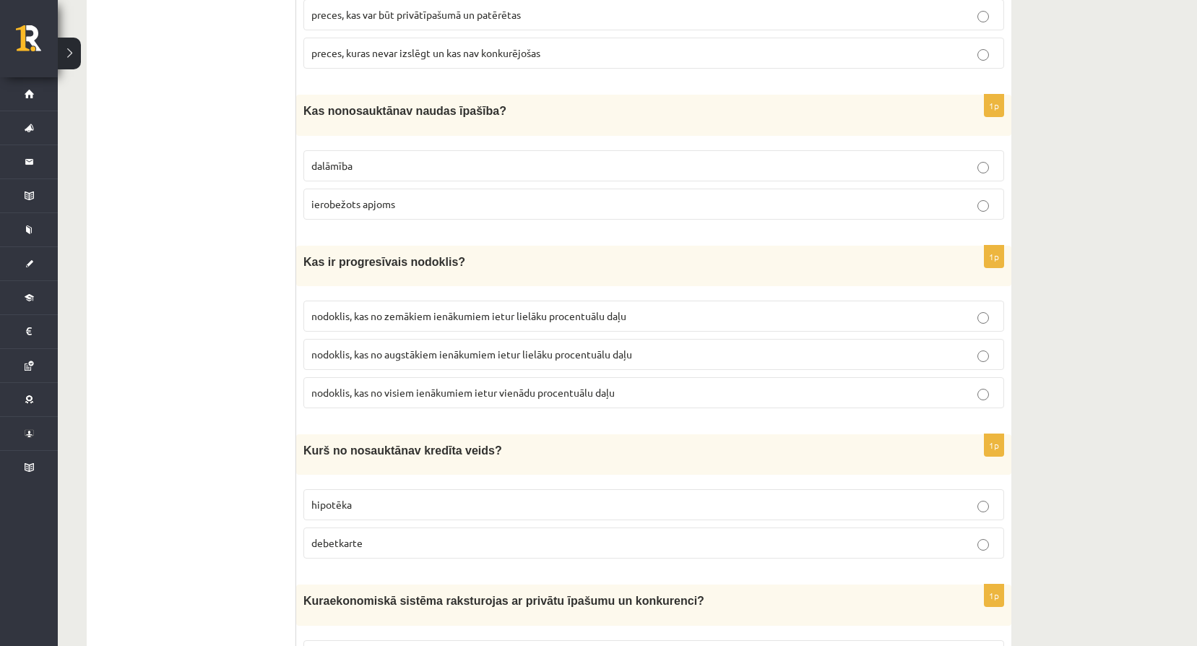
click at [464, 348] on span "nodoklis, kas no augstākiem ienākumiem ietur lielāku procentuālu daļu" at bounding box center [471, 354] width 321 height 13
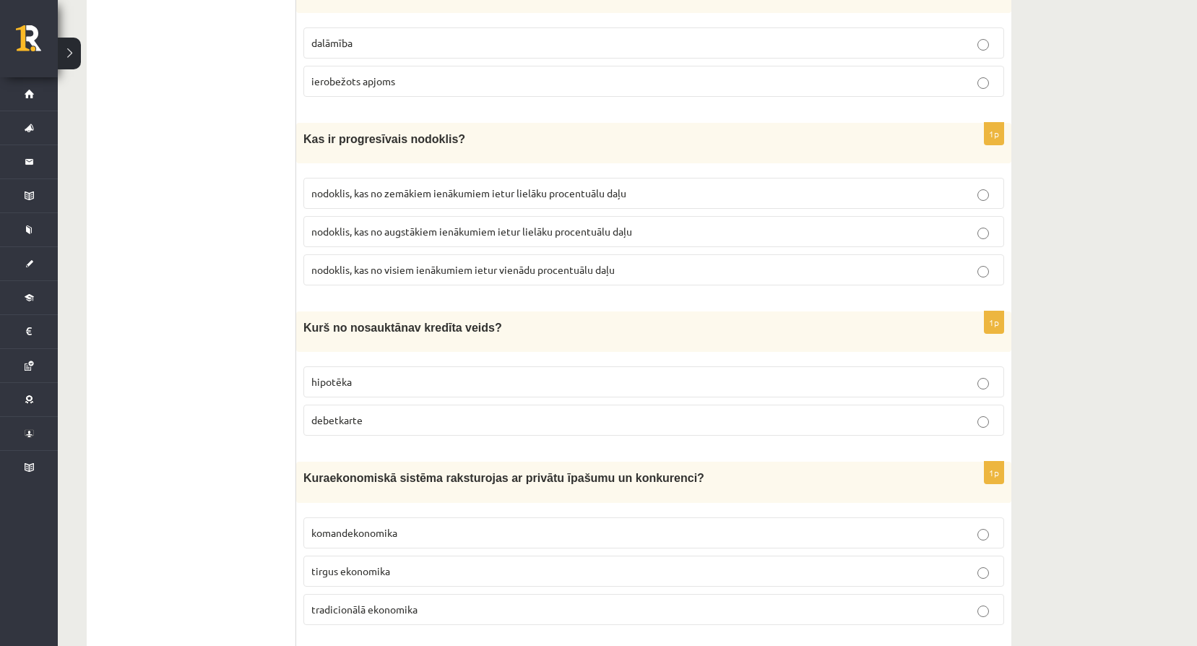
scroll to position [4721, 0]
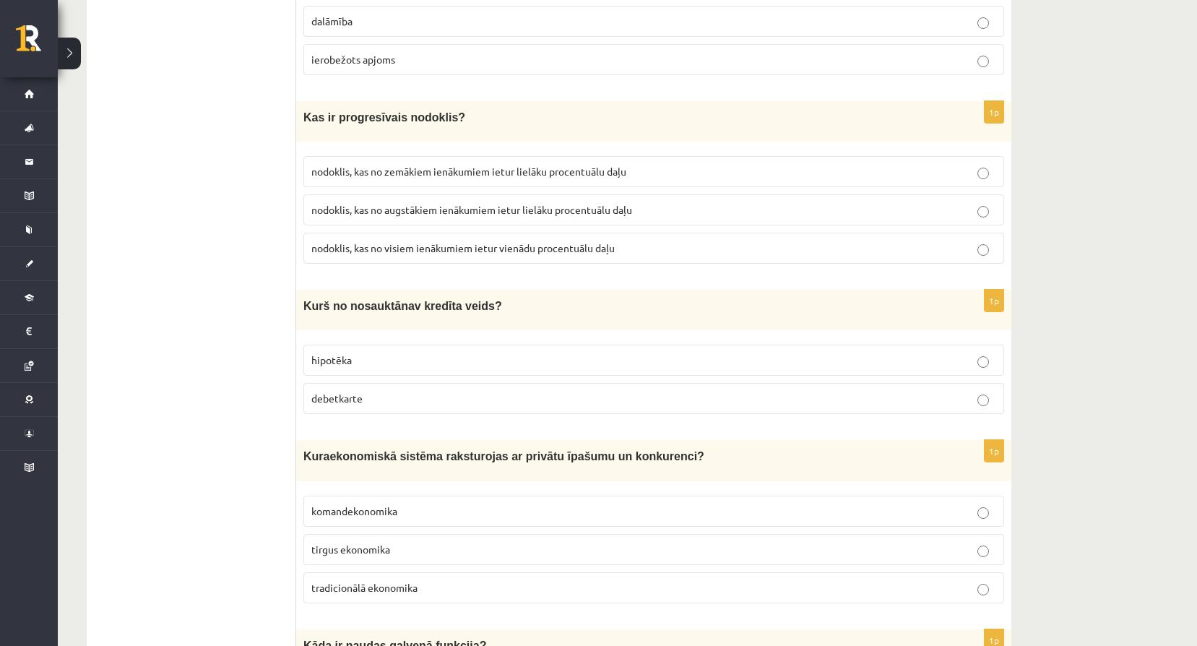
click at [345, 392] on span "debetkarte" at bounding box center [336, 398] width 51 height 13
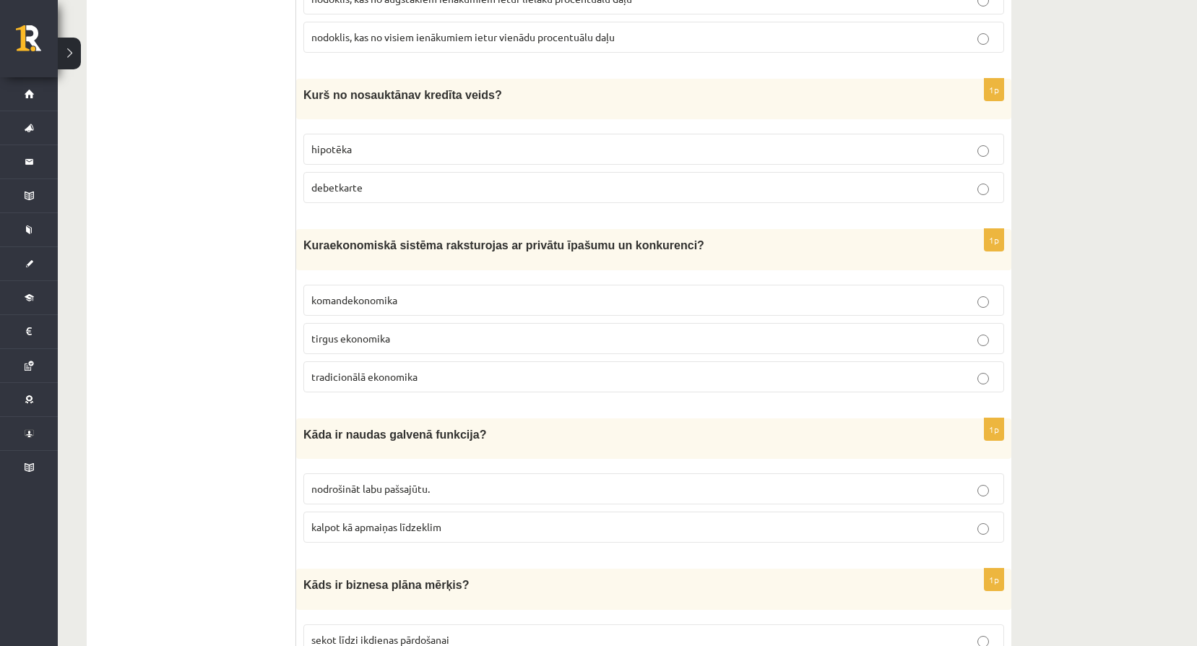
scroll to position [4938, 0]
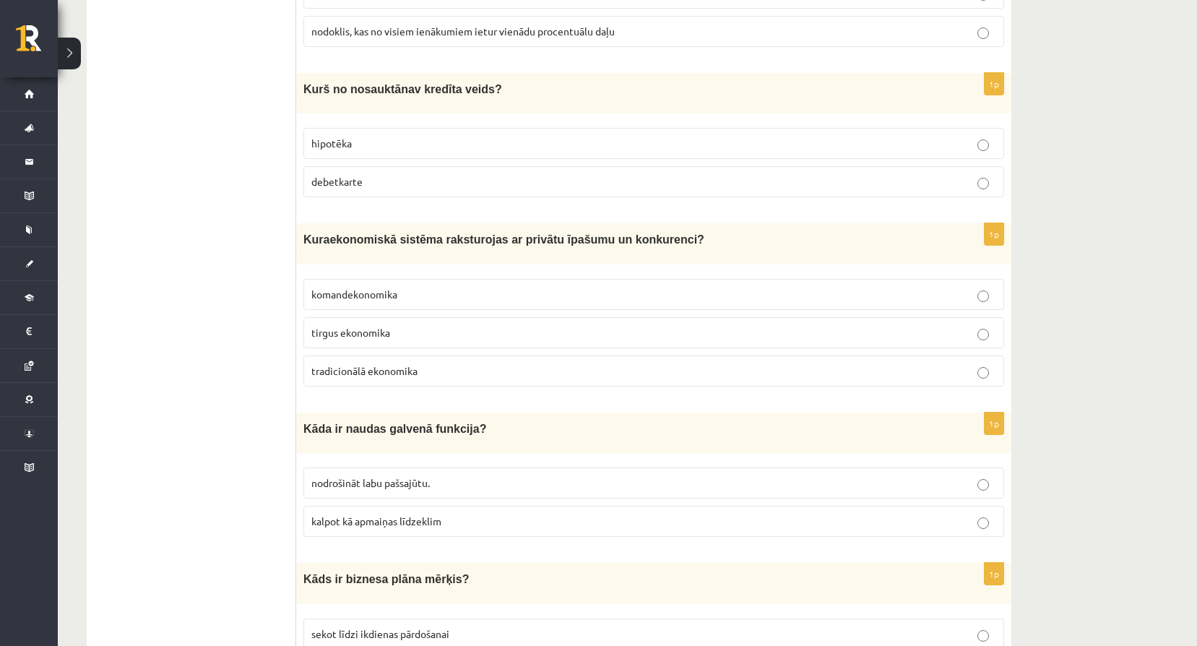
click at [339, 326] on span "tirgus ekonomika" at bounding box center [350, 332] width 79 height 13
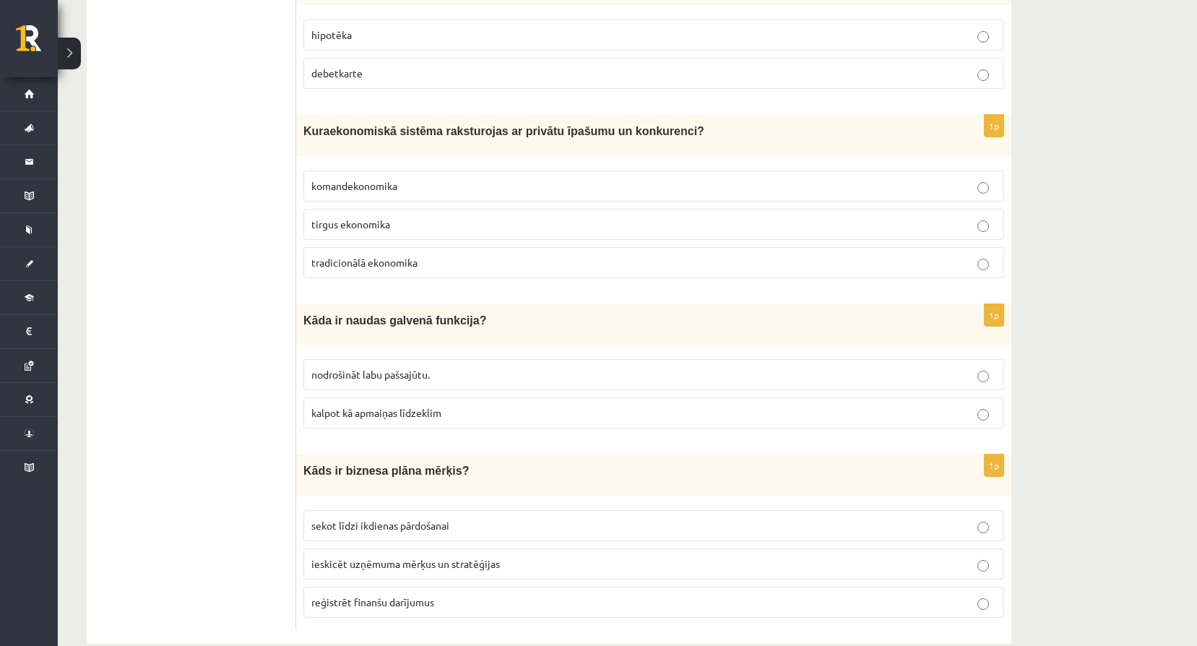
scroll to position [5054, 0]
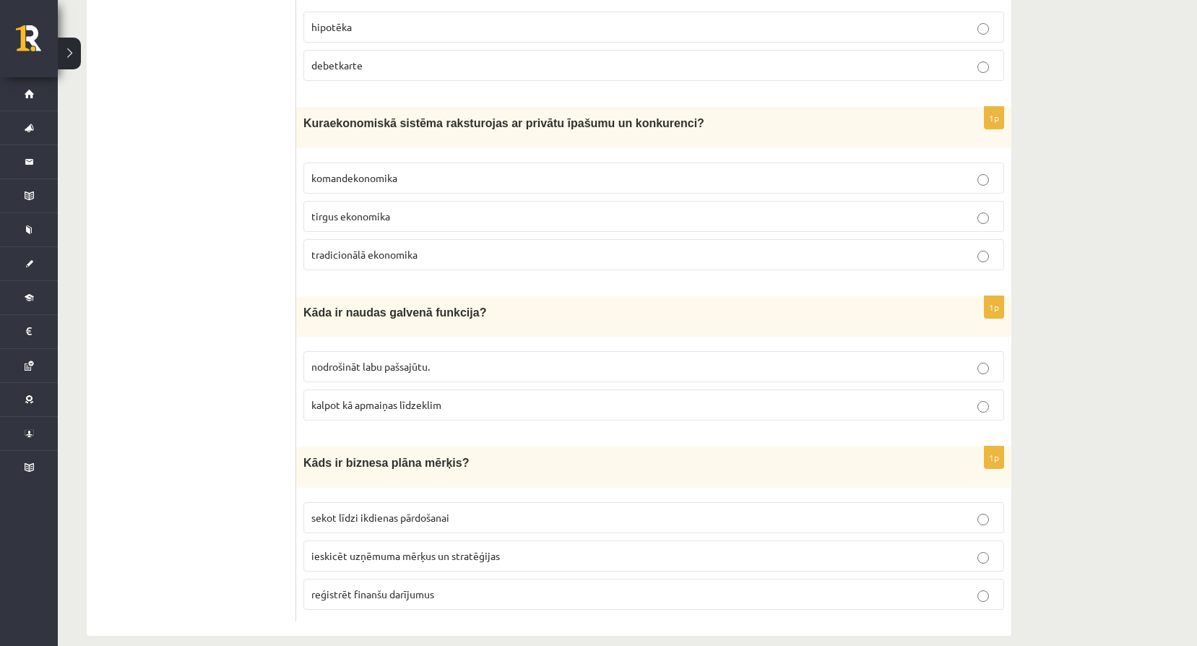
click at [478, 397] on p "kalpot kā apmaiņas līdzeklim" at bounding box center [653, 404] width 685 height 15
click at [425, 546] on label "ieskicēt uzņēmuma mērķus un stratēģijas" at bounding box center [654, 556] width 701 height 31
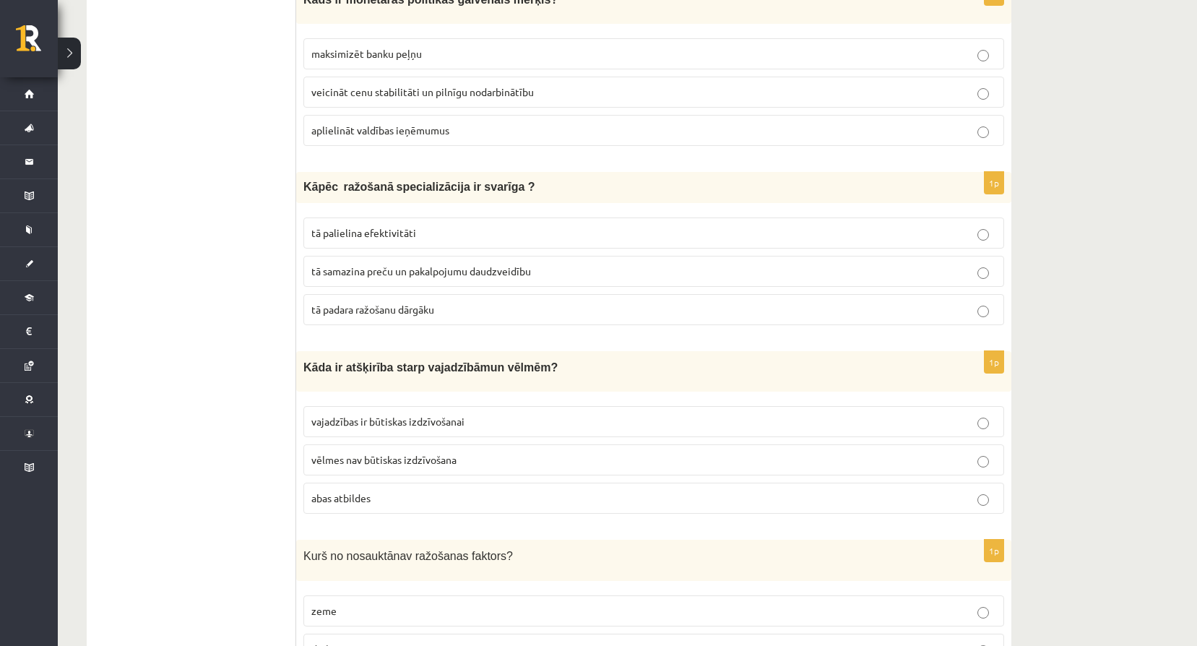
scroll to position [0, 0]
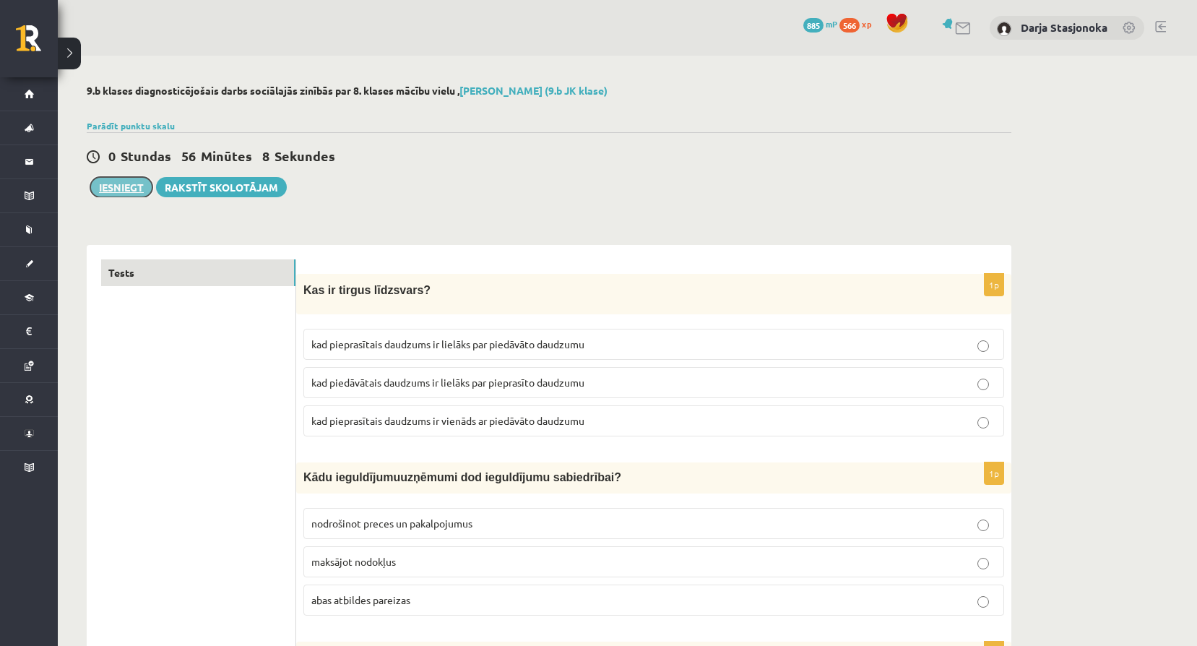
click at [122, 192] on button "Iesniegt" at bounding box center [121, 187] width 62 height 20
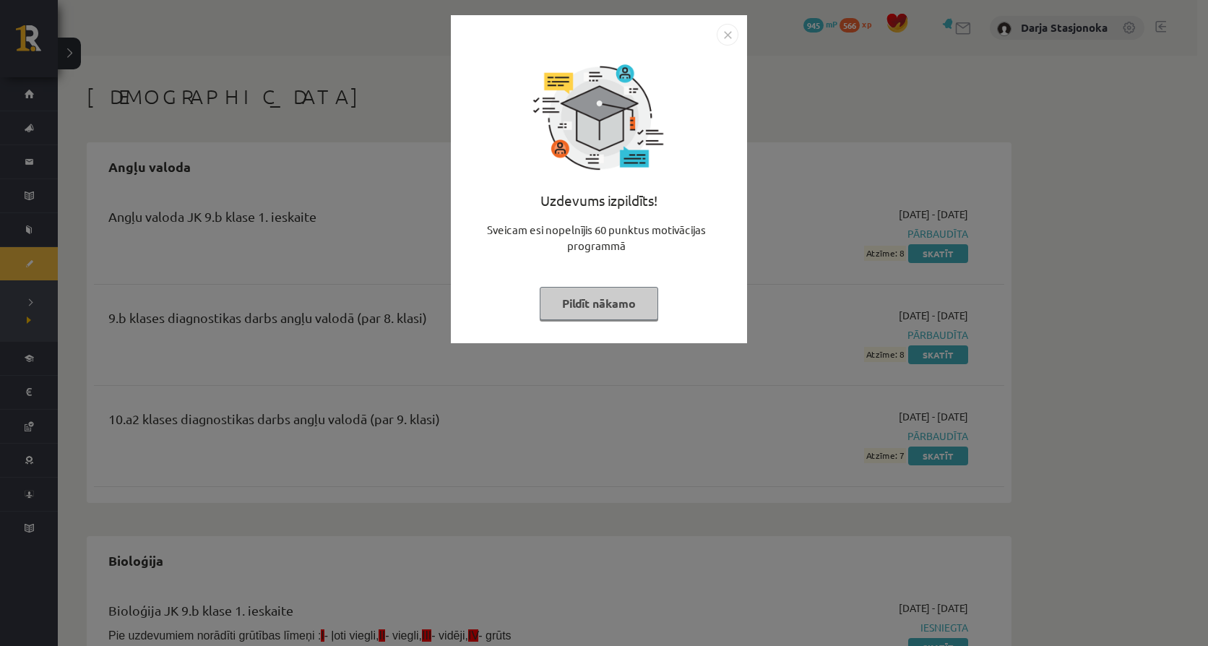
click at [614, 306] on button "Pildīt nākamo" at bounding box center [599, 303] width 119 height 33
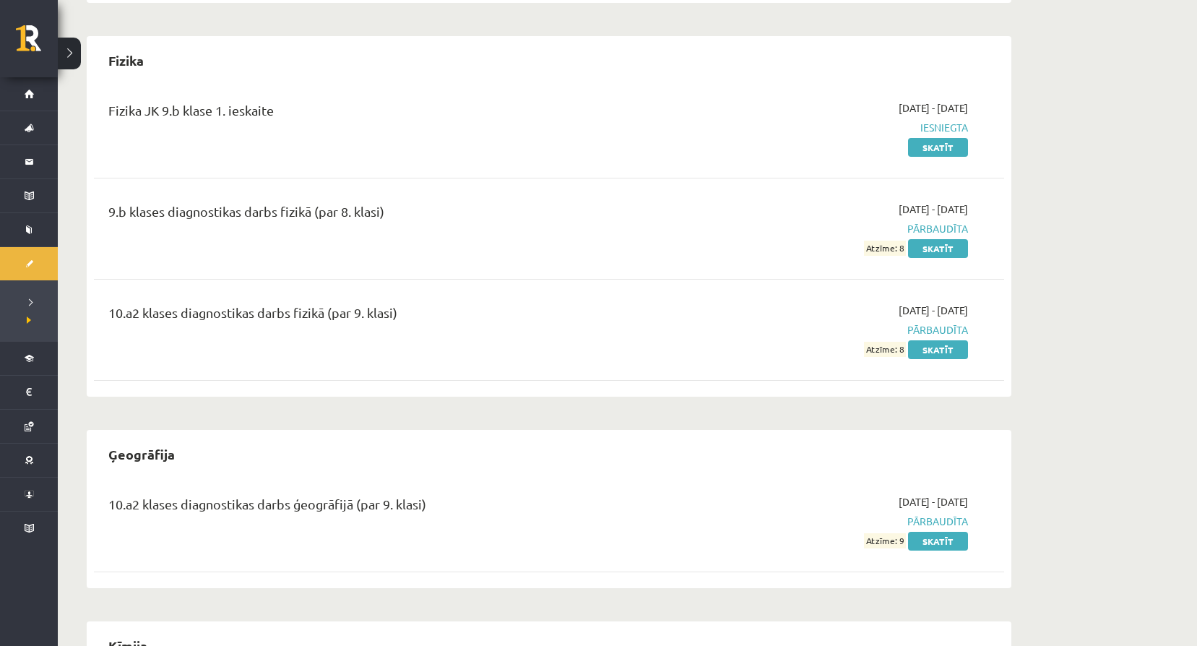
scroll to position [1108, 0]
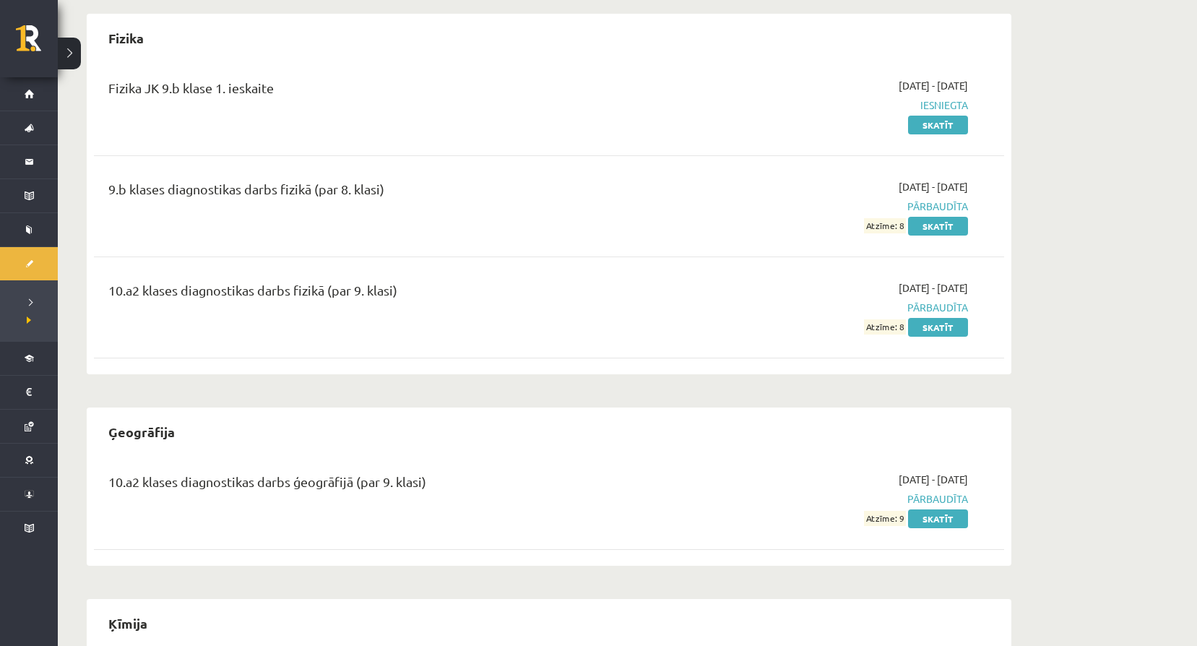
drag, startPoint x: 1196, startPoint y: 223, endPoint x: 1197, endPoint y: 235, distance: 11.6
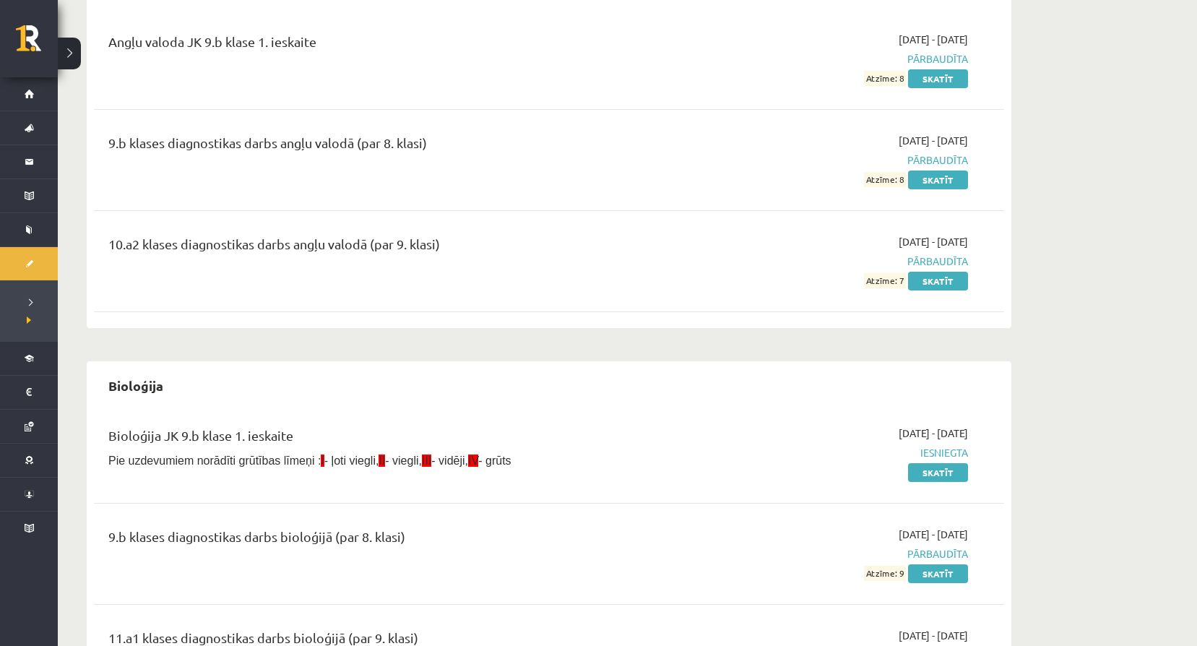
scroll to position [0, 0]
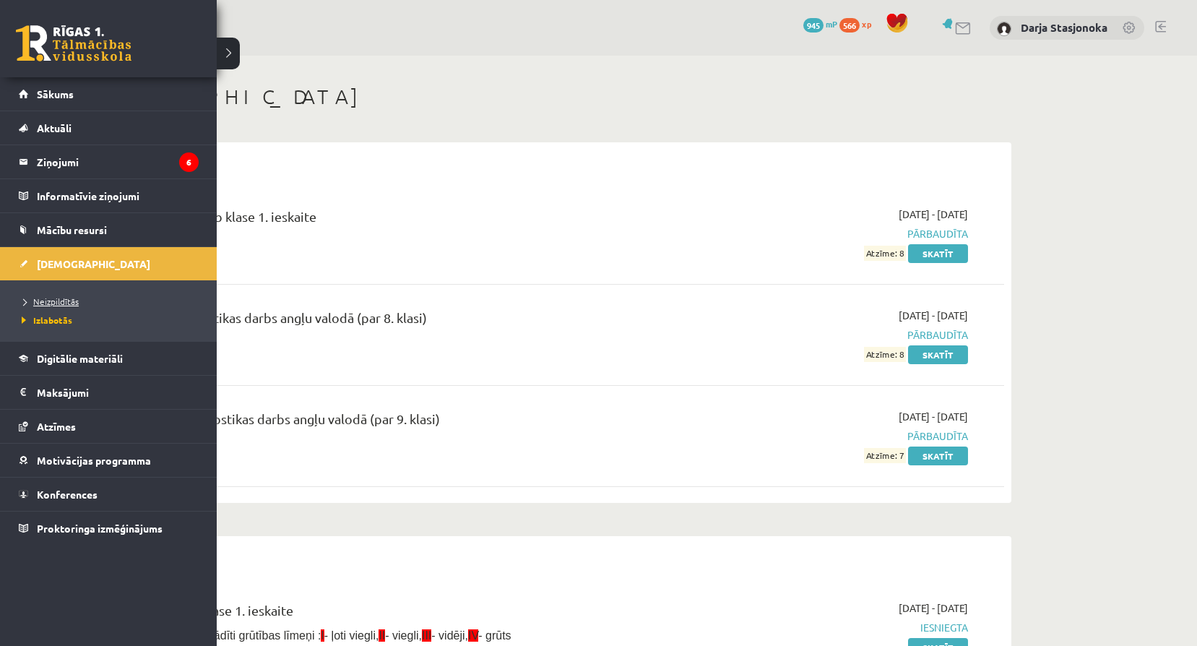
click at [66, 304] on span "Neizpildītās" at bounding box center [48, 302] width 61 height 12
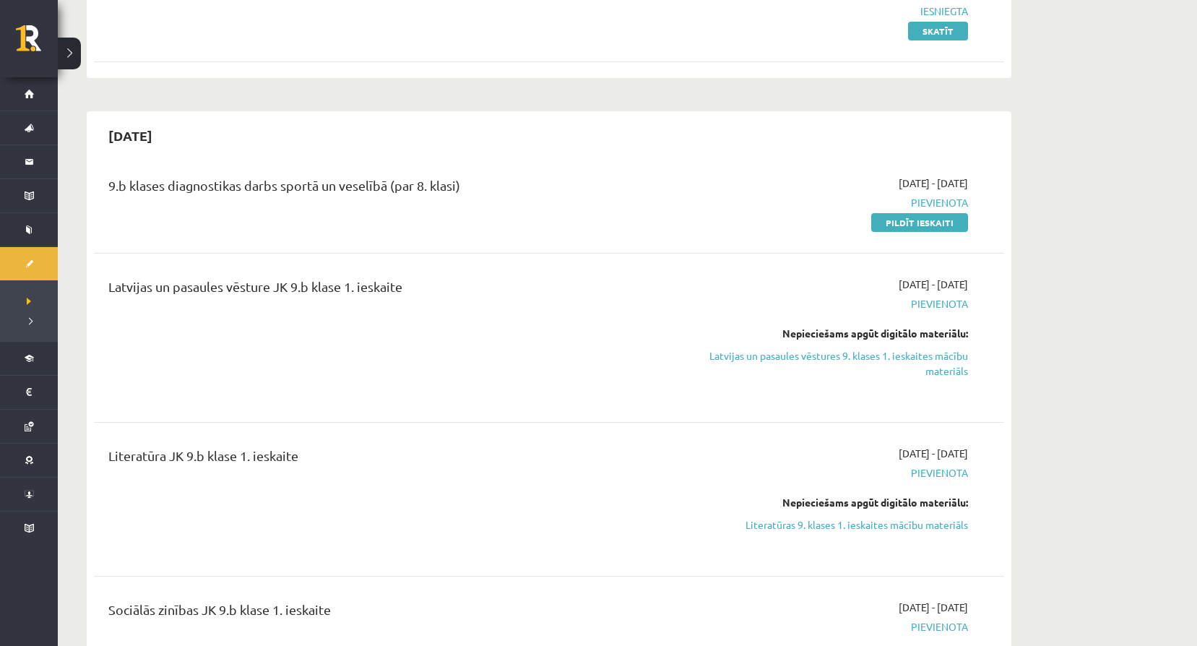
scroll to position [361, 0]
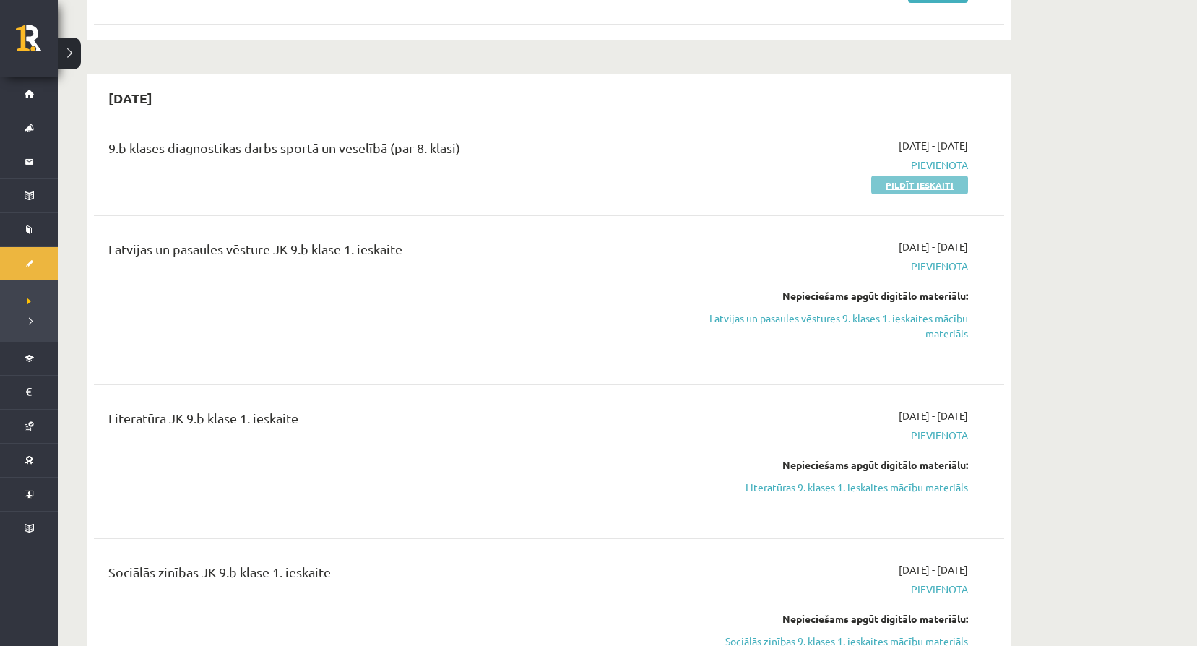
click at [885, 191] on link "Pildīt ieskaiti" at bounding box center [920, 185] width 97 height 19
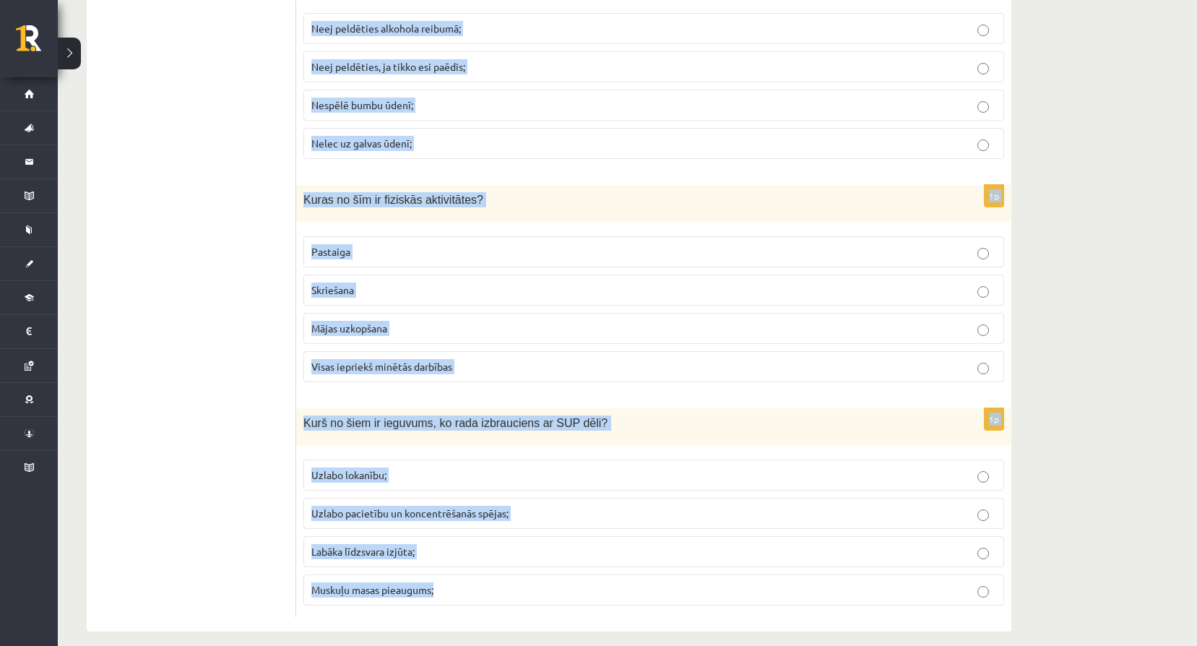
scroll to position [6362, 0]
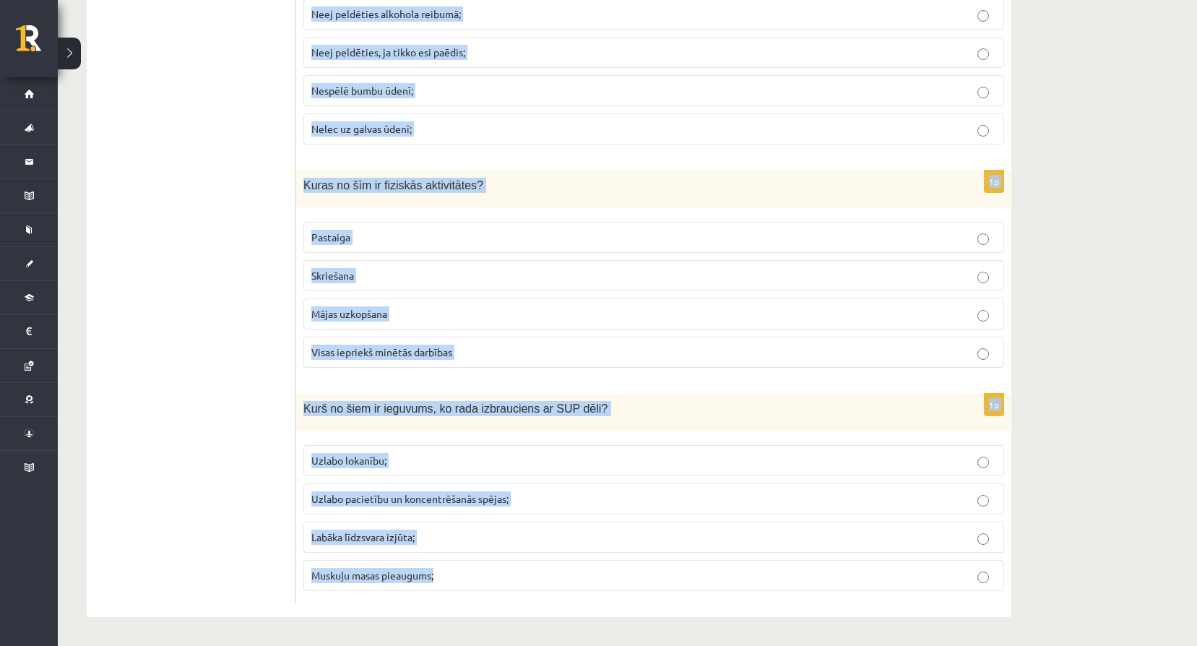
drag, startPoint x: 301, startPoint y: 212, endPoint x: 435, endPoint y: 581, distance: 392.1
copy form "Lore ip dolo sitametconsec adi elitsedd ei tempor? Incididu ut labor etdolore m…"
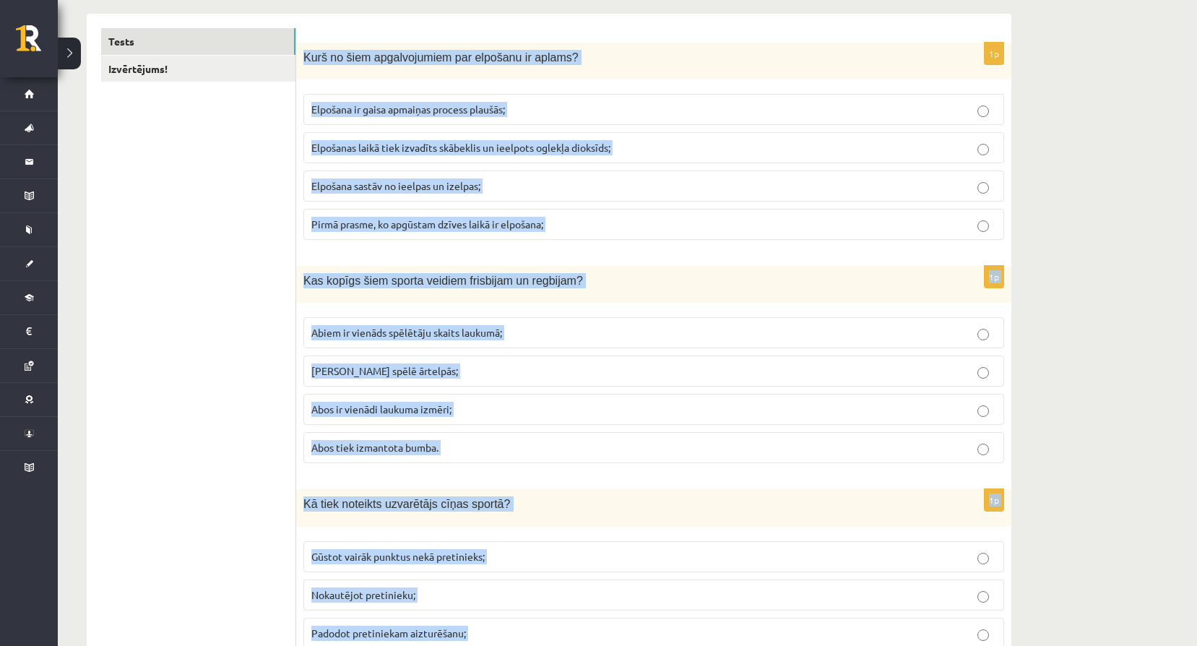
scroll to position [207, 0]
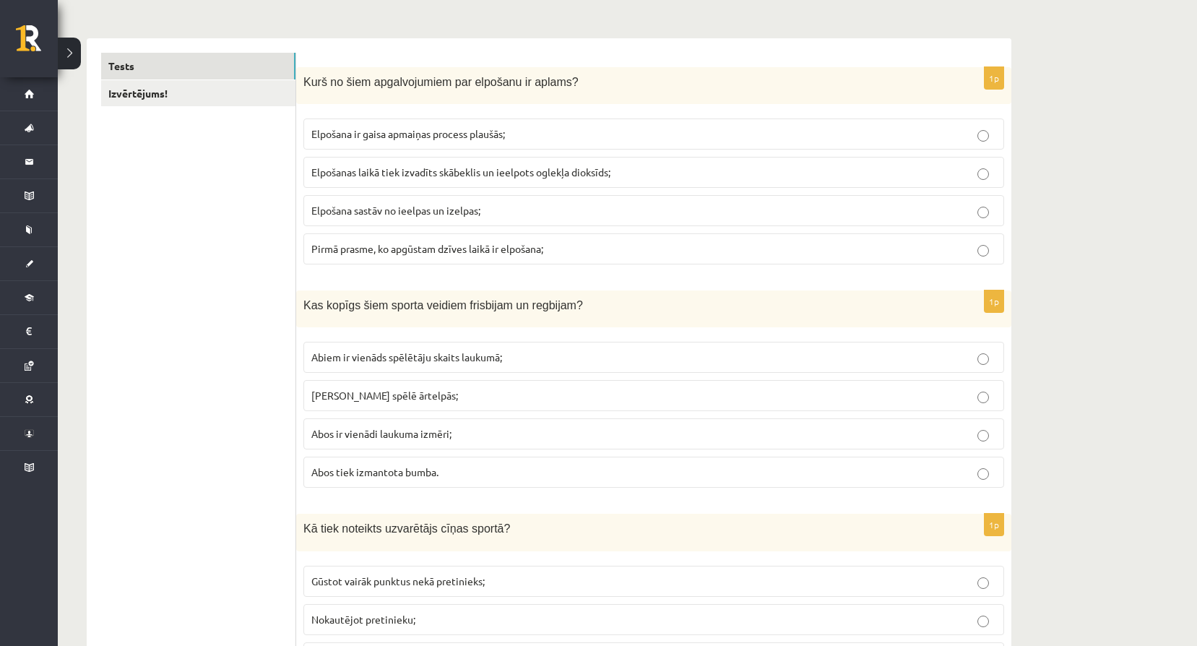
click at [458, 171] on span "Elpošanas laikā tiek izvadīts skābeklis un ieelpots oglekļa dioksīds;" at bounding box center [460, 171] width 299 height 13
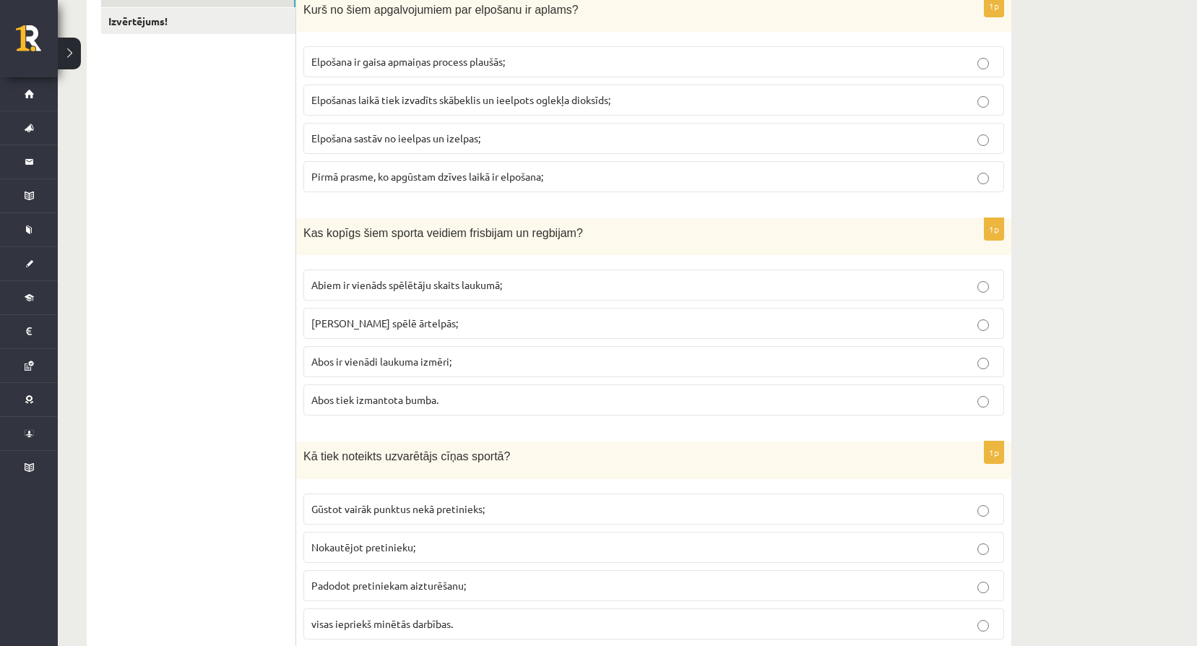
click at [355, 324] on span "[PERSON_NAME] spēlē ārtelpās;" at bounding box center [384, 323] width 147 height 13
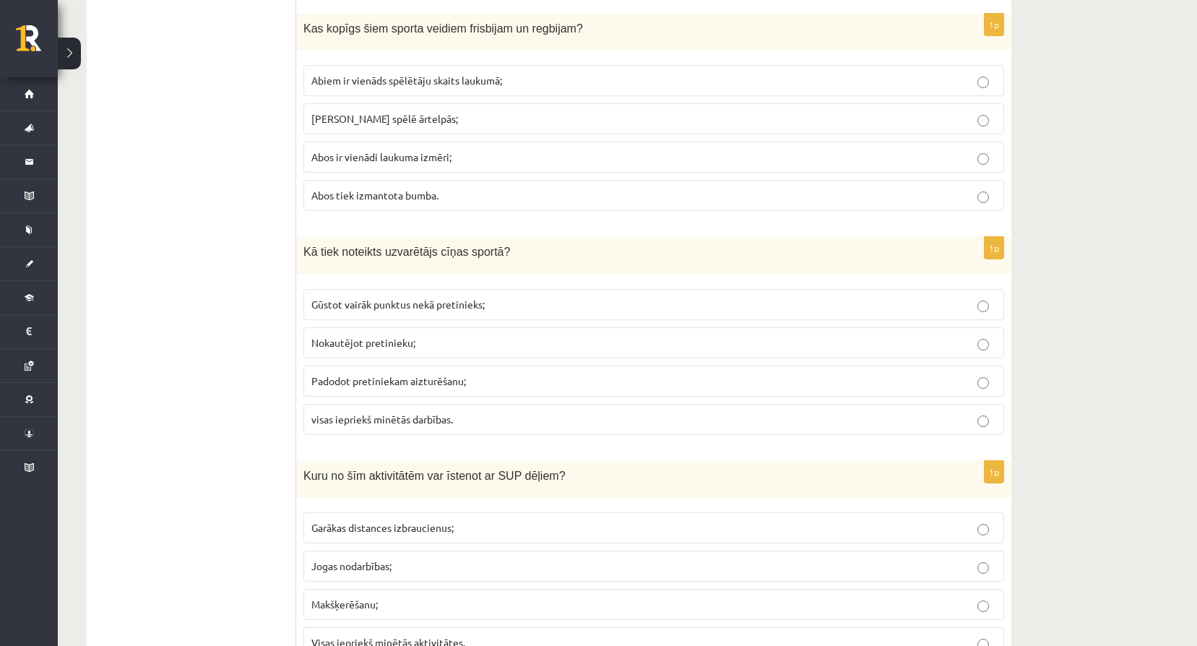
scroll to position [496, 0]
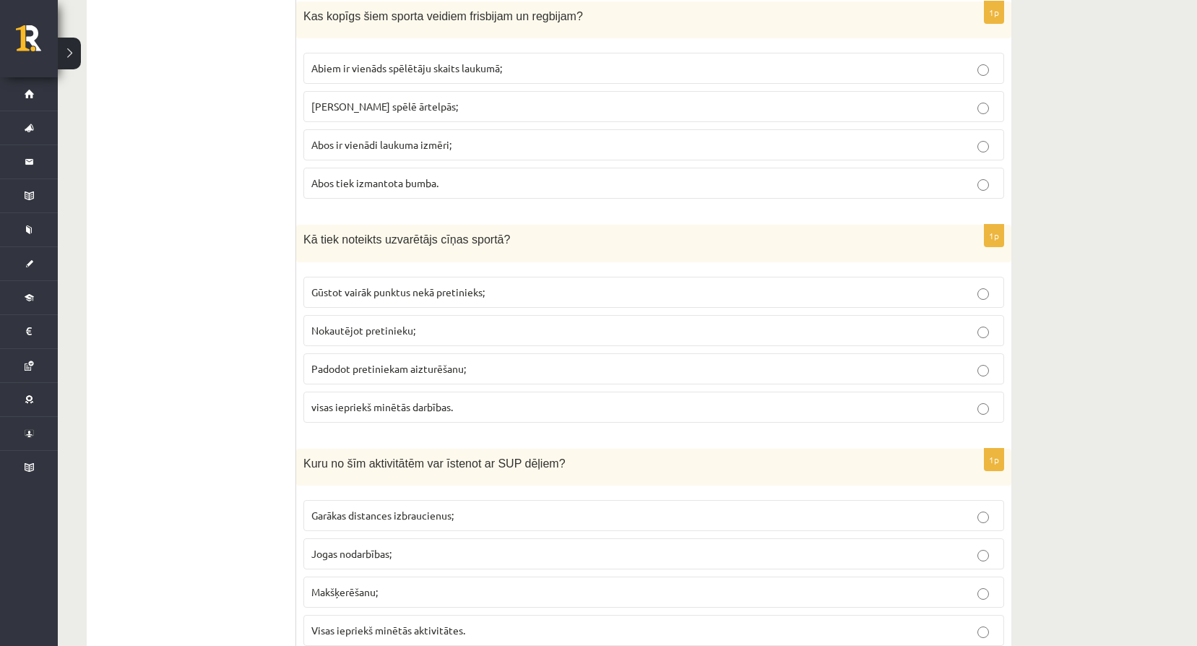
click at [379, 403] on span "visas iepriekš minētās darbības." at bounding box center [382, 406] width 142 height 13
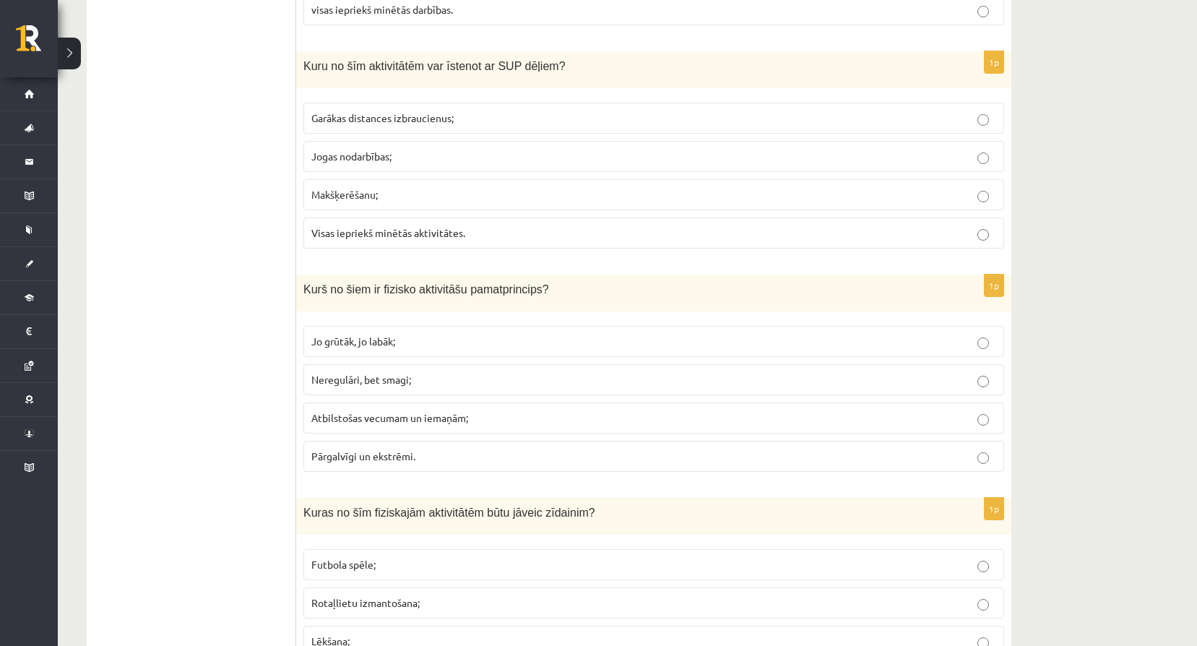
scroll to position [929, 0]
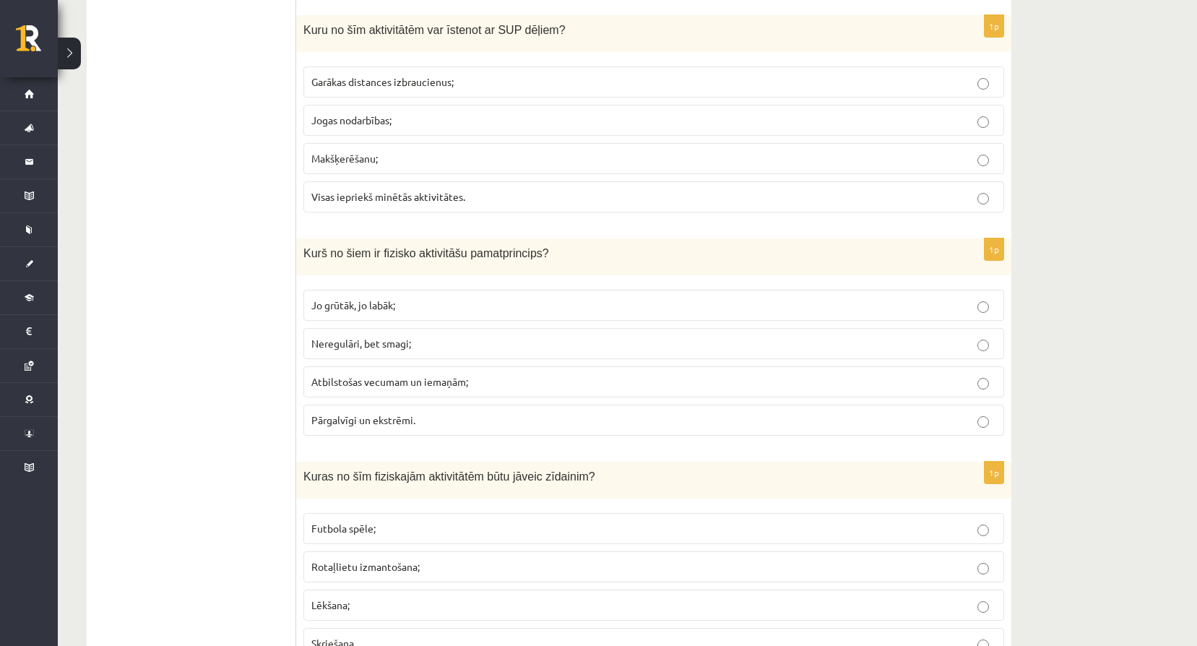
click at [489, 197] on p "Visas iepriekš minētās aktivitātes." at bounding box center [653, 196] width 685 height 15
click at [384, 379] on span "Atbilstošas vecumam un iemaņām;" at bounding box center [389, 381] width 157 height 13
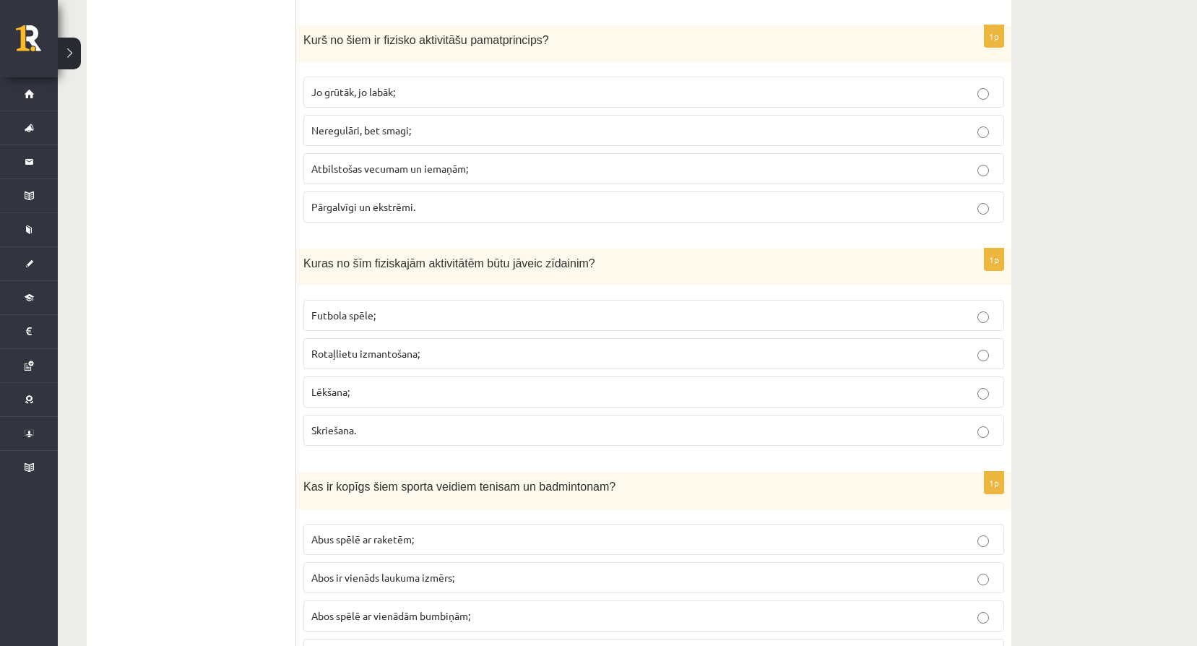
scroll to position [1170, 0]
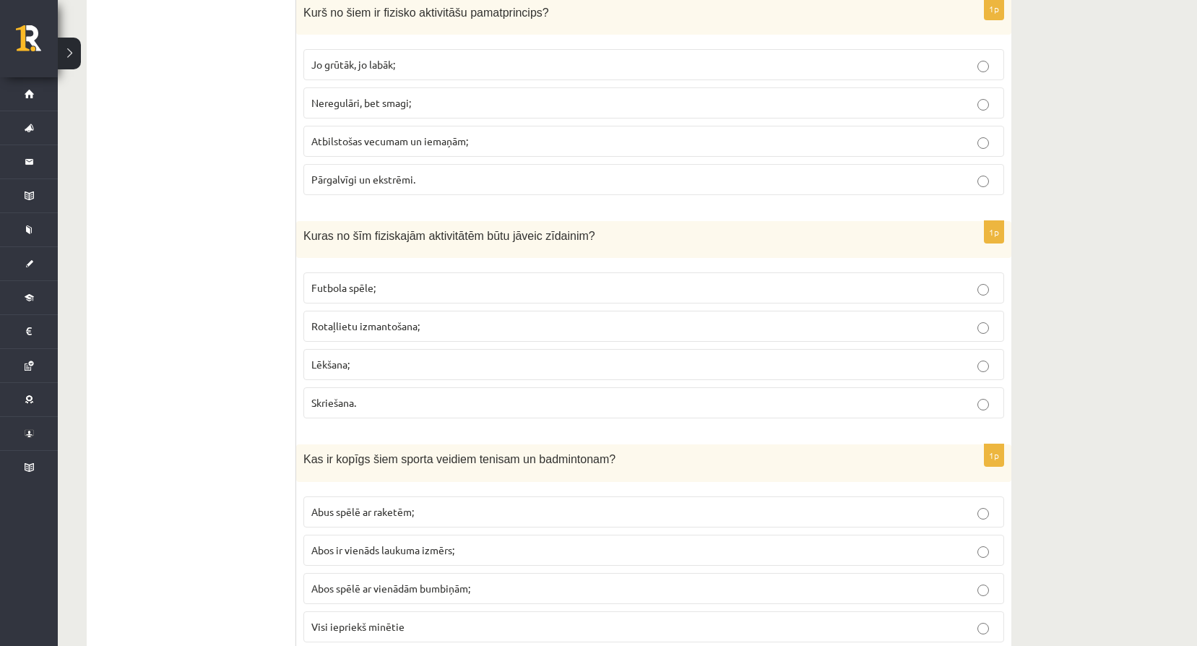
click at [437, 327] on p "Rotaļlietu izmantošana;" at bounding box center [653, 326] width 685 height 15
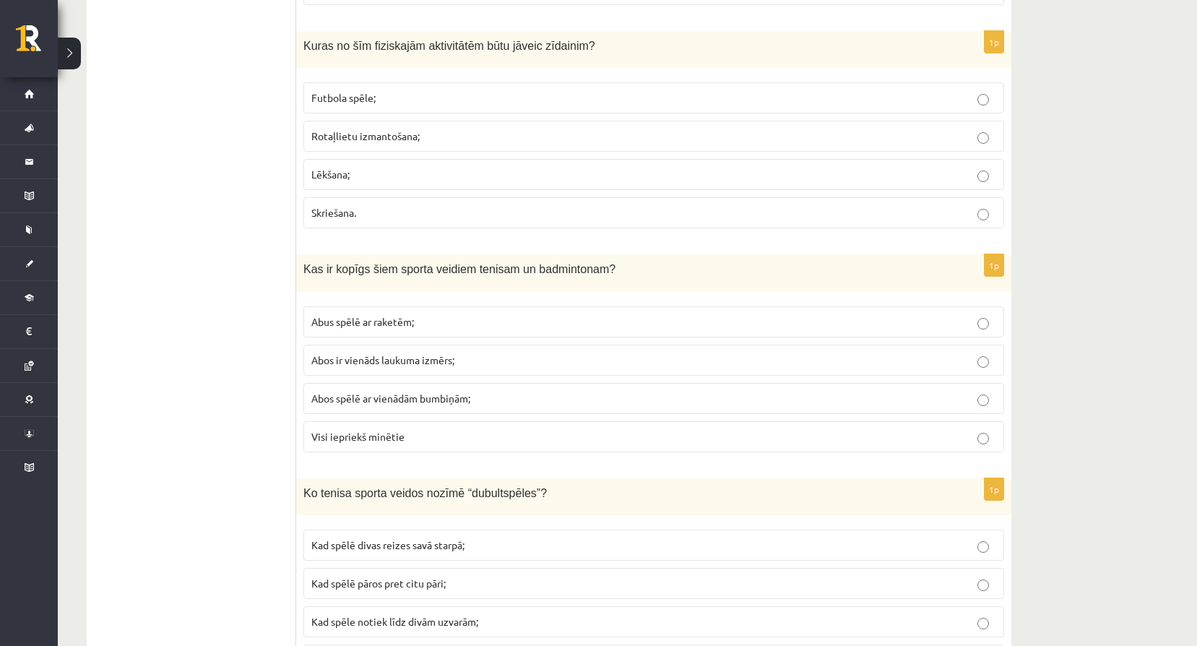
scroll to position [1363, 0]
click at [391, 309] on label "Abus spēlē ar raketēm;" at bounding box center [654, 319] width 701 height 31
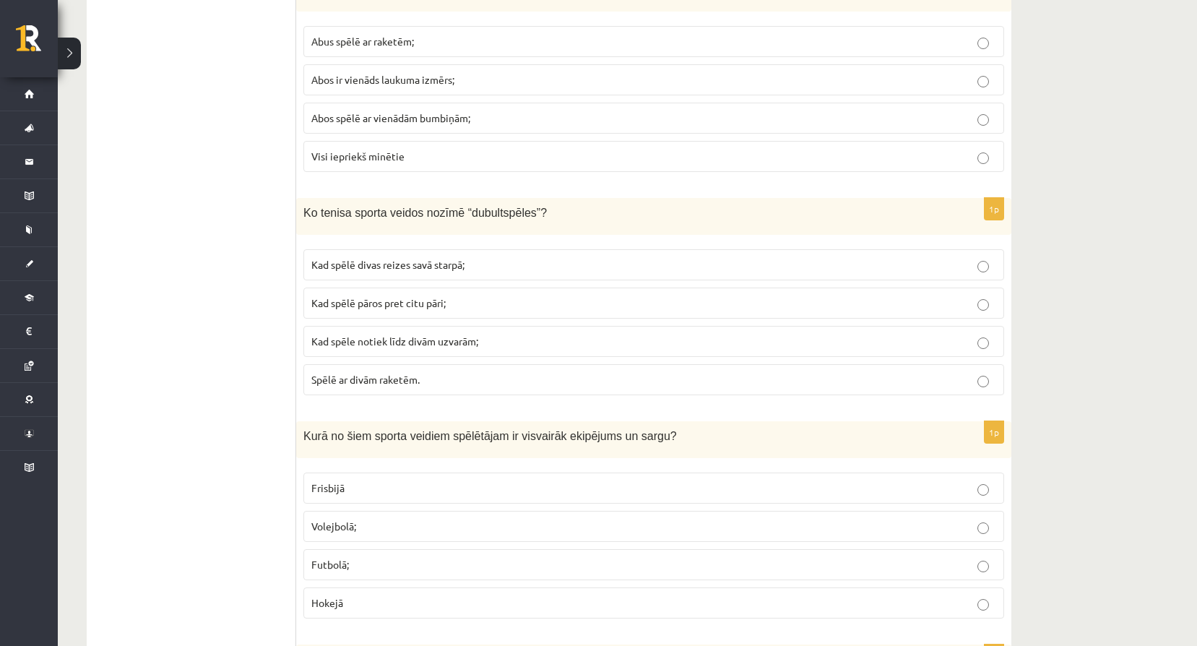
scroll to position [1652, 0]
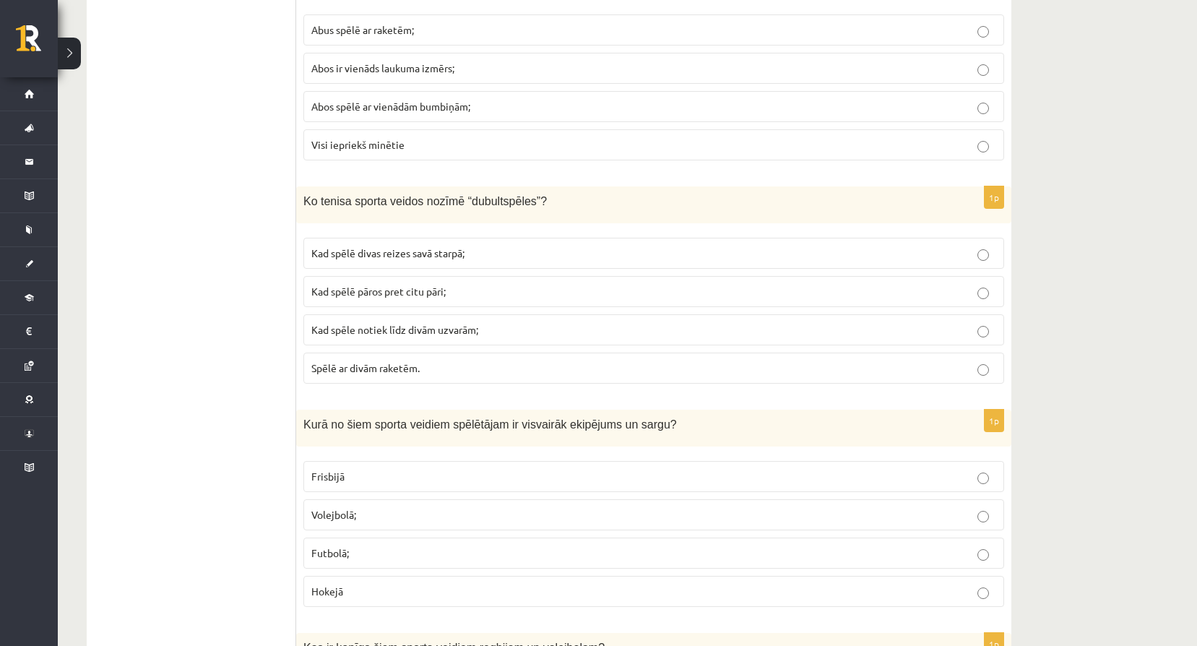
click at [357, 298] on p "Kad spēlē pāros pret citu pāri;" at bounding box center [653, 291] width 685 height 15
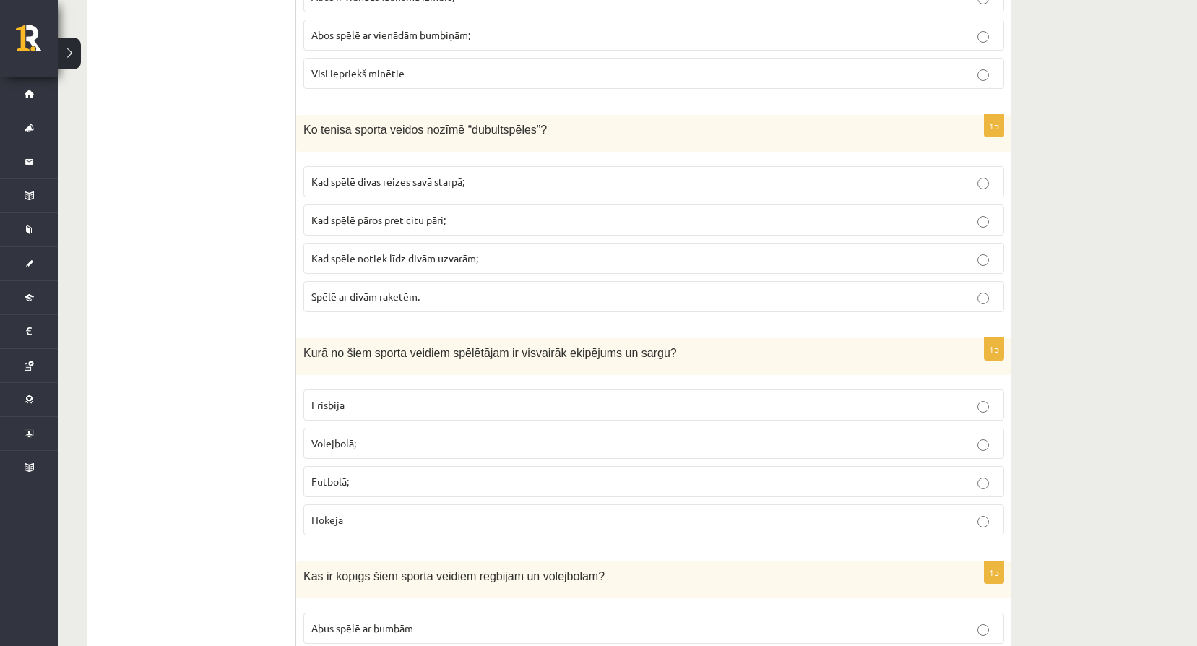
scroll to position [1724, 0]
click at [369, 522] on p "Hokejā" at bounding box center [653, 519] width 685 height 15
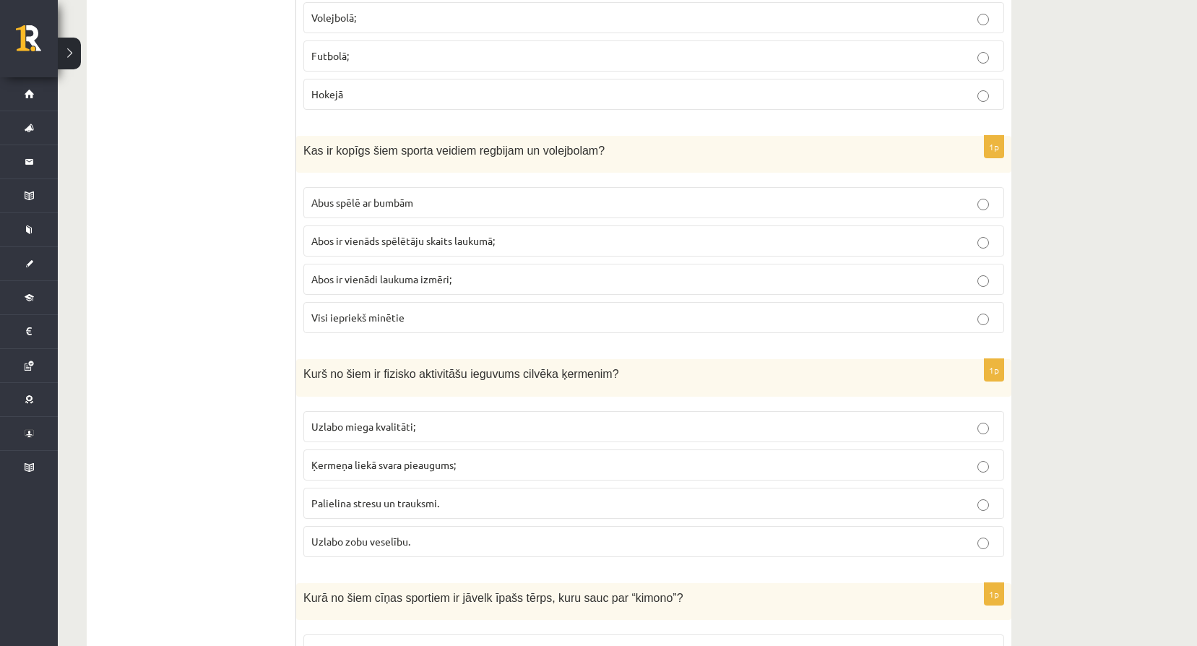
scroll to position [2158, 0]
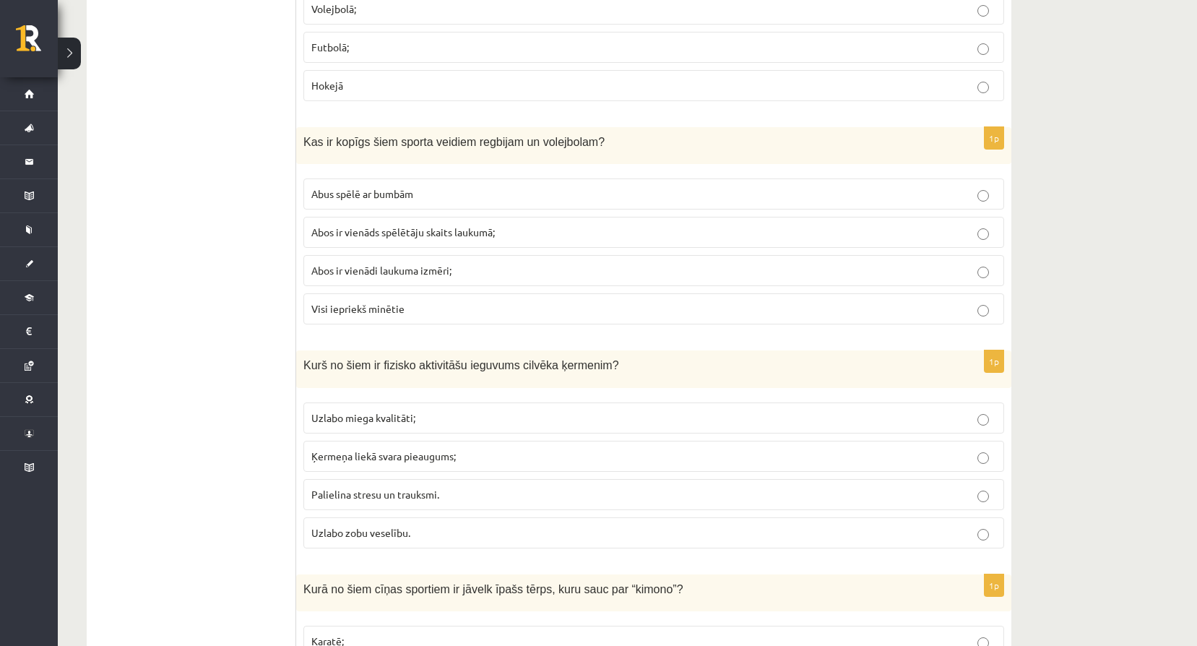
click at [435, 188] on p "Abus spēlē ar bumbām" at bounding box center [653, 193] width 685 height 15
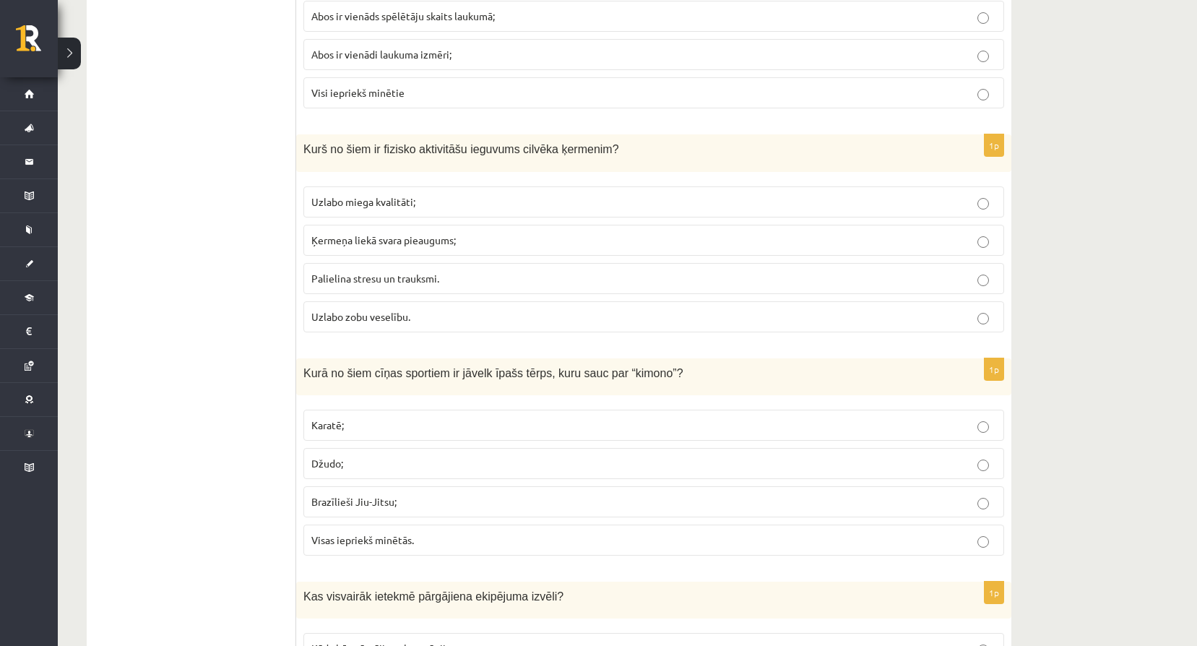
scroll to position [2375, 0]
click at [365, 194] on p "Uzlabo miega kvalitāti;" at bounding box center [653, 201] width 685 height 15
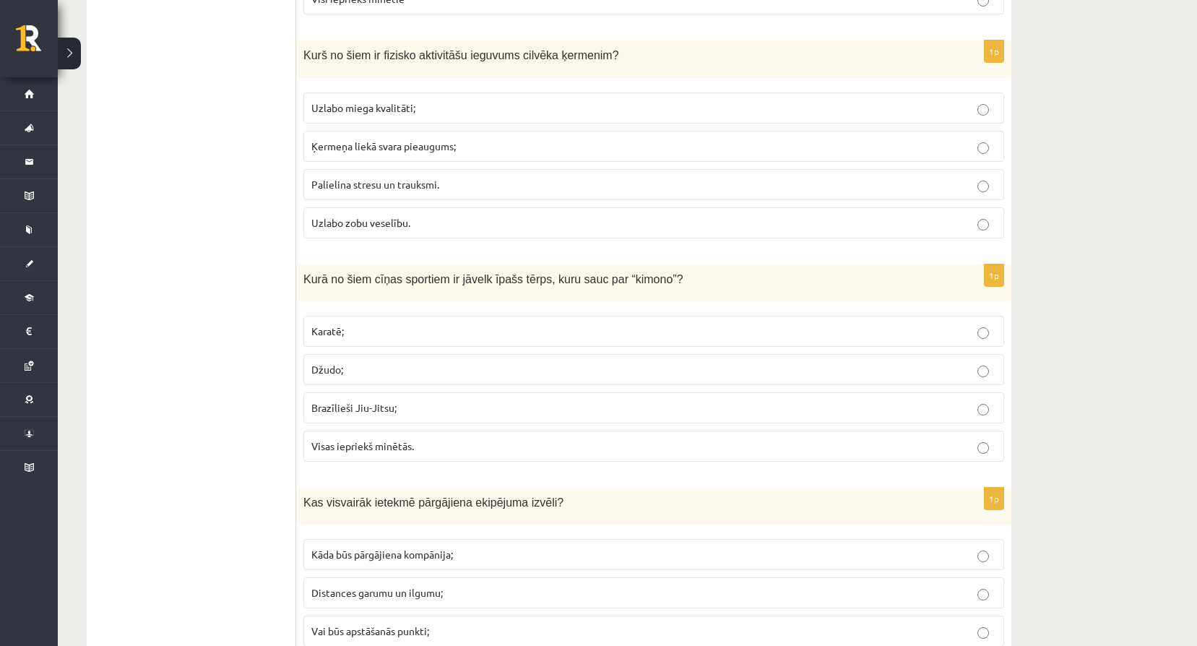
scroll to position [2471, 0]
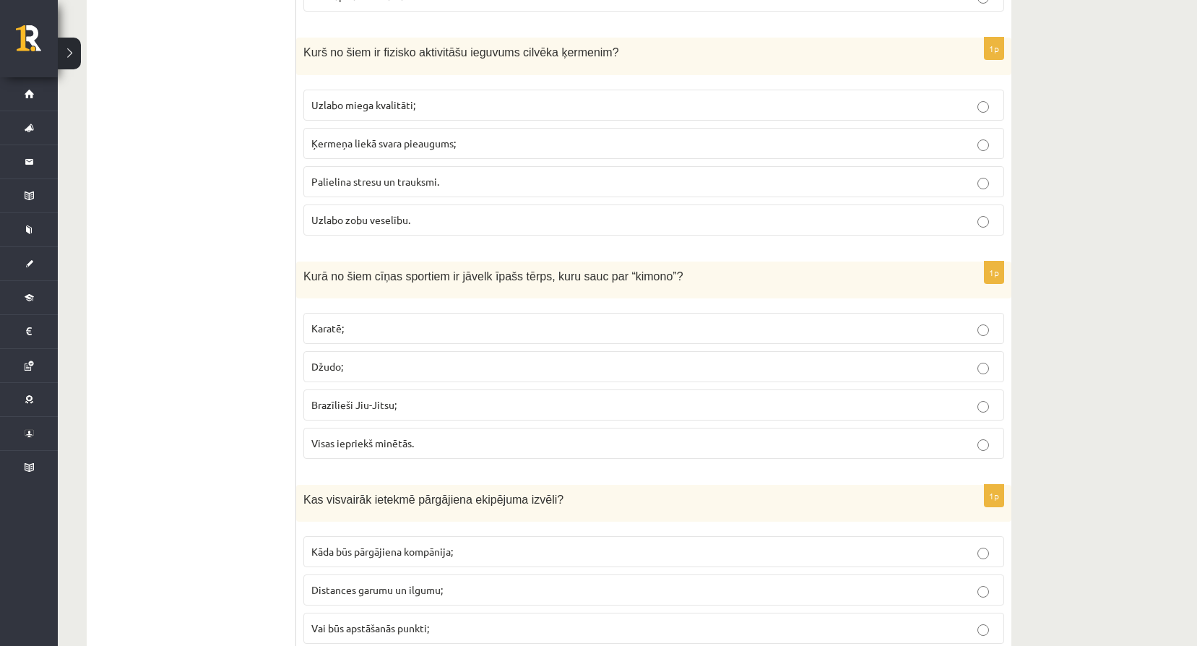
click at [422, 448] on p "Visas iepriekš minētās." at bounding box center [653, 443] width 685 height 15
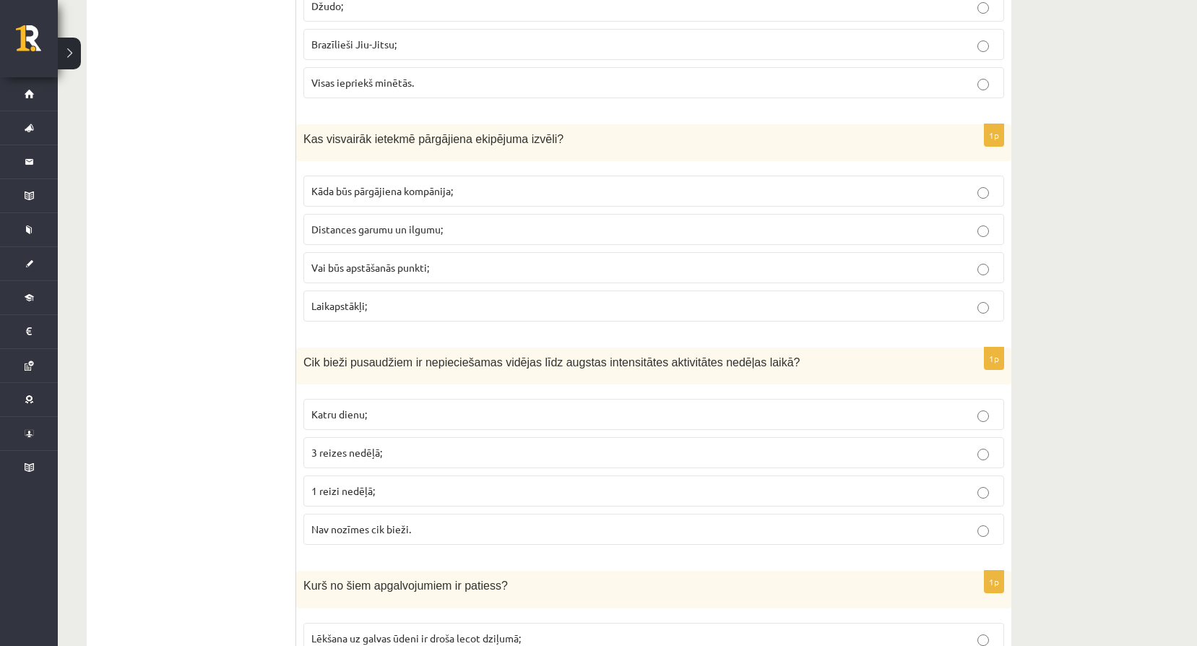
scroll to position [2832, 0]
click at [432, 232] on span "Distances garumu un ilgumu;" at bounding box center [377, 228] width 132 height 13
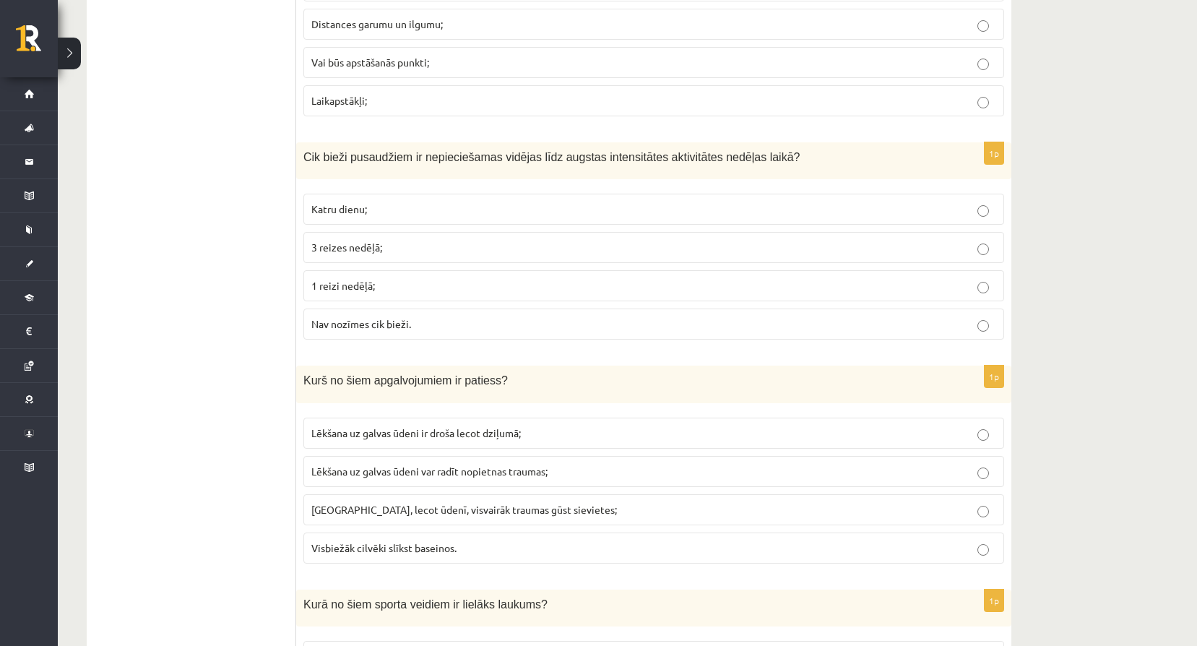
scroll to position [3049, 0]
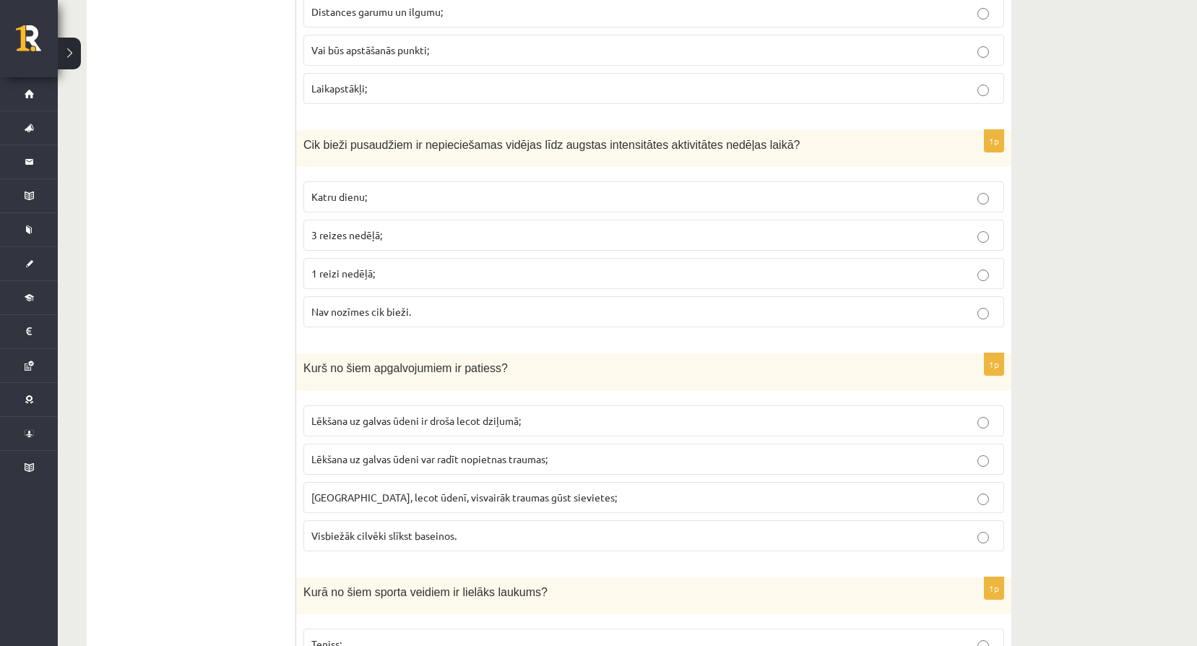
click at [358, 205] on p "Katru dienu;" at bounding box center [653, 196] width 685 height 15
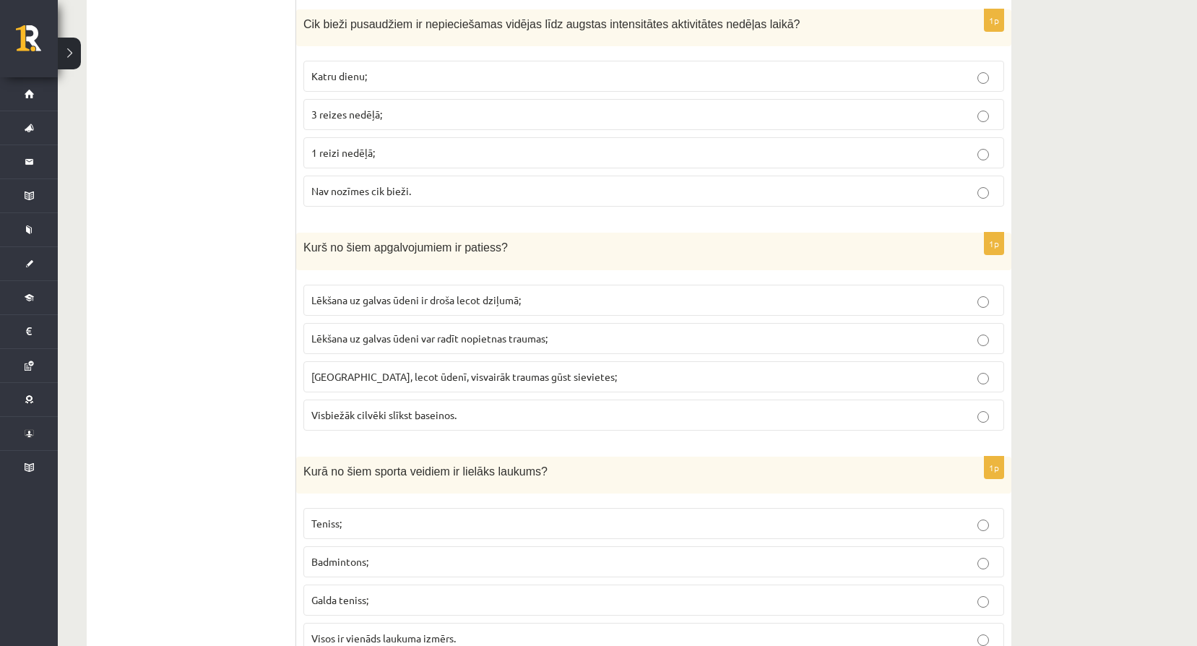
scroll to position [3194, 0]
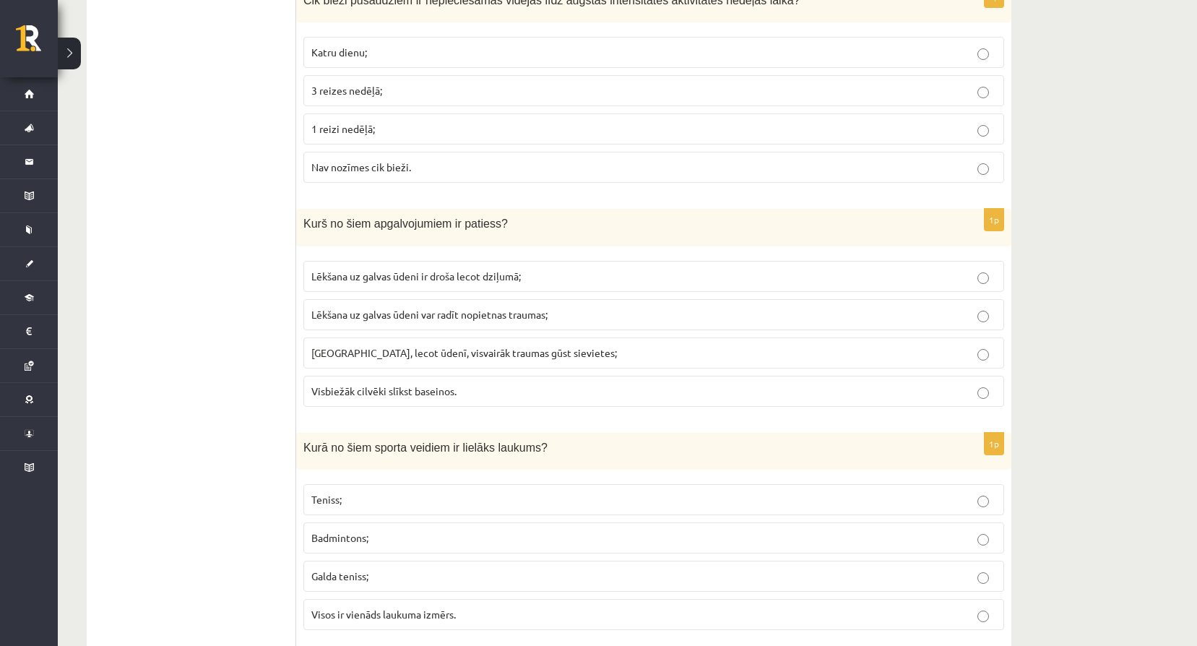
click at [476, 323] on label "Lēkšana uz galvas ūdeni var radīt nopietnas traumas;" at bounding box center [654, 314] width 701 height 31
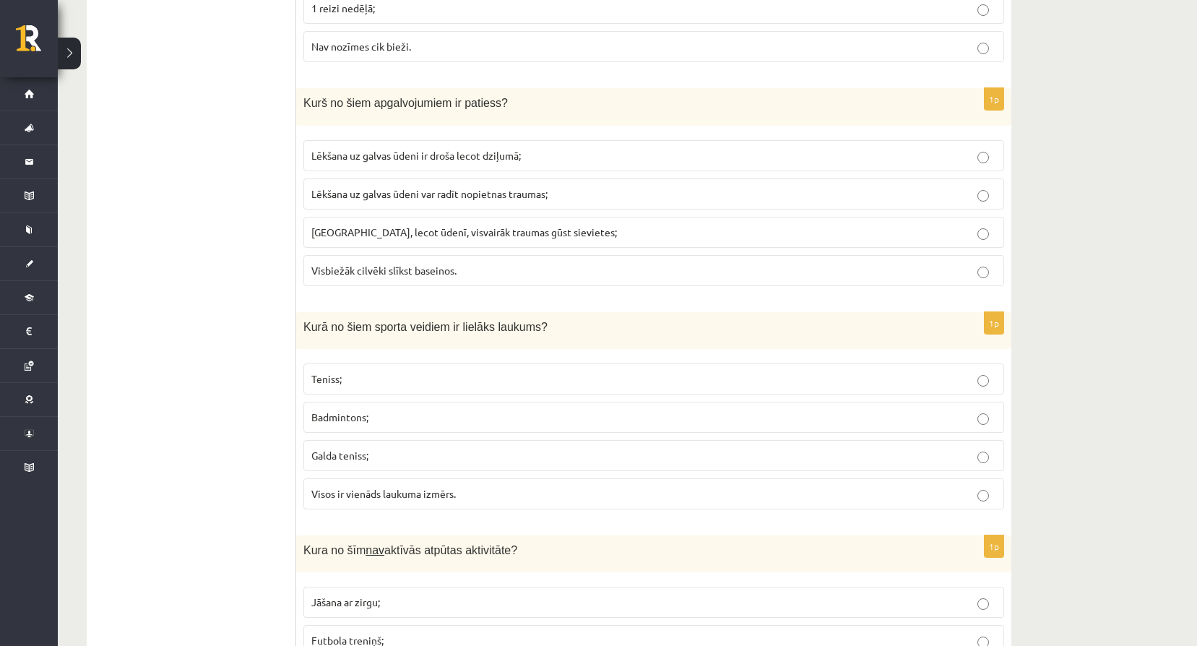
click at [396, 371] on p "Teniss;" at bounding box center [653, 378] width 685 height 15
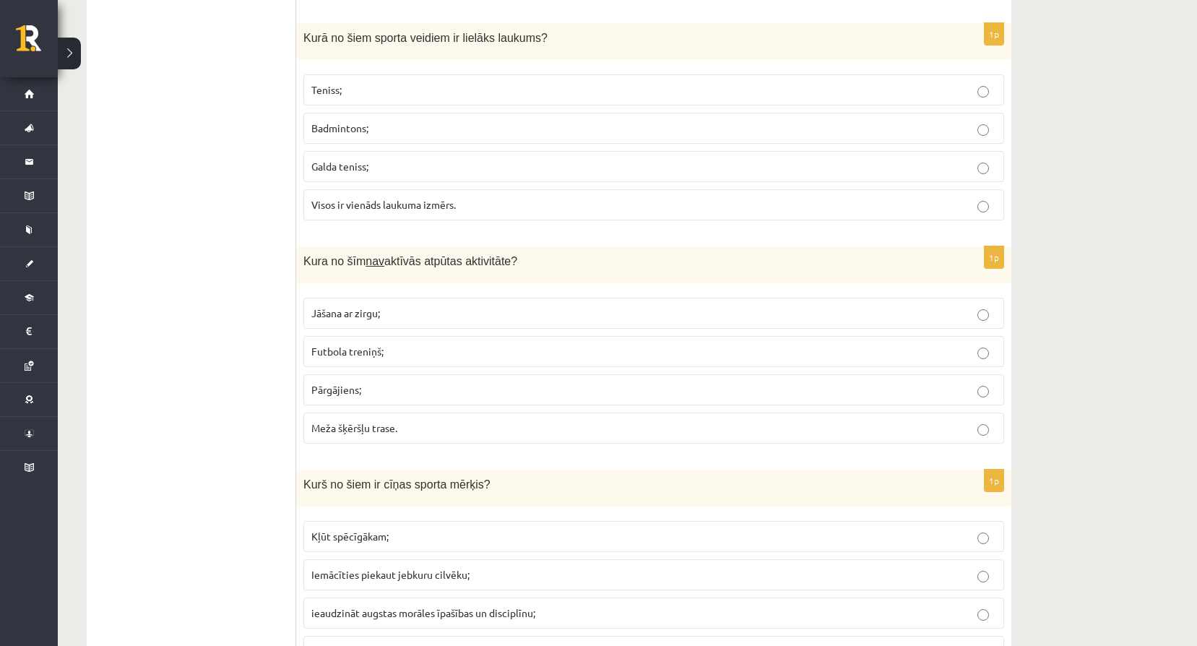
click at [370, 349] on span "Futbola treniņš;" at bounding box center [347, 351] width 72 height 13
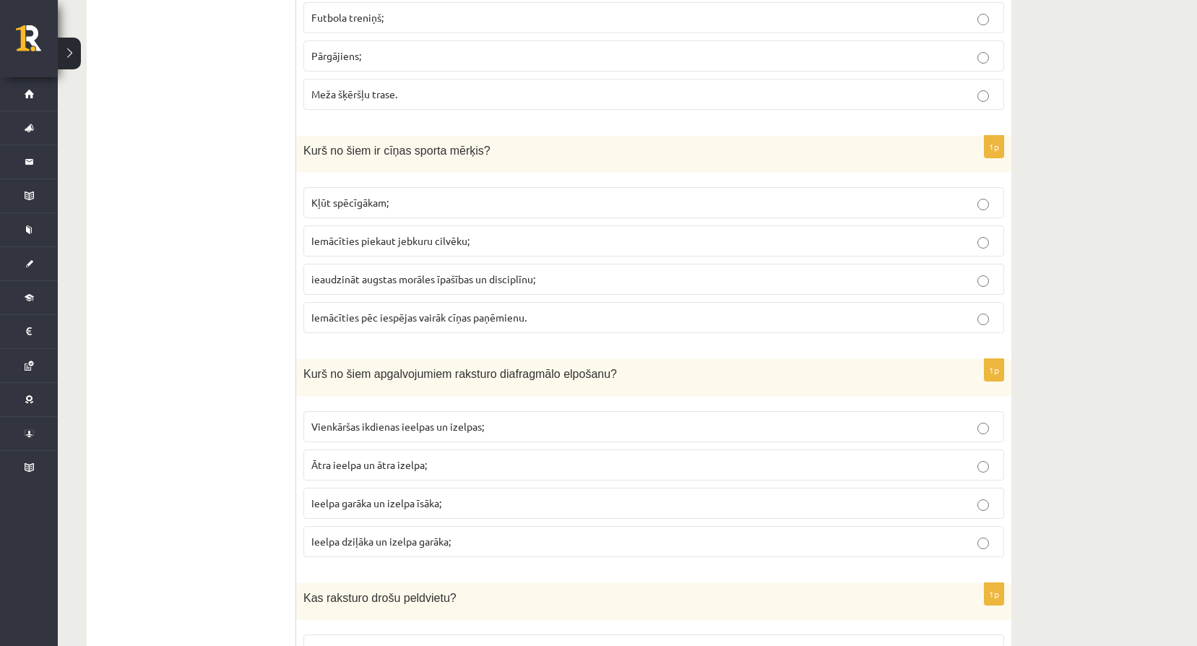
scroll to position [3940, 0]
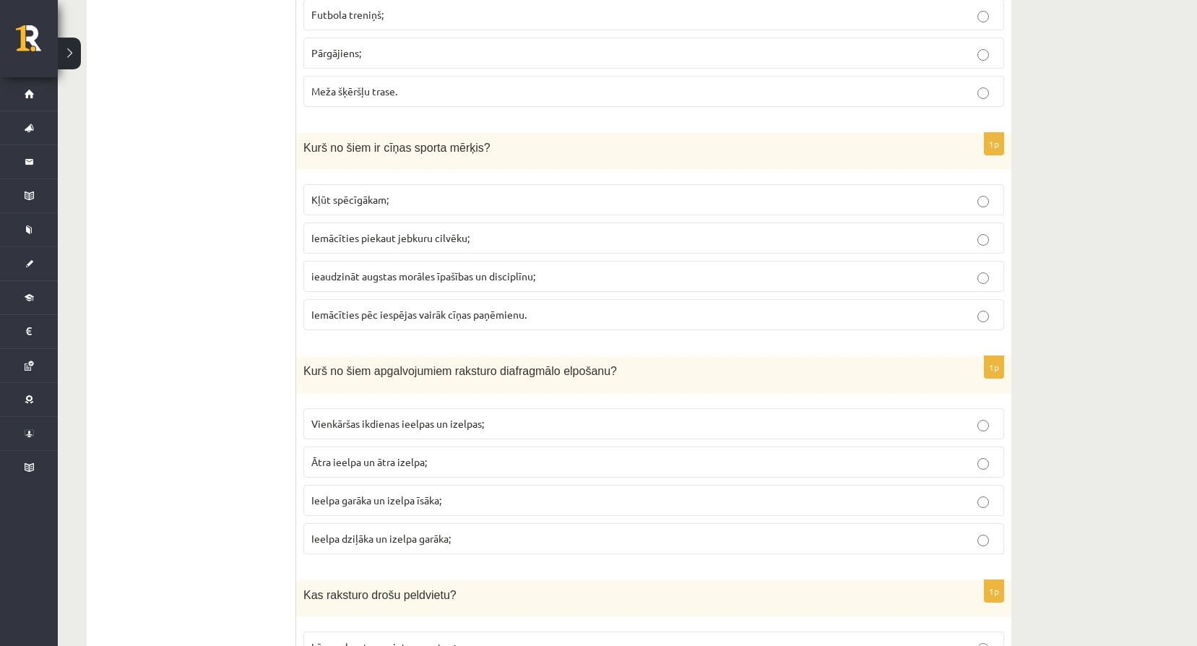
click at [390, 282] on span "ieaudzināt augstas morāles īpašības un disciplīnu;" at bounding box center [423, 276] width 224 height 13
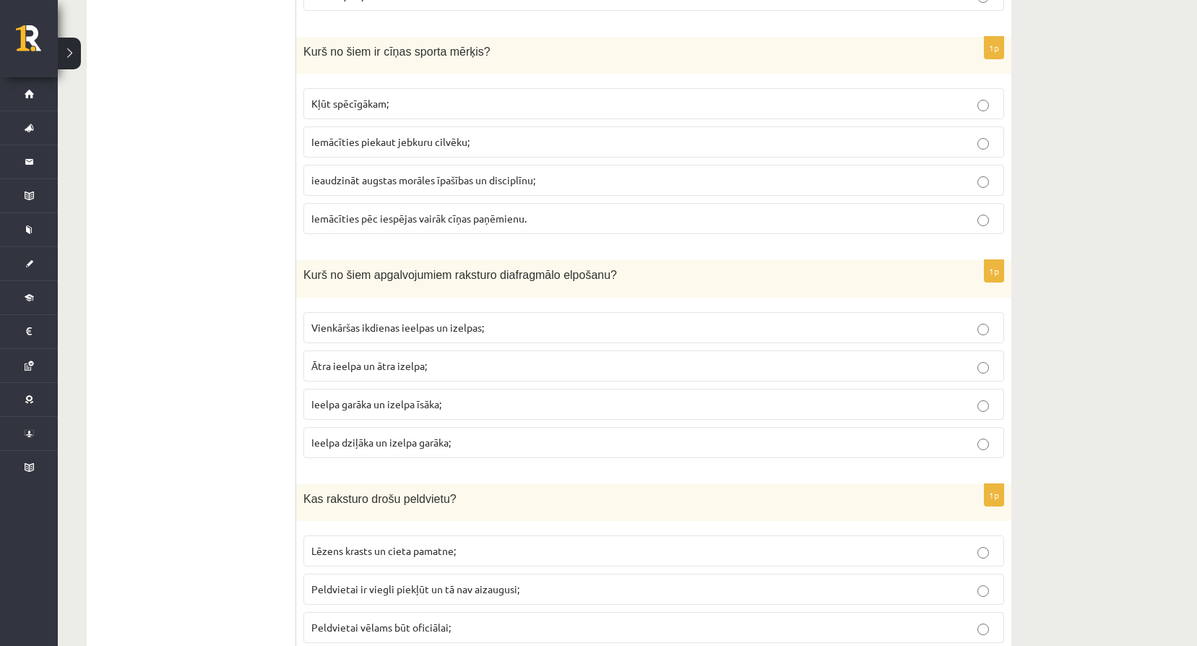
scroll to position [4037, 0]
click at [408, 440] on span "Ieelpa dziļāka un izelpa garāka;" at bounding box center [380, 441] width 139 height 13
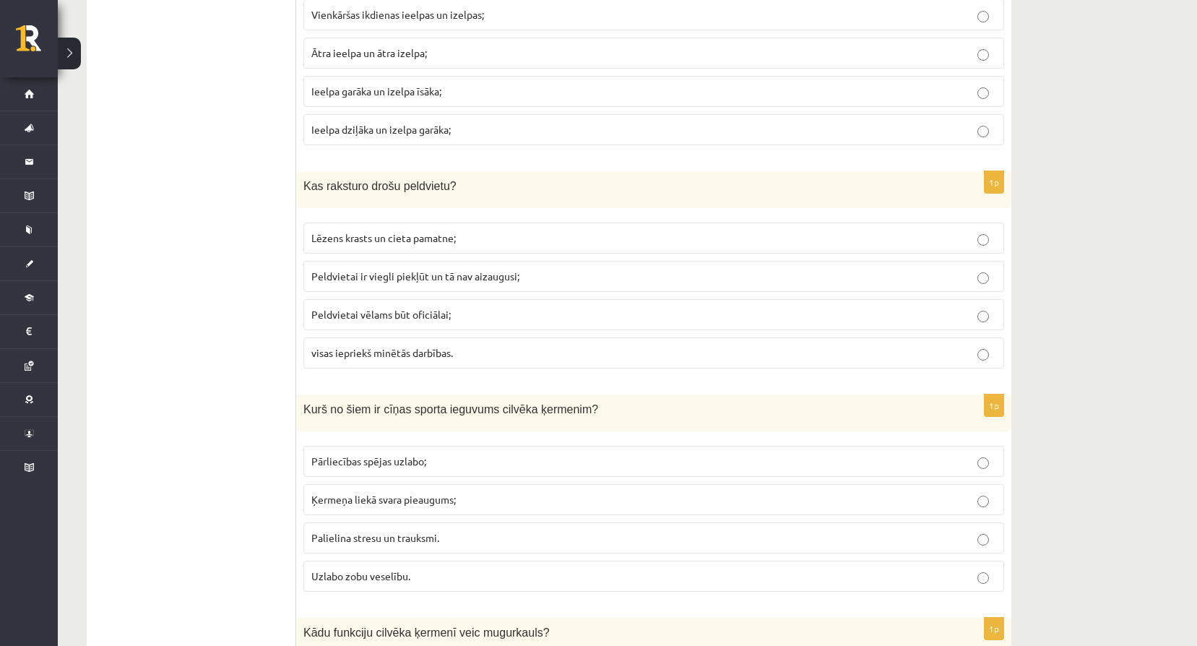
scroll to position [4350, 0]
click at [403, 354] on span "visas iepriekš minētās darbības." at bounding box center [382, 351] width 142 height 13
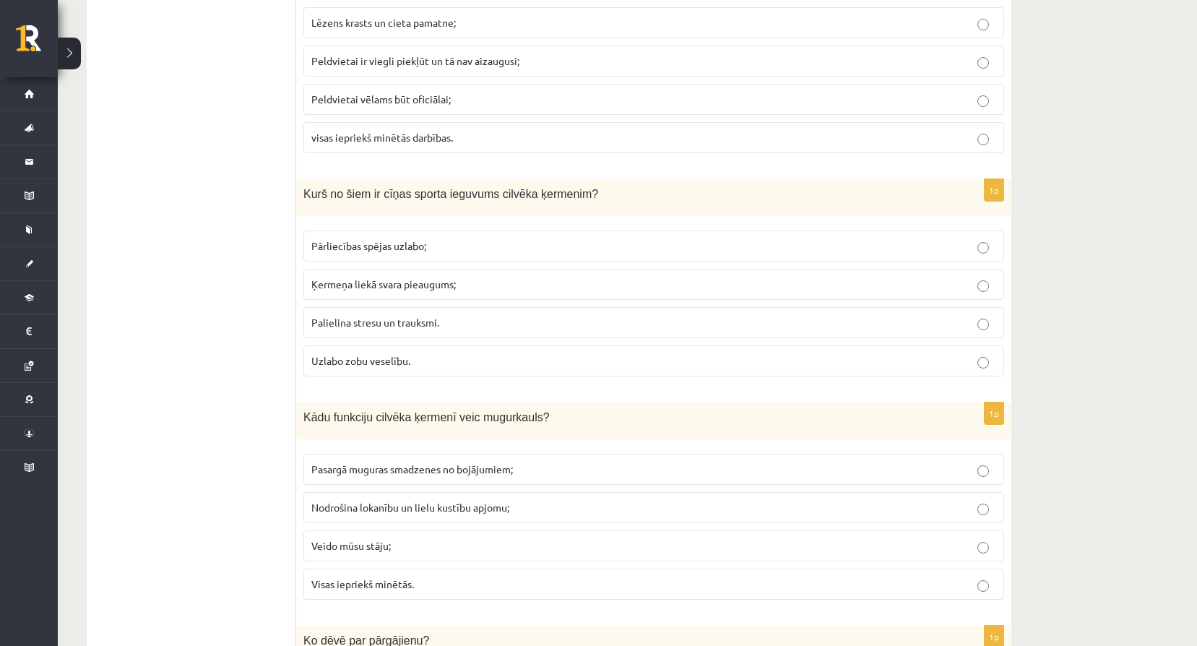
scroll to position [4567, 0]
click at [380, 248] on span "Pārliecības spējas uzlabo;" at bounding box center [368, 243] width 115 height 13
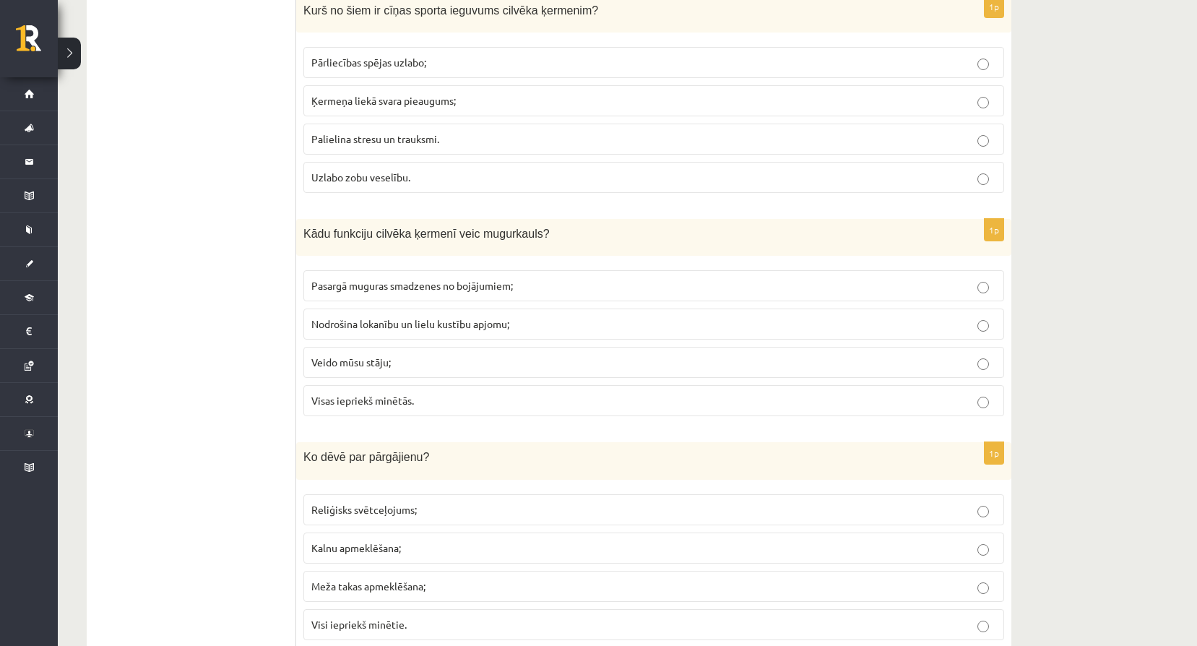
scroll to position [4760, 0]
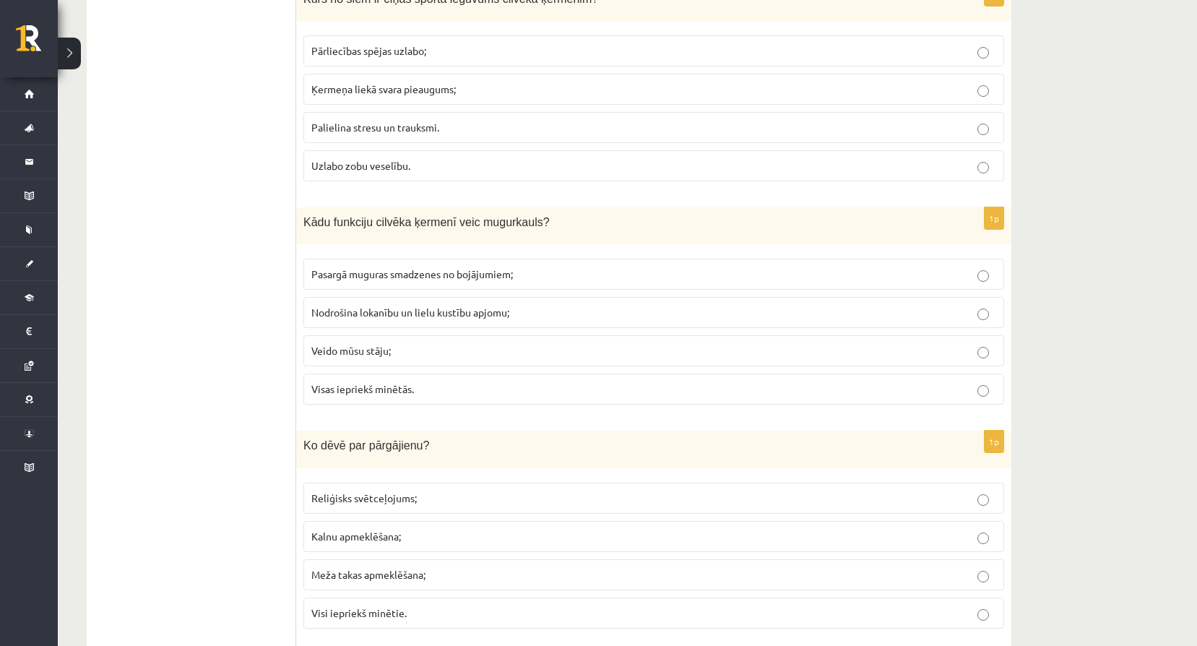
click at [420, 397] on p "Visas iepriekš minētās." at bounding box center [653, 389] width 685 height 15
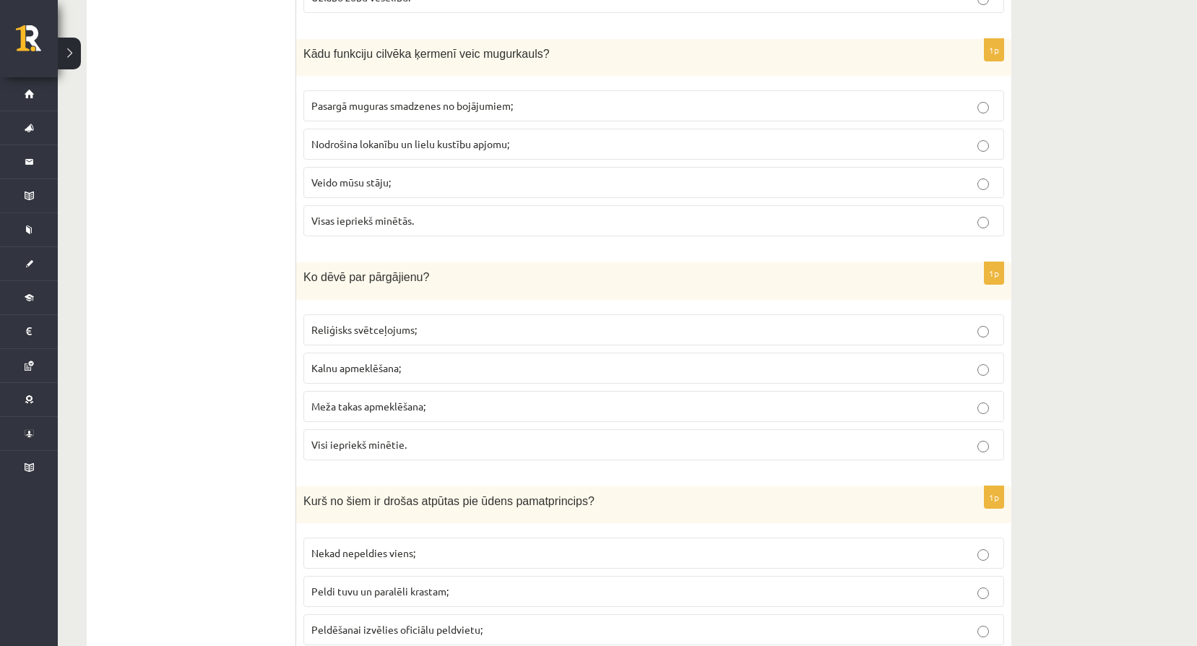
click at [431, 445] on p "Visi iepriekš minētie." at bounding box center [653, 444] width 685 height 15
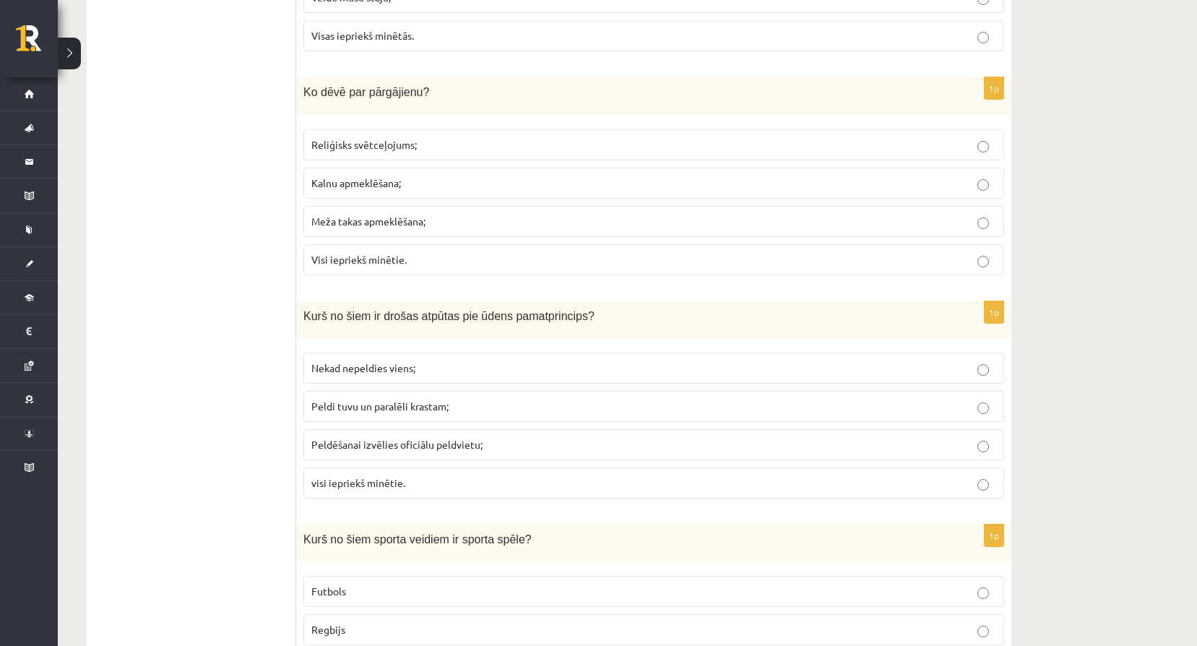
scroll to position [5121, 0]
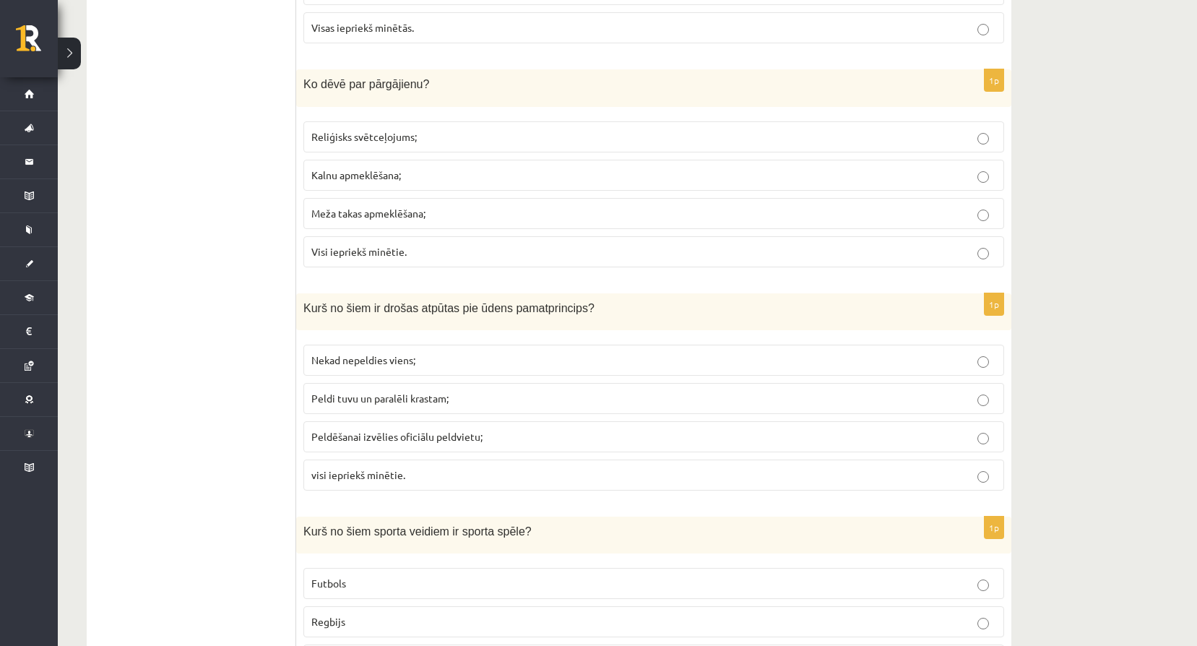
click at [345, 482] on p "visi iepriekš minētie." at bounding box center [653, 475] width 685 height 15
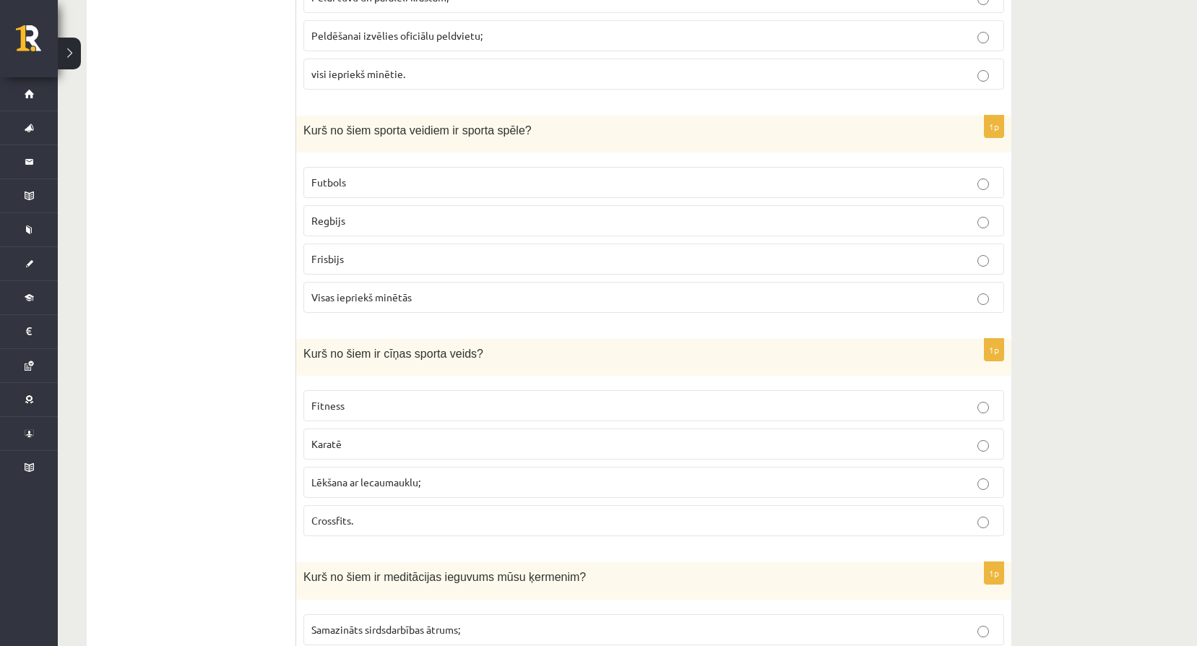
scroll to position [5530, 0]
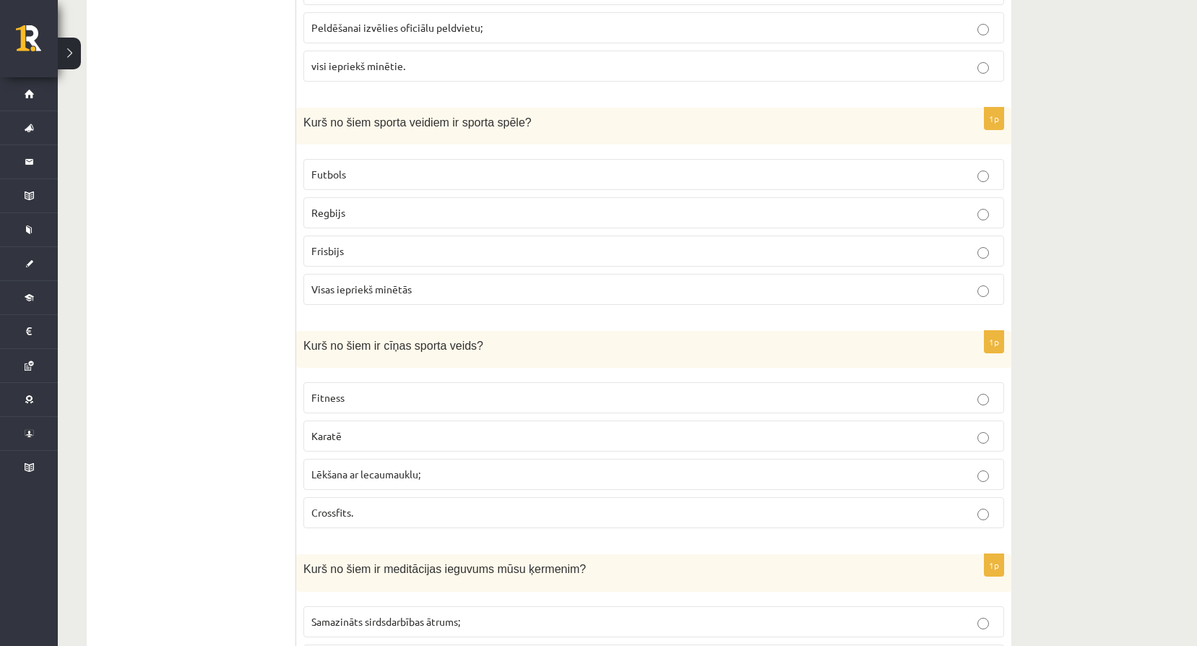
click at [393, 302] on label "Visas iepriekš minētās" at bounding box center [654, 289] width 701 height 31
click at [390, 428] on label "Karatē" at bounding box center [654, 436] width 701 height 31
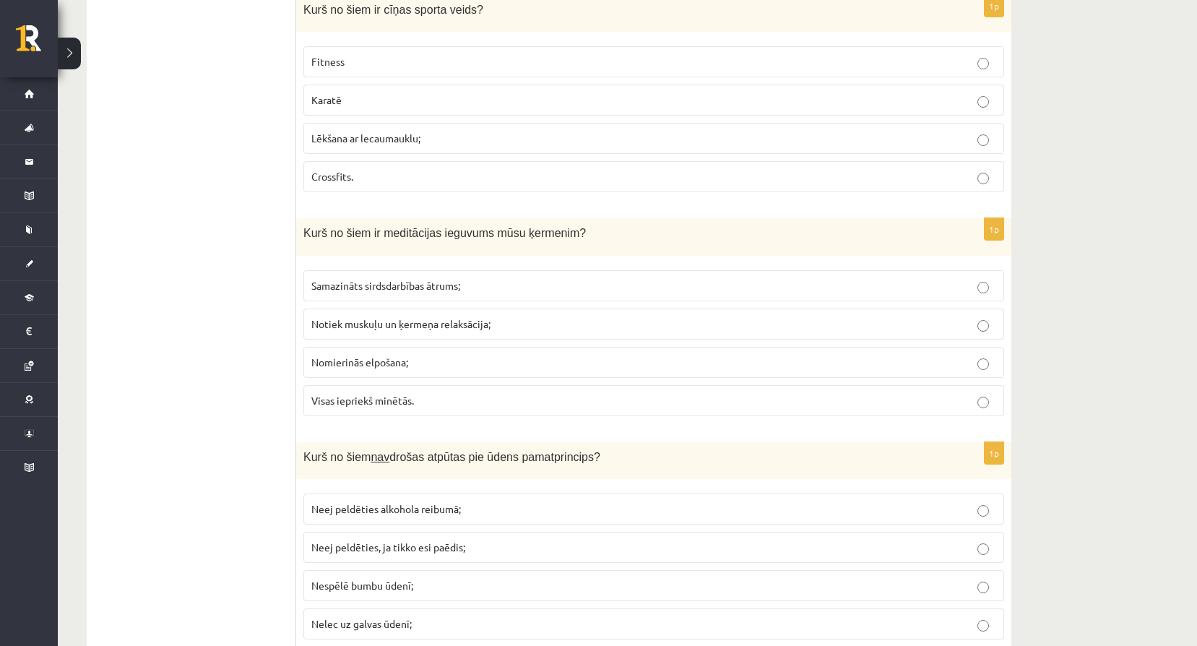
scroll to position [5867, 0]
click at [410, 391] on label "Visas iepriekš minētās." at bounding box center [654, 399] width 701 height 31
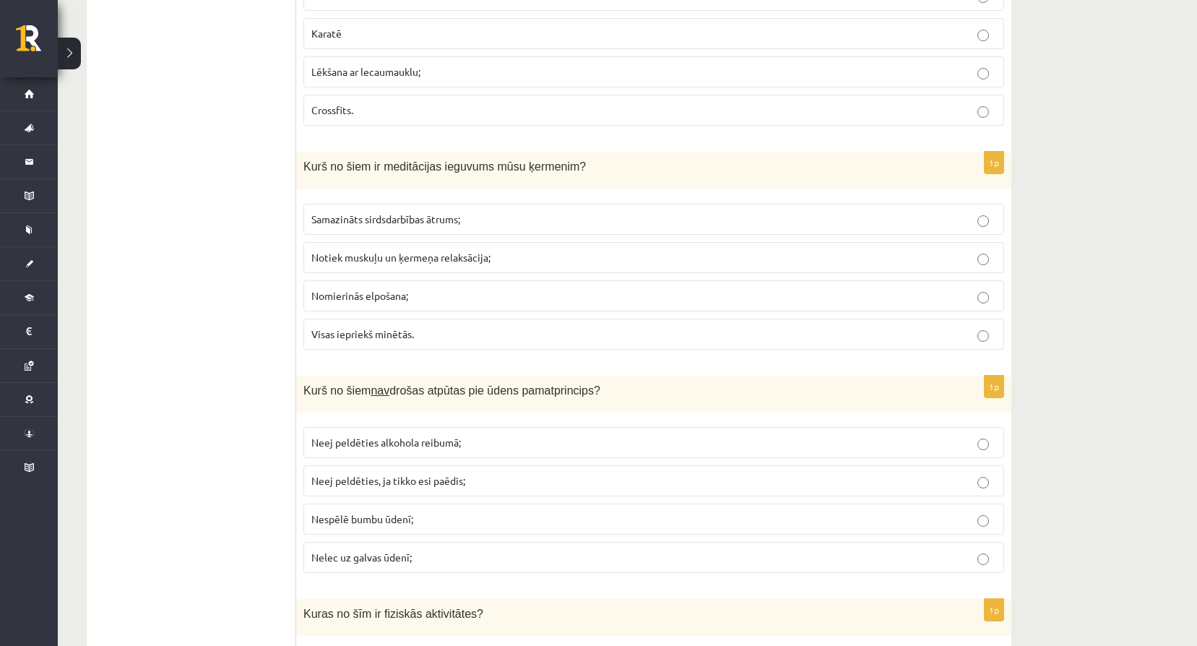
scroll to position [5940, 0]
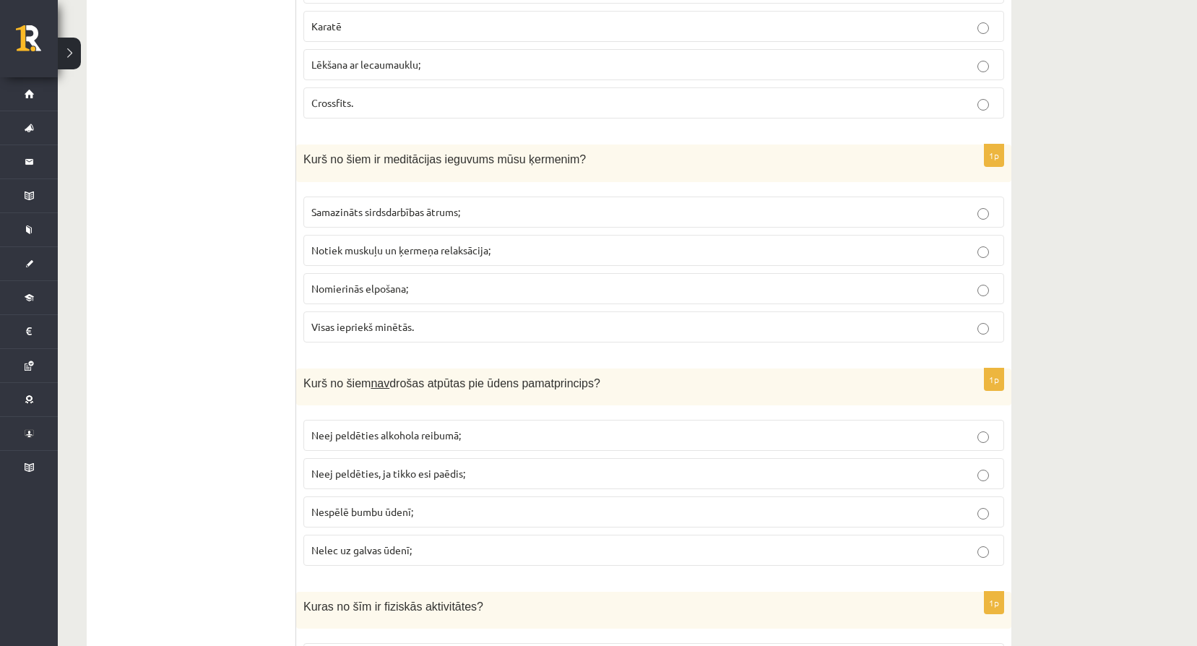
click at [423, 518] on p "Nespēlē bumbu ūdenī;" at bounding box center [653, 511] width 685 height 15
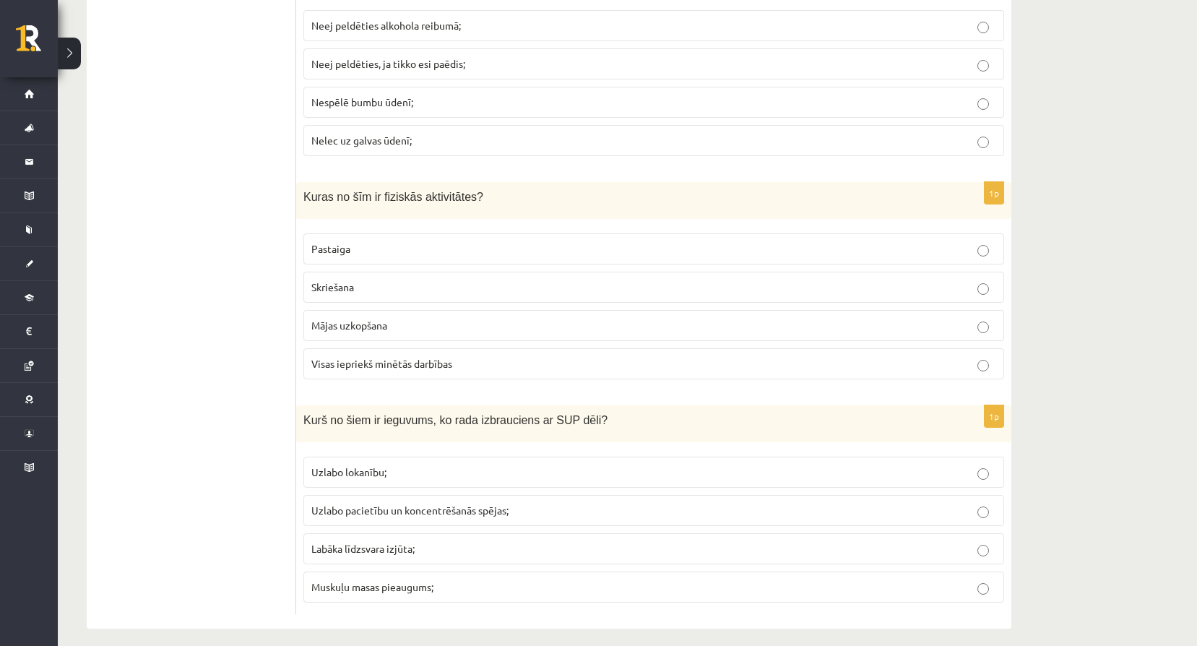
scroll to position [6362, 0]
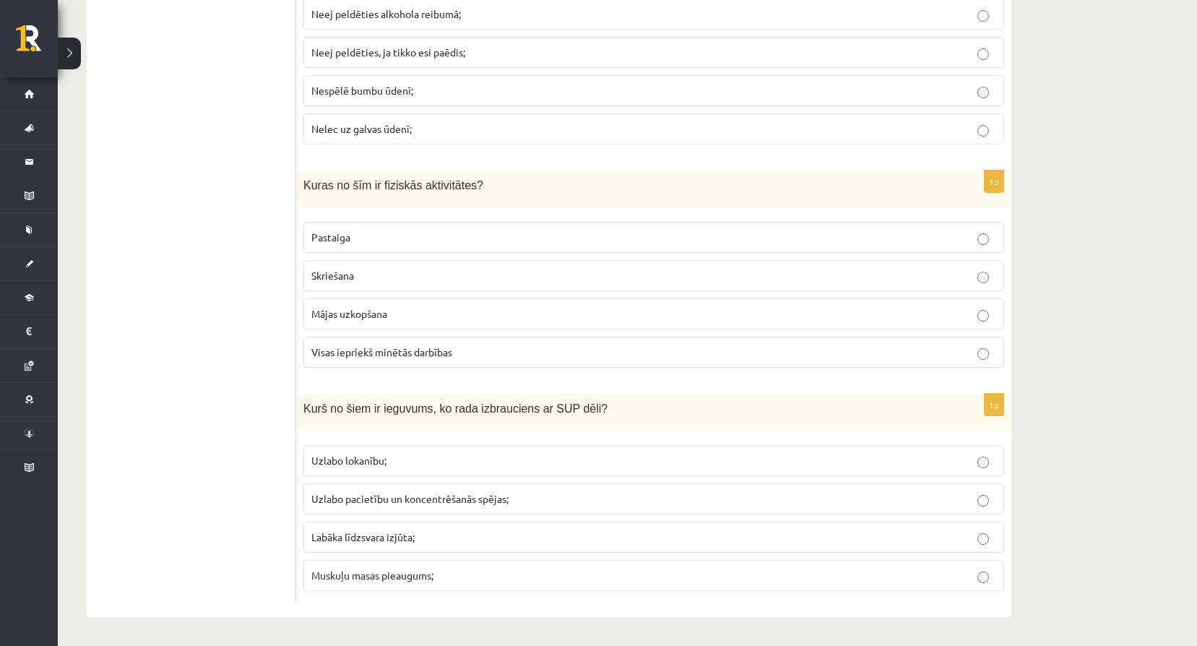
click at [484, 350] on p "Visas iepriekš minētās darbības" at bounding box center [653, 352] width 685 height 15
click at [381, 530] on p "Labāka līdzsvara izjūta;" at bounding box center [653, 537] width 685 height 15
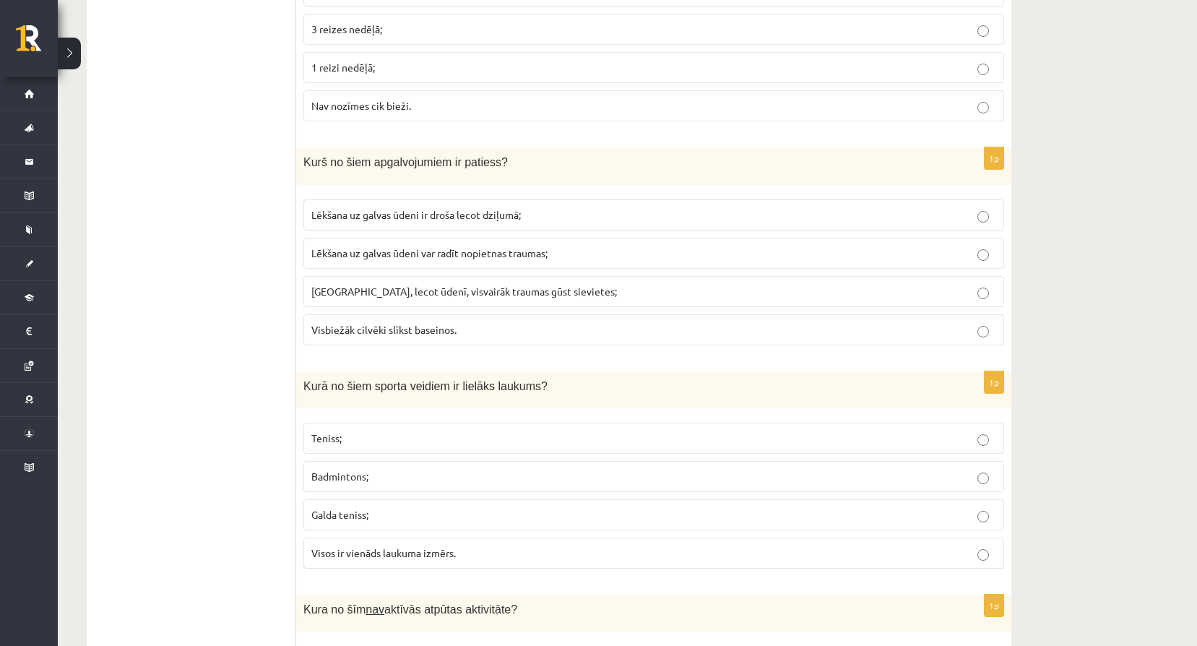
scroll to position [0, 0]
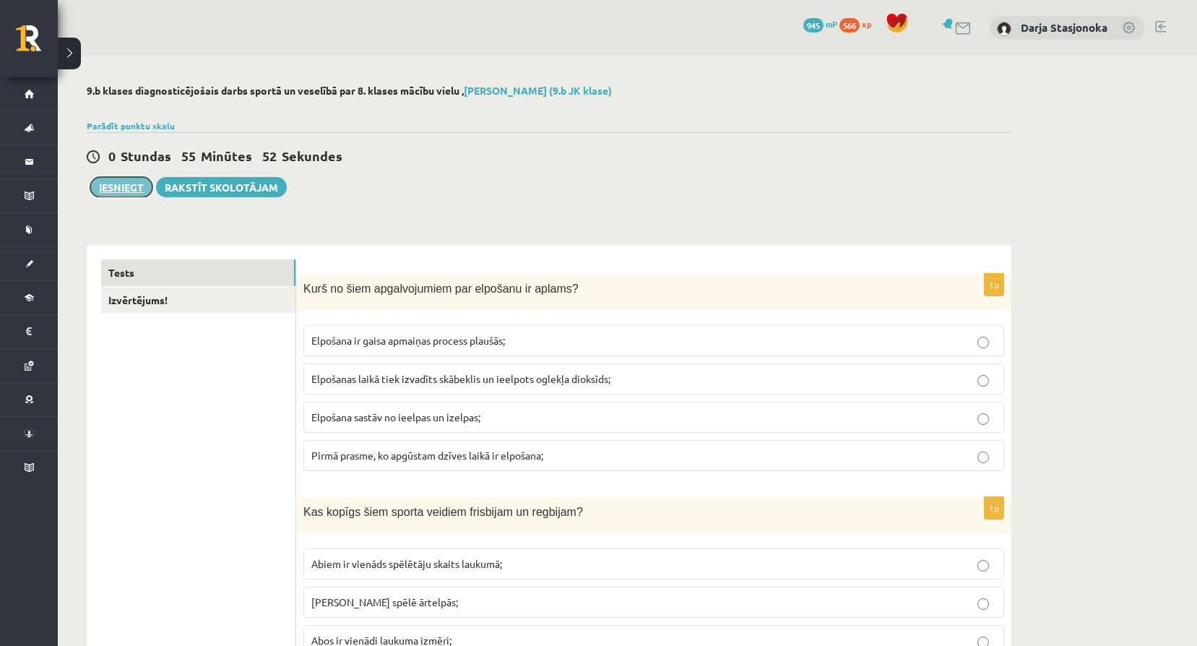
click at [129, 190] on button "Iesniegt" at bounding box center [121, 187] width 62 height 20
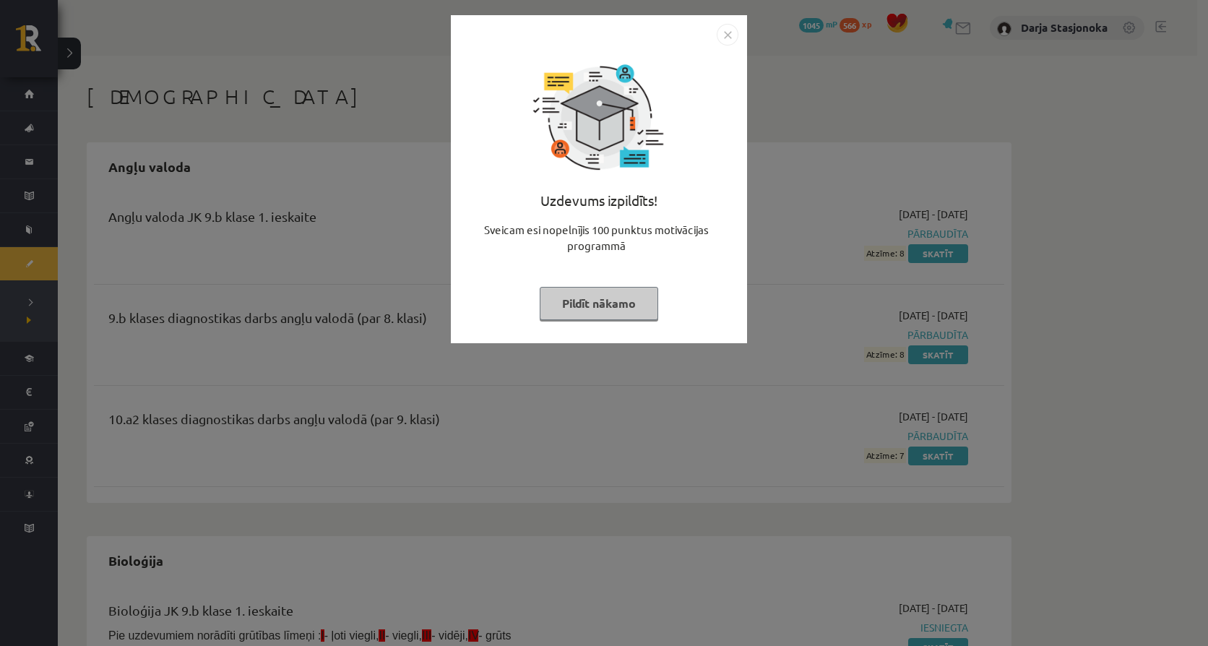
click at [727, 39] on img "Close" at bounding box center [728, 35] width 22 height 22
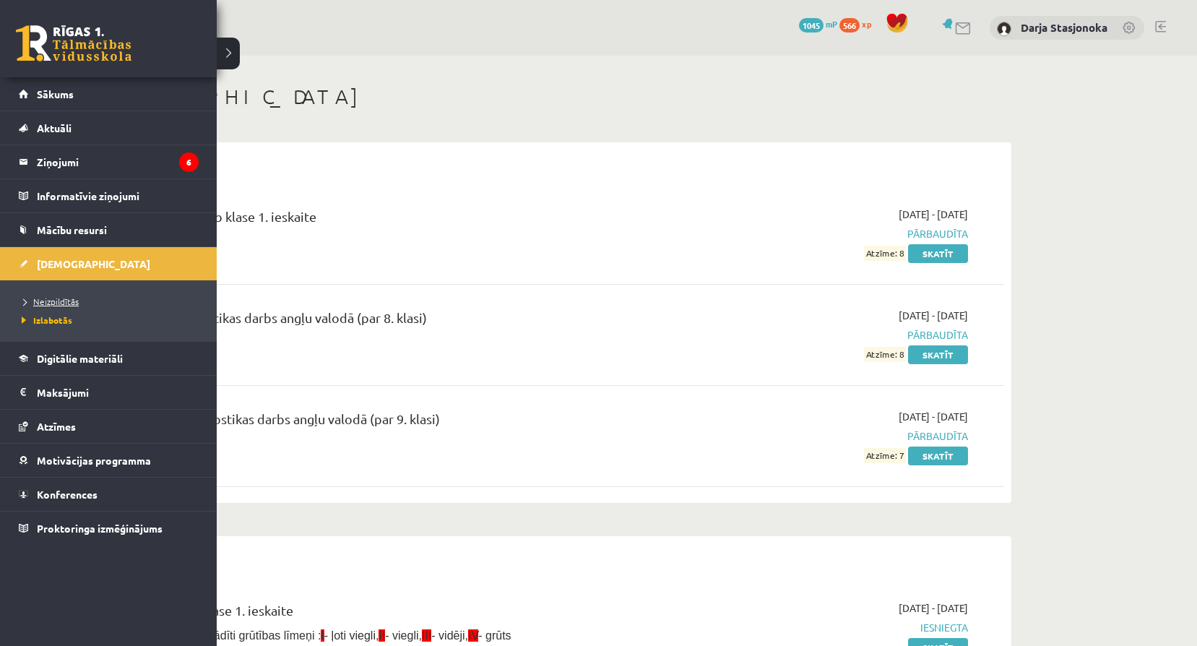
click at [38, 303] on span "Neizpildītās" at bounding box center [48, 302] width 61 height 12
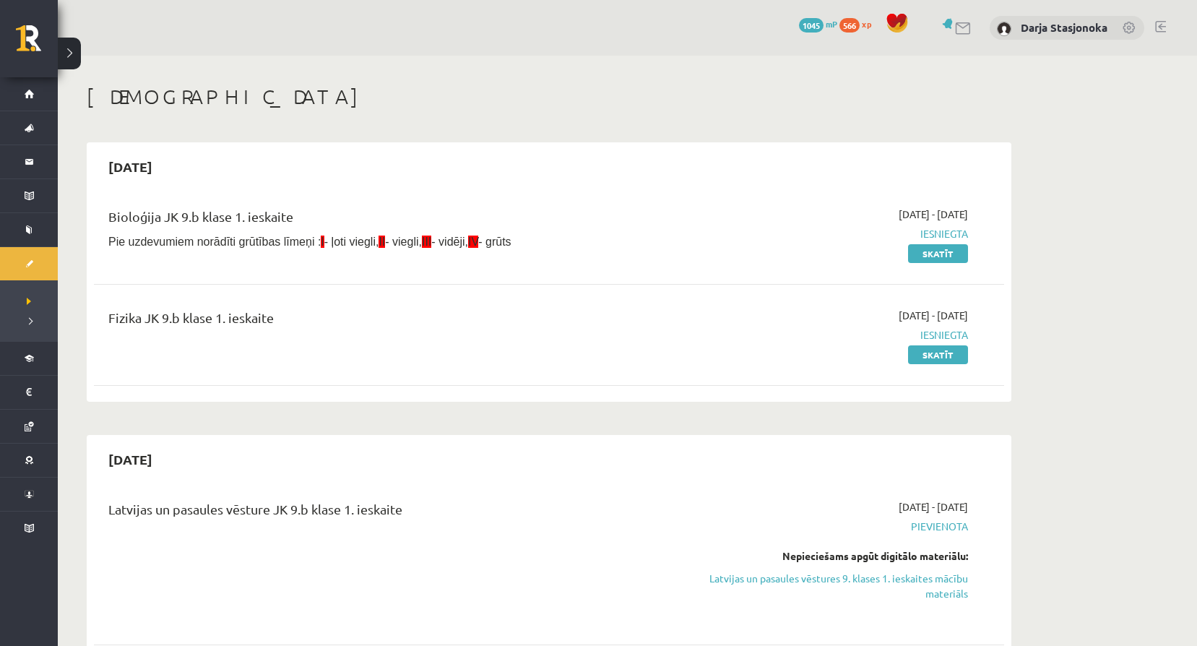
click at [583, 255] on div "Bioloģija JK 9.b klase 1. ieskaite Pie uzdevumiem norādīti grūtības līmeņi : I …" at bounding box center [392, 234] width 588 height 54
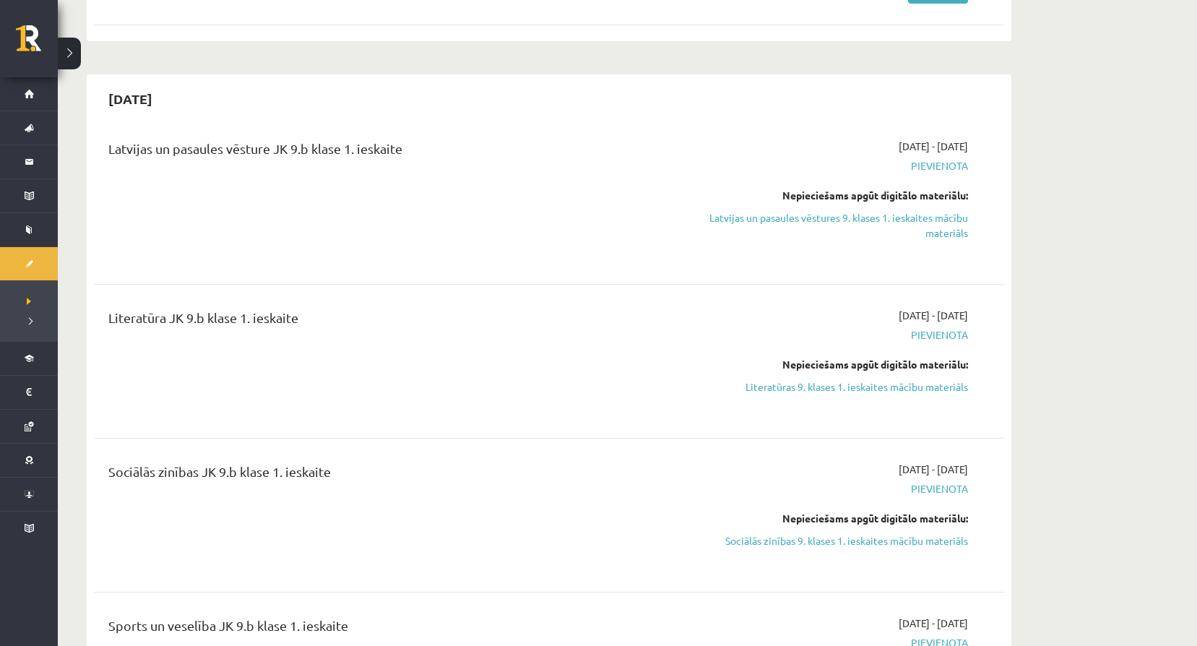
scroll to position [385, 0]
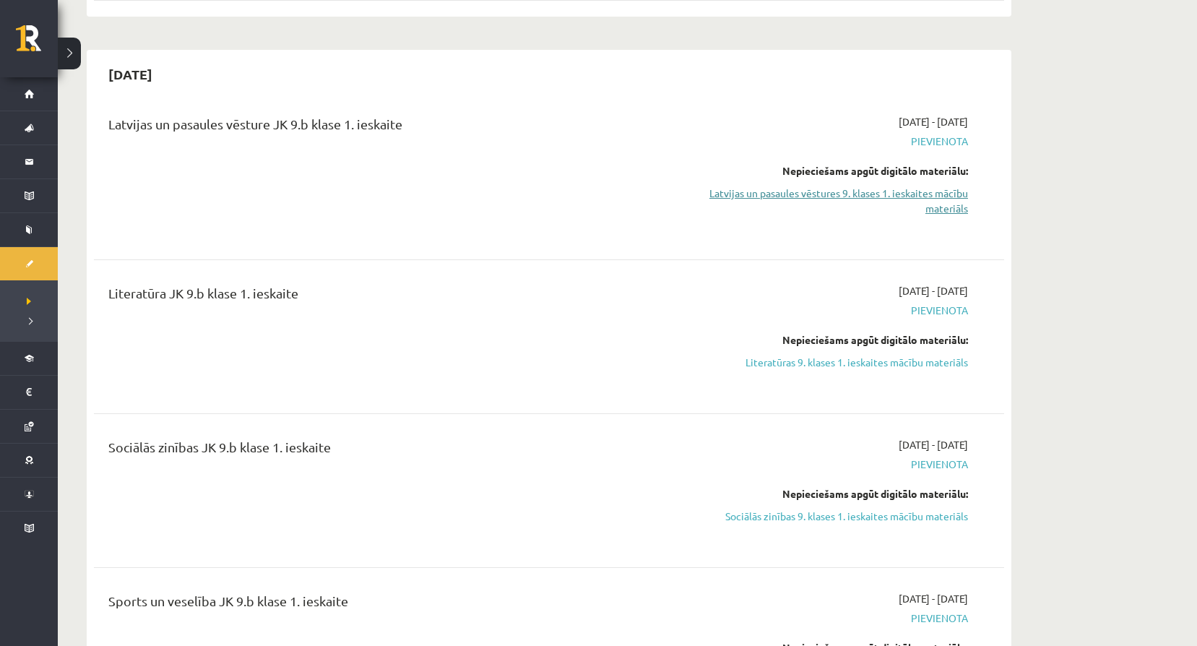
click at [951, 210] on link "Latvijas un pasaules vēstures 9. klases 1. ieskaites mācību materiāls" at bounding box center [832, 201] width 272 height 30
